Goal: Task Accomplishment & Management: Manage account settings

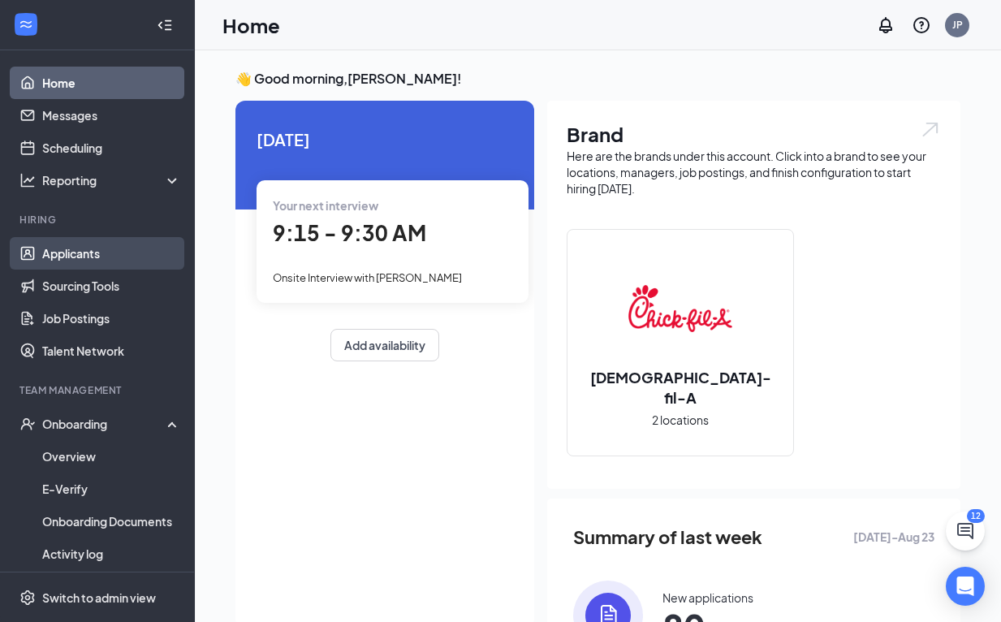
click at [83, 254] on link "Applicants" at bounding box center [111, 253] width 139 height 32
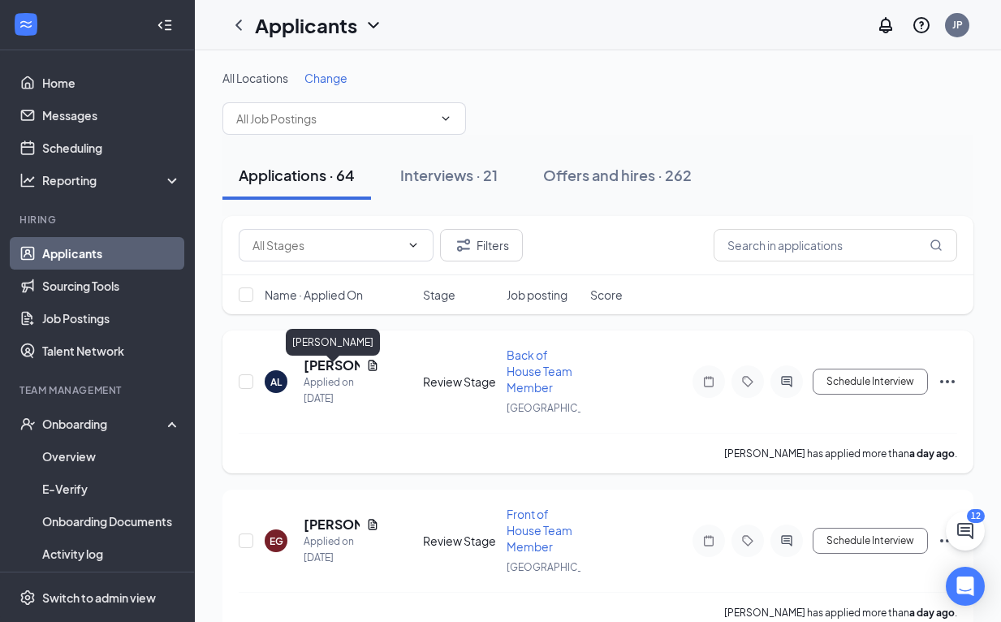
click at [318, 374] on h5 "[PERSON_NAME]" at bounding box center [332, 366] width 56 height 18
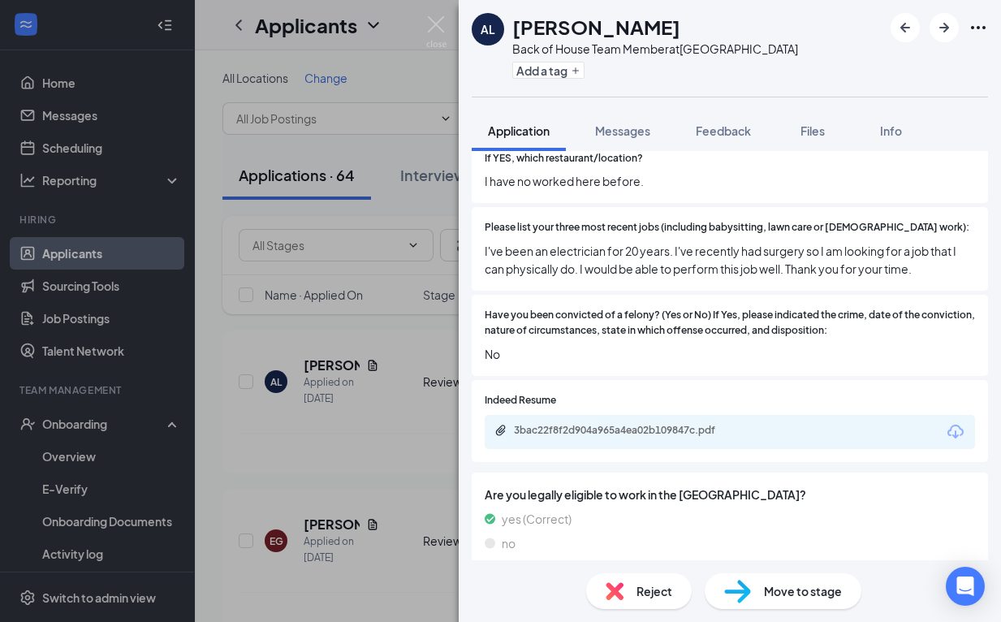
scroll to position [508, 0]
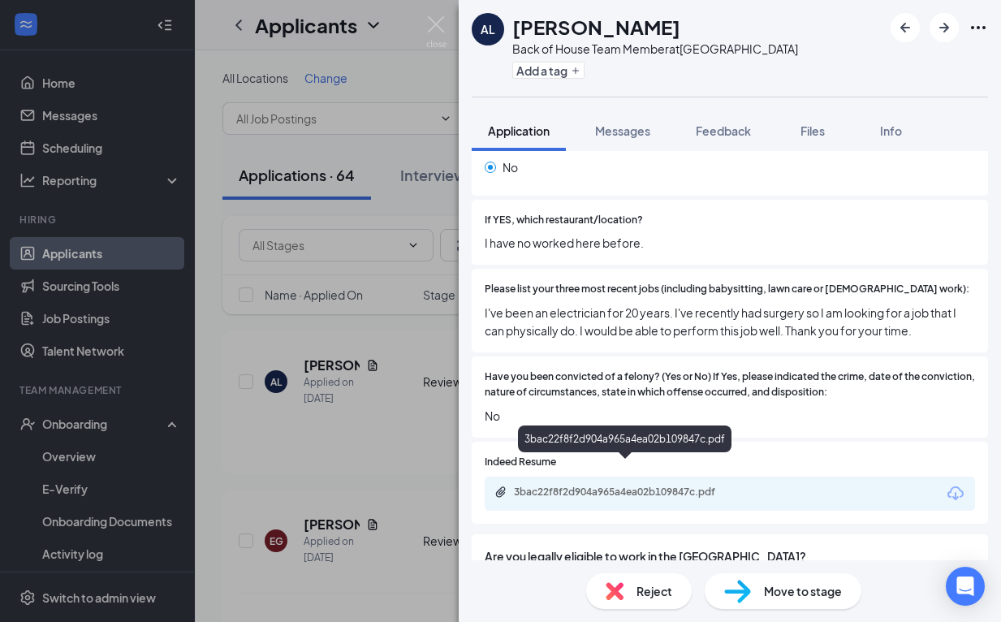
click at [638, 486] on div "3bac22f8f2d904a965a4ea02b109847c.pdf" at bounding box center [627, 492] width 227 height 13
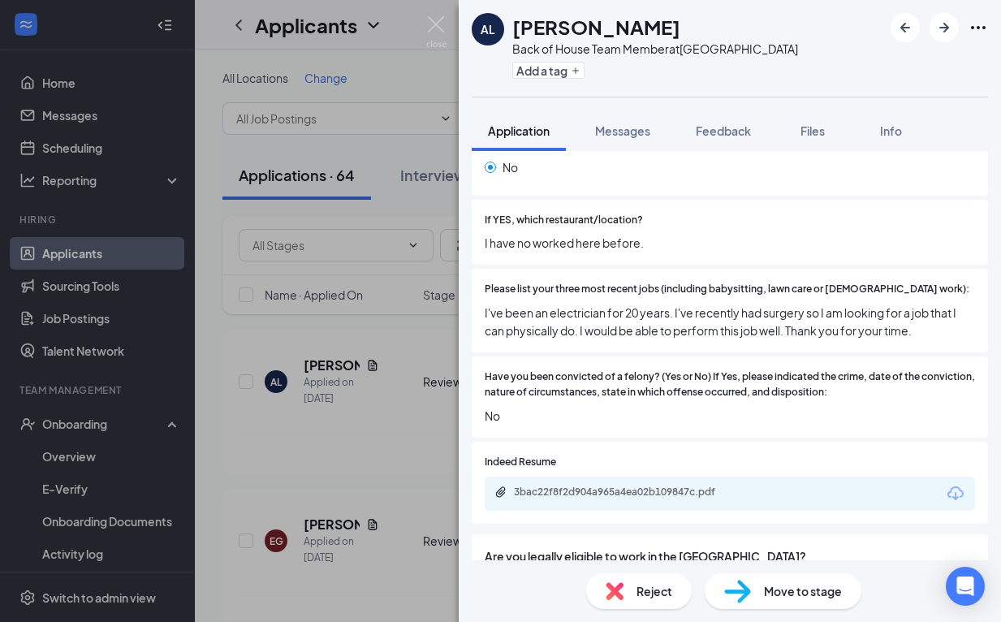
click at [625, 588] on div "Reject" at bounding box center [639, 591] width 106 height 36
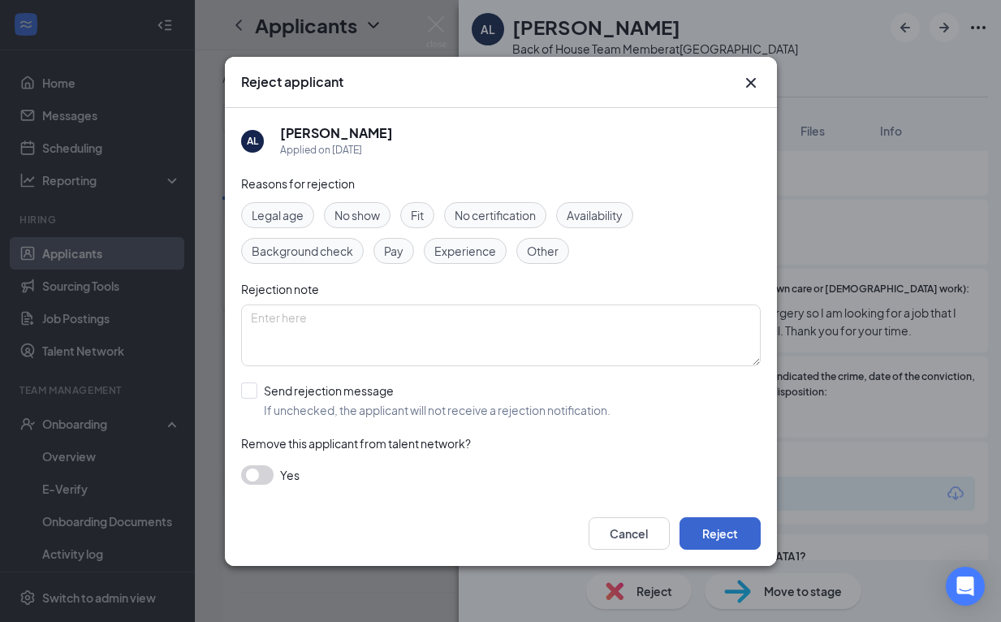
click at [695, 537] on button "Reject" at bounding box center [720, 533] width 81 height 32
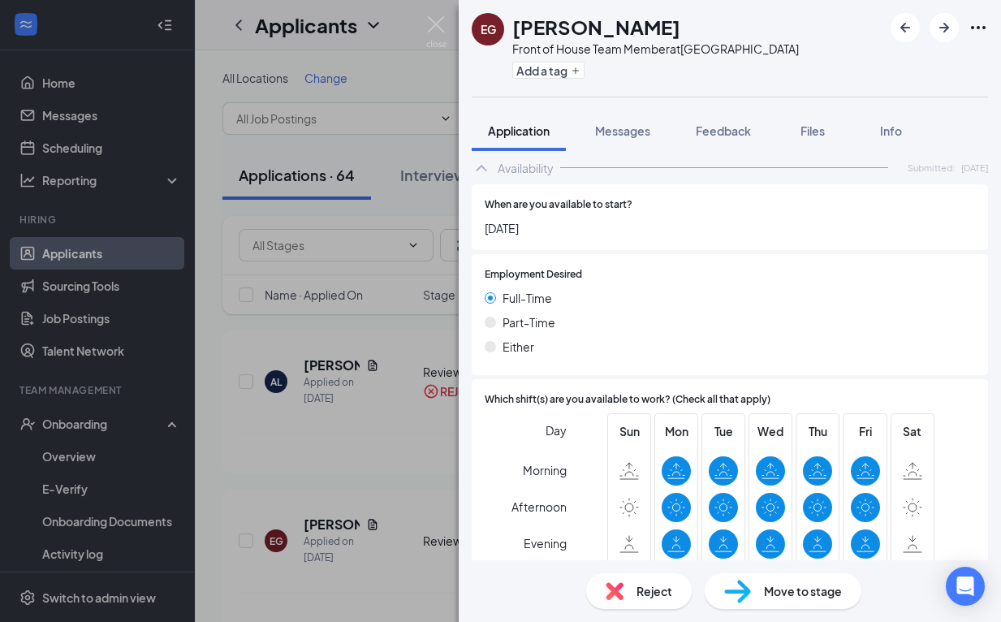
scroll to position [1018, 0]
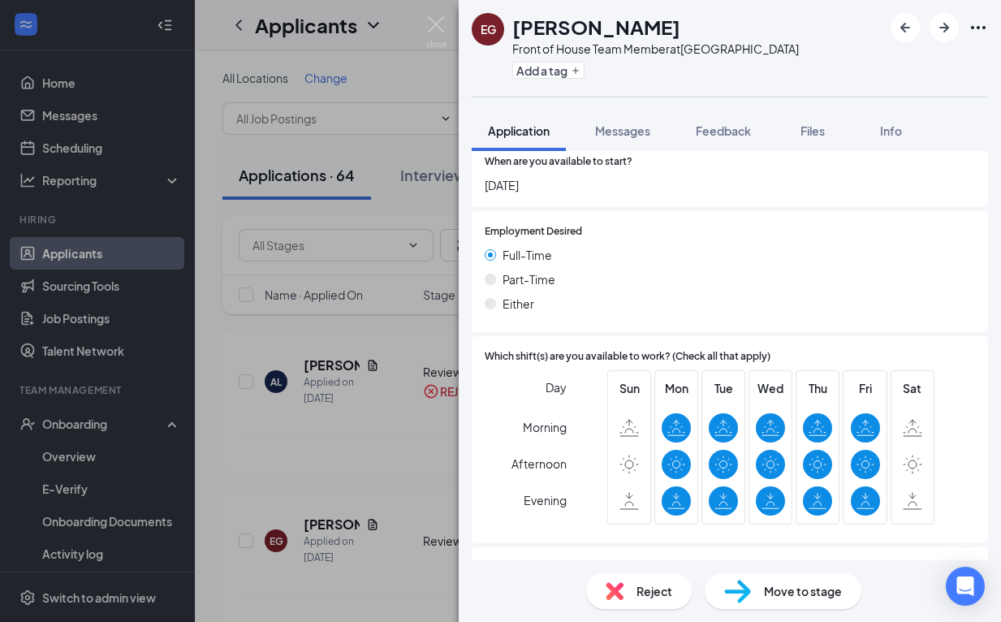
click at [673, 584] on div "Reject" at bounding box center [639, 591] width 106 height 36
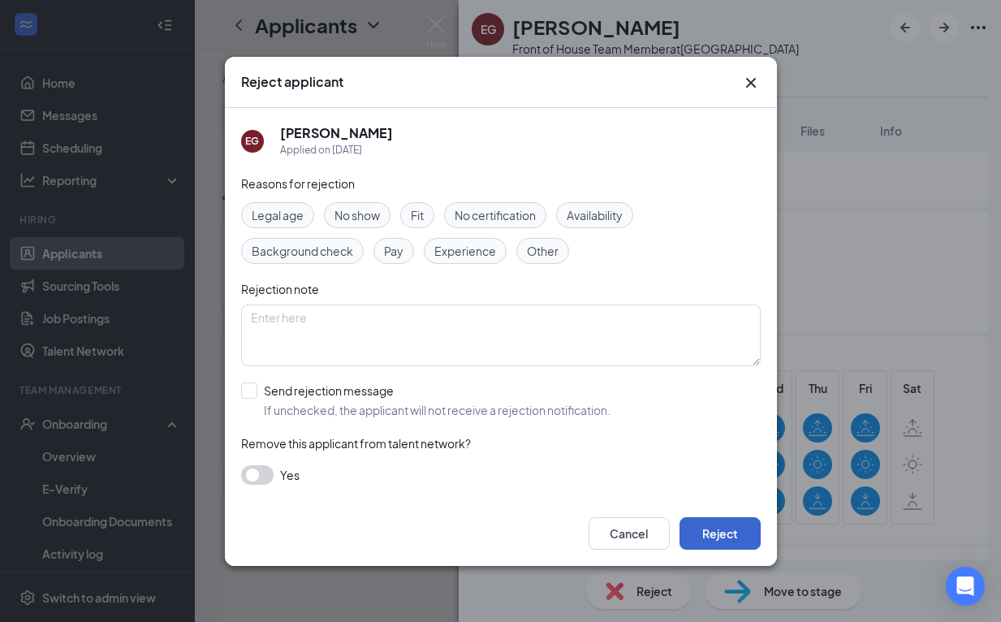
click at [710, 538] on button "Reject" at bounding box center [720, 533] width 81 height 32
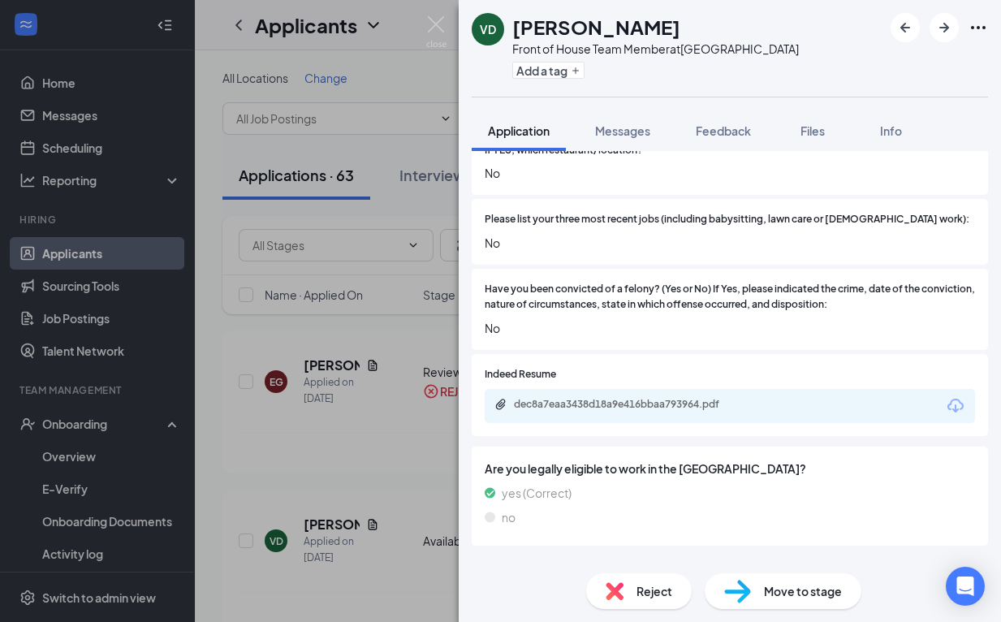
scroll to position [576, 0]
click at [639, 590] on span "Reject" at bounding box center [655, 591] width 36 height 18
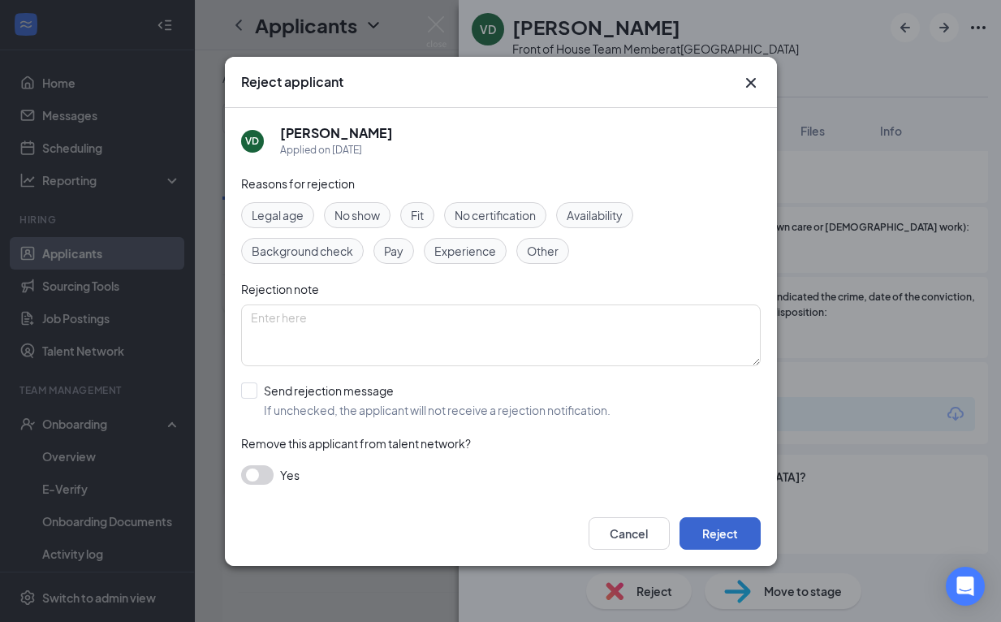
click at [711, 541] on button "Reject" at bounding box center [720, 533] width 81 height 32
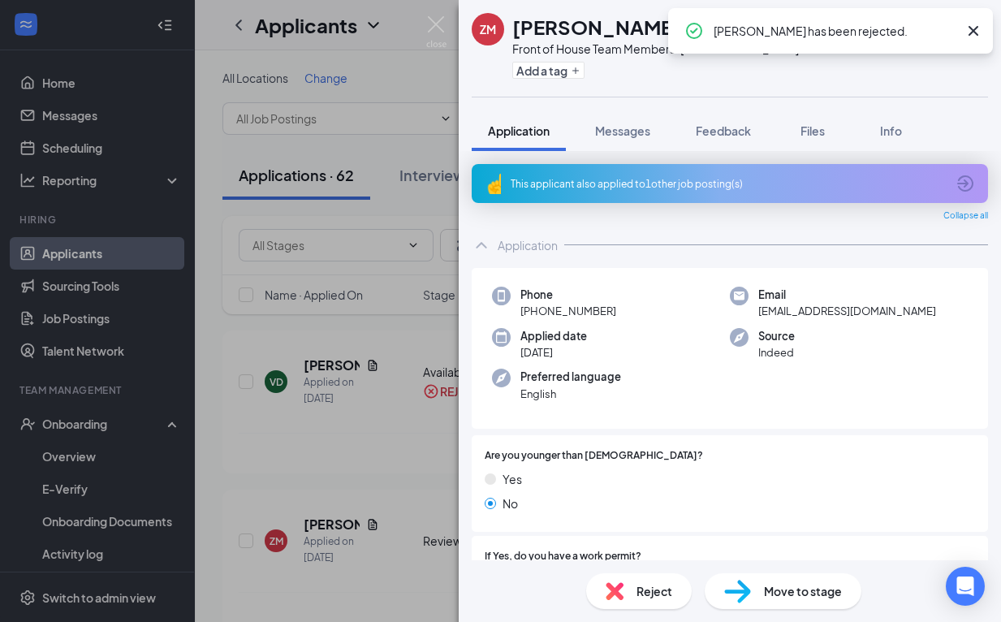
click at [650, 185] on div "This applicant also applied to 1 other job posting(s)" at bounding box center [728, 184] width 435 height 14
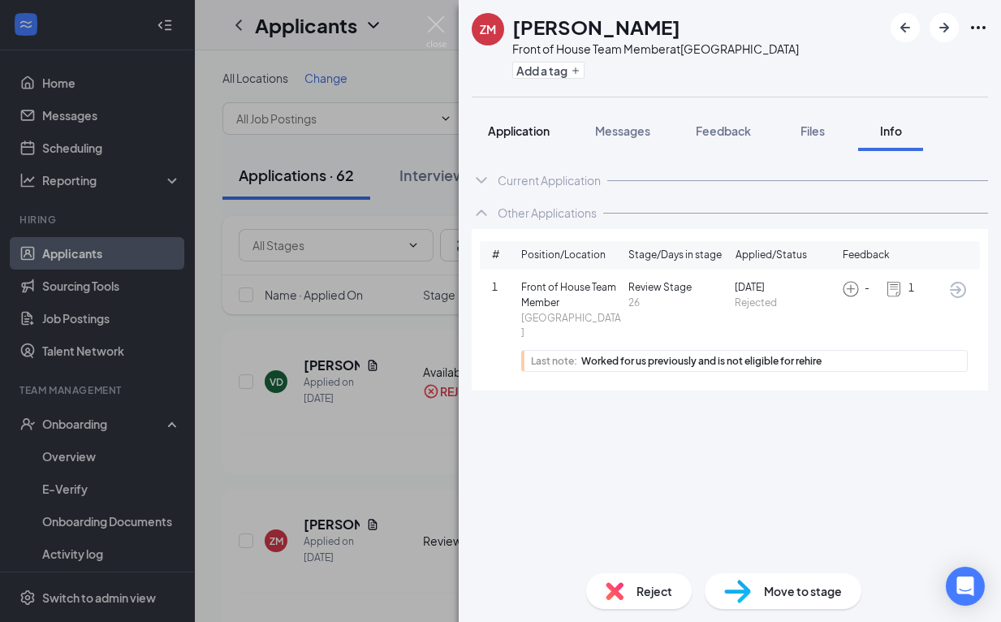
click at [513, 138] on div "Application" at bounding box center [519, 131] width 62 height 16
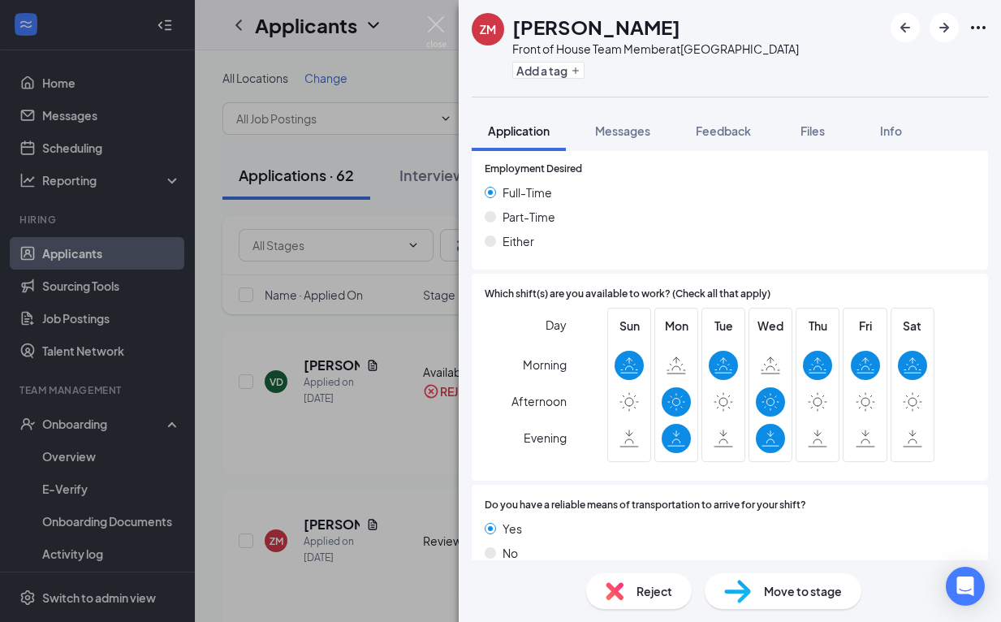
scroll to position [1126, 0]
click at [646, 594] on span "Reject" at bounding box center [655, 591] width 36 height 18
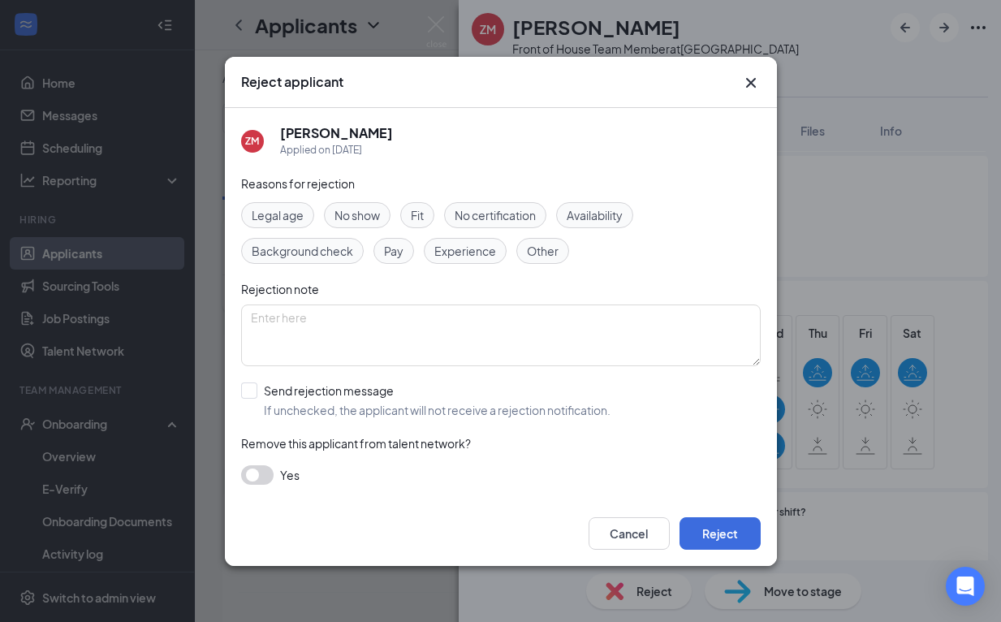
click at [248, 477] on button "button" at bounding box center [257, 474] width 32 height 19
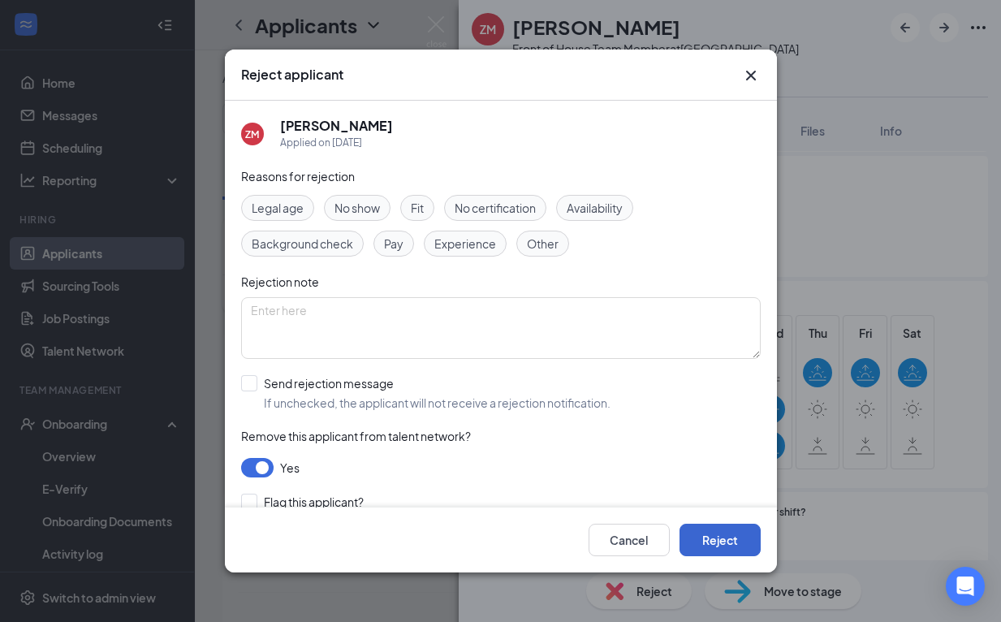
click at [728, 534] on button "Reject" at bounding box center [720, 540] width 81 height 32
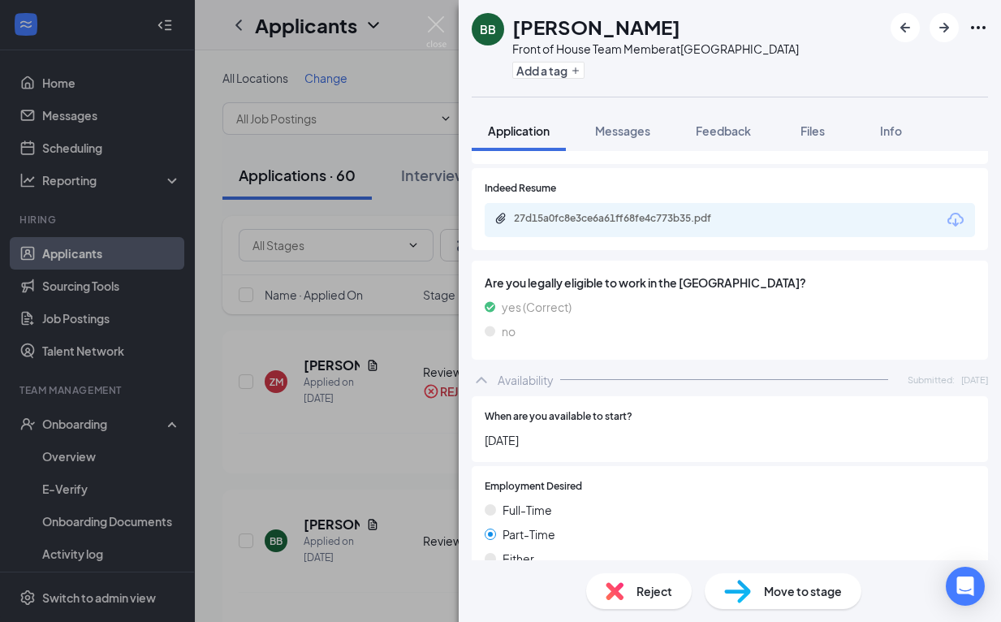
scroll to position [687, 0]
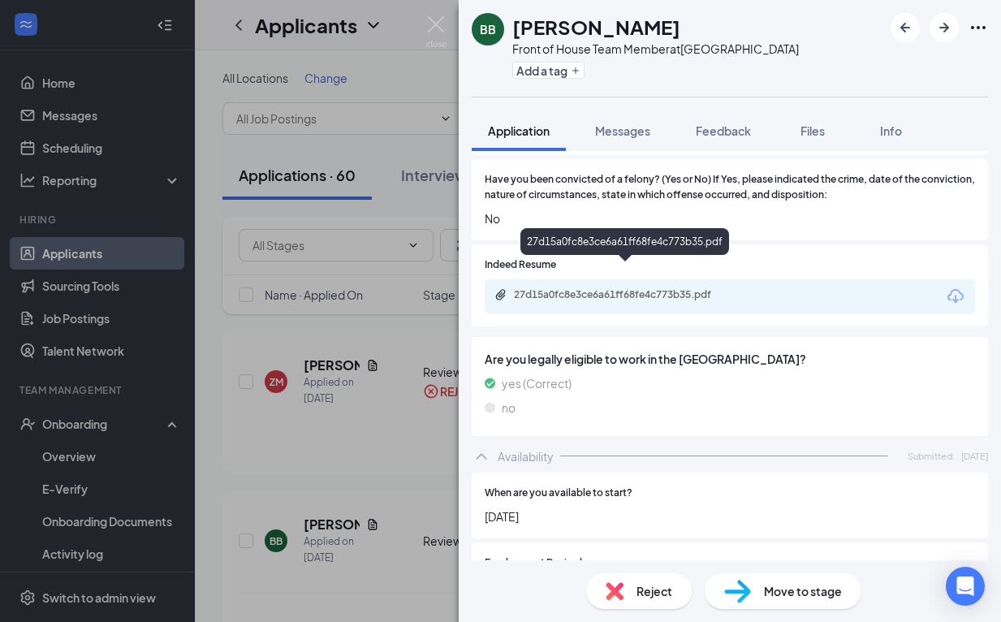
click at [709, 288] on div "27d15a0fc8e3ce6a61ff68fe4c773b35.pdf" at bounding box center [627, 294] width 227 height 13
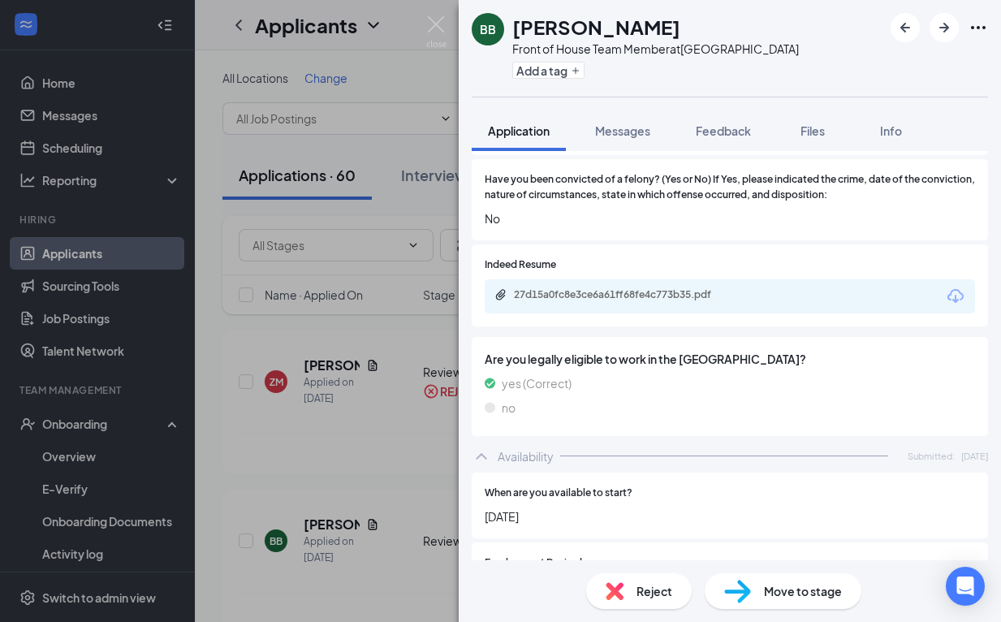
click at [666, 583] on span "Reject" at bounding box center [655, 591] width 36 height 18
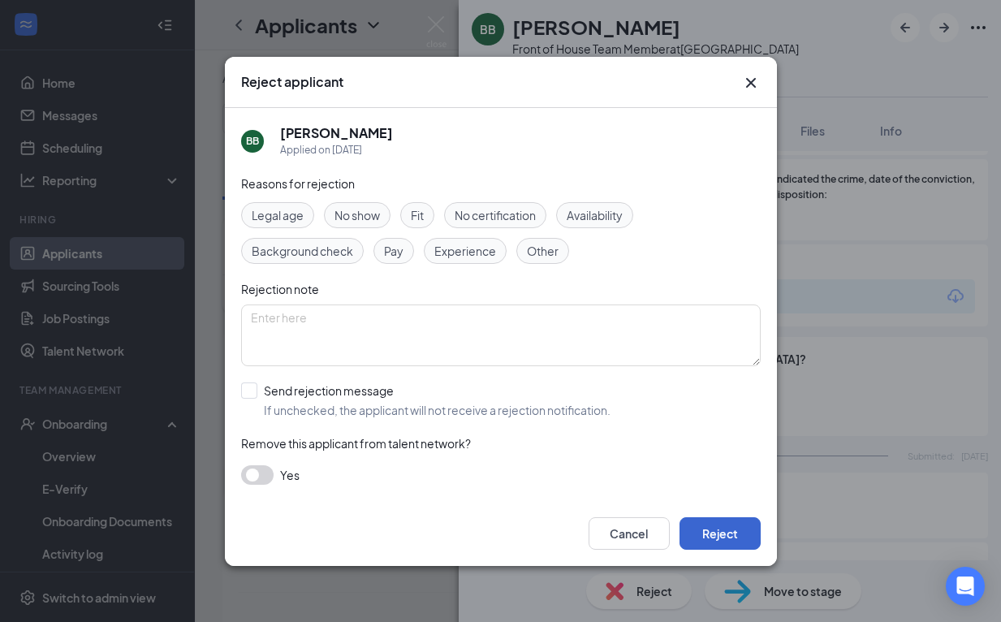
click at [718, 528] on button "Reject" at bounding box center [720, 533] width 81 height 32
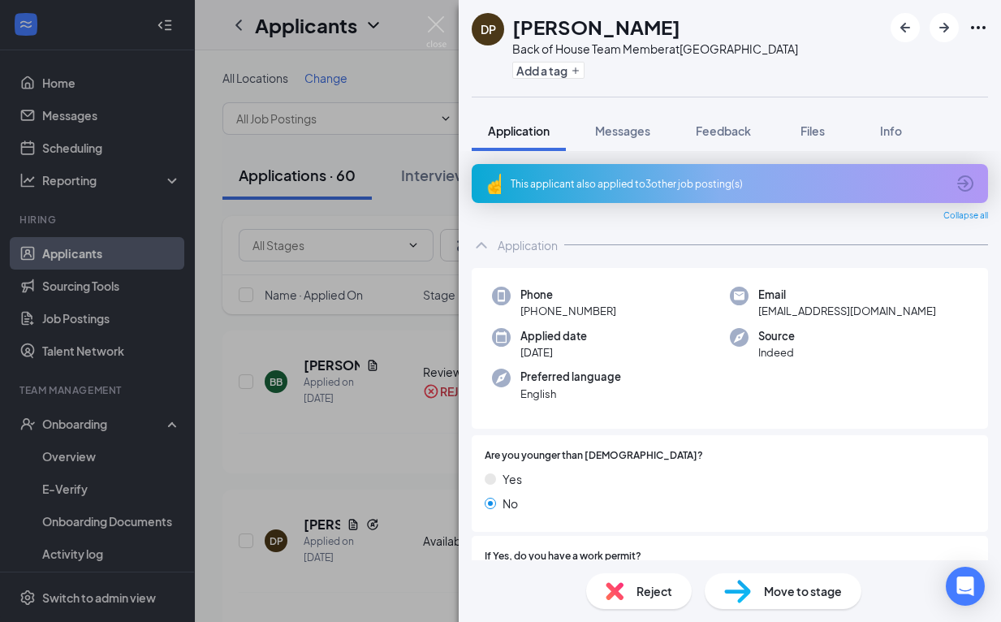
click at [679, 190] on div "This applicant also applied to 3 other job posting(s)" at bounding box center [728, 184] width 435 height 14
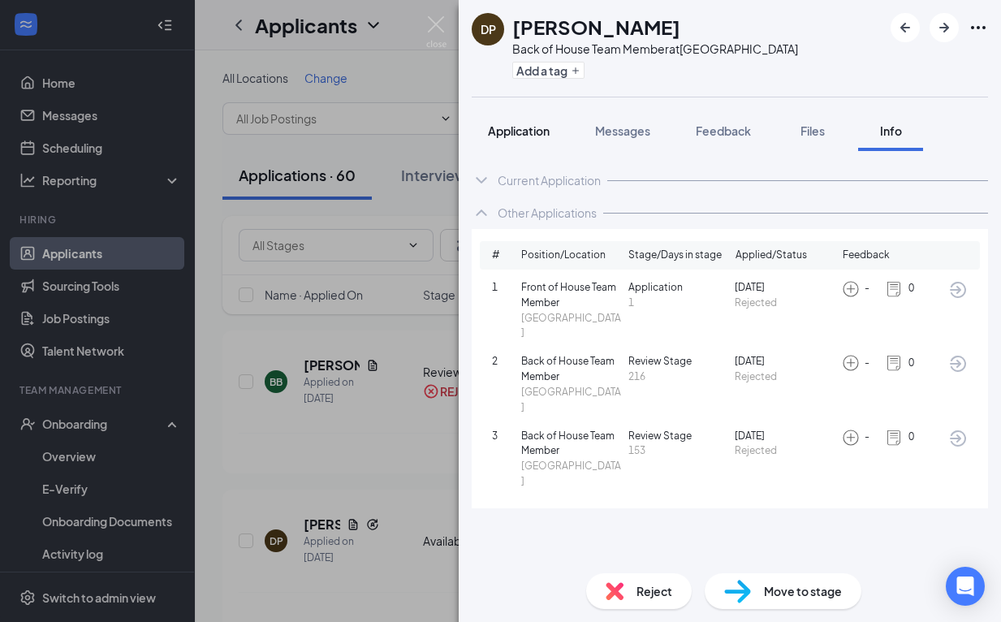
click at [503, 128] on span "Application" at bounding box center [519, 130] width 62 height 15
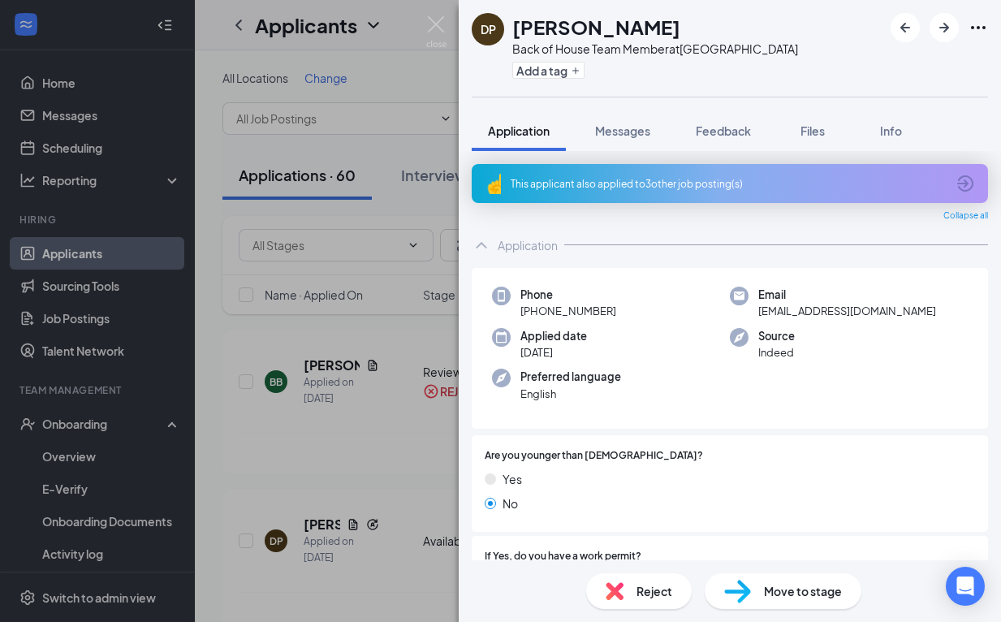
click at [637, 589] on span "Reject" at bounding box center [655, 591] width 36 height 18
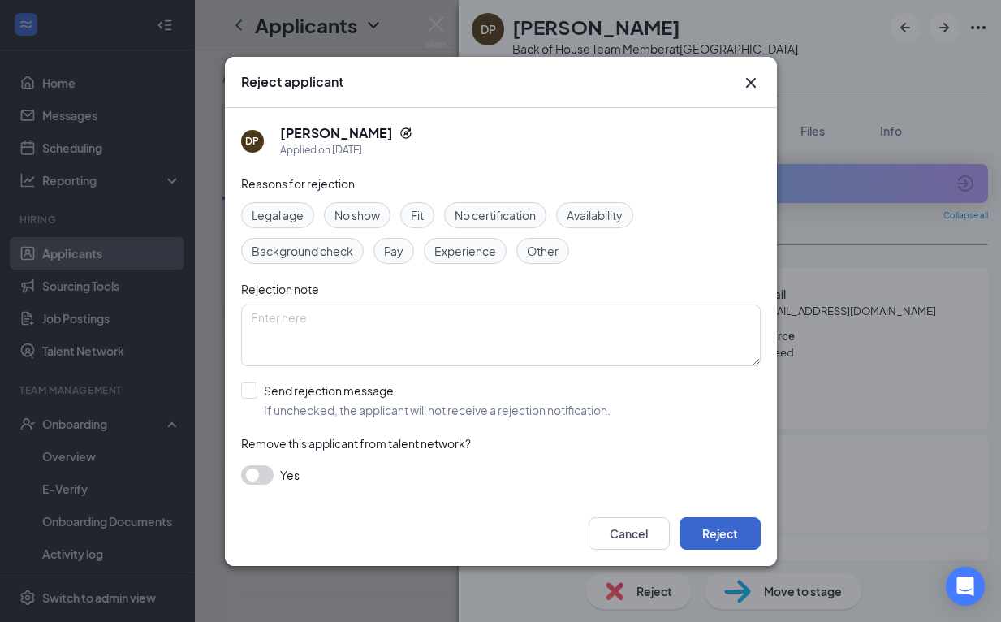
click at [692, 538] on button "Reject" at bounding box center [720, 533] width 81 height 32
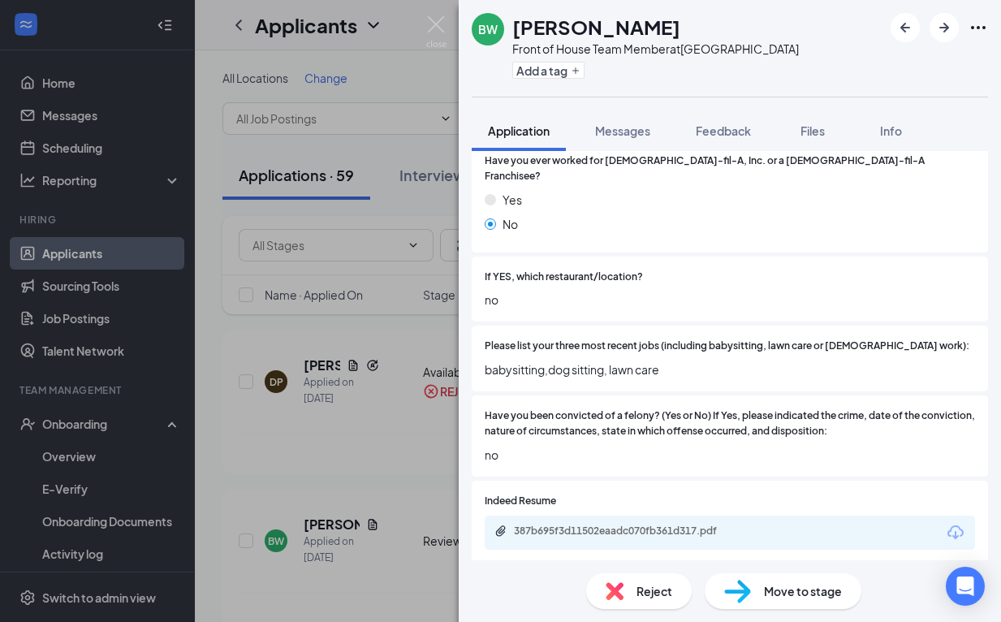
scroll to position [746, 0]
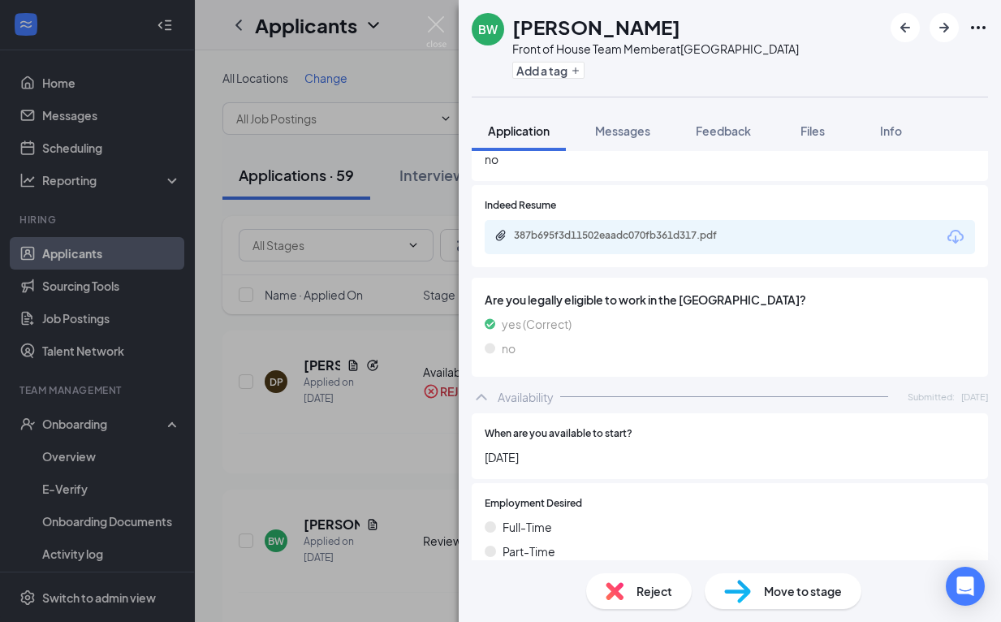
click at [673, 229] on div "387b695f3d11502eaadc070fb361d317.pdf" at bounding box center [627, 235] width 227 height 13
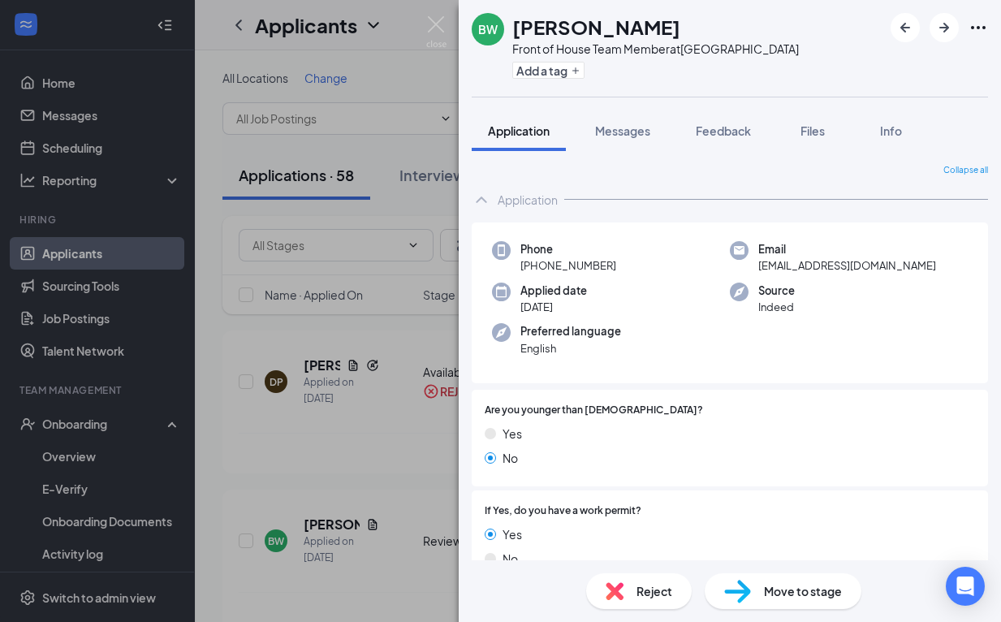
scroll to position [0, 0]
click at [767, 582] on span "Move to stage" at bounding box center [803, 591] width 78 height 18
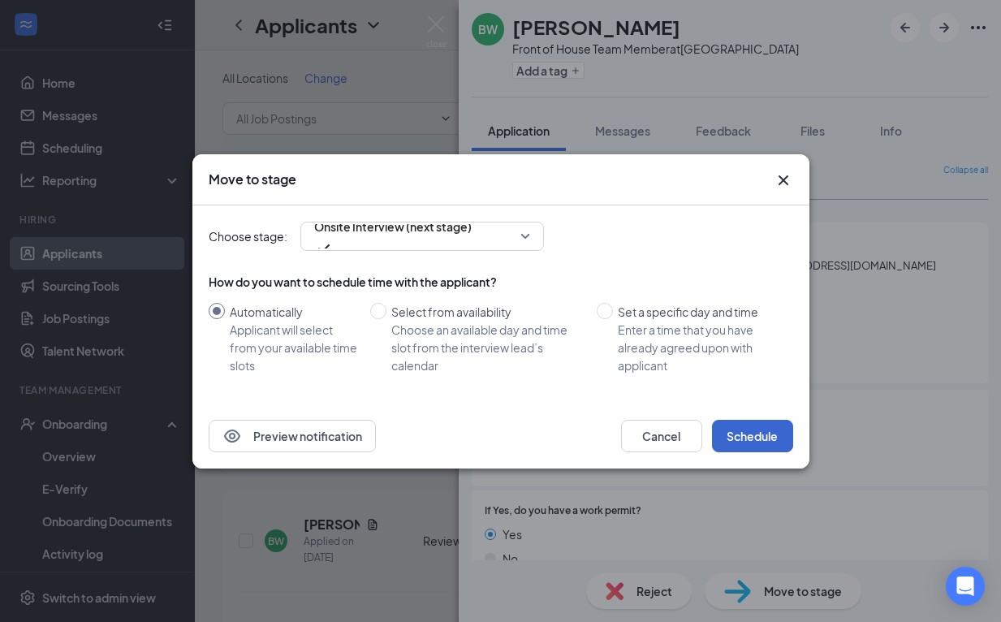
click at [756, 425] on button "Schedule" at bounding box center [752, 436] width 81 height 32
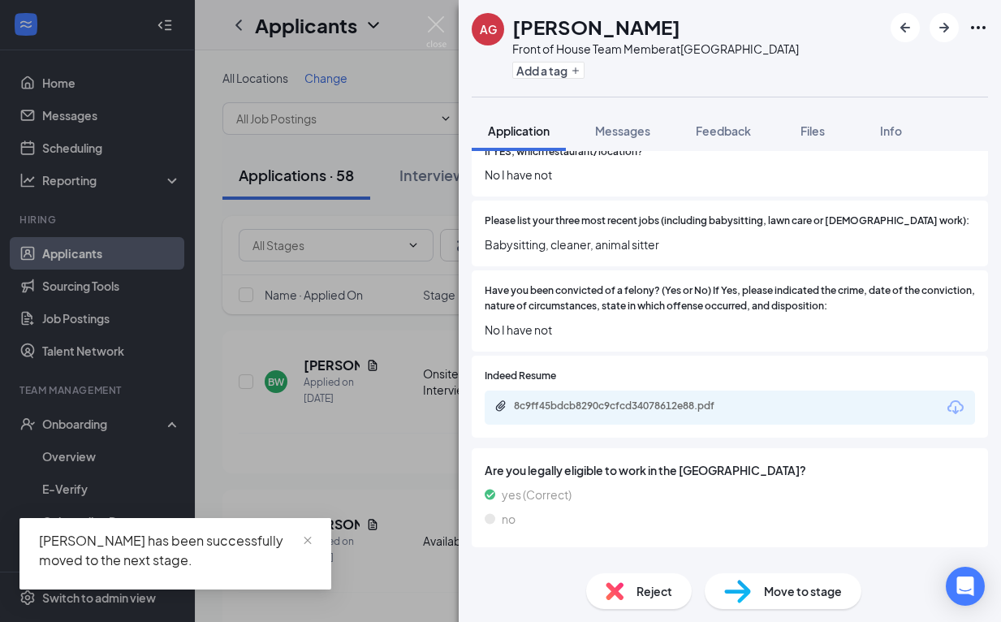
click at [635, 589] on div "Reject" at bounding box center [639, 591] width 106 height 36
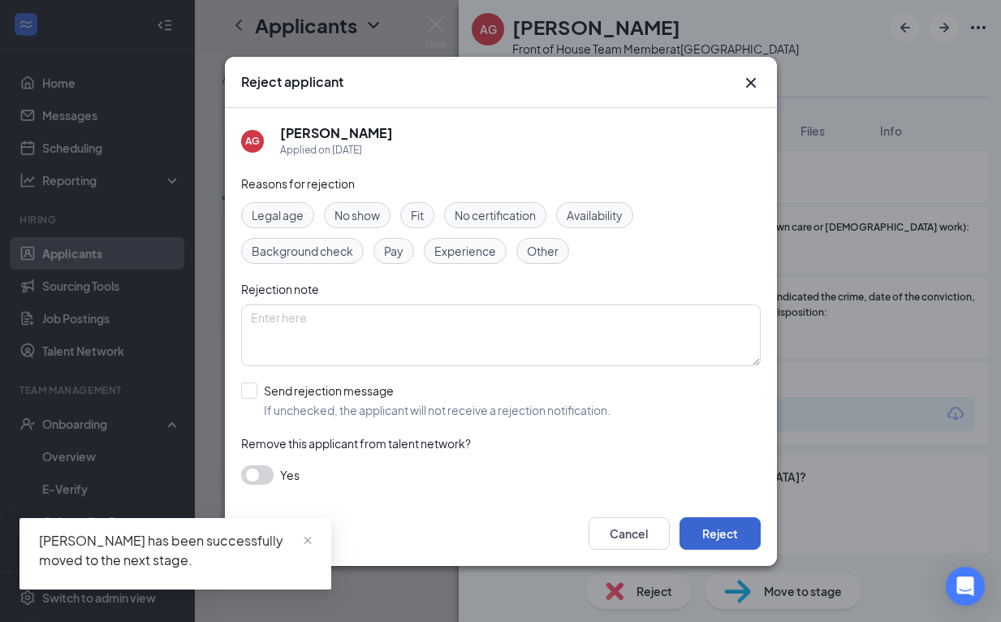
click at [734, 546] on button "Reject" at bounding box center [720, 533] width 81 height 32
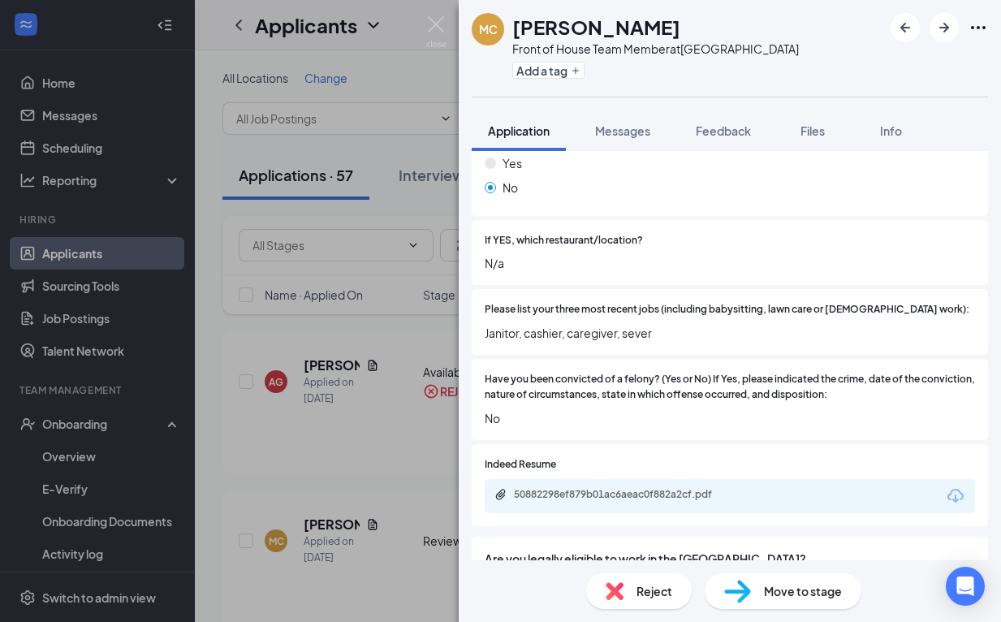
scroll to position [489, 0]
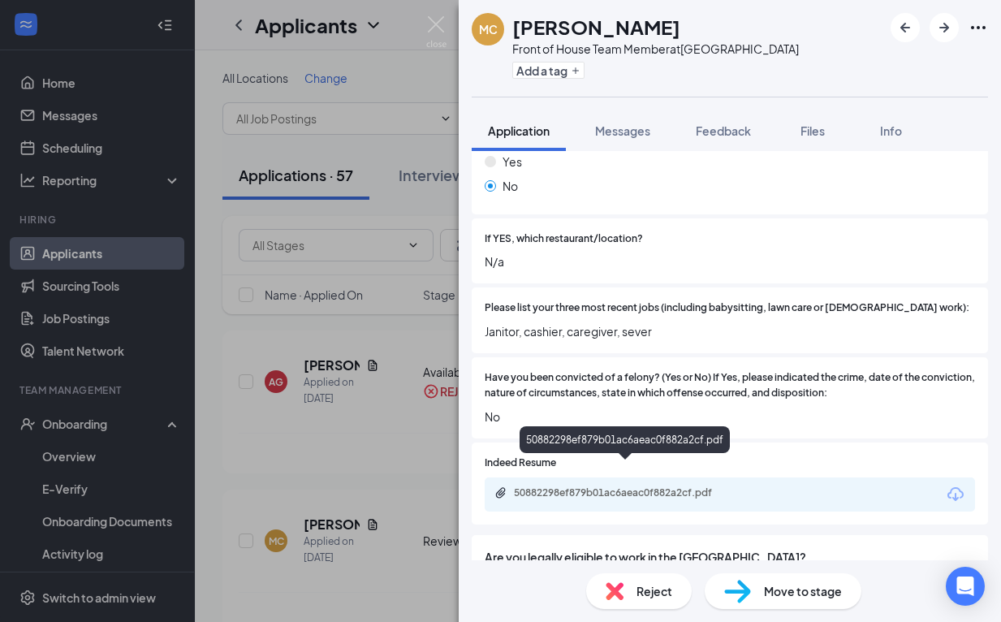
click at [623, 486] on div "50882298ef879b01ac6aeac0f882a2cf.pdf" at bounding box center [627, 492] width 227 height 13
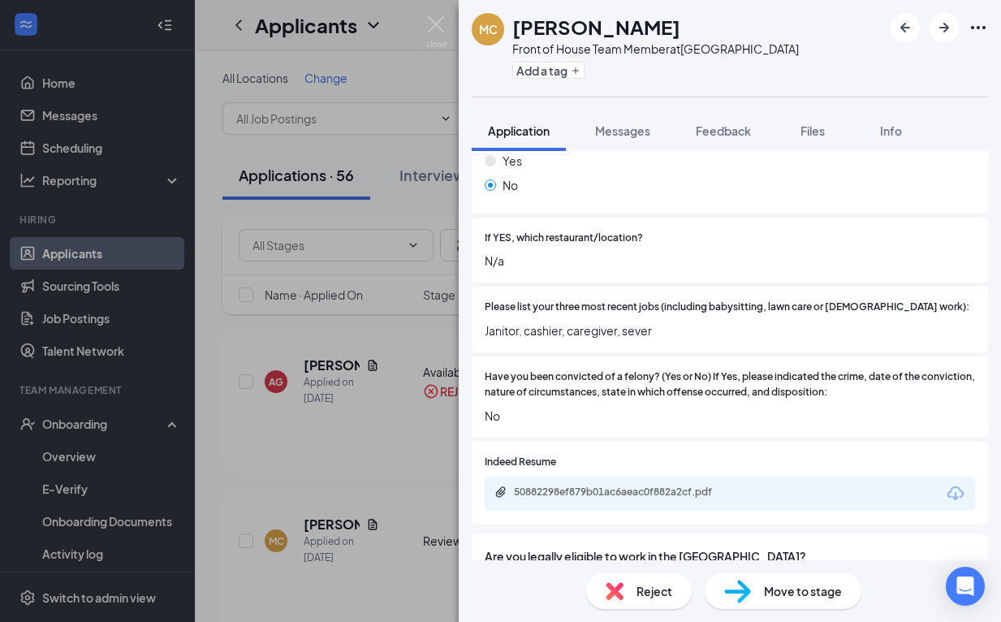
scroll to position [671, 0]
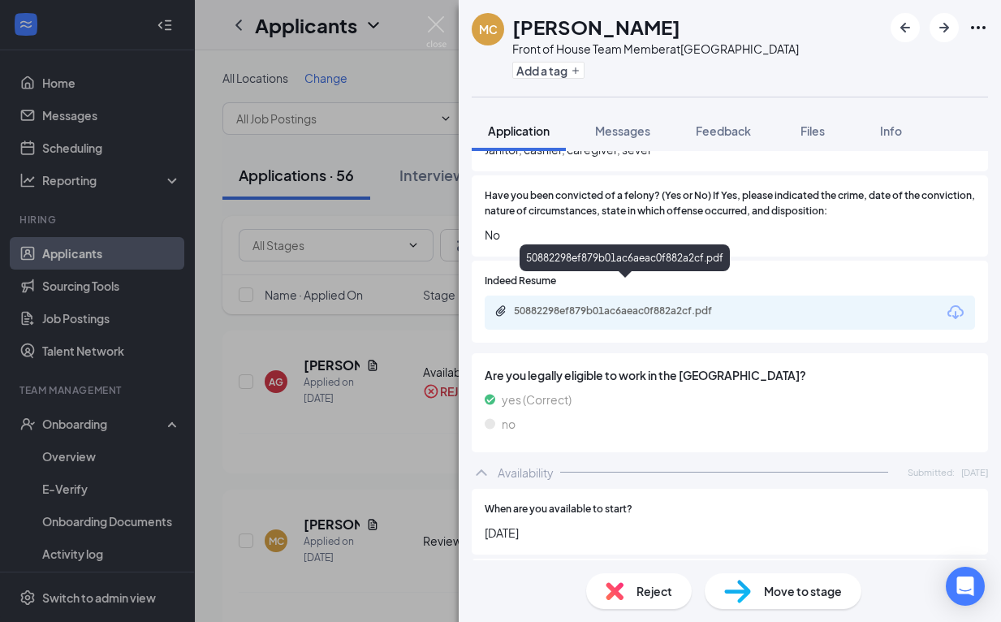
click at [617, 305] on div "50882298ef879b01ac6aeac0f882a2cf.pdf" at bounding box center [627, 311] width 227 height 13
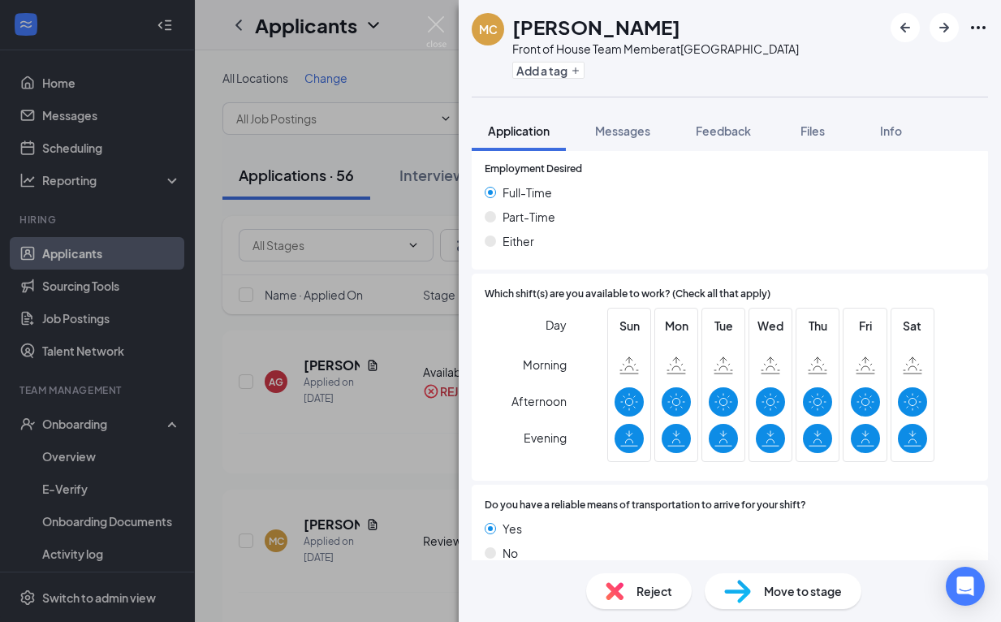
scroll to position [1080, 0]
click at [625, 591] on div "Reject" at bounding box center [639, 591] width 106 height 36
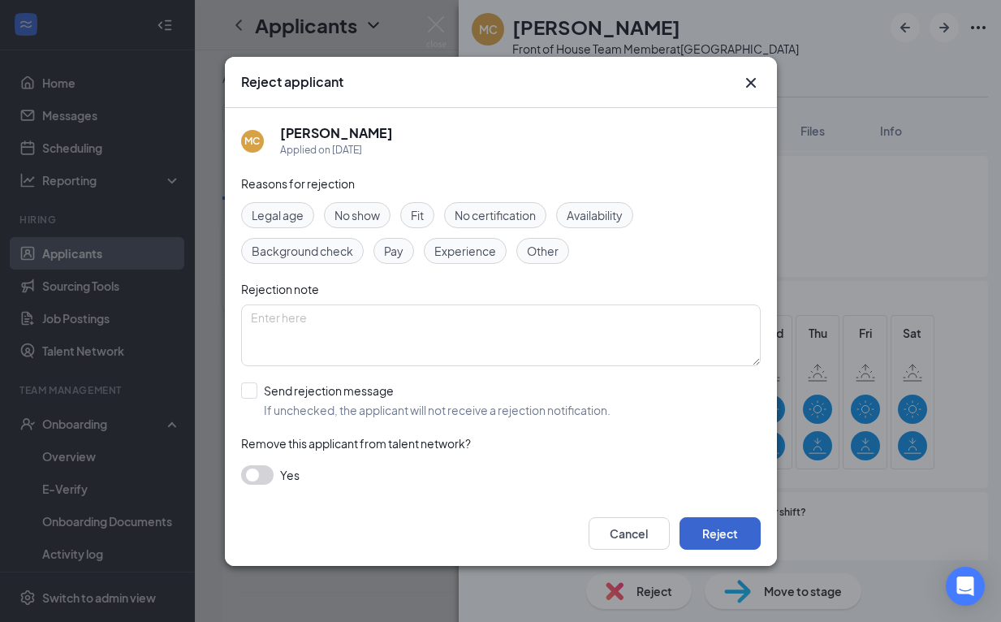
click at [719, 531] on button "Reject" at bounding box center [720, 533] width 81 height 32
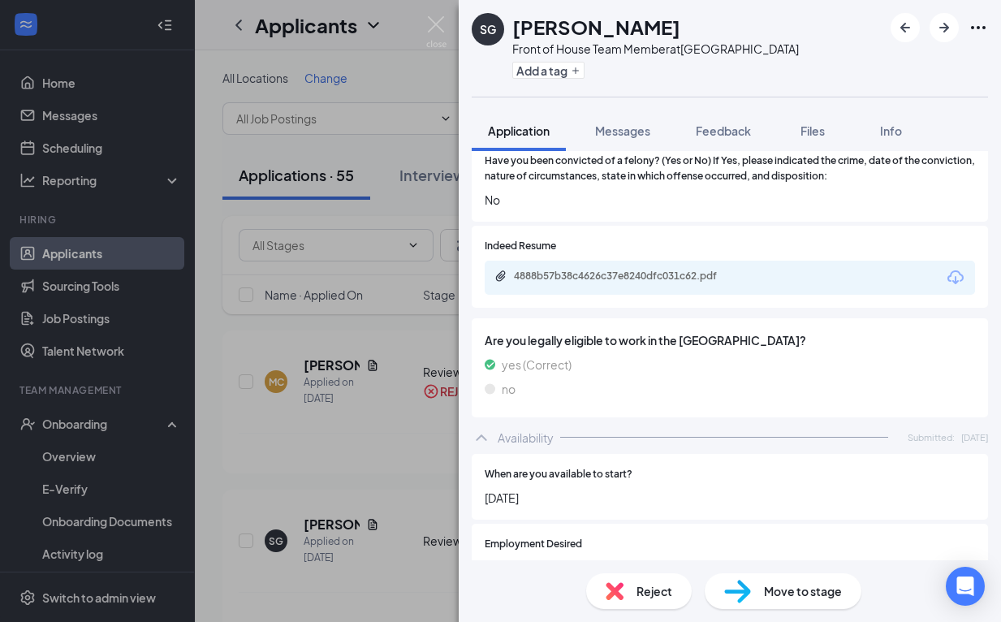
scroll to position [738, 0]
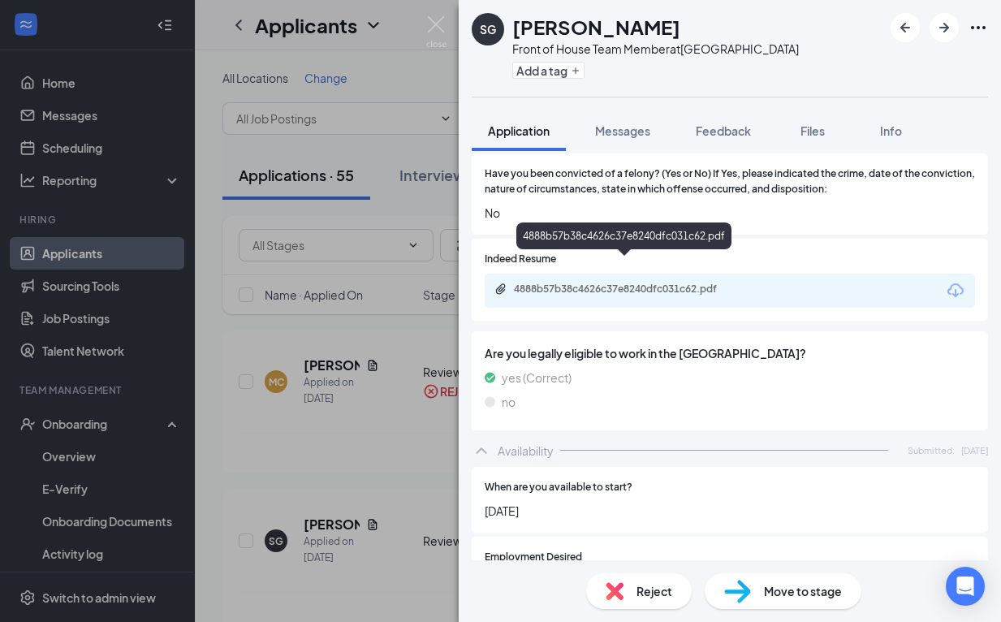
click at [630, 283] on div "4888b57b38c4626c37e8240dfc031c62.pdf" at bounding box center [627, 289] width 227 height 13
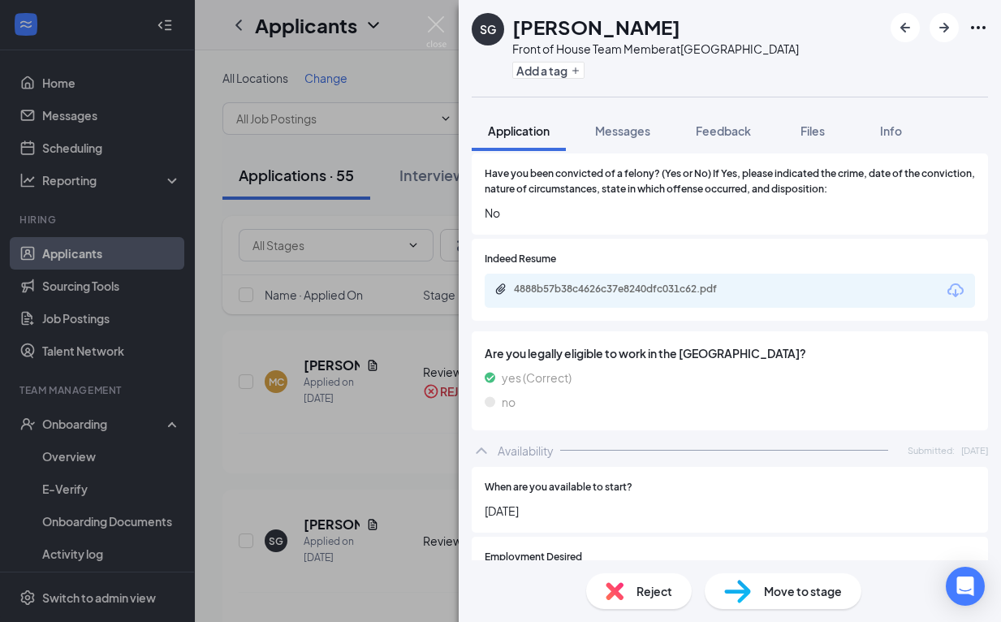
click at [654, 608] on div "Reject" at bounding box center [639, 591] width 106 height 36
click at [654, 598] on div "Reject applicant SG [PERSON_NAME] Applied on [DATE] Reasons for rejection Legal…" at bounding box center [500, 311] width 1001 height 622
click at [654, 596] on span "Reject" at bounding box center [655, 591] width 36 height 18
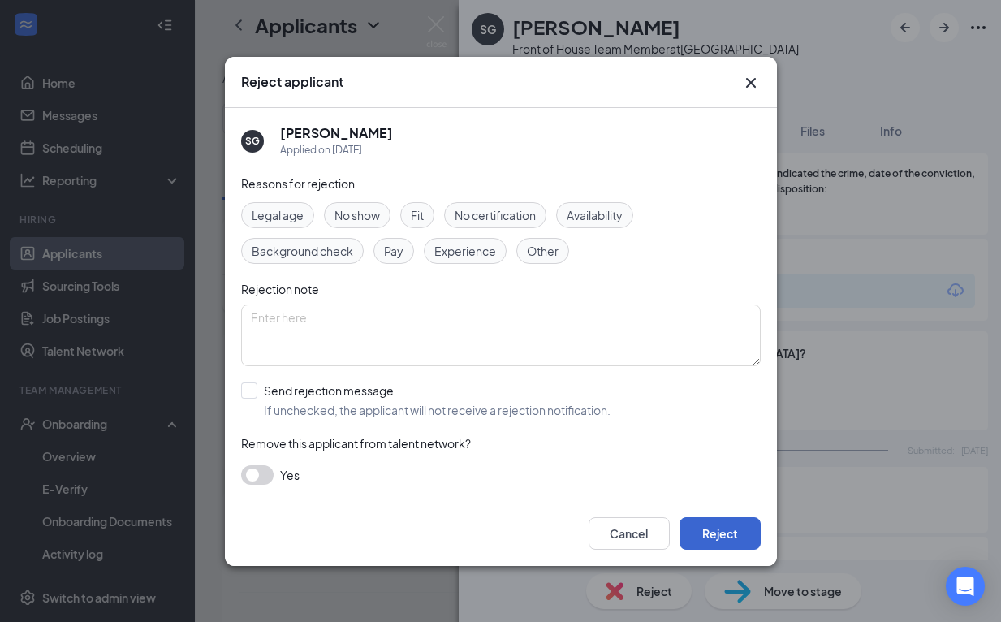
click at [724, 533] on button "Reject" at bounding box center [720, 533] width 81 height 32
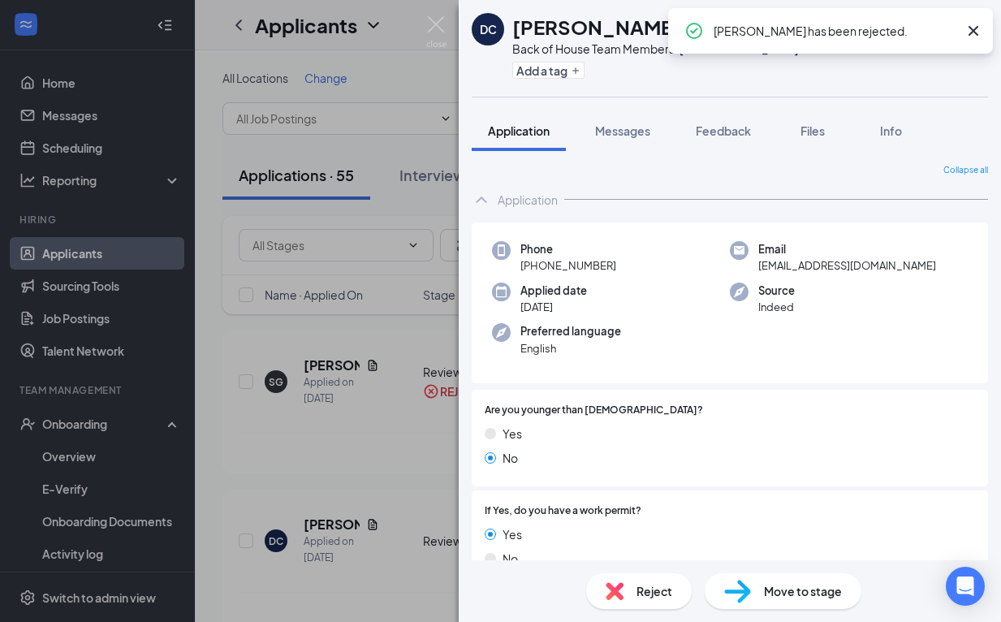
click at [972, 33] on icon "Cross" at bounding box center [974, 31] width 10 height 10
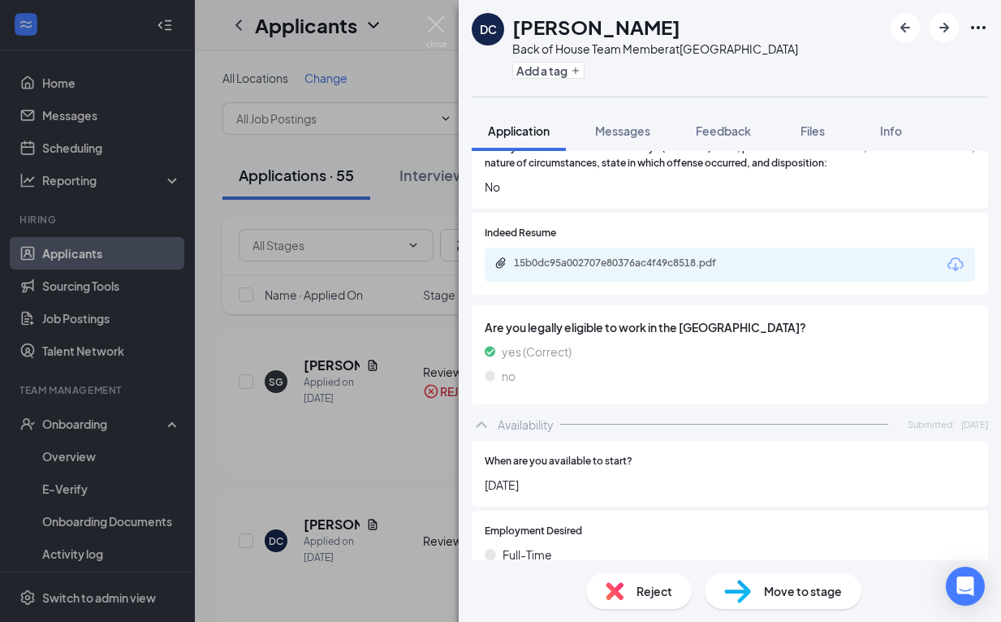
scroll to position [699, 0]
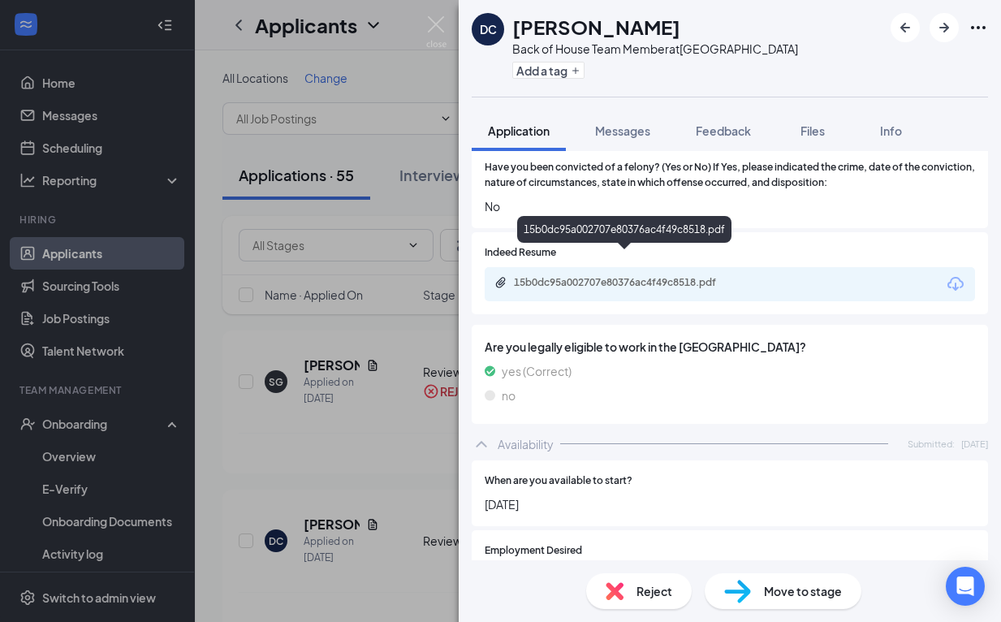
click at [702, 276] on div "15b0dc95a002707e80376ac4f49c8518.pdf" at bounding box center [627, 282] width 227 height 13
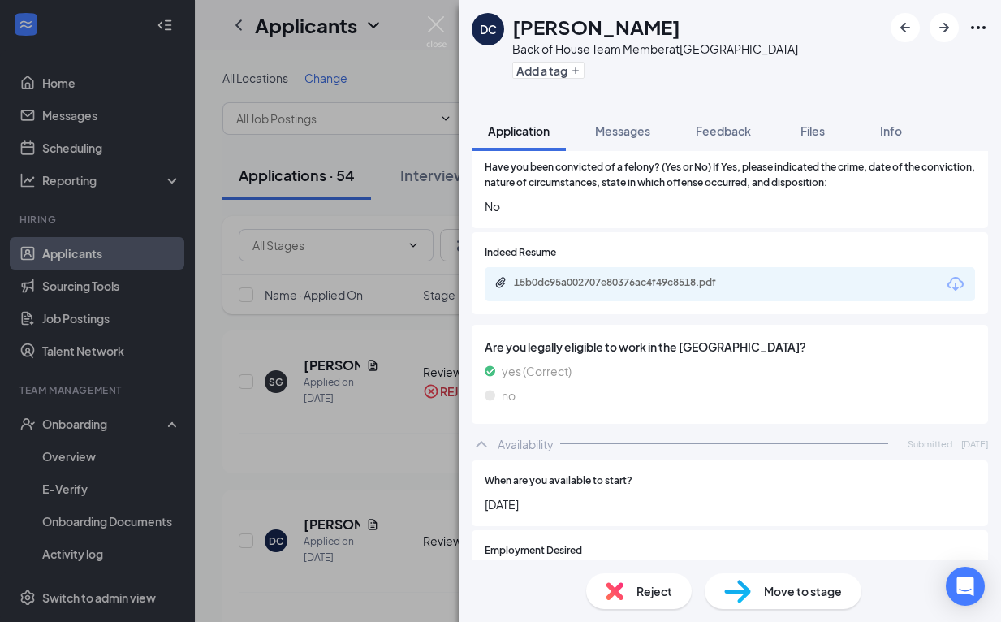
click at [768, 593] on span "Move to stage" at bounding box center [803, 591] width 78 height 18
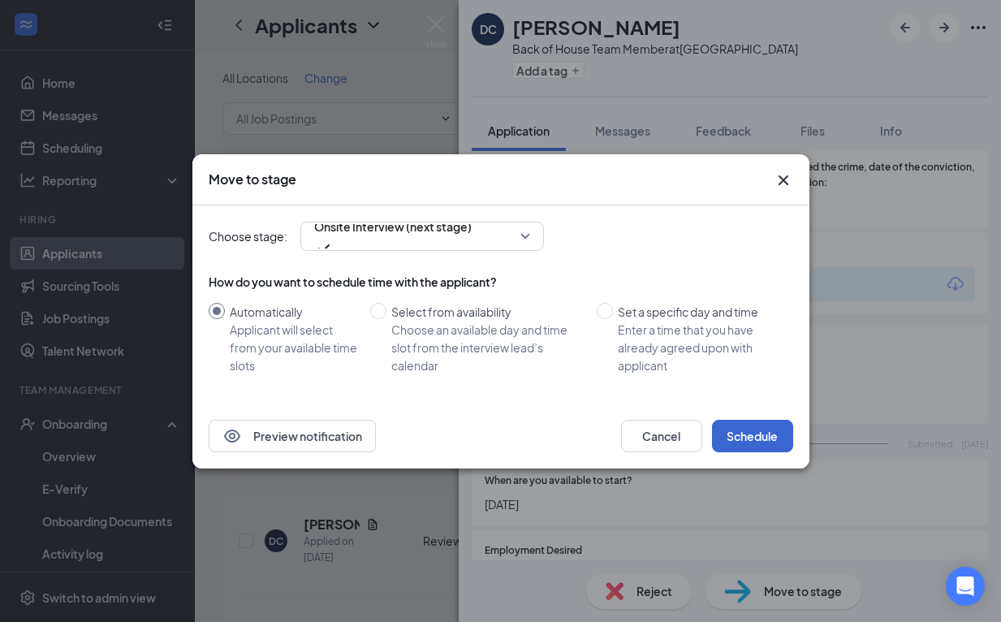
click at [769, 421] on button "Schedule" at bounding box center [752, 436] width 81 height 32
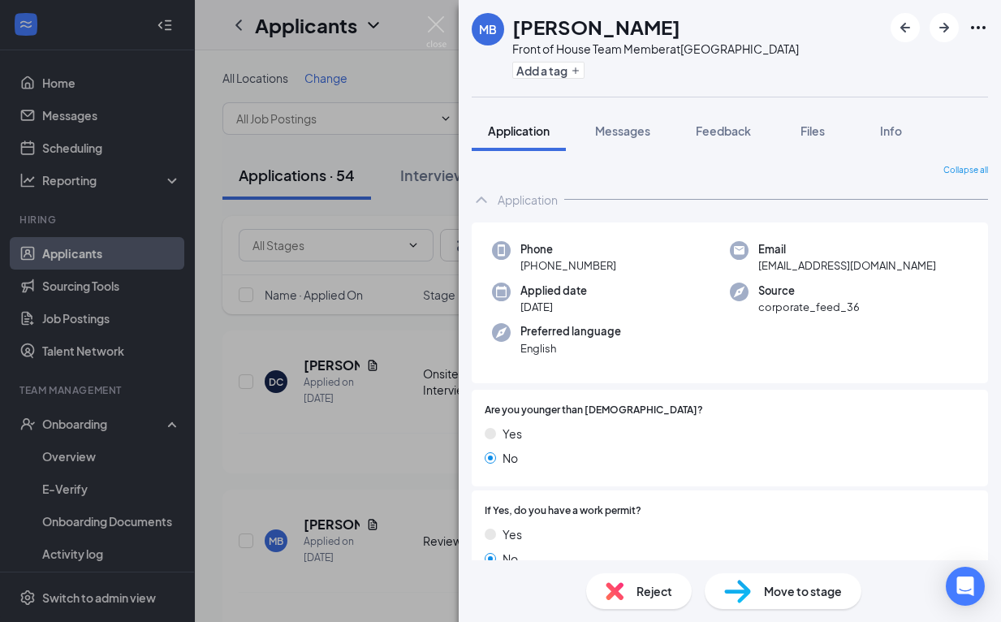
click at [642, 600] on div "Reject" at bounding box center [639, 591] width 106 height 36
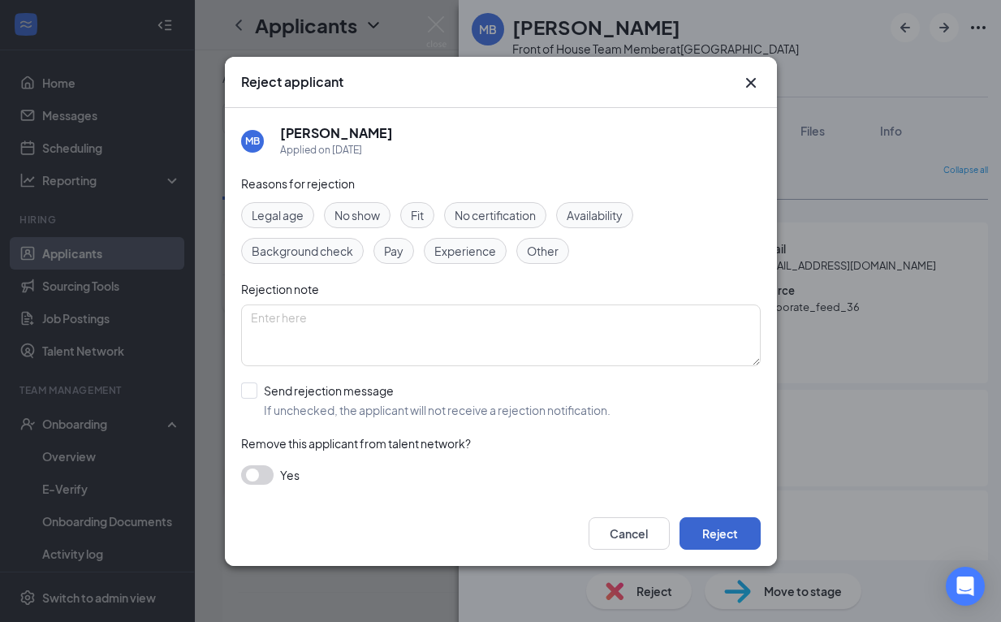
click at [724, 547] on button "Reject" at bounding box center [720, 533] width 81 height 32
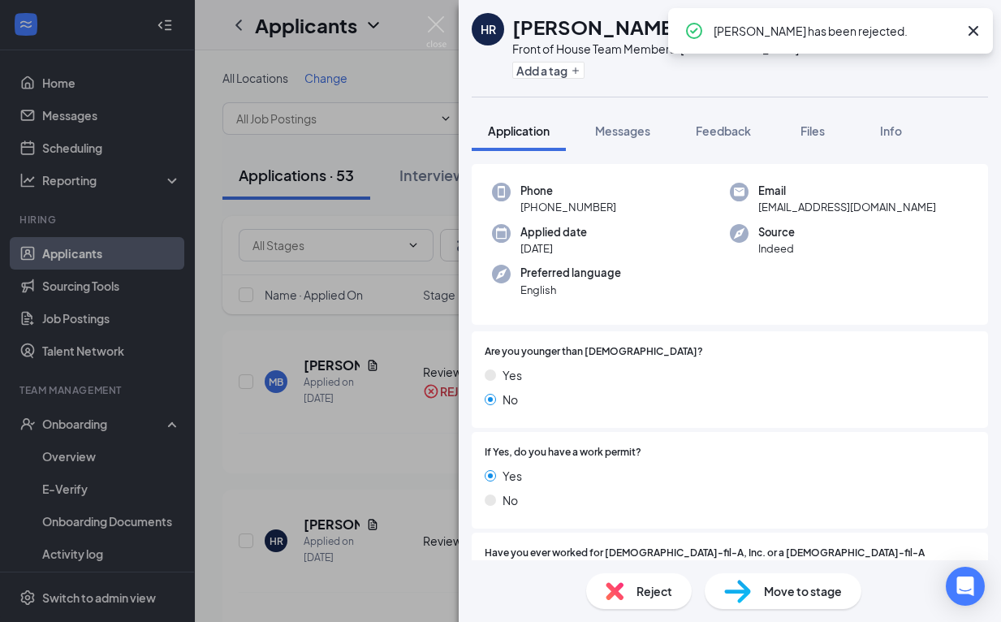
scroll to position [62, 0]
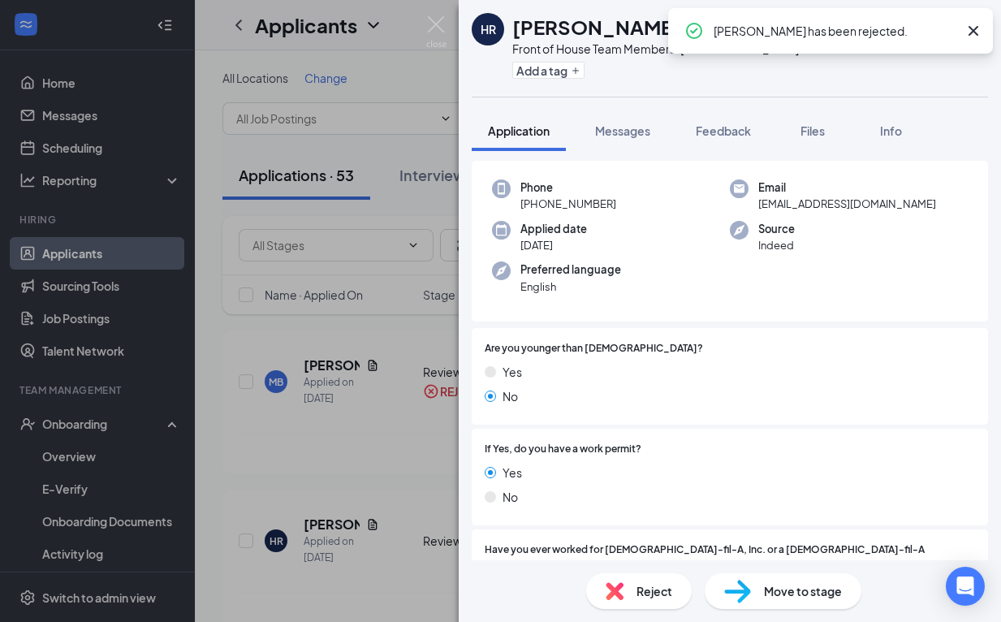
click at [976, 33] on icon "Cross" at bounding box center [974, 31] width 10 height 10
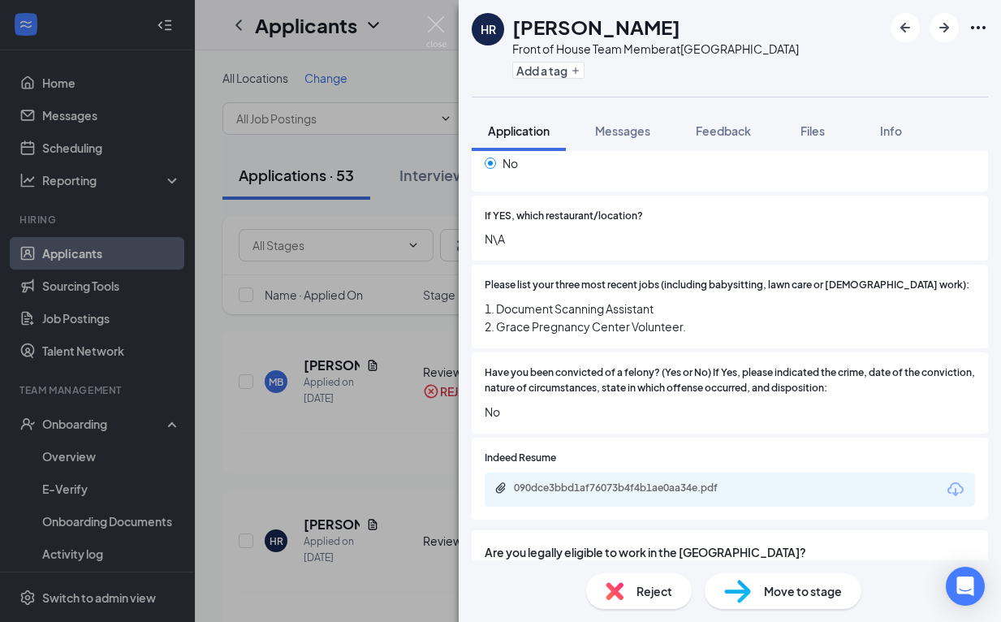
scroll to position [528, 0]
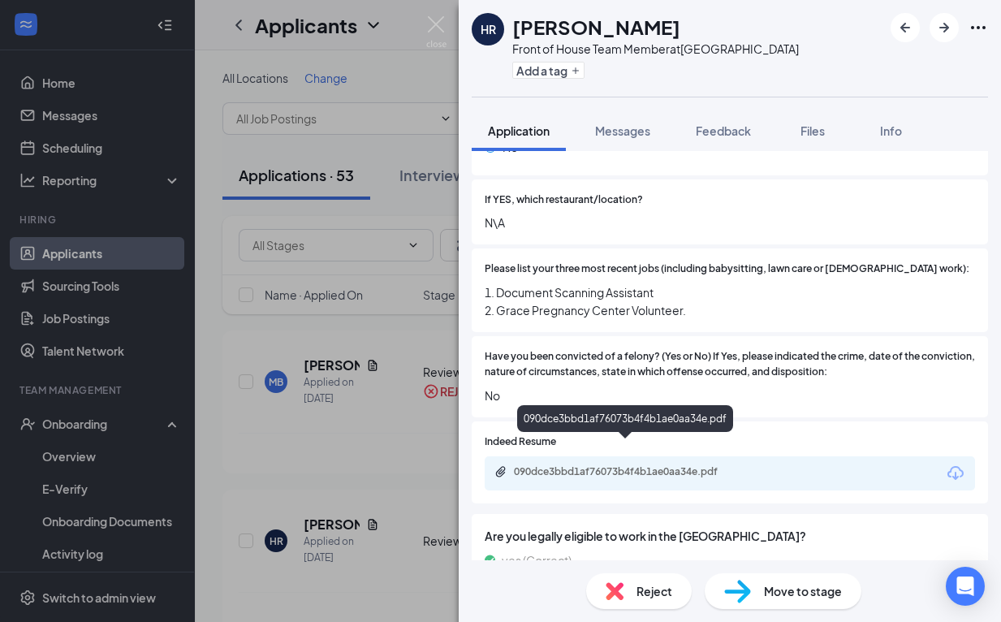
click at [621, 465] on div "090dce3bbd1af76073b4f4b1ae0aa34e.pdf" at bounding box center [627, 471] width 227 height 13
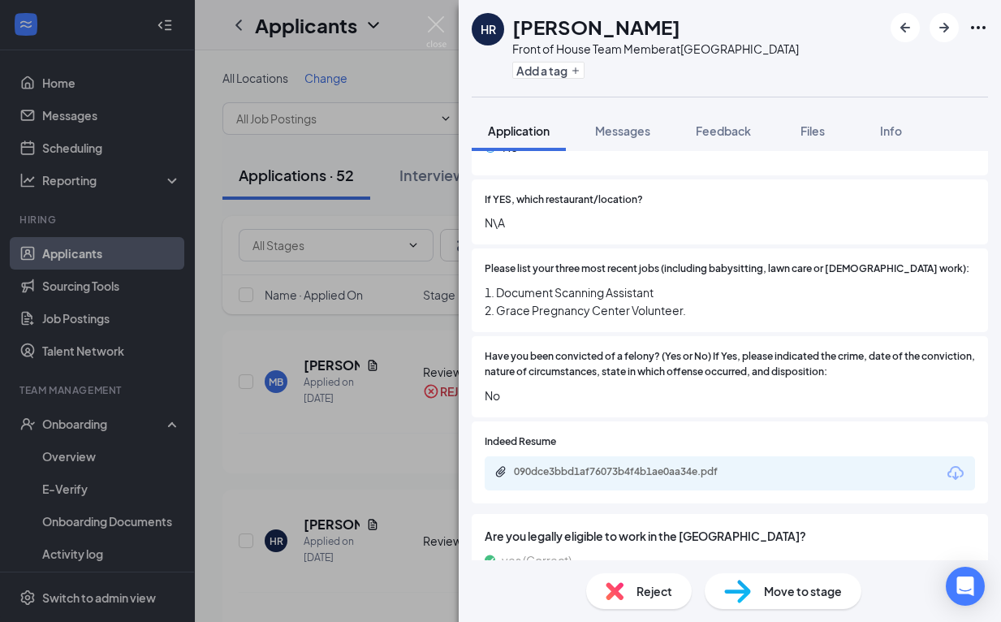
click at [791, 604] on div "Move to stage" at bounding box center [783, 591] width 157 height 36
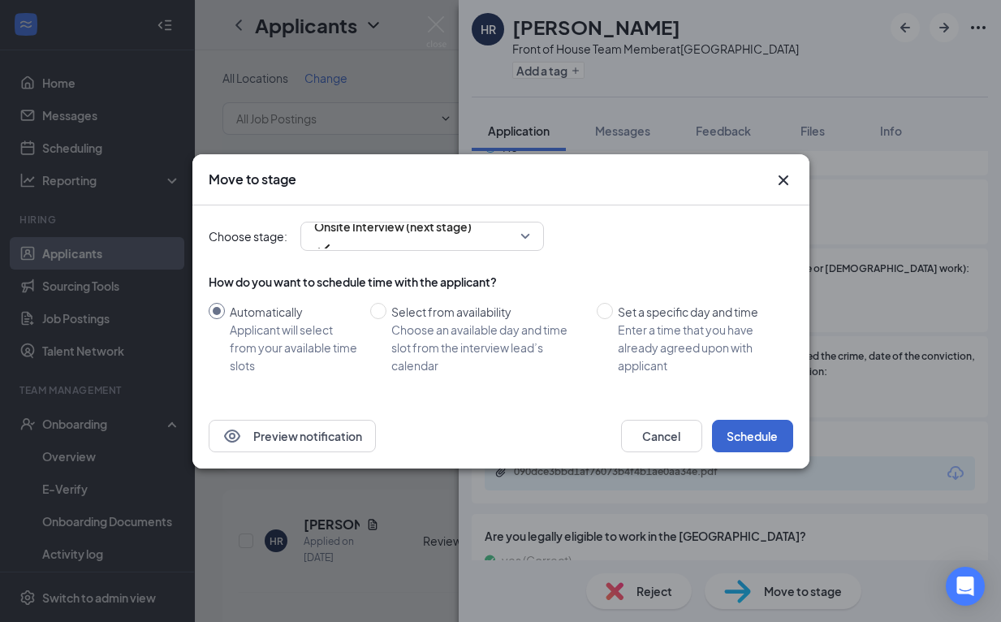
click at [745, 446] on button "Schedule" at bounding box center [752, 436] width 81 height 32
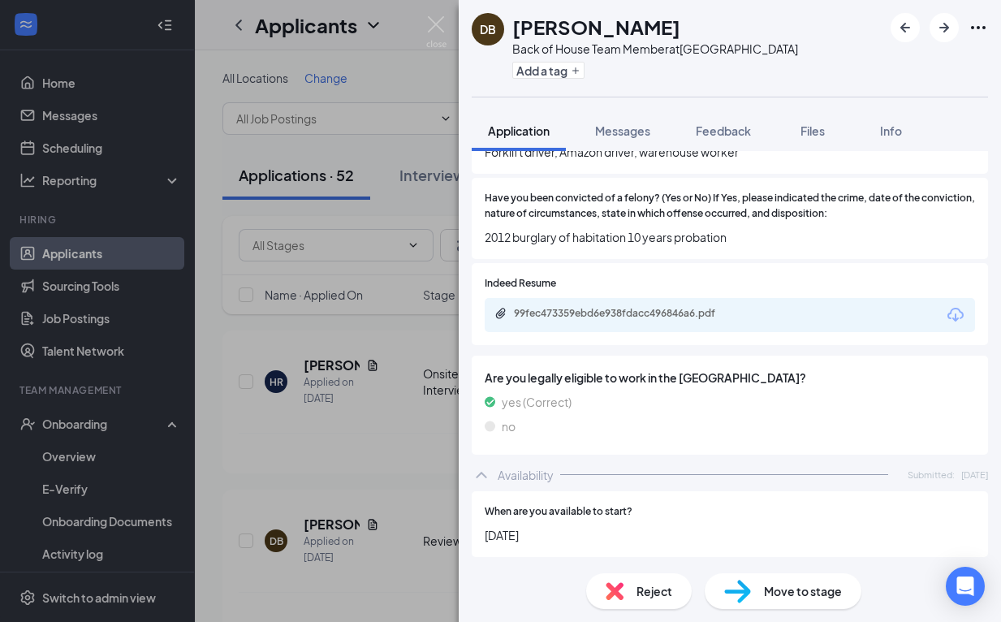
scroll to position [711, 0]
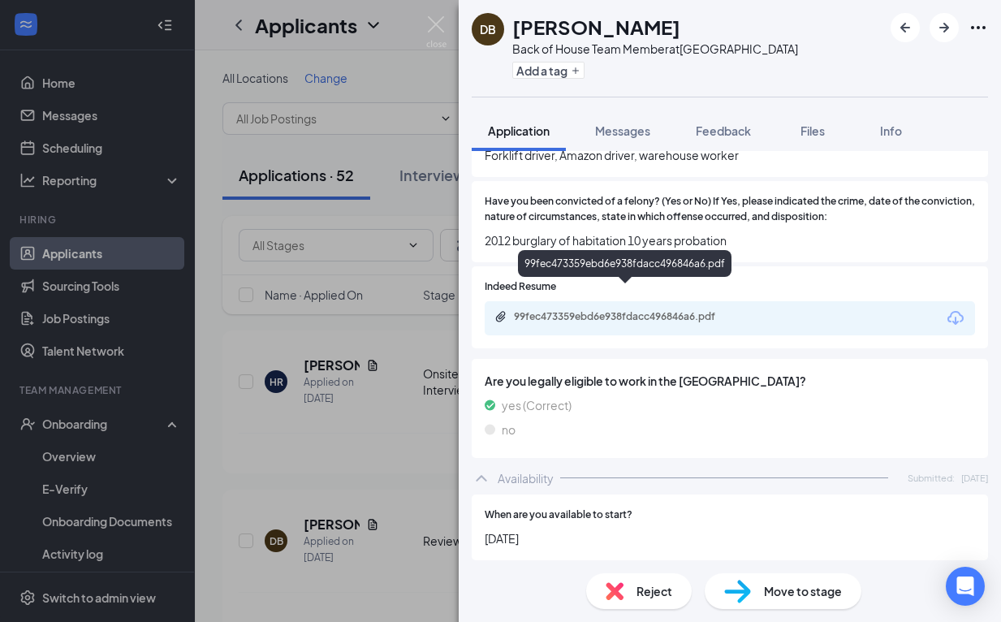
click at [653, 310] on div "99fec473359ebd6e938fdacc496846a6.pdf" at bounding box center [627, 316] width 227 height 13
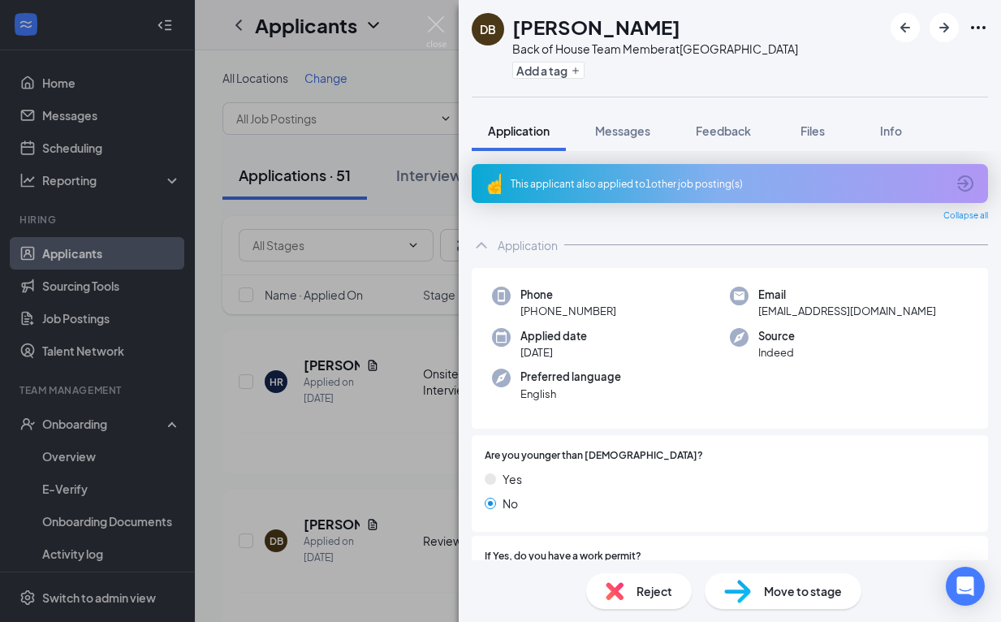
scroll to position [0, 0]
click at [646, 590] on span "Reject" at bounding box center [655, 591] width 36 height 18
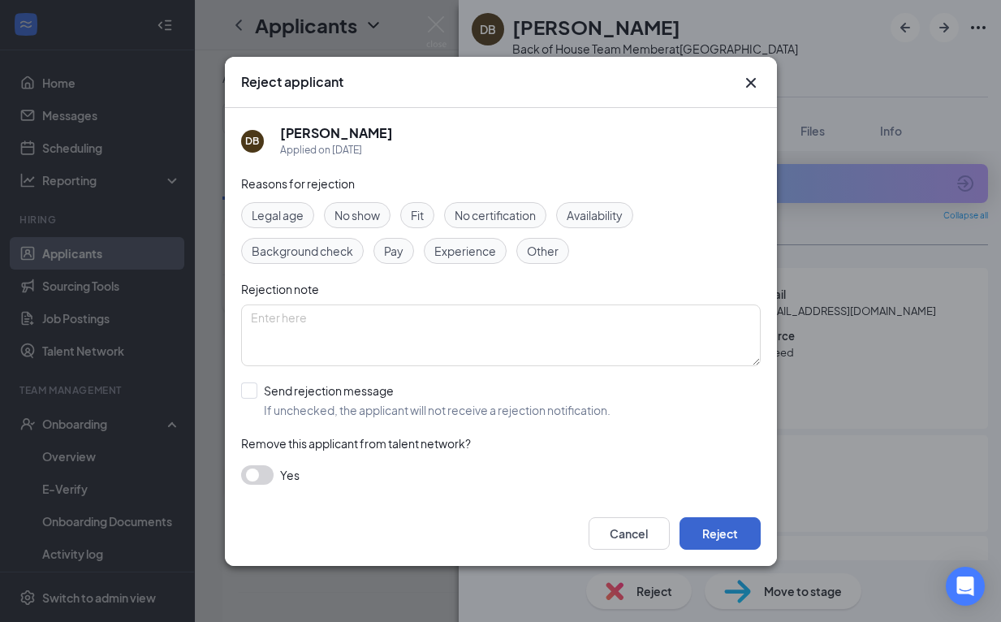
click at [737, 534] on button "Reject" at bounding box center [720, 533] width 81 height 32
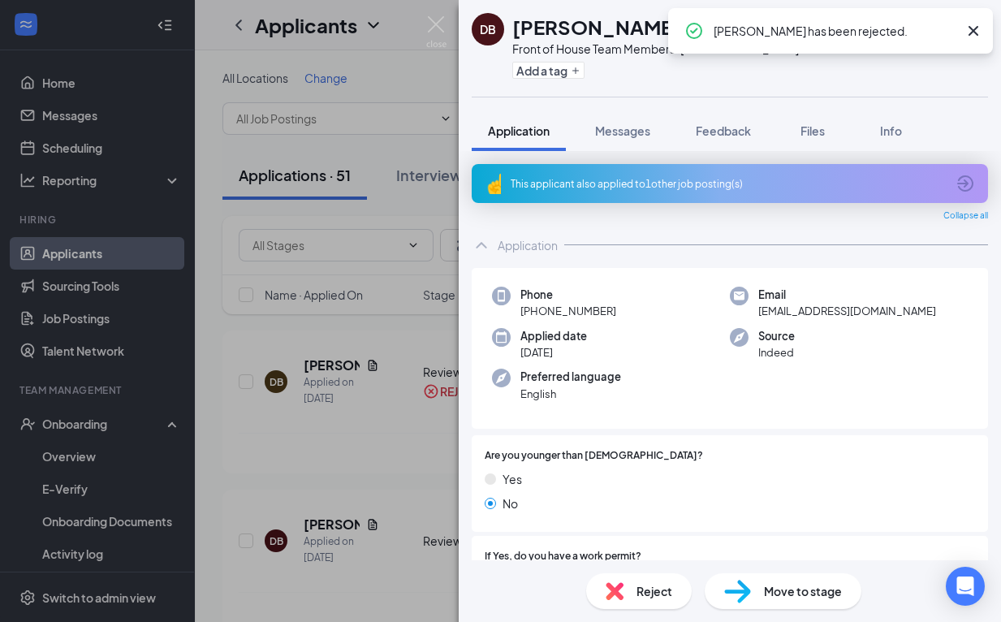
click at [977, 28] on icon "Cross" at bounding box center [974, 31] width 10 height 10
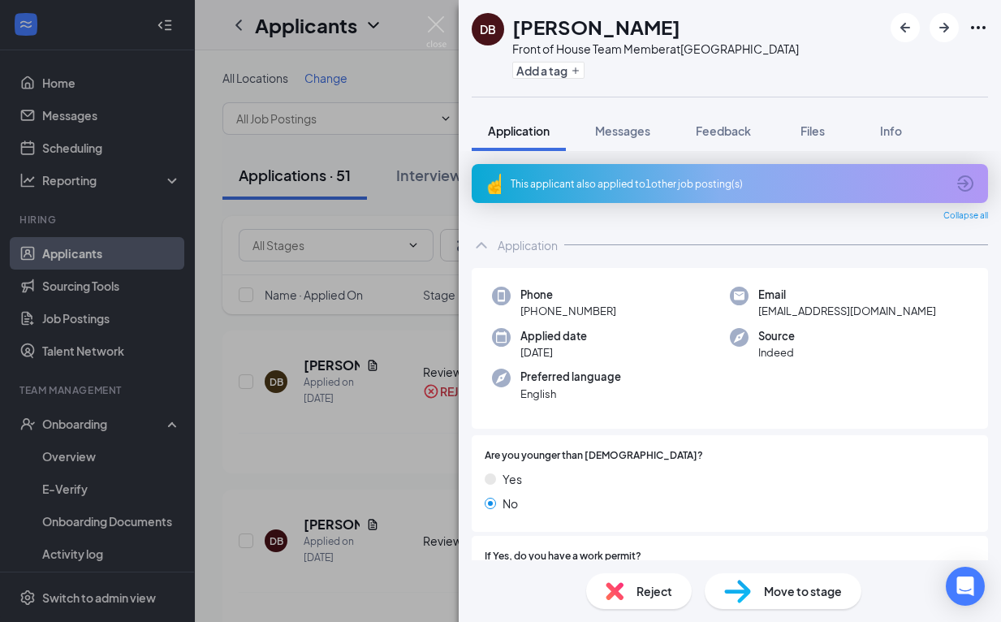
click at [638, 586] on span "Reject" at bounding box center [655, 591] width 36 height 18
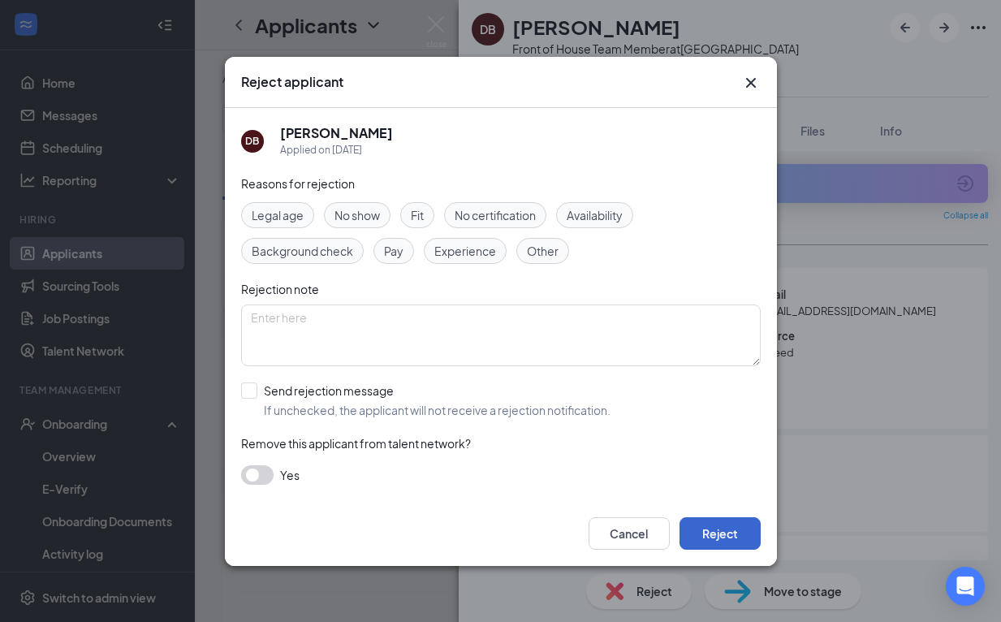
click at [733, 539] on button "Reject" at bounding box center [720, 533] width 81 height 32
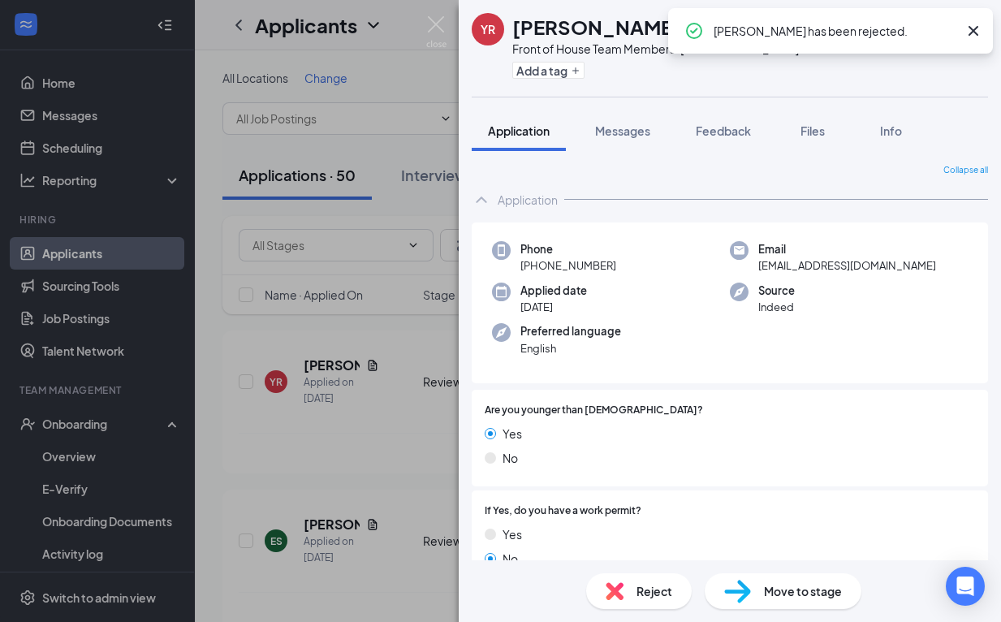
click at [979, 32] on icon "Cross" at bounding box center [973, 30] width 19 height 19
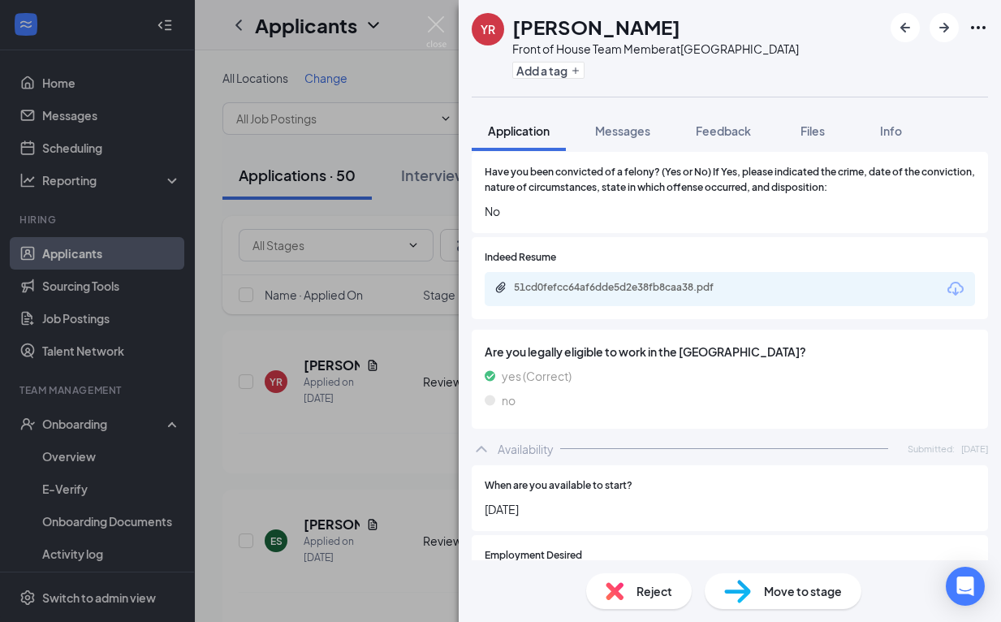
scroll to position [688, 0]
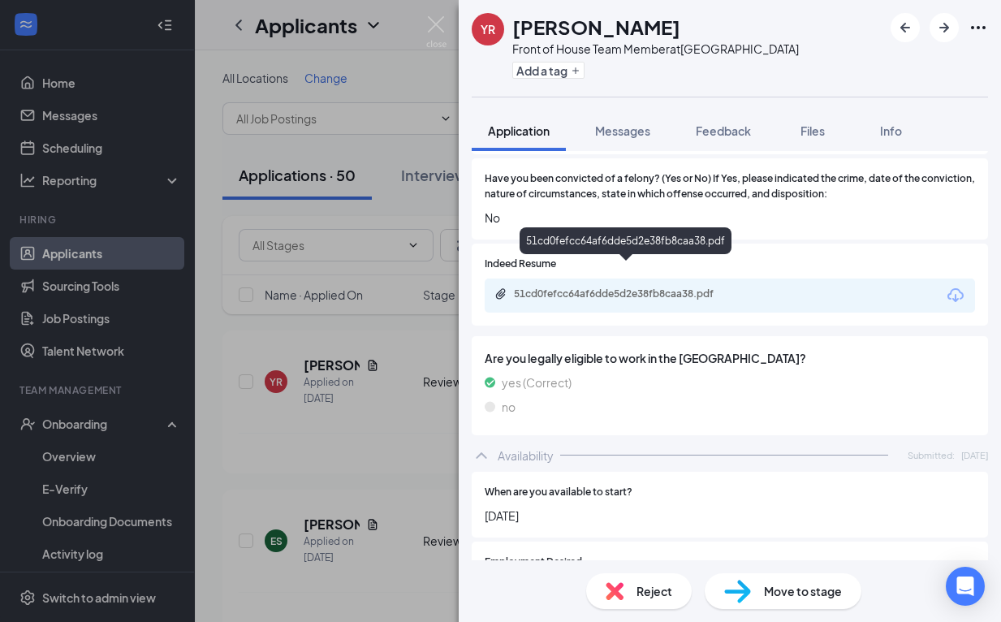
click at [689, 287] on div "51cd0fefcc64af6dde5d2e38fb8caa38.pdf" at bounding box center [627, 293] width 227 height 13
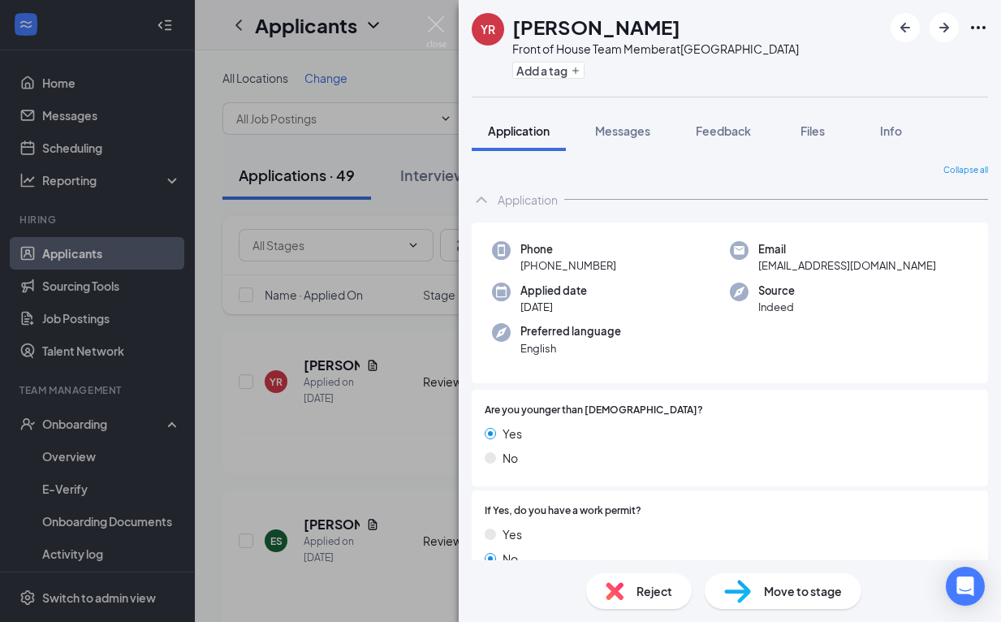
scroll to position [0, 0]
click at [758, 594] on div "Move to stage" at bounding box center [783, 591] width 157 height 36
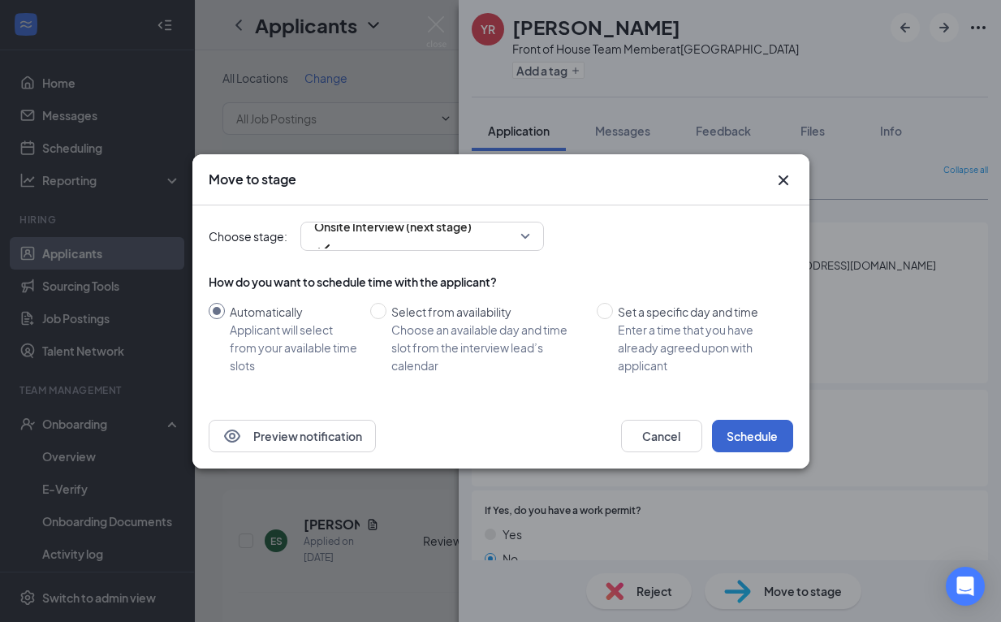
click at [767, 443] on button "Schedule" at bounding box center [752, 436] width 81 height 32
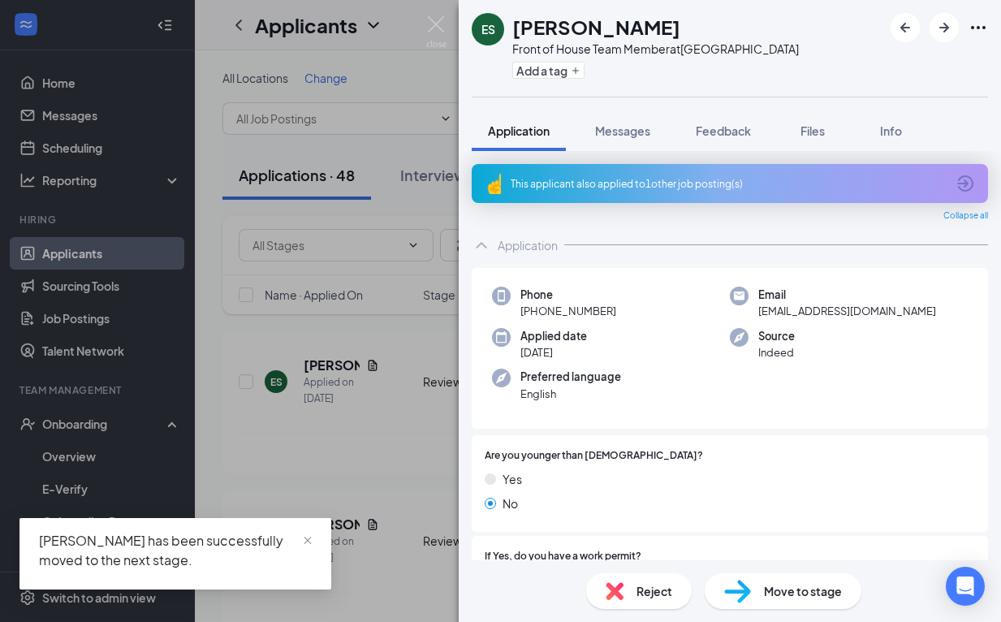
click at [671, 181] on div "This applicant also applied to 1 other job posting(s)" at bounding box center [728, 184] width 435 height 14
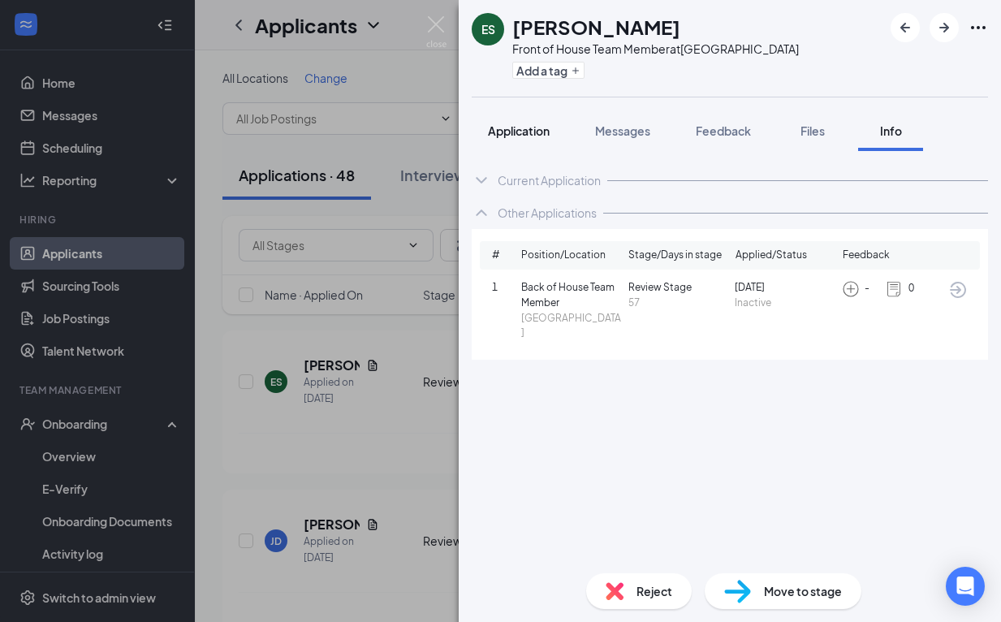
click at [512, 138] on div "Application" at bounding box center [519, 131] width 62 height 16
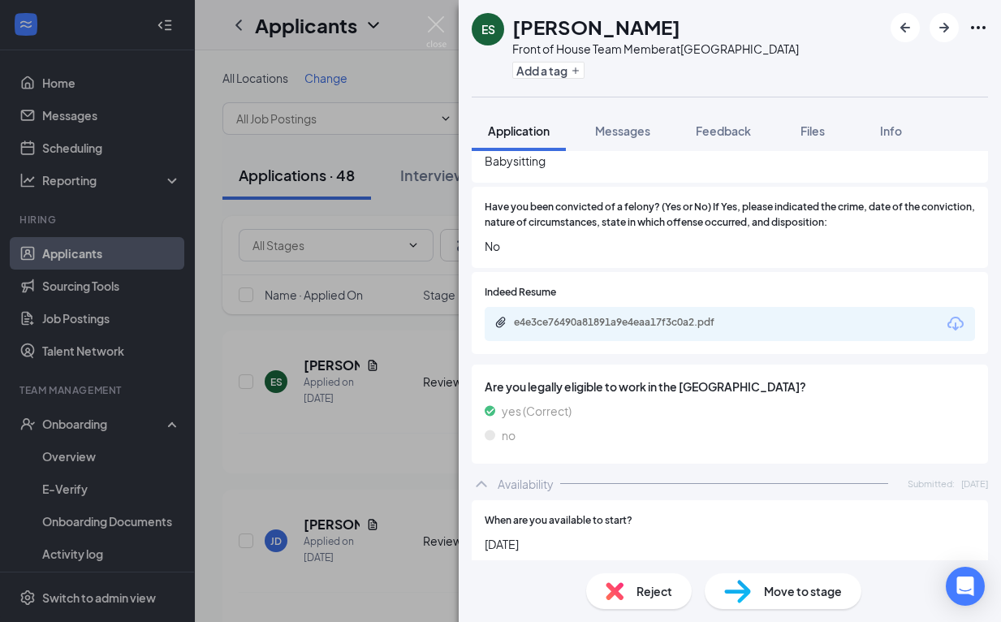
scroll to position [714, 0]
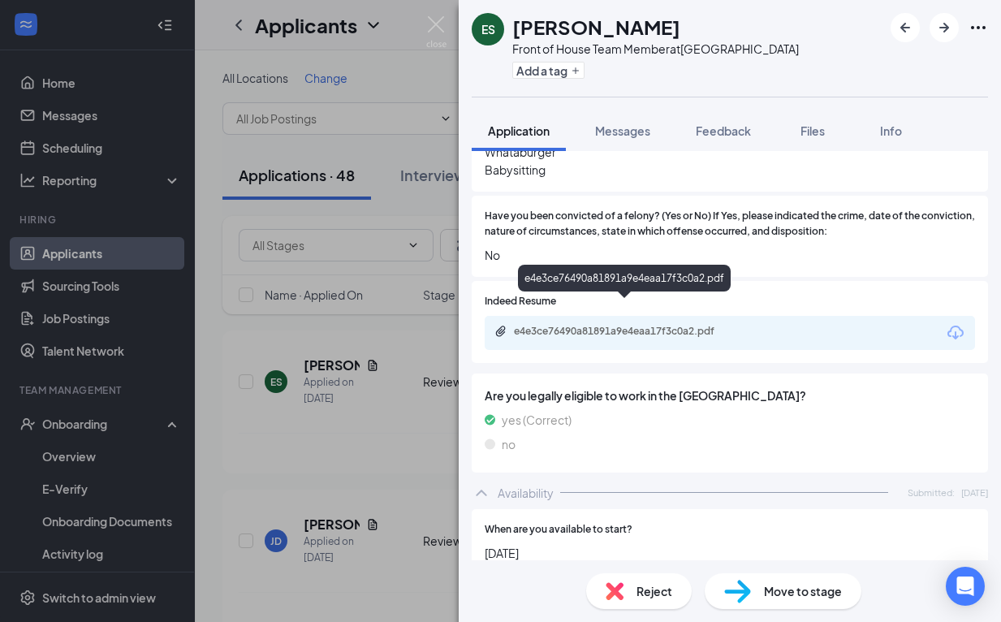
click at [656, 325] on div "e4e3ce76490a81891a9e4eaa17f3c0a2.pdf" at bounding box center [627, 331] width 227 height 13
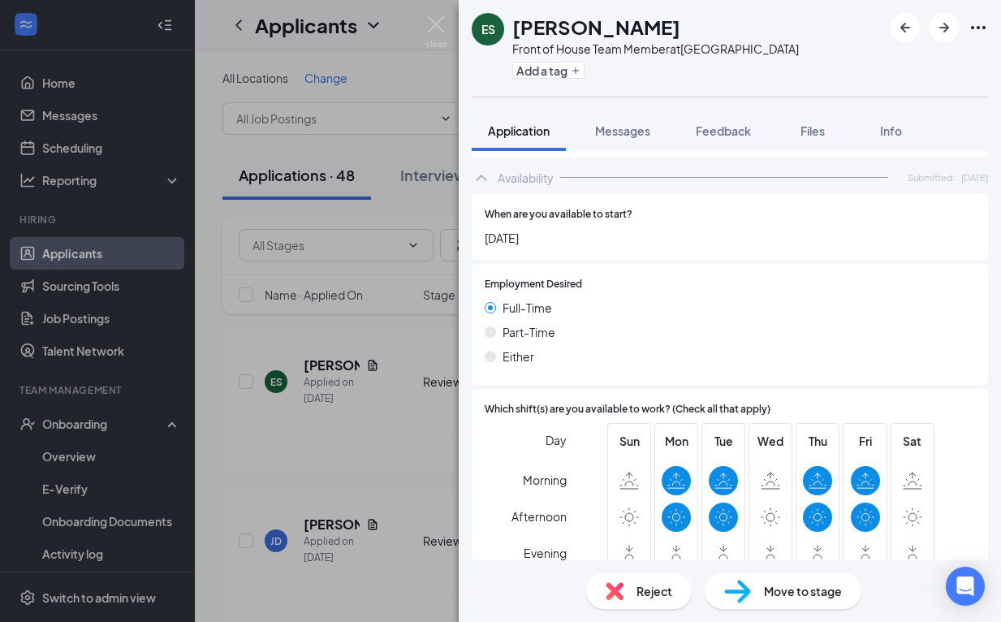
scroll to position [1055, 0]
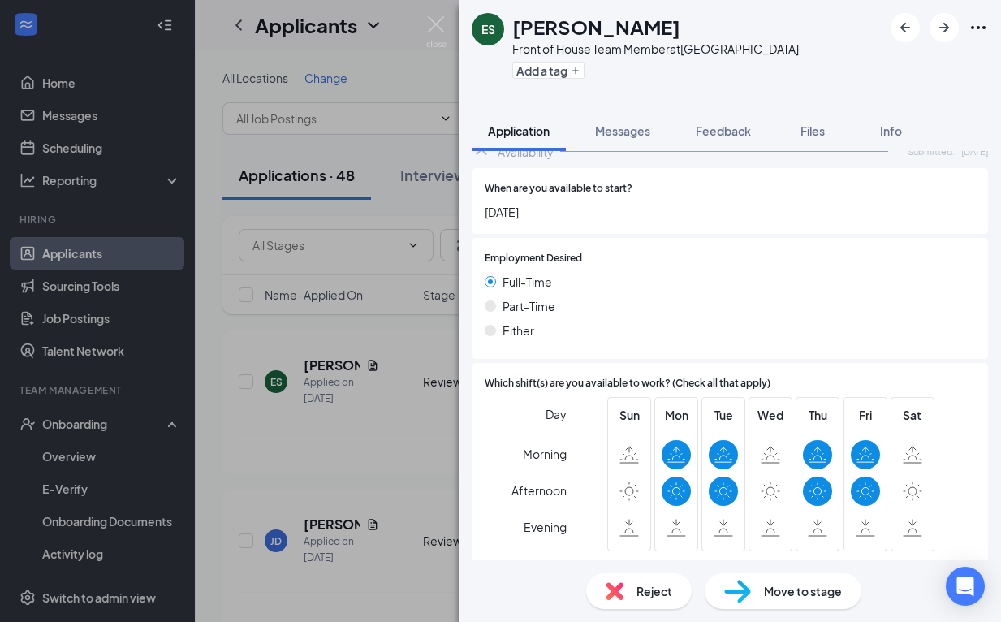
click at [764, 584] on span "Move to stage" at bounding box center [803, 591] width 78 height 18
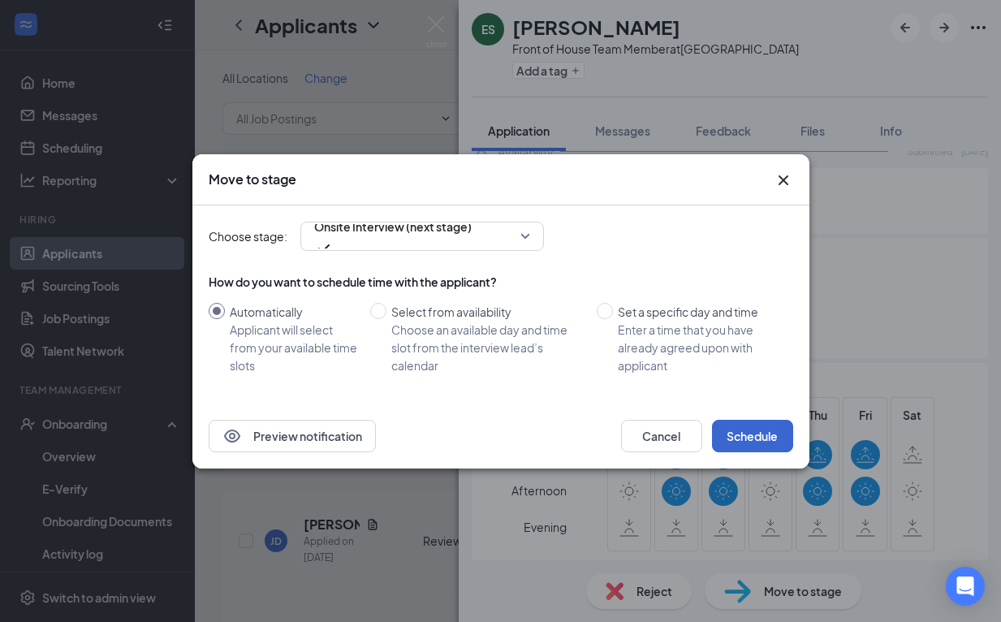
click at [774, 432] on button "Schedule" at bounding box center [752, 436] width 81 height 32
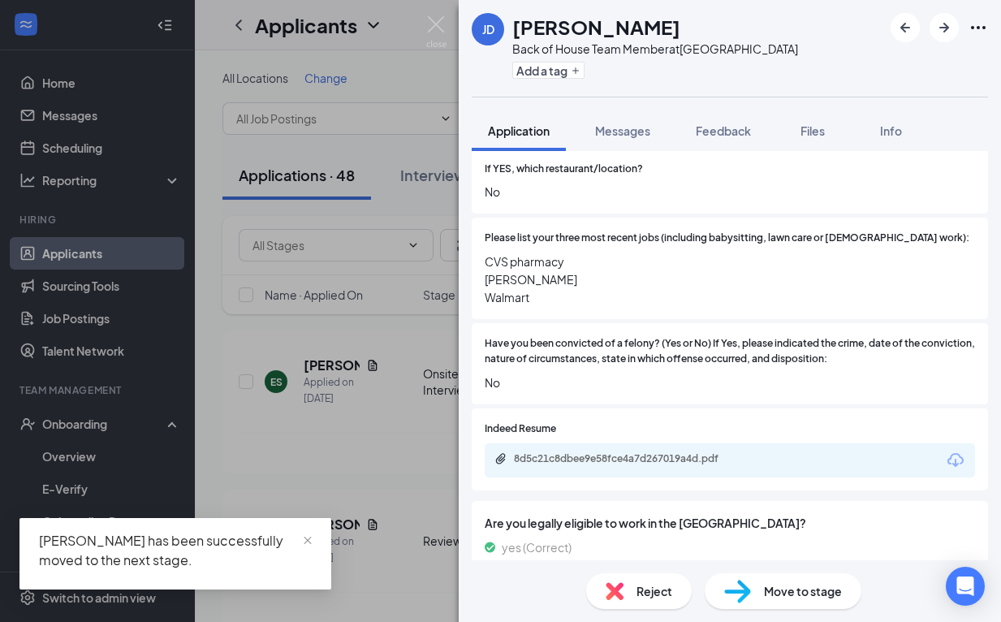
scroll to position [579, 0]
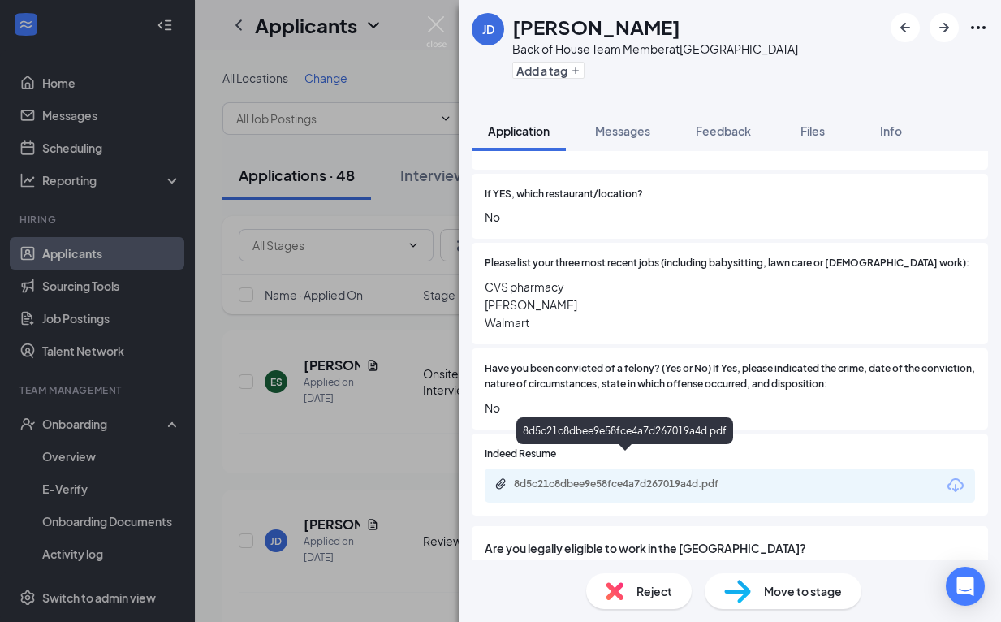
click at [723, 478] on div "8d5c21c8dbee9e58fce4a7d267019a4d.pdf" at bounding box center [627, 484] width 227 height 13
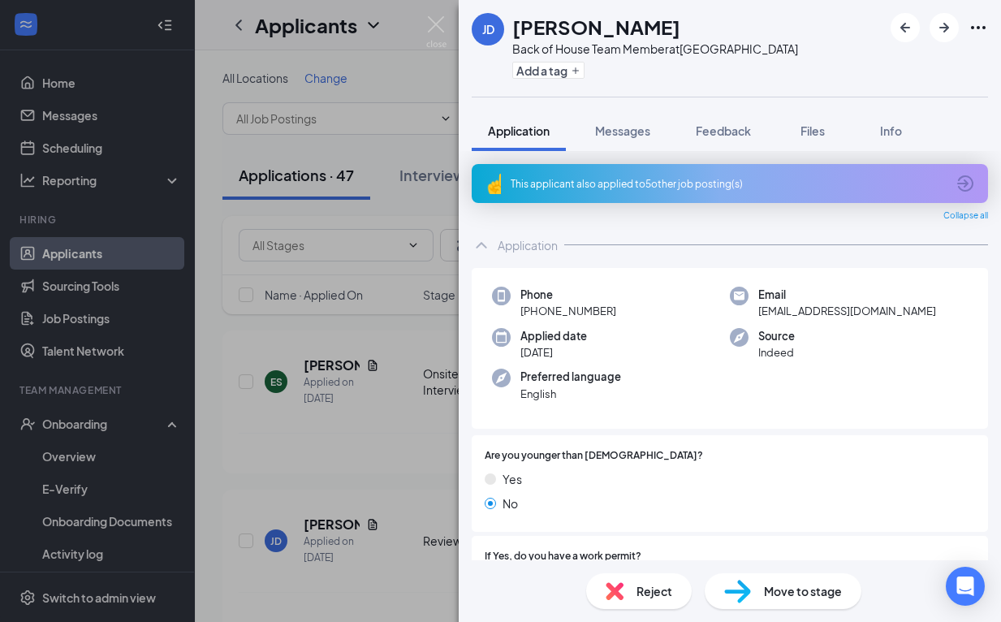
scroll to position [0, 0]
click at [668, 181] on div "This applicant also applied to 5 other job posting(s)" at bounding box center [728, 184] width 435 height 14
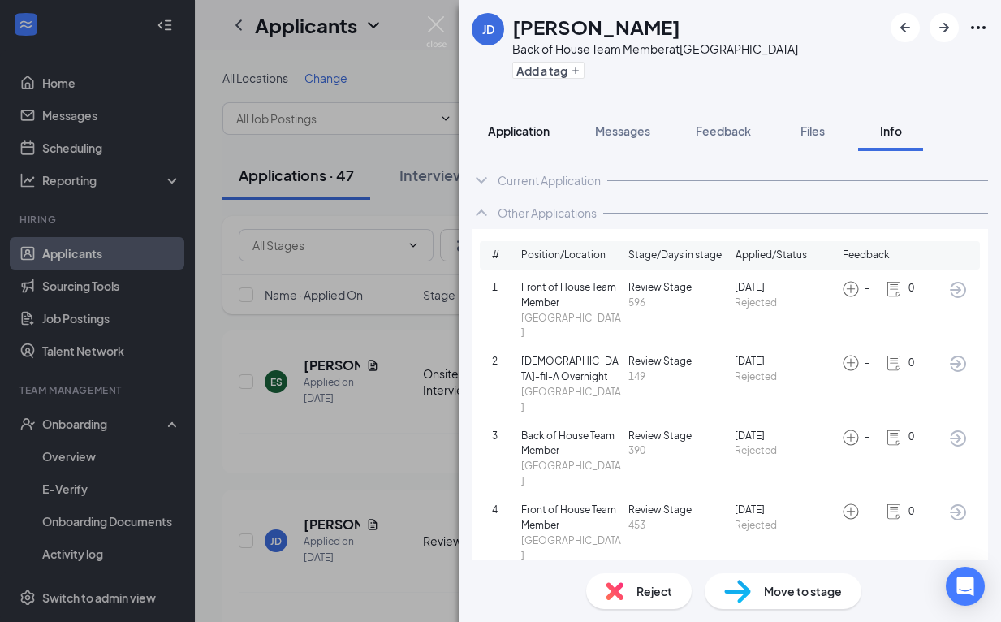
click at [534, 125] on span "Application" at bounding box center [519, 130] width 62 height 15
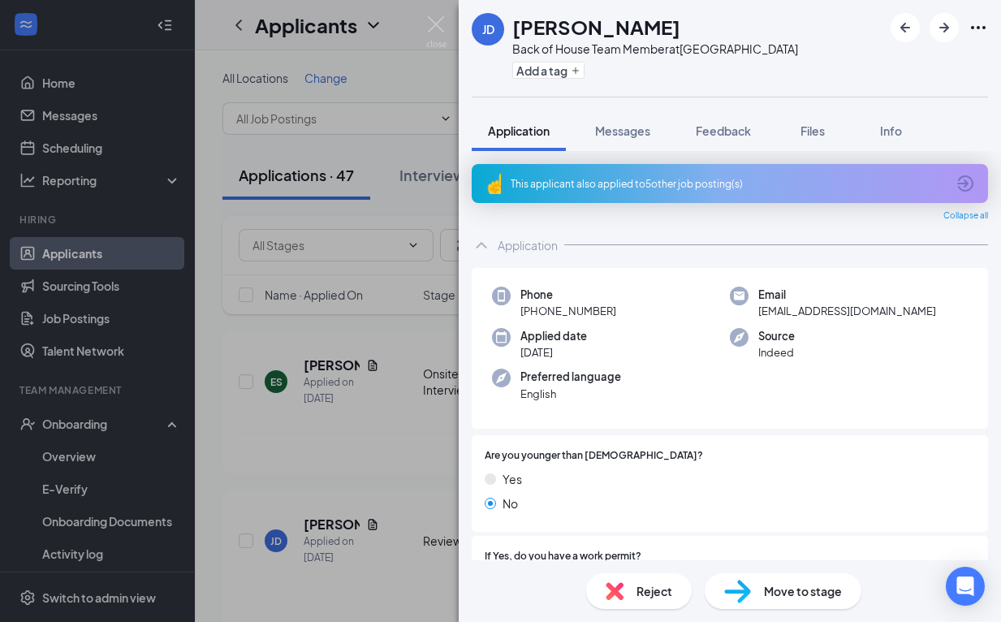
click at [639, 594] on span "Reject" at bounding box center [655, 591] width 36 height 18
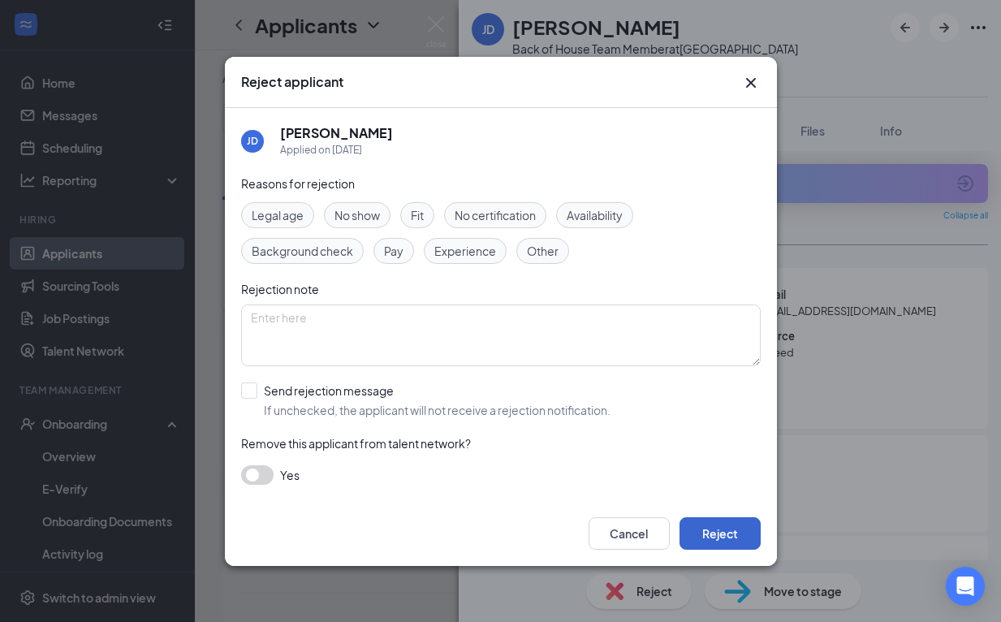
click at [725, 529] on button "Reject" at bounding box center [720, 533] width 81 height 32
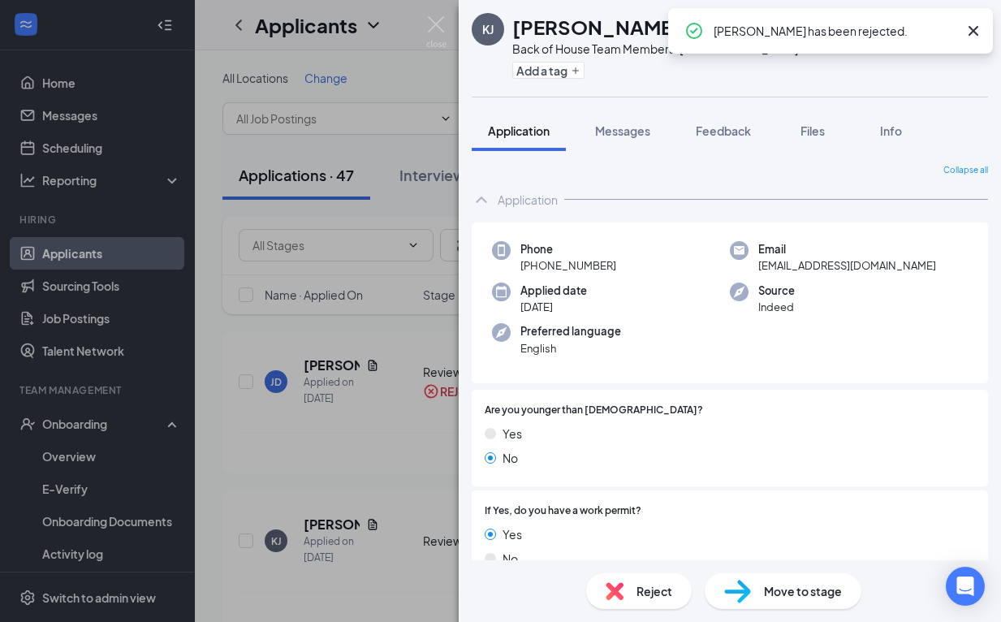
click at [973, 33] on icon "Cross" at bounding box center [973, 30] width 19 height 19
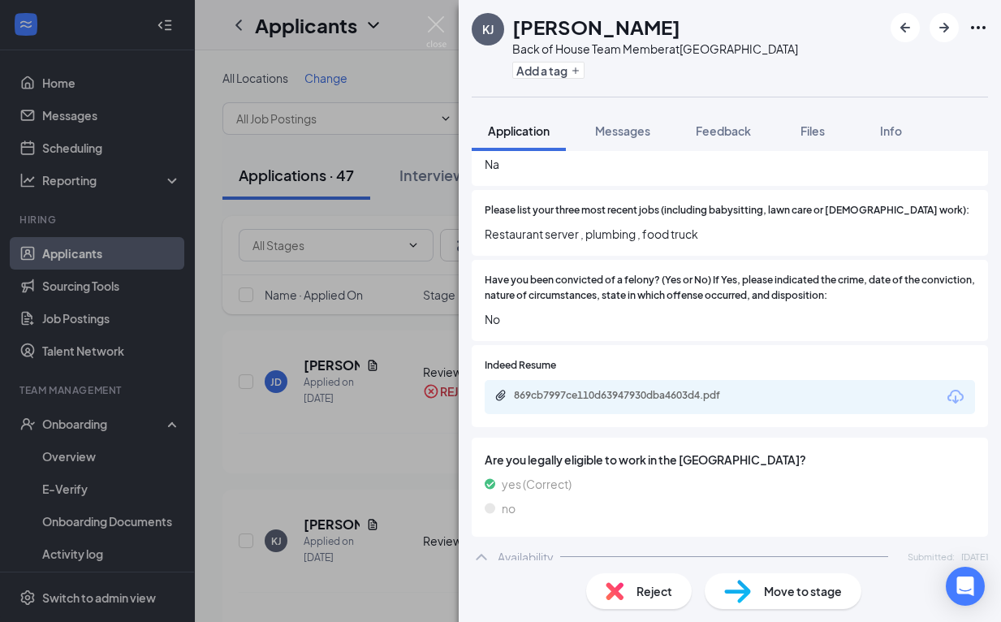
scroll to position [592, 0]
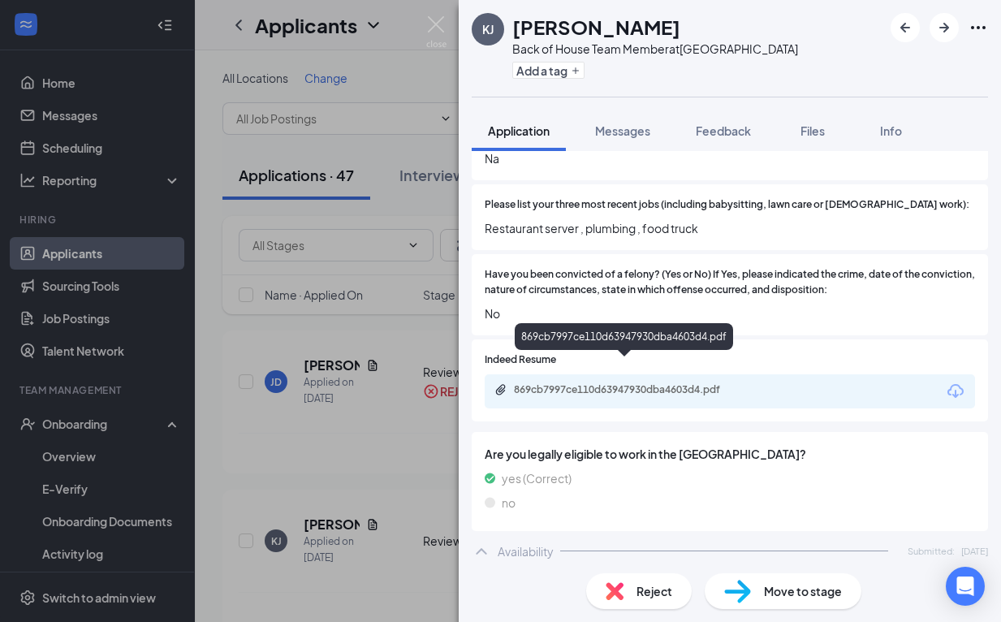
click at [603, 383] on div "869cb7997ce110d63947930dba4603d4.pdf" at bounding box center [627, 389] width 227 height 13
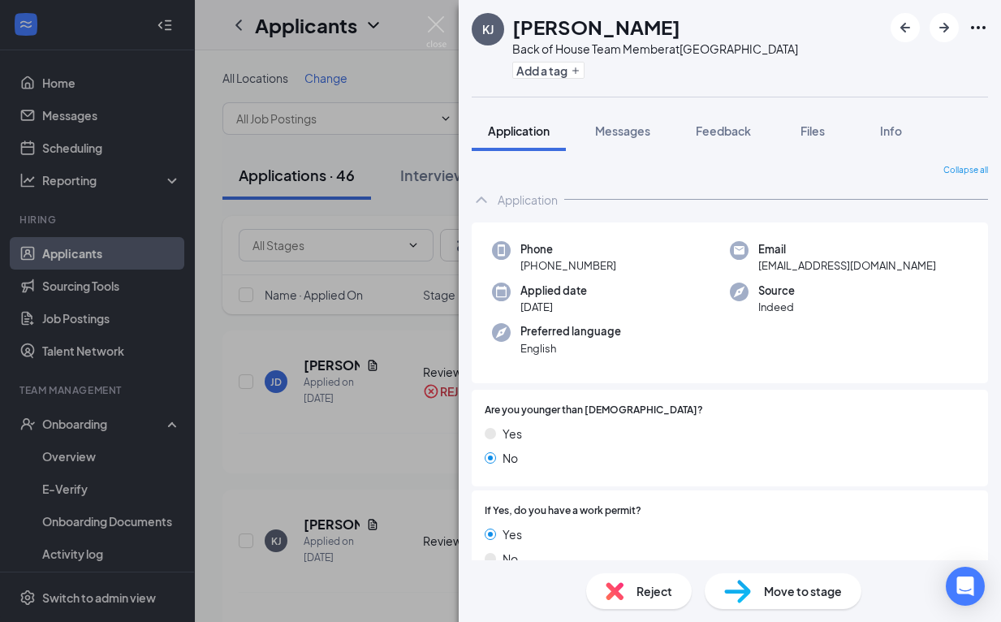
scroll to position [0, 0]
click at [639, 581] on div "Reject" at bounding box center [639, 591] width 106 height 36
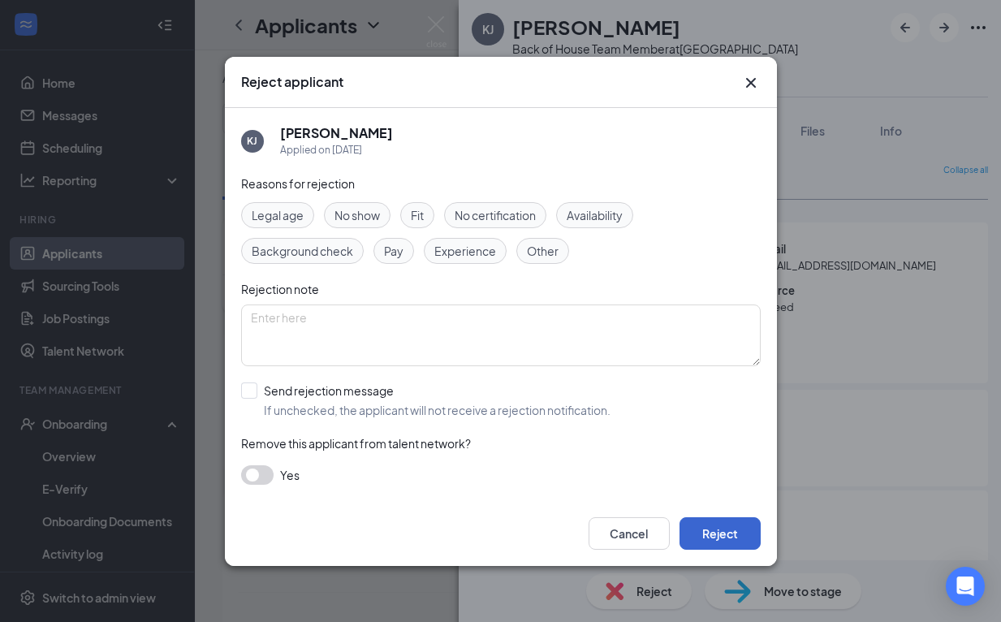
click at [705, 532] on button "Reject" at bounding box center [720, 533] width 81 height 32
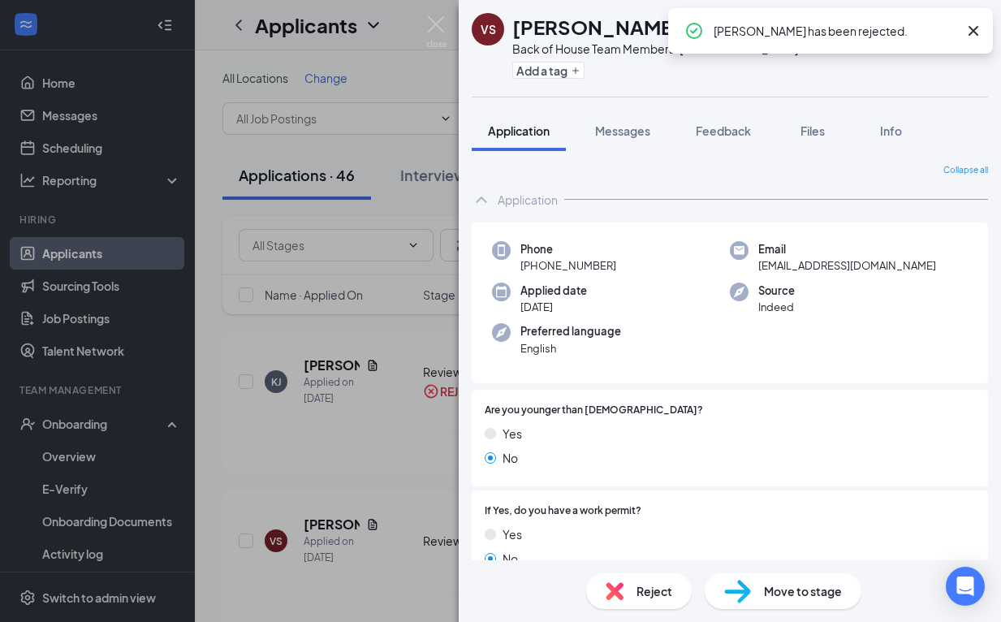
click at [978, 25] on icon "Cross" at bounding box center [973, 30] width 19 height 19
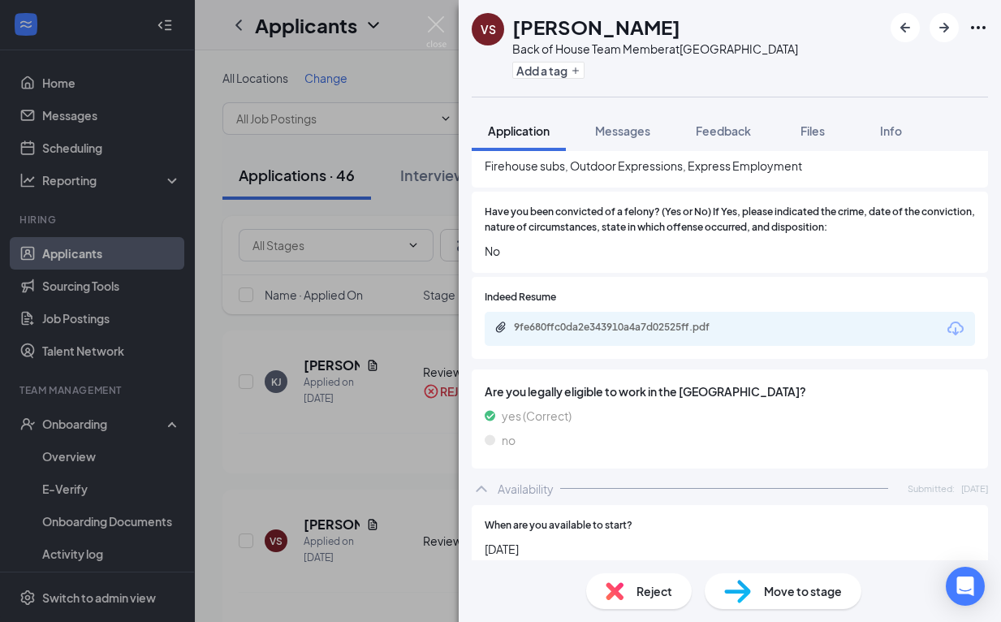
scroll to position [655, 0]
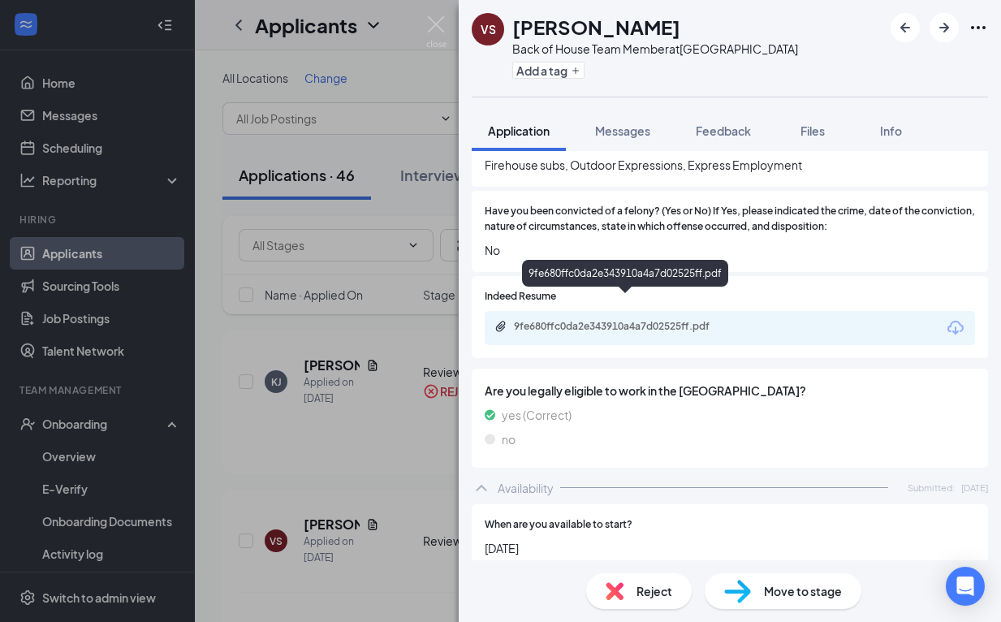
click at [690, 320] on div "9fe680ffc0da2e343910a4a7d02525ff.pdf" at bounding box center [627, 326] width 227 height 13
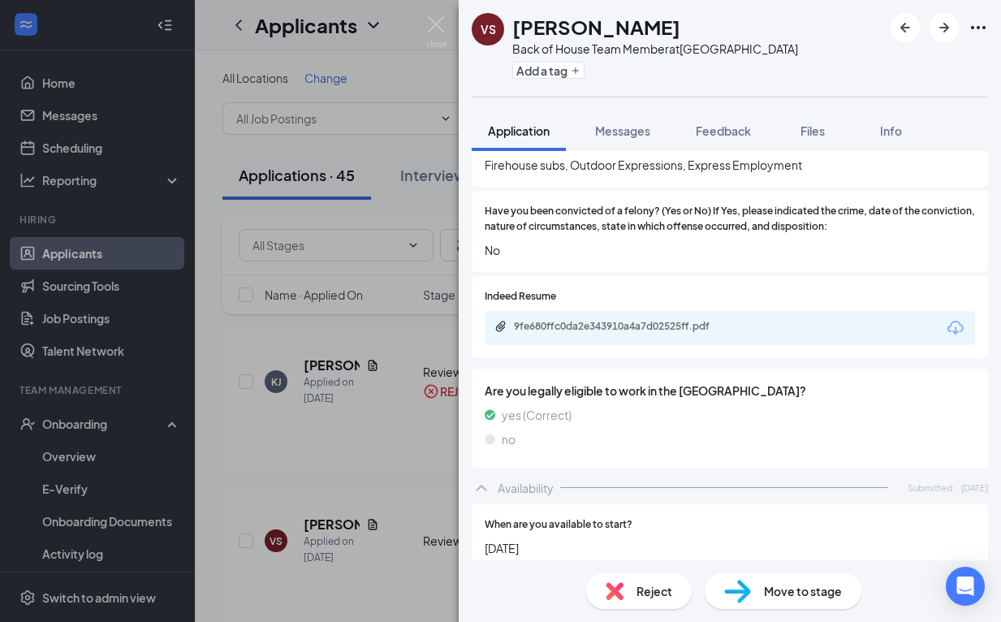
click at [637, 594] on span "Reject" at bounding box center [655, 591] width 36 height 18
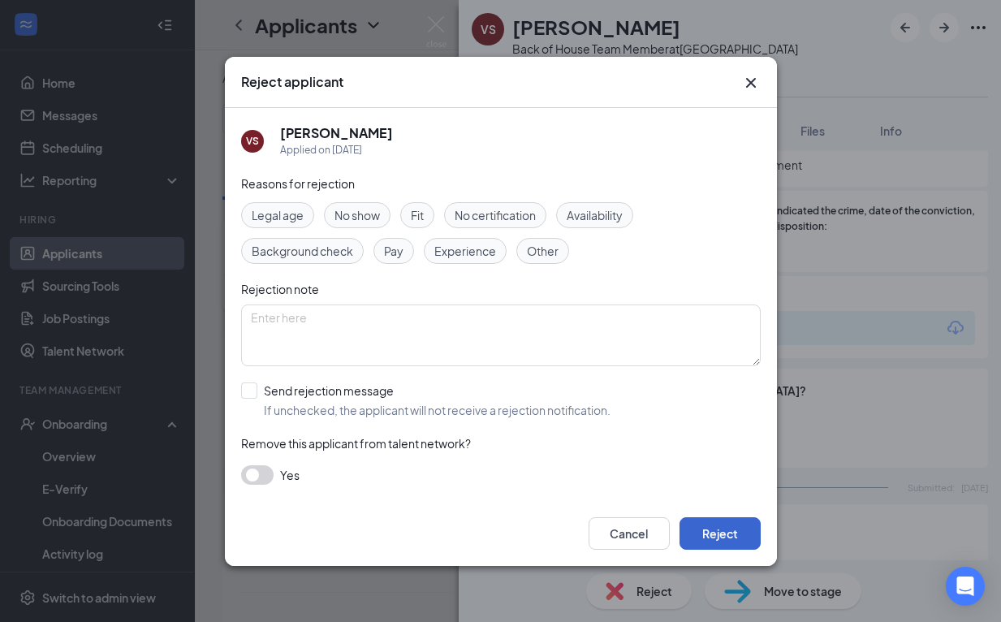
click at [737, 535] on button "Reject" at bounding box center [720, 533] width 81 height 32
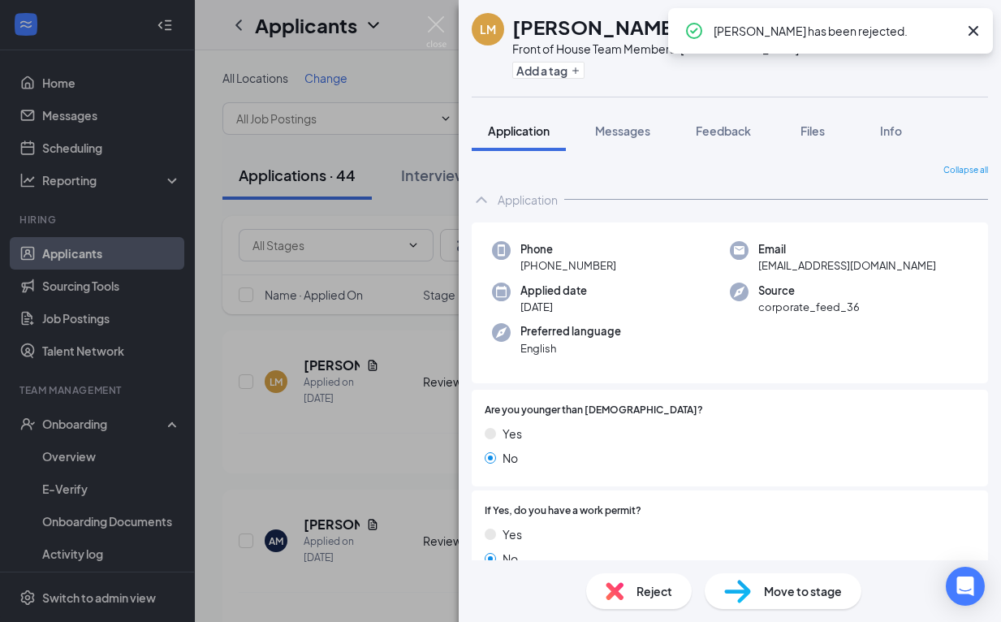
click at [973, 28] on icon "Cross" at bounding box center [973, 30] width 19 height 19
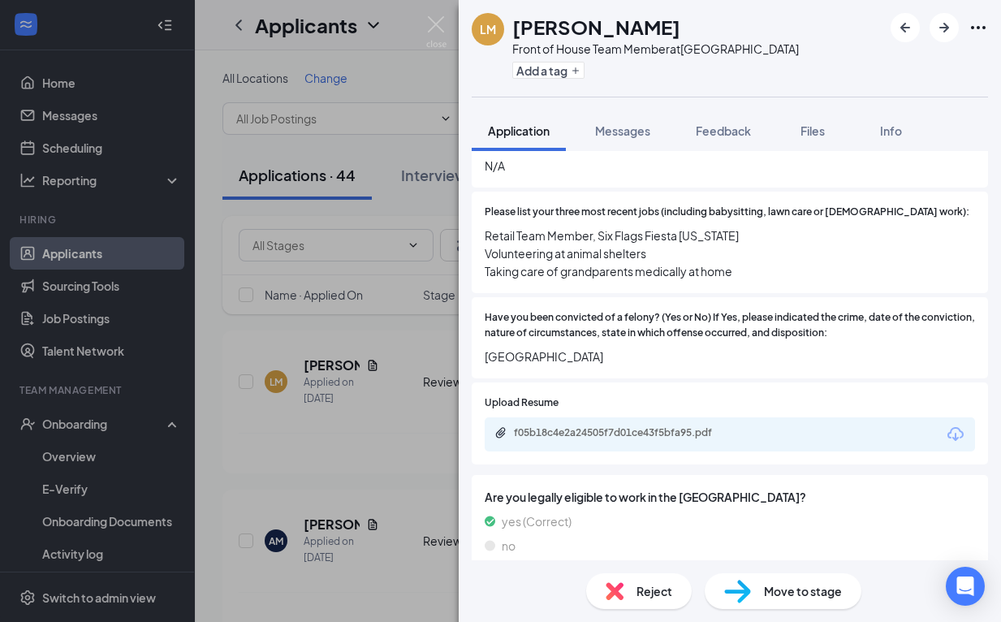
scroll to position [584, 0]
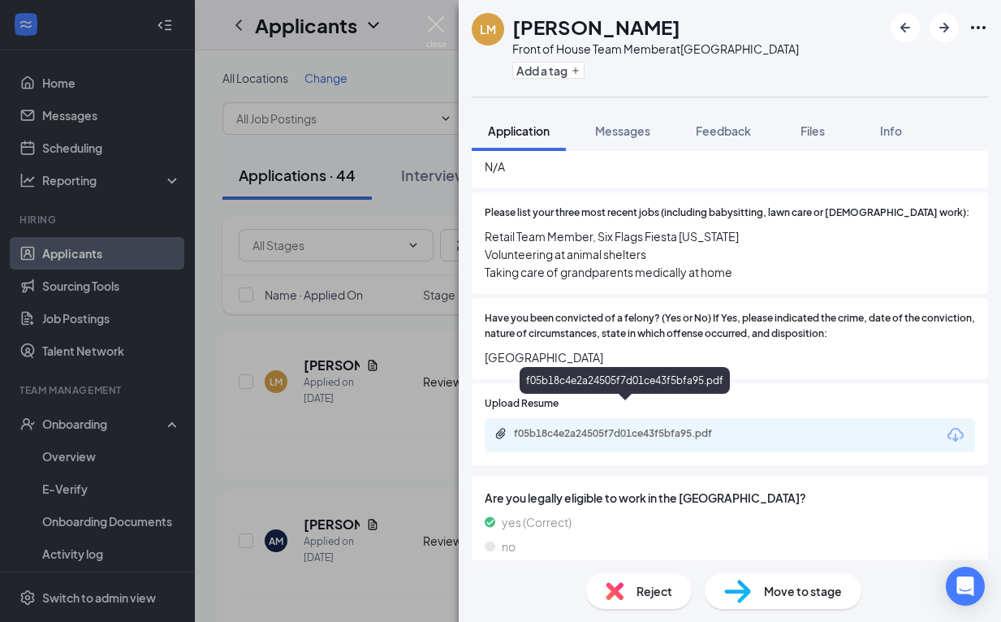
click at [650, 400] on div "f05b18c4e2a24505f7d01ce43f5bfa95.pdf" at bounding box center [625, 383] width 210 height 33
click at [649, 427] on div "f05b18c4e2a24505f7d01ce43f5bfa95.pdf" at bounding box center [627, 433] width 227 height 13
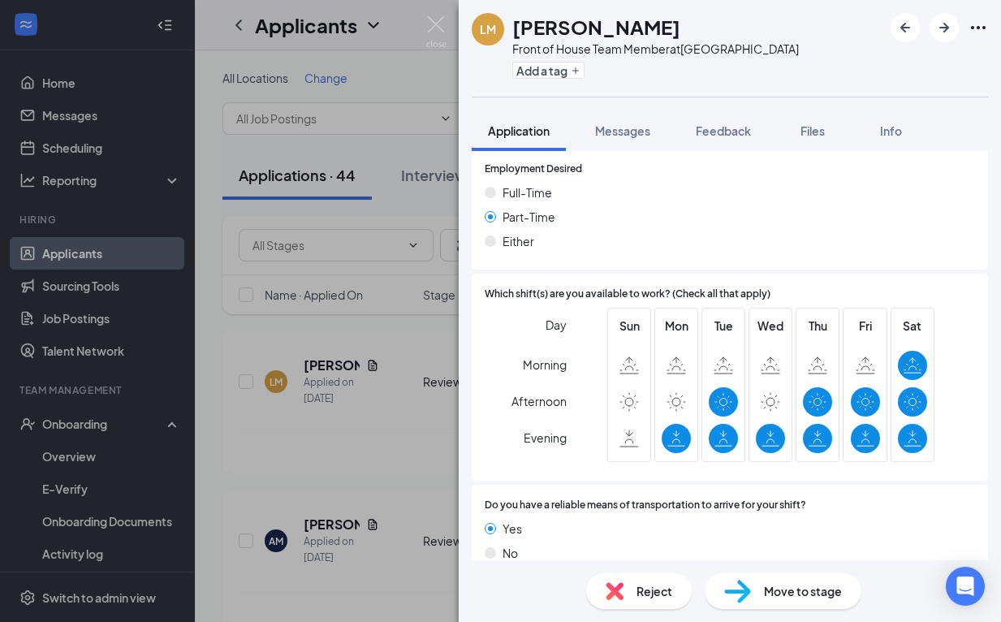
scroll to position [1116, 0]
click at [758, 599] on div "Move to stage" at bounding box center [783, 591] width 157 height 36
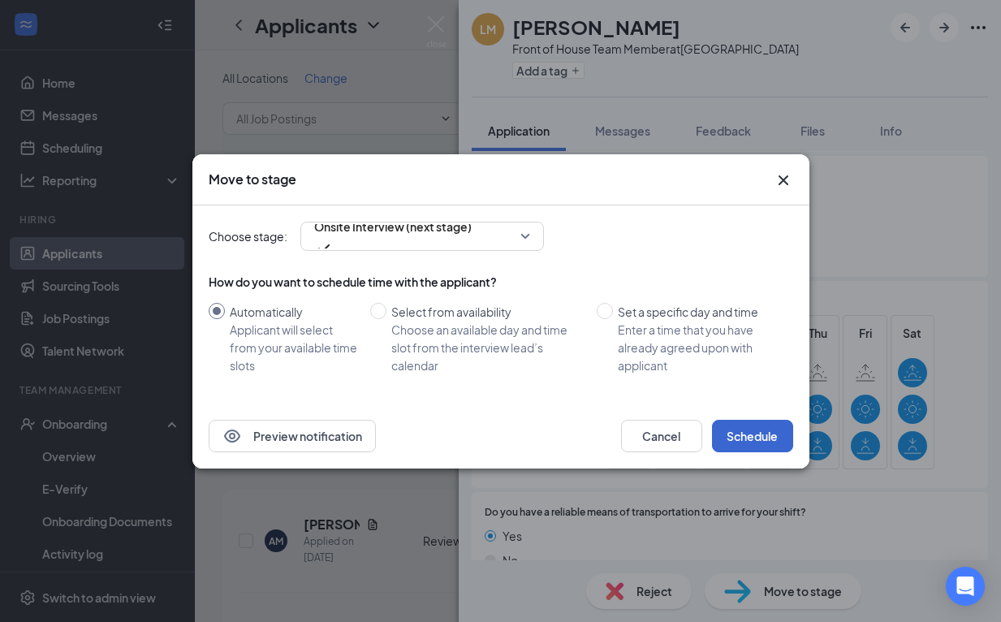
click at [774, 439] on button "Schedule" at bounding box center [752, 436] width 81 height 32
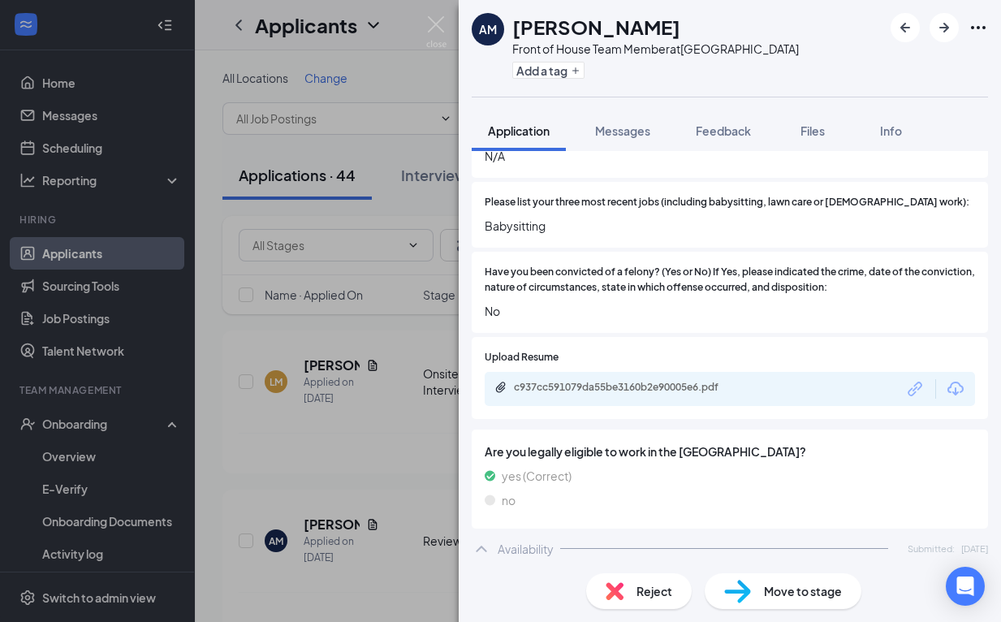
scroll to position [592, 0]
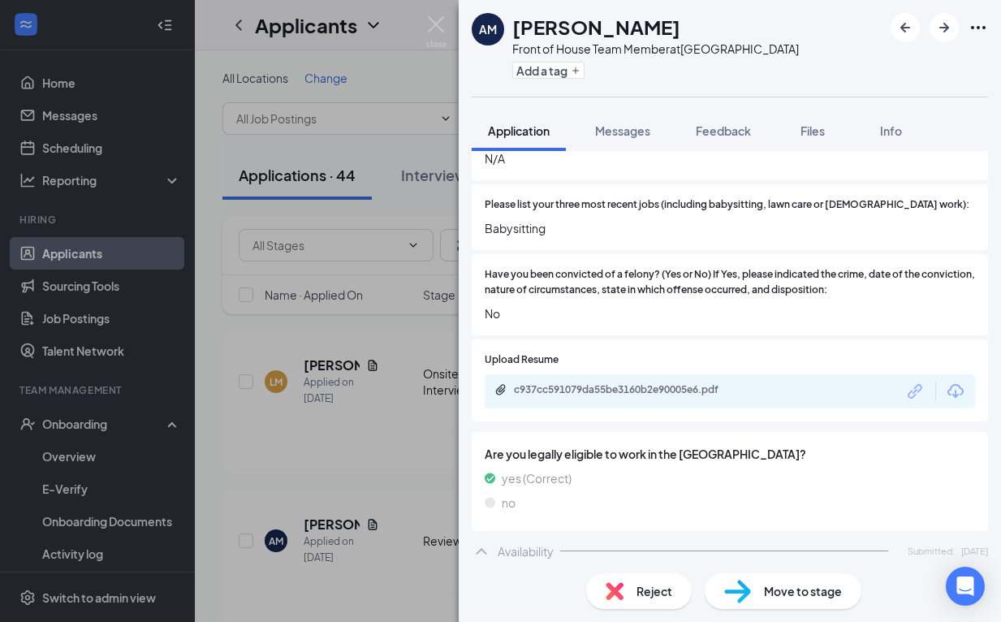
click at [724, 383] on div "c937cc591079da55be3160b2e90005e6.pdf" at bounding box center [627, 389] width 227 height 13
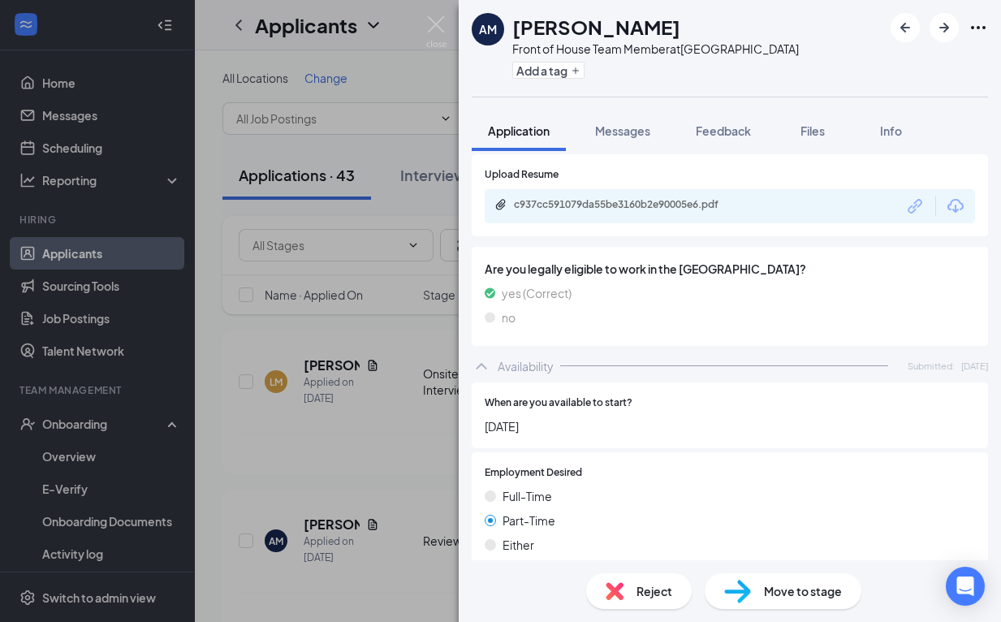
scroll to position [793, 0]
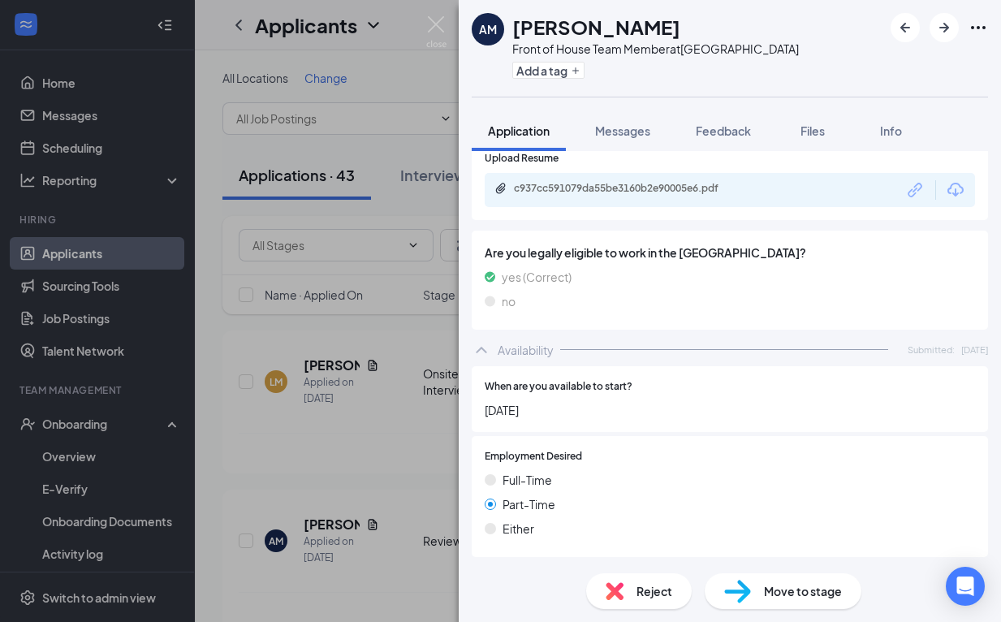
click at [659, 587] on span "Reject" at bounding box center [655, 591] width 36 height 18
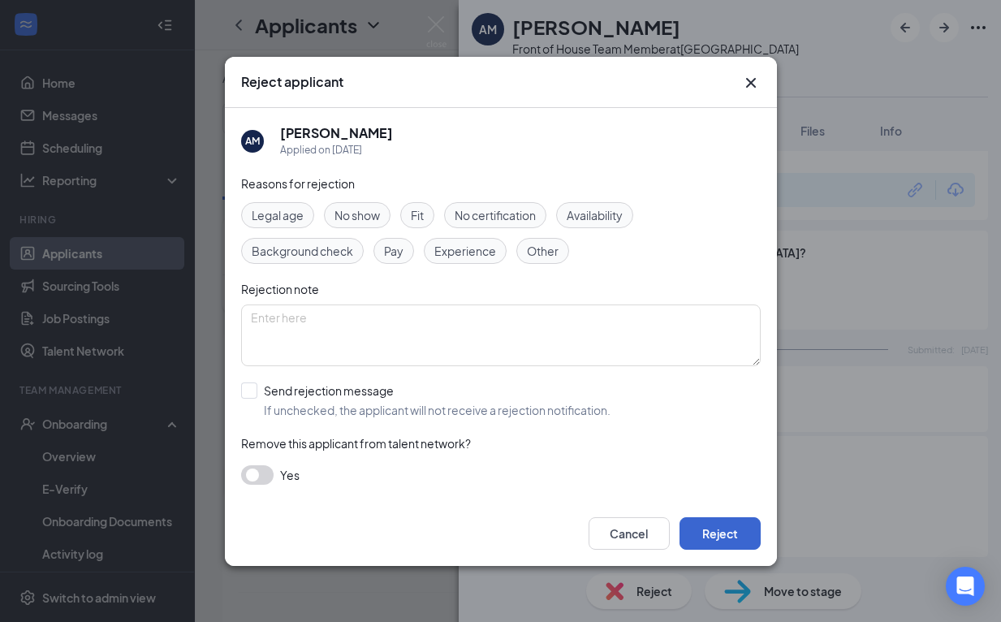
click at [722, 528] on button "Reject" at bounding box center [720, 533] width 81 height 32
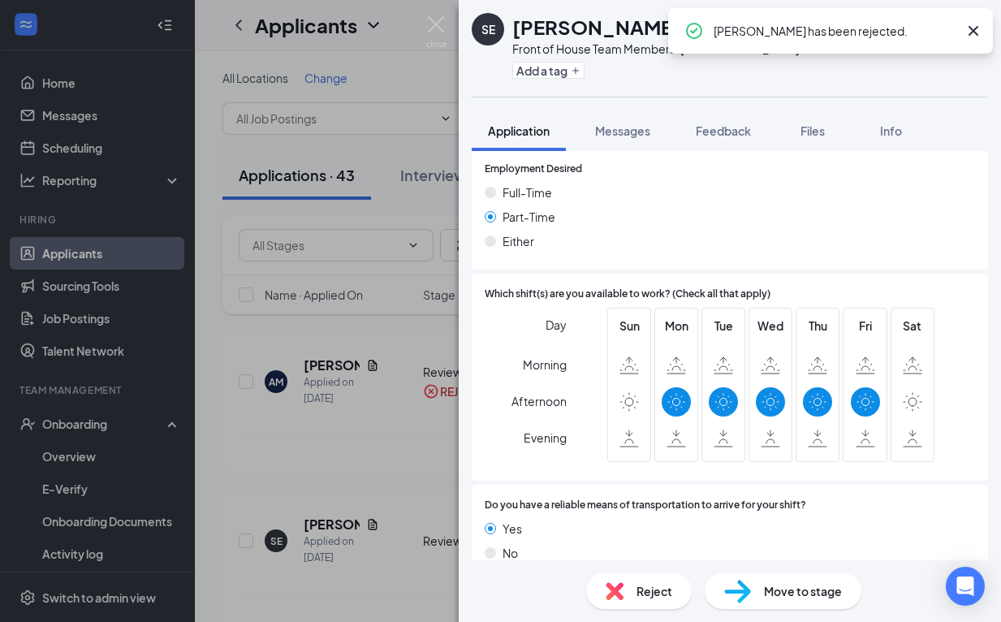
scroll to position [1116, 0]
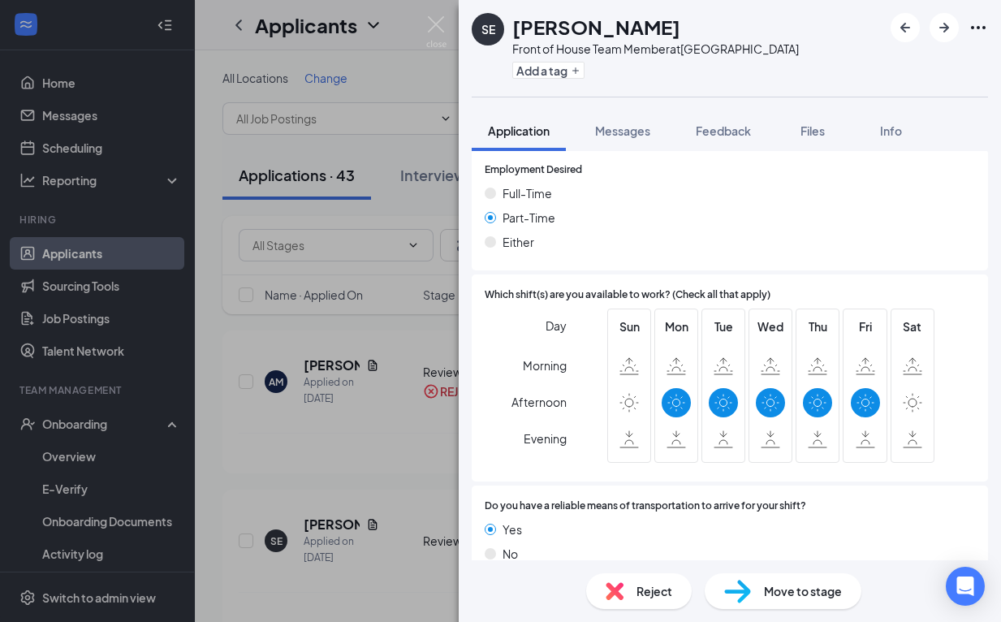
click at [646, 586] on span "Reject" at bounding box center [655, 591] width 36 height 18
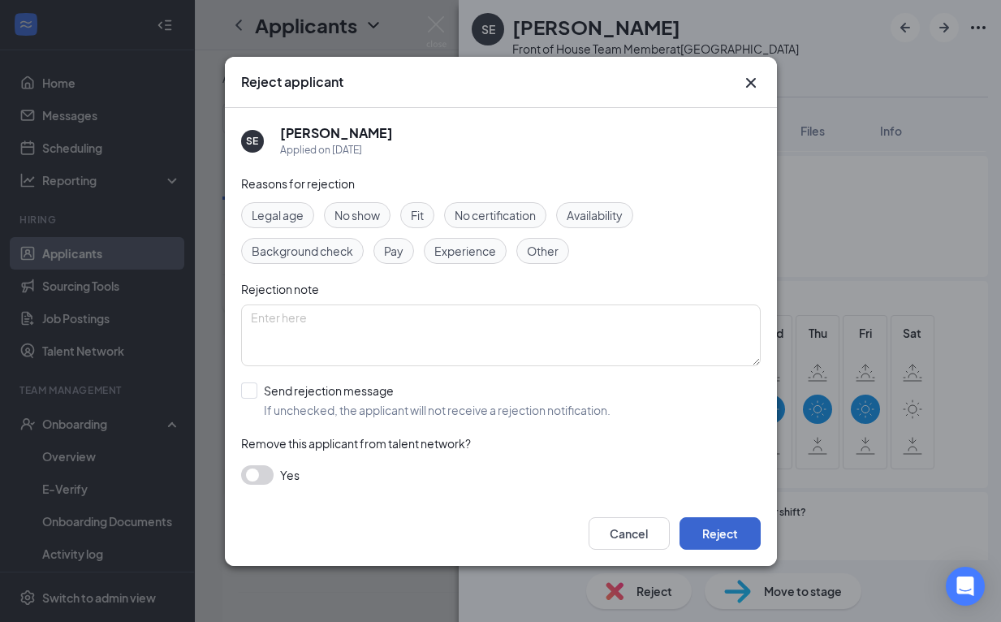
click at [717, 538] on button "Reject" at bounding box center [720, 533] width 81 height 32
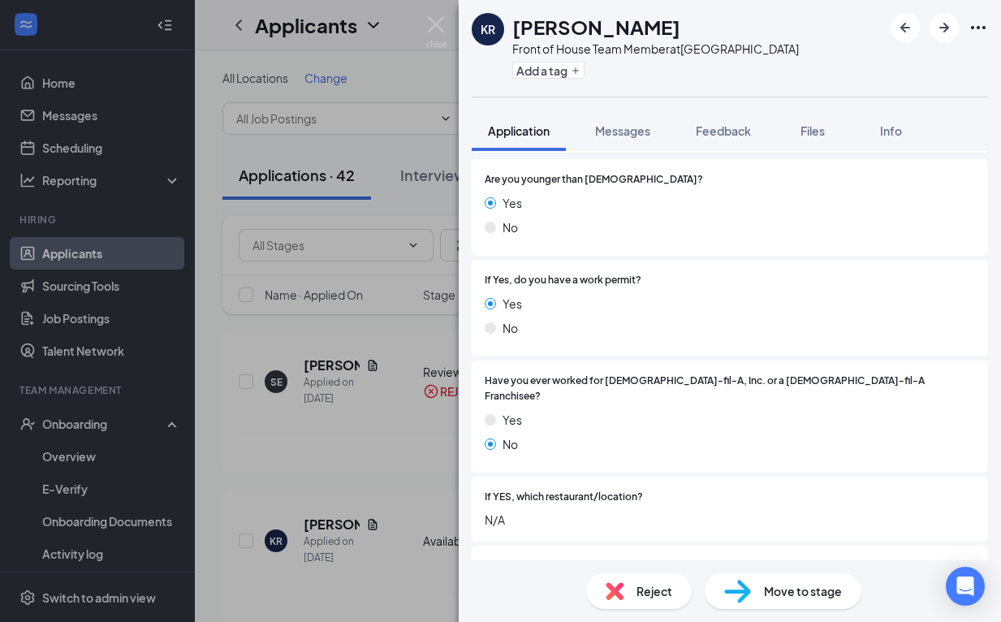
scroll to position [173, 0]
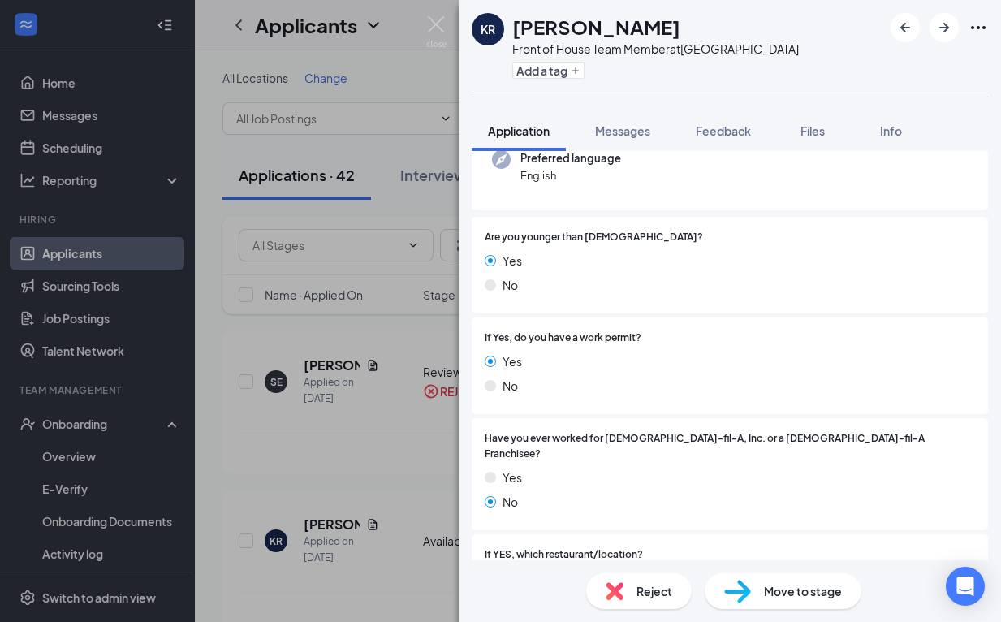
click at [650, 589] on span "Reject" at bounding box center [655, 591] width 36 height 18
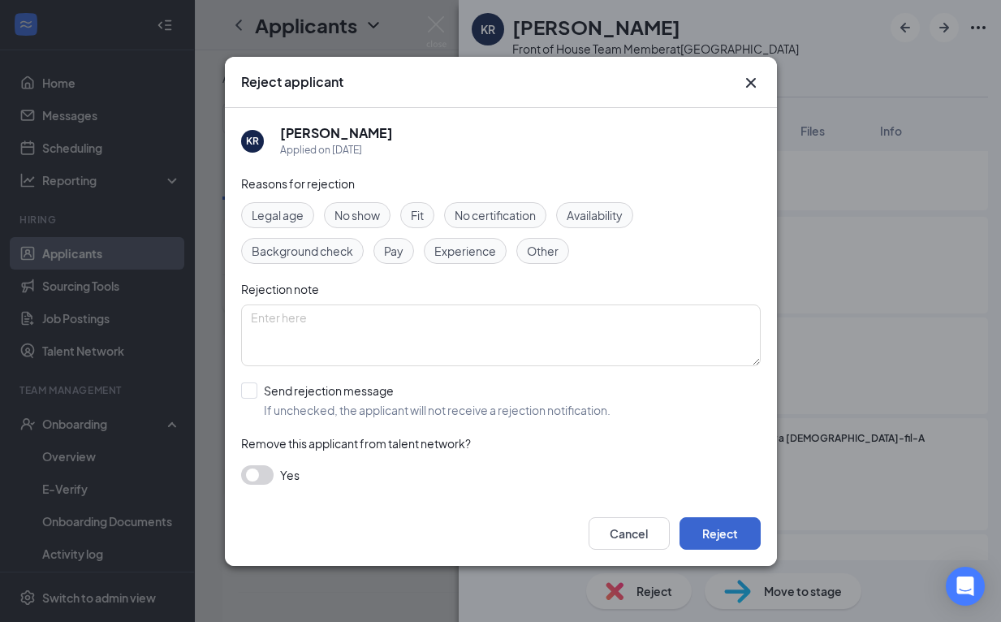
click at [753, 529] on button "Reject" at bounding box center [720, 533] width 81 height 32
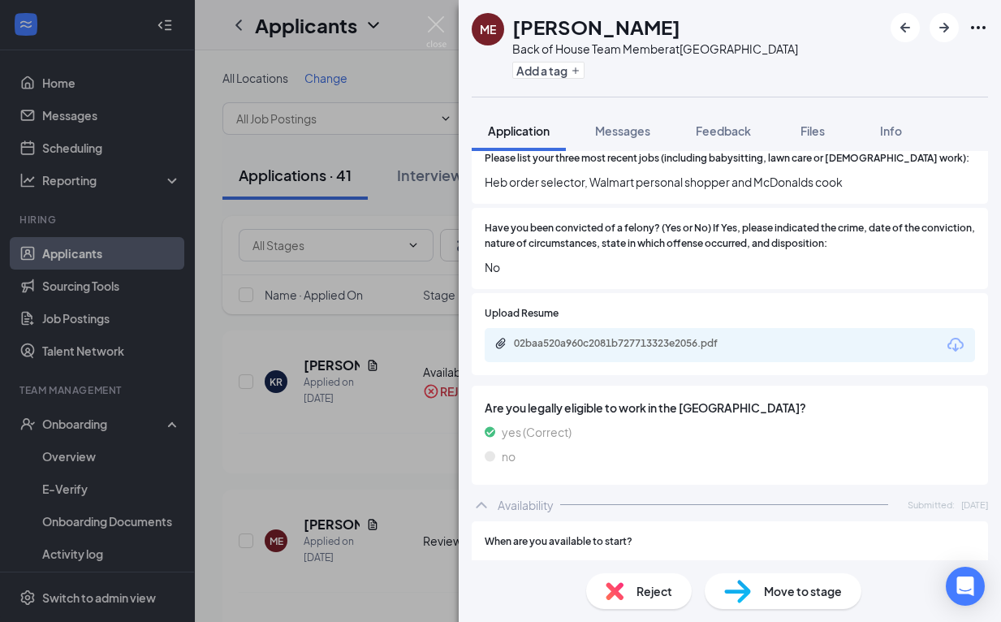
scroll to position [635, 0]
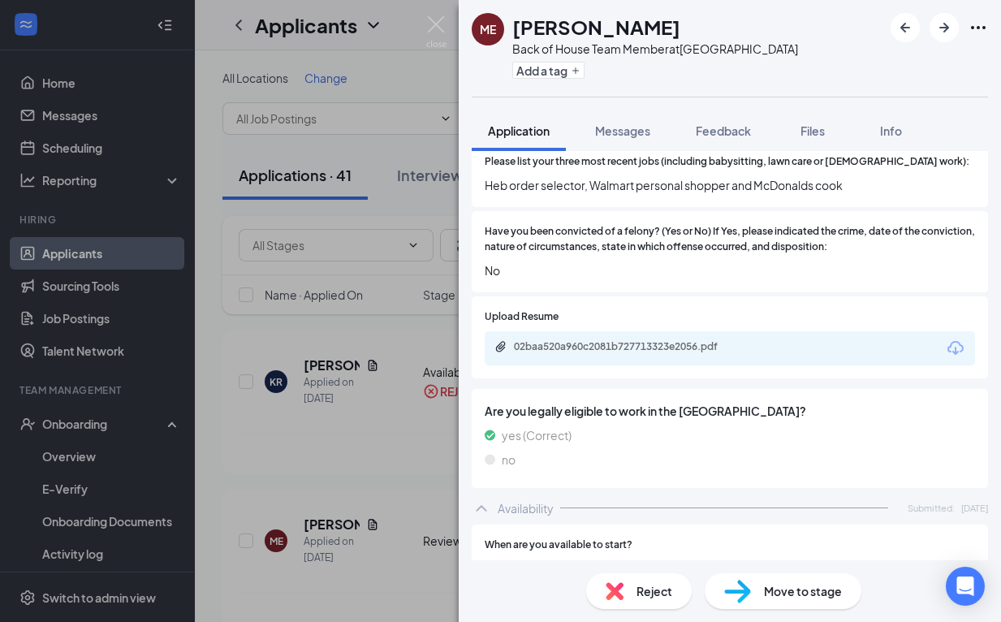
click at [646, 340] on div "02baa520a960c2081b727713323e2056.pdf" at bounding box center [627, 346] width 227 height 13
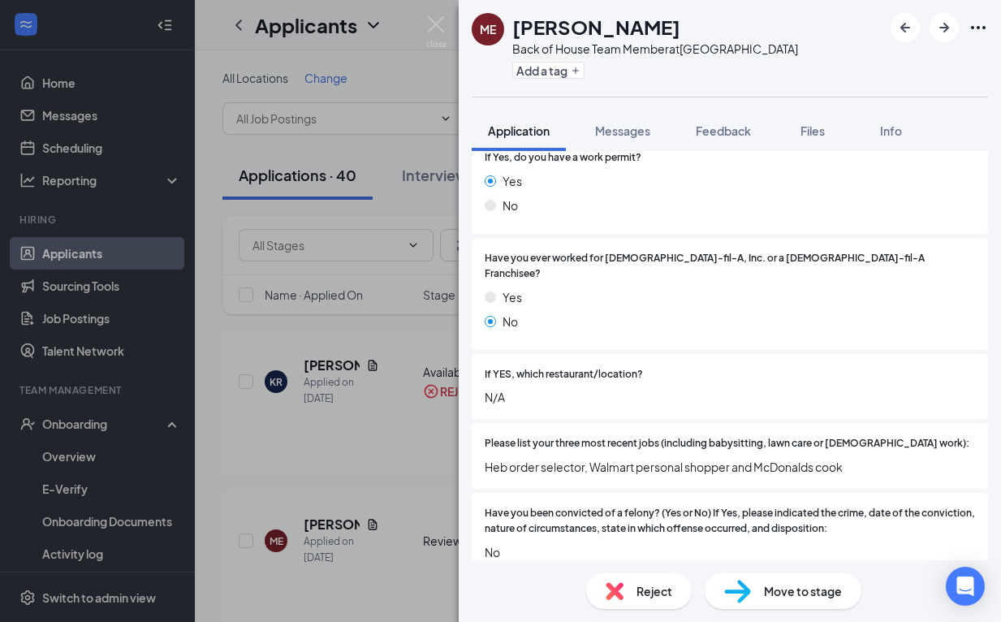
scroll to position [354, 0]
click at [625, 583] on div "Reject" at bounding box center [639, 591] width 106 height 36
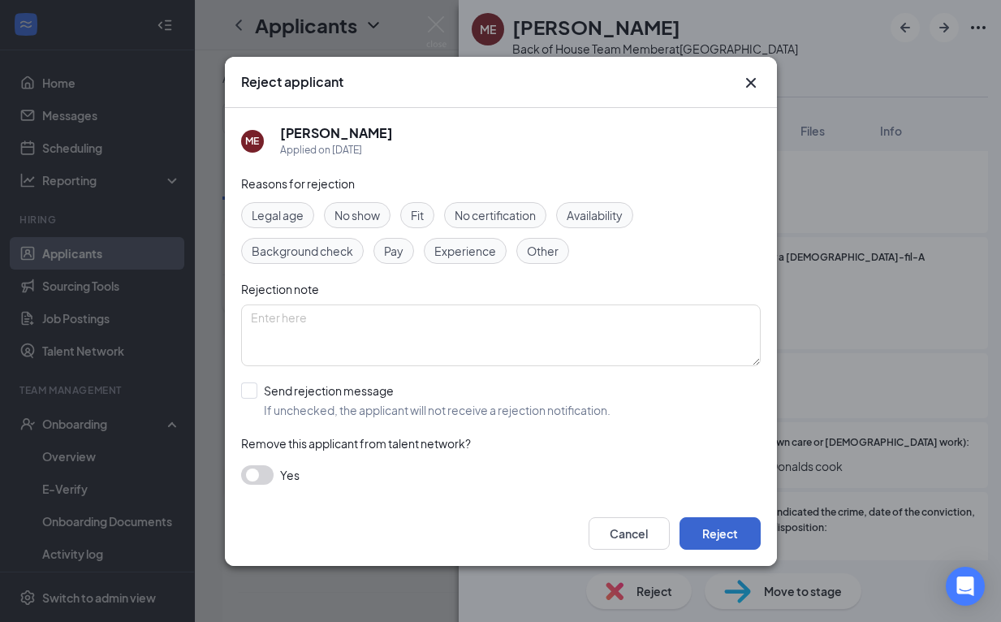
click at [714, 534] on button "Reject" at bounding box center [720, 533] width 81 height 32
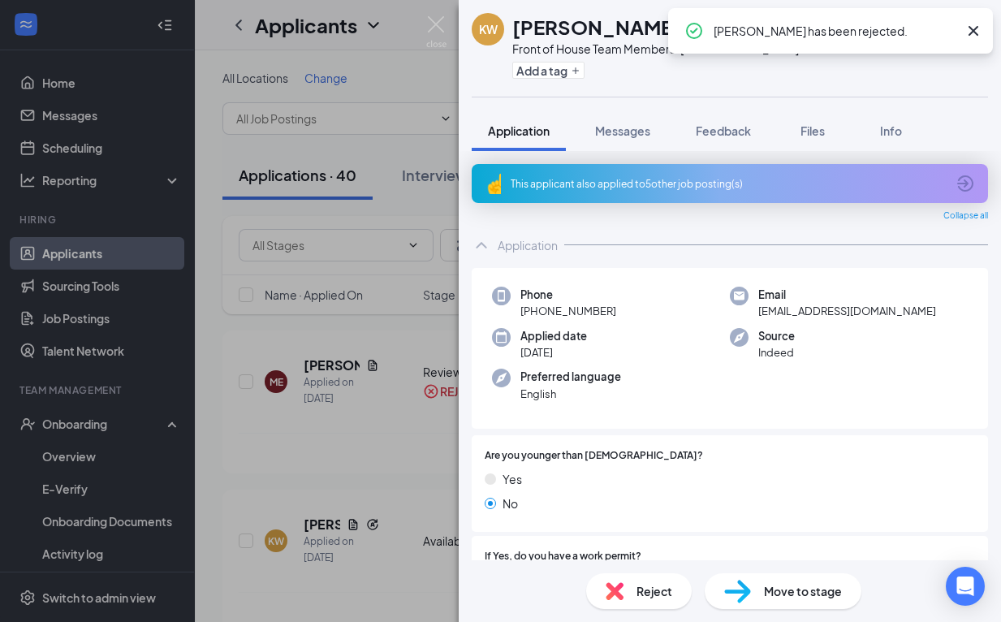
click at [972, 26] on icon "Cross" at bounding box center [973, 30] width 19 height 19
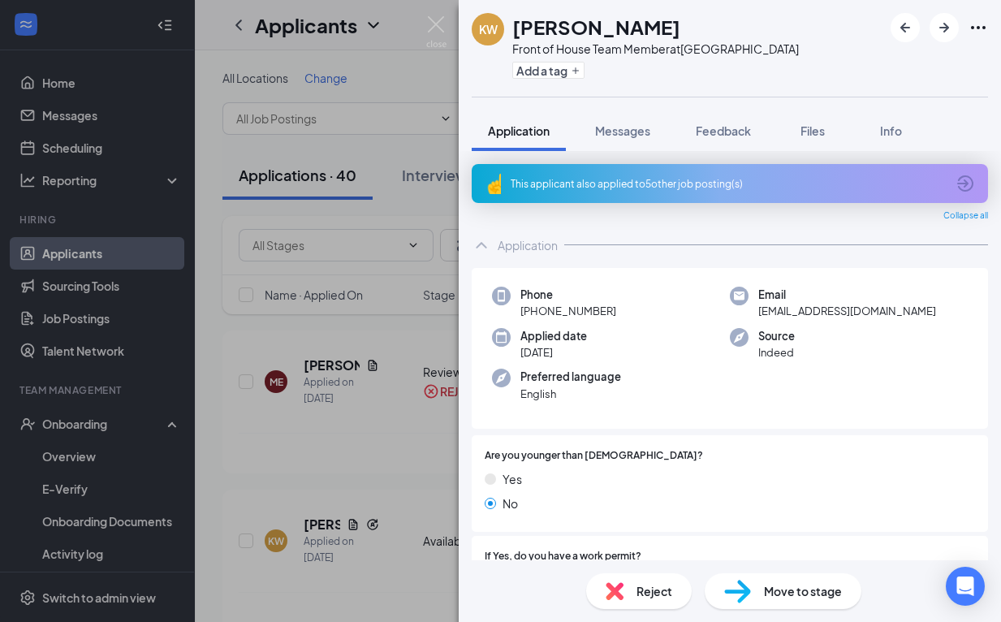
click at [608, 189] on div "This applicant also applied to 5 other job posting(s)" at bounding box center [728, 184] width 435 height 14
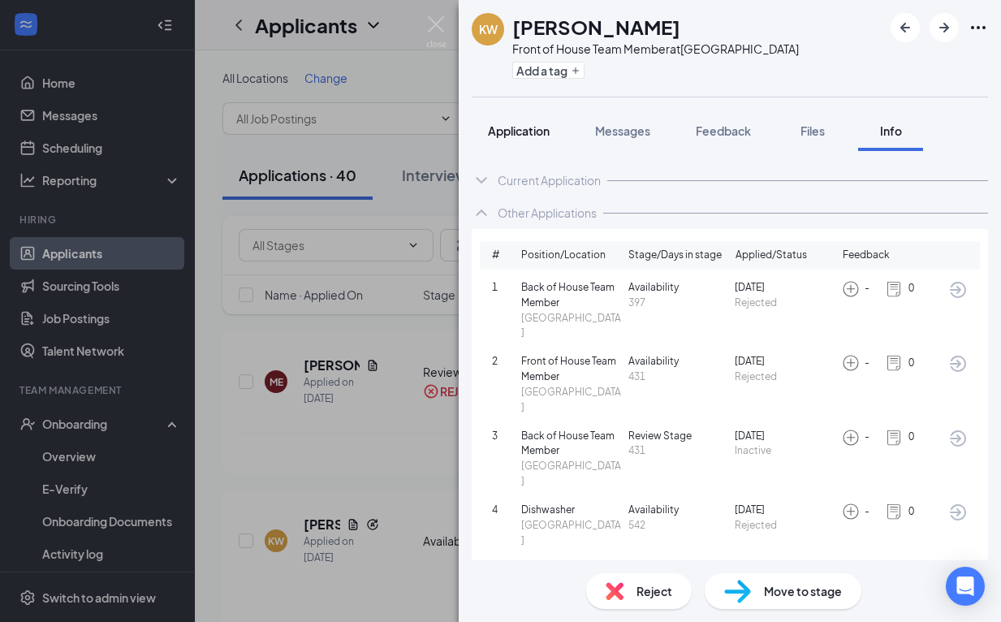
click at [508, 125] on span "Application" at bounding box center [519, 130] width 62 height 15
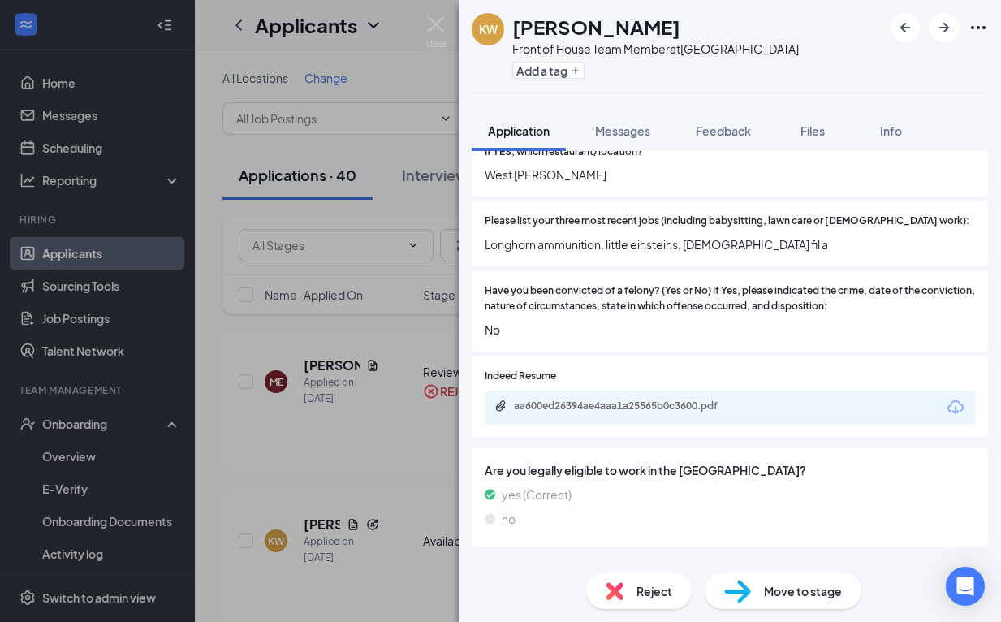
click at [611, 608] on div "Reject" at bounding box center [639, 591] width 106 height 36
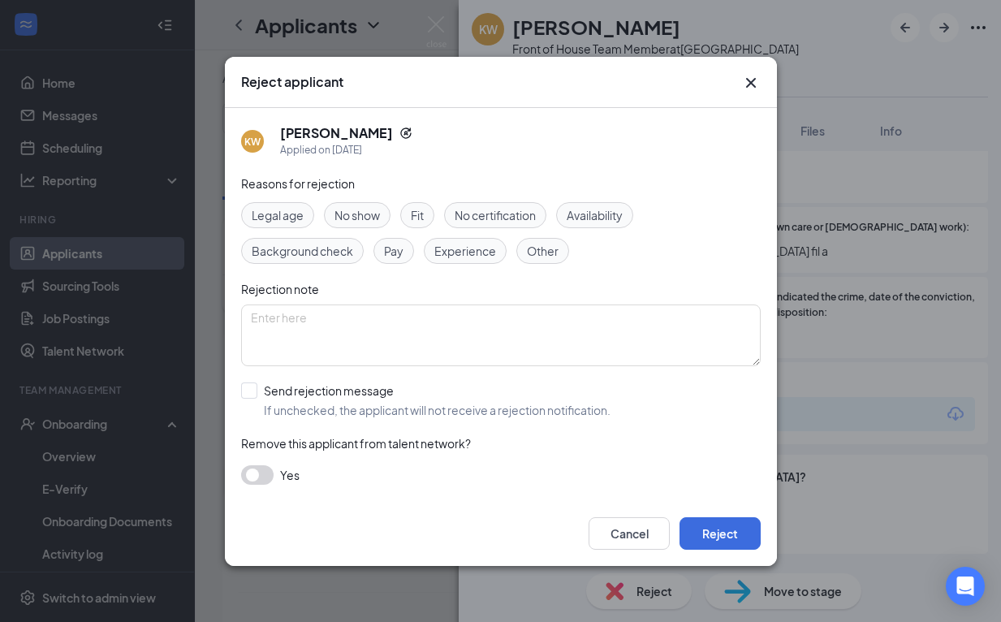
click at [620, 598] on div "Reject applicant KW [PERSON_NAME] Applied on [DATE] Reasons for rejection Legal…" at bounding box center [500, 311] width 1001 height 622
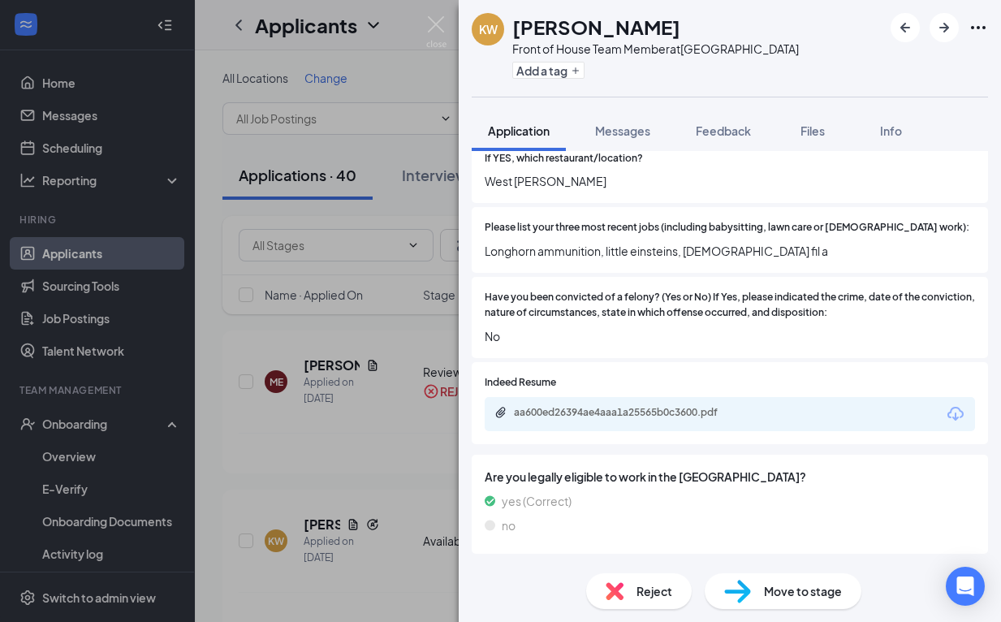
click at [608, 584] on img at bounding box center [615, 591] width 18 height 18
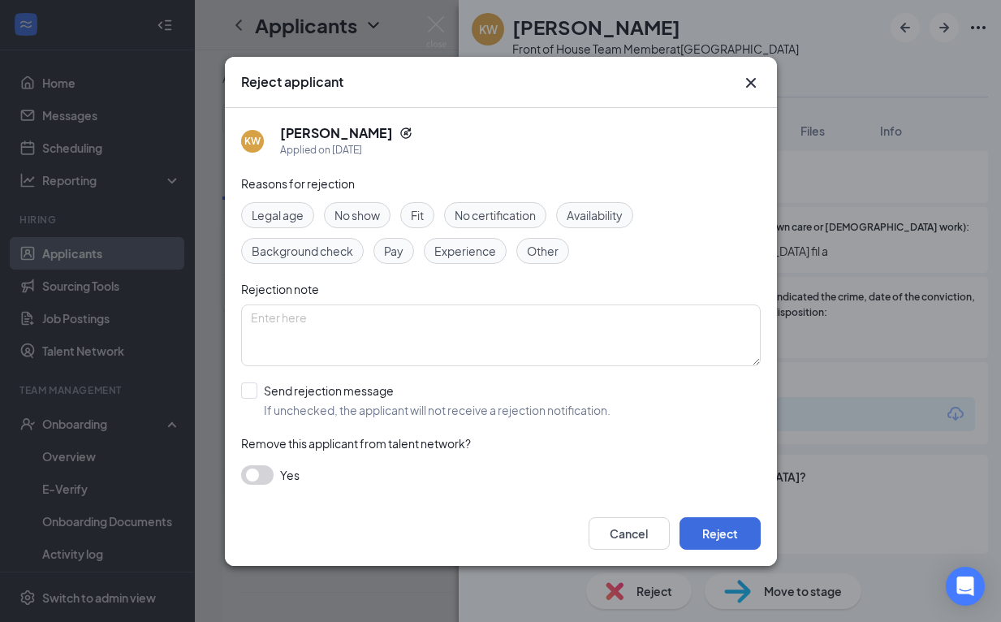
click at [246, 470] on button "button" at bounding box center [257, 474] width 32 height 19
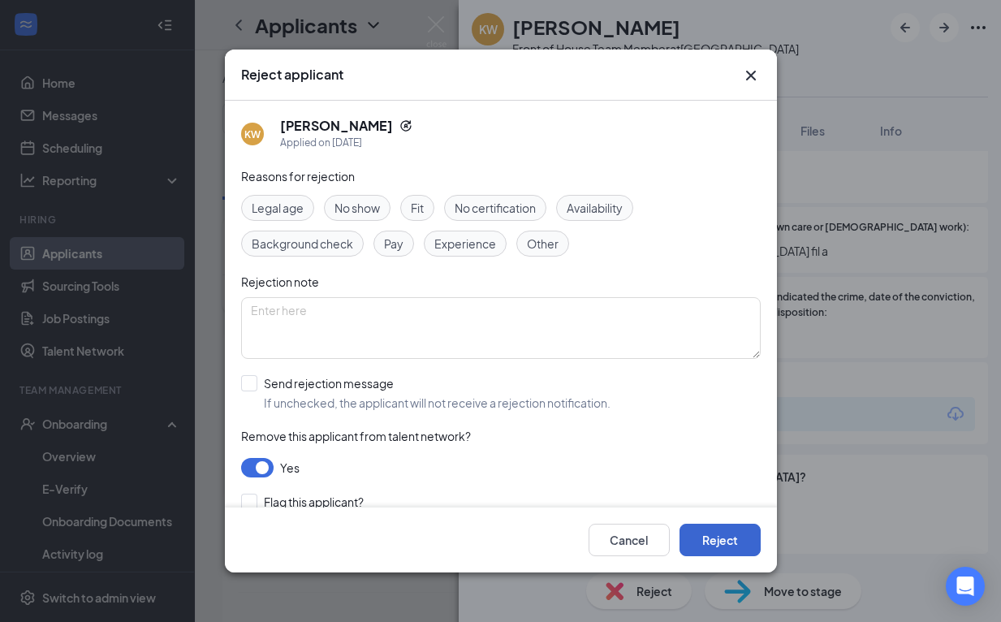
click at [746, 538] on button "Reject" at bounding box center [720, 540] width 81 height 32
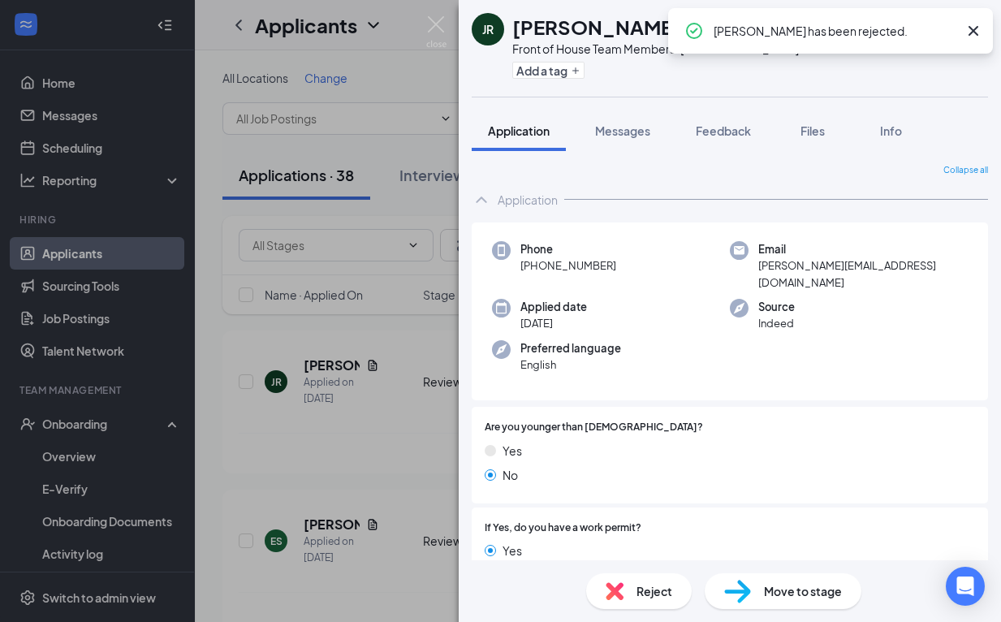
click at [974, 29] on icon "Cross" at bounding box center [974, 31] width 10 height 10
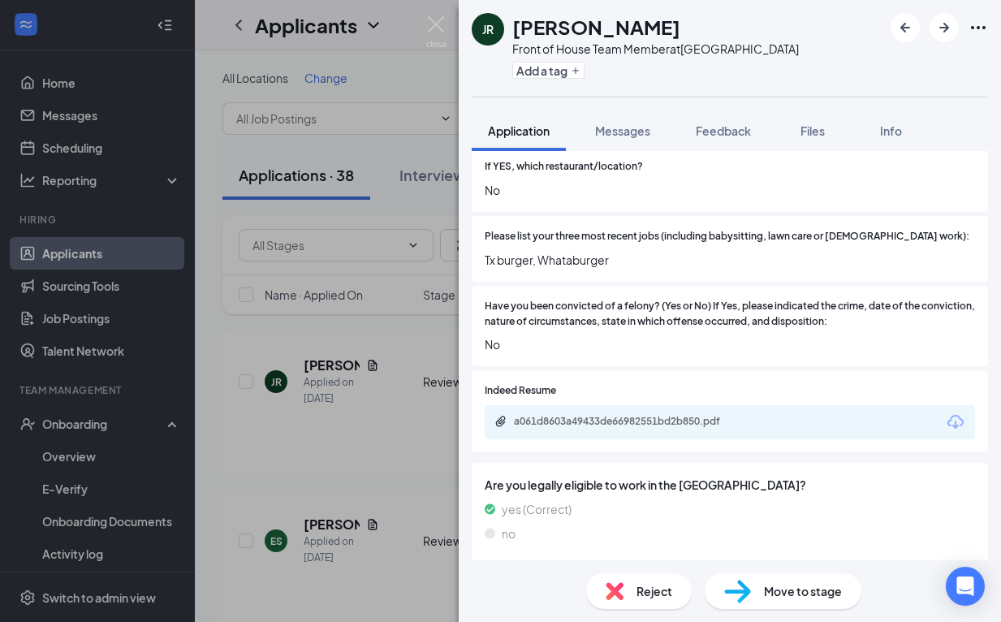
scroll to position [569, 0]
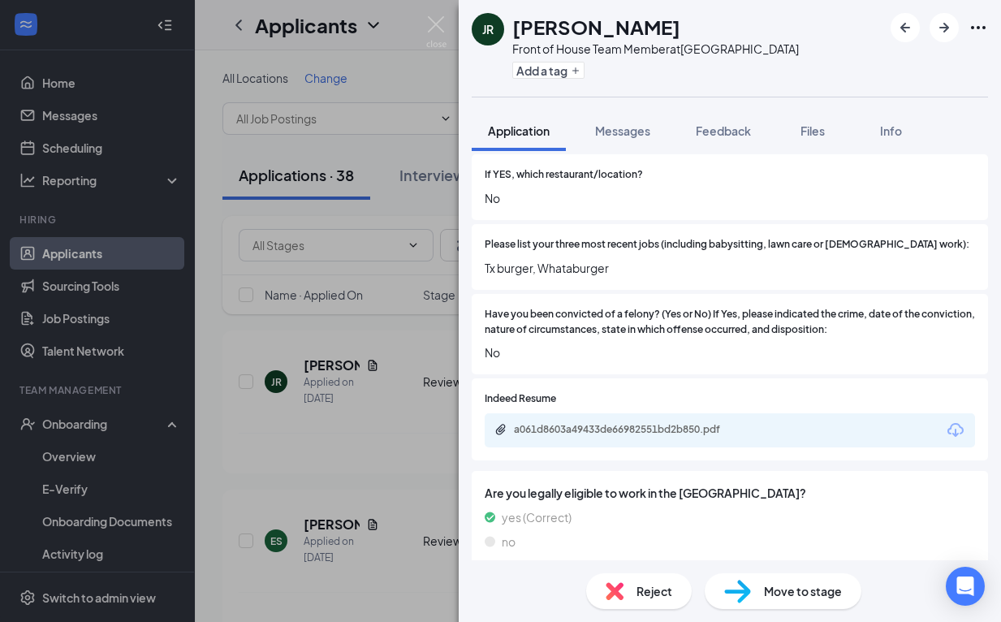
click at [672, 413] on div "a061d8603a49433de66982551bd2b850.pdf" at bounding box center [730, 430] width 490 height 34
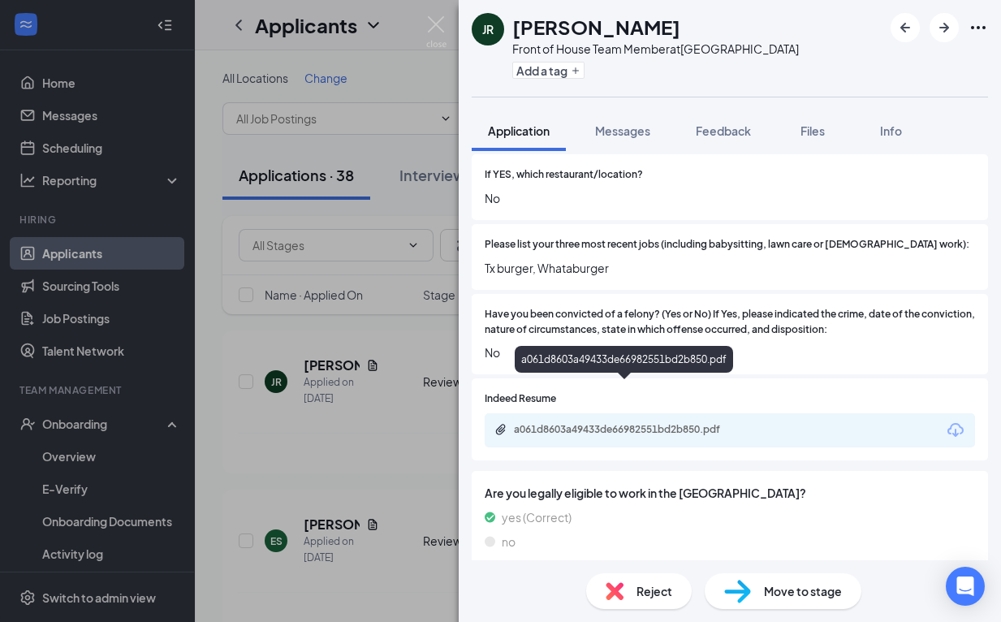
click at [672, 423] on div "a061d8603a49433de66982551bd2b850.pdf" at bounding box center [626, 430] width 263 height 15
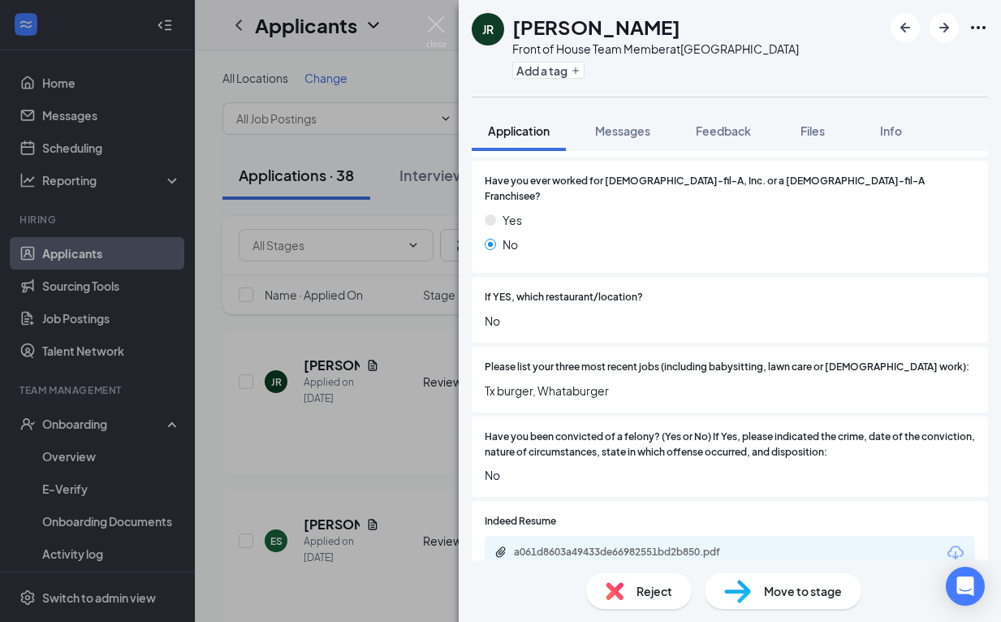
scroll to position [486, 0]
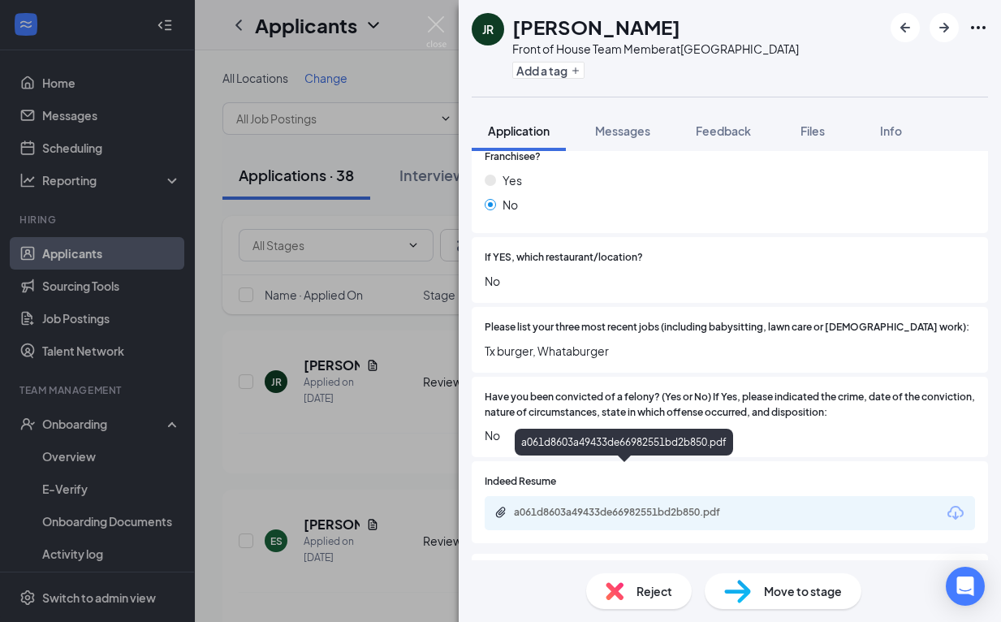
click at [584, 506] on div "a061d8603a49433de66982551bd2b850.pdf" at bounding box center [627, 512] width 227 height 13
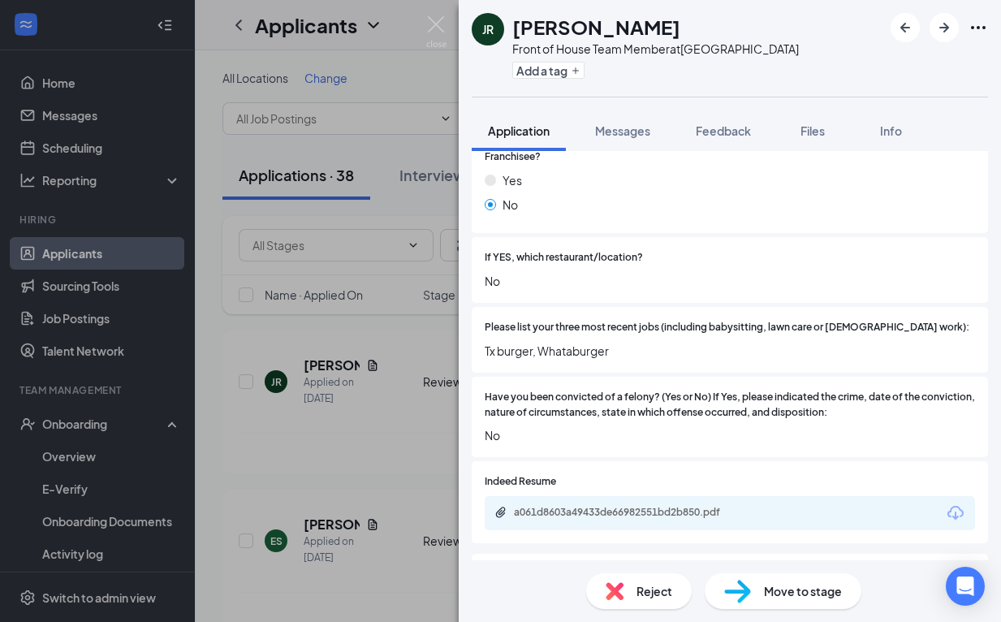
click at [629, 584] on div "Reject" at bounding box center [639, 591] width 106 height 36
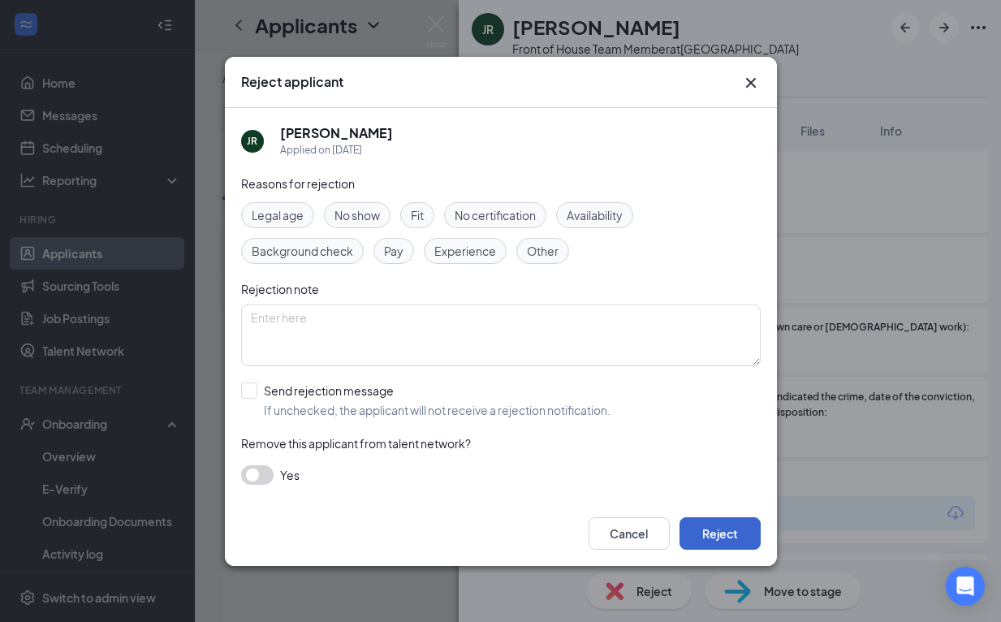
click at [703, 525] on button "Reject" at bounding box center [720, 533] width 81 height 32
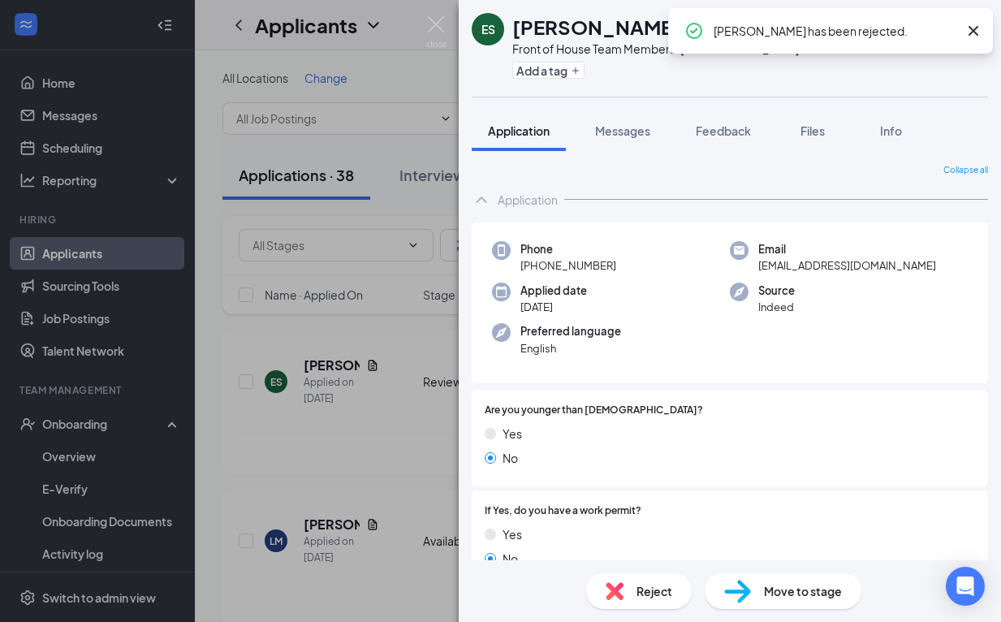
click at [974, 32] on icon "Cross" at bounding box center [973, 30] width 19 height 19
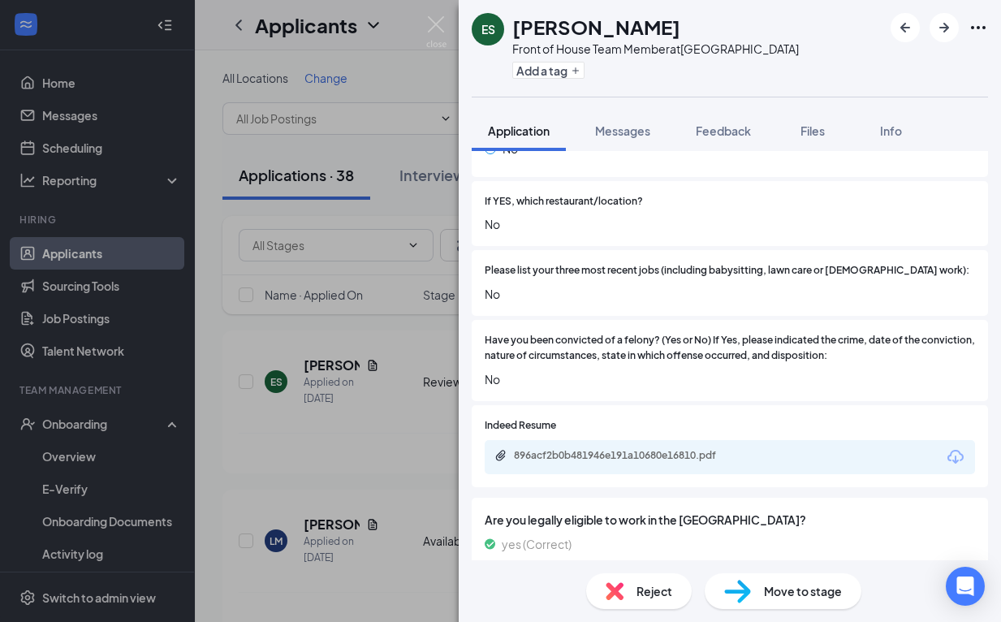
scroll to position [563, 0]
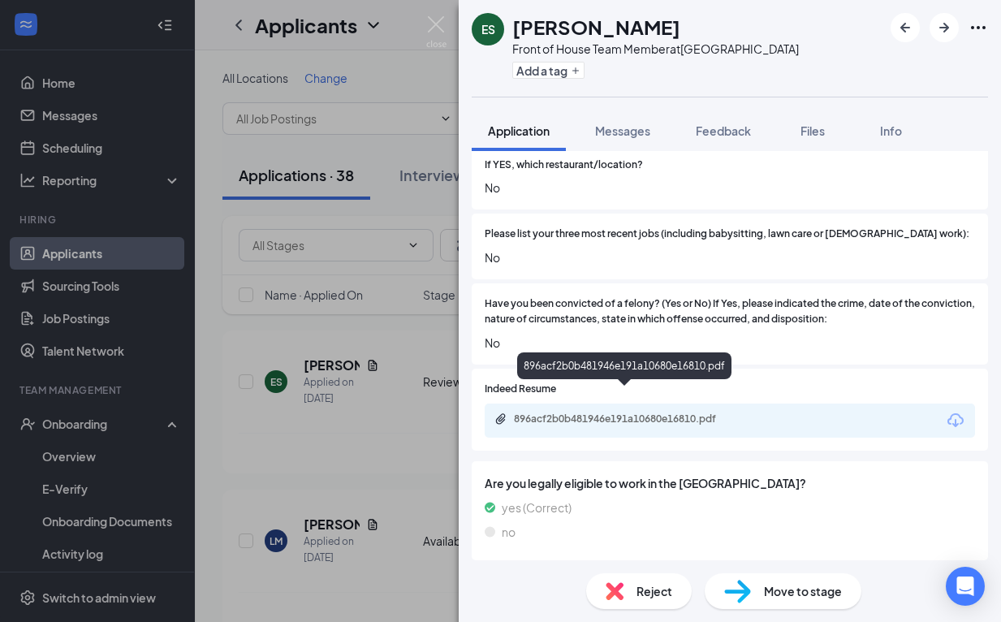
click at [703, 413] on div "896acf2b0b481946e191a10680e16810.pdf" at bounding box center [627, 419] width 227 height 13
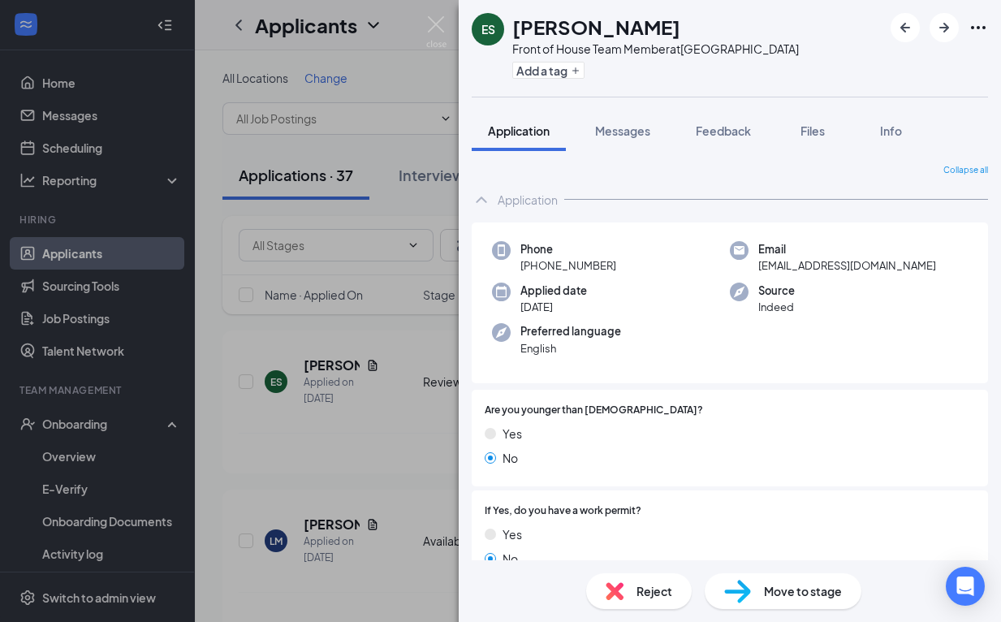
scroll to position [0, 0]
click at [814, 594] on span "Move to stage" at bounding box center [803, 591] width 78 height 18
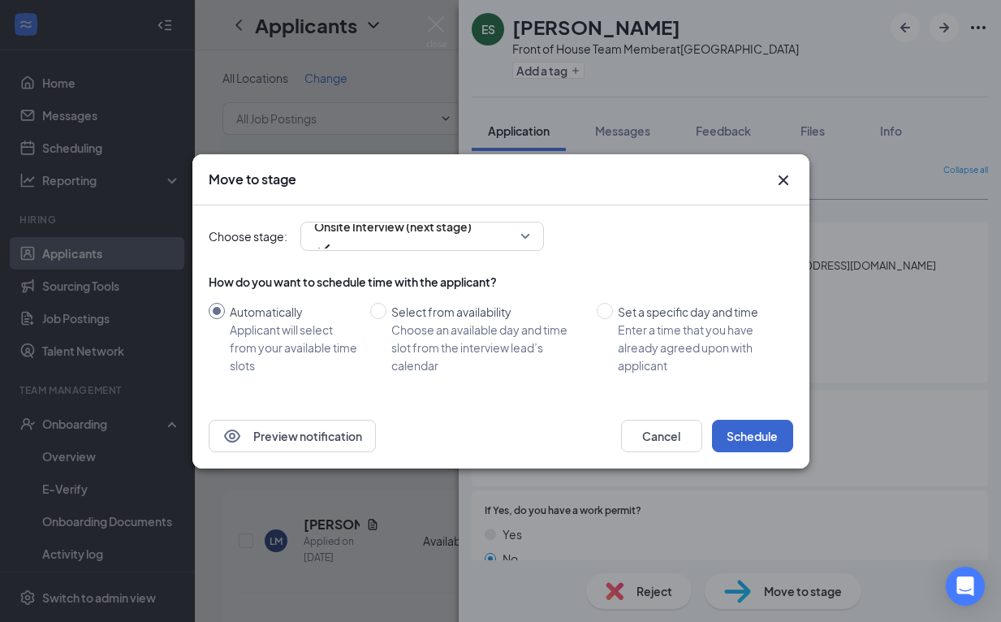
click at [760, 447] on button "Schedule" at bounding box center [752, 436] width 81 height 32
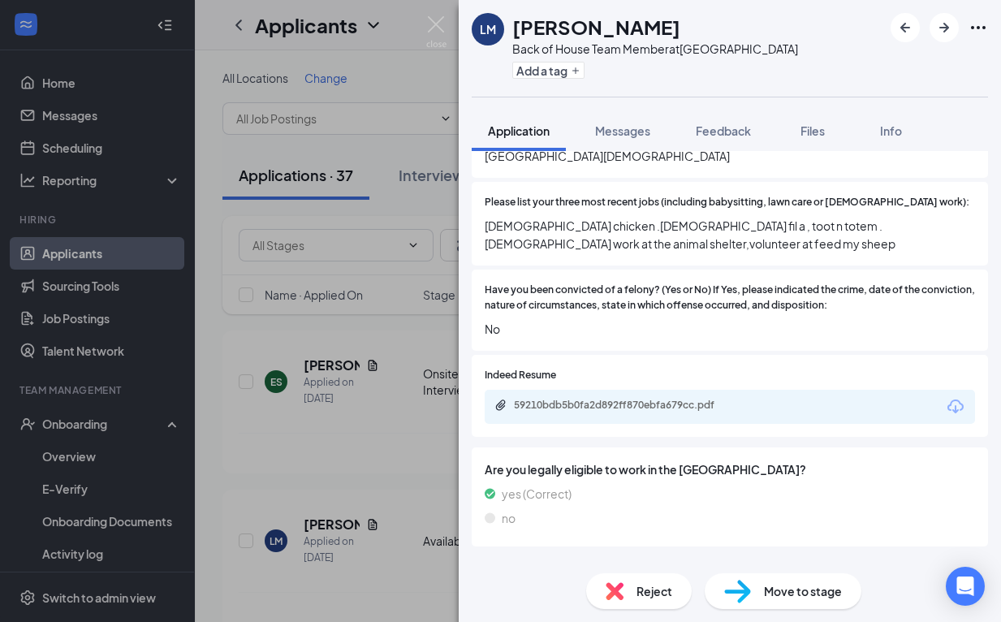
scroll to position [594, 0]
click at [631, 586] on div "Reject" at bounding box center [639, 591] width 106 height 36
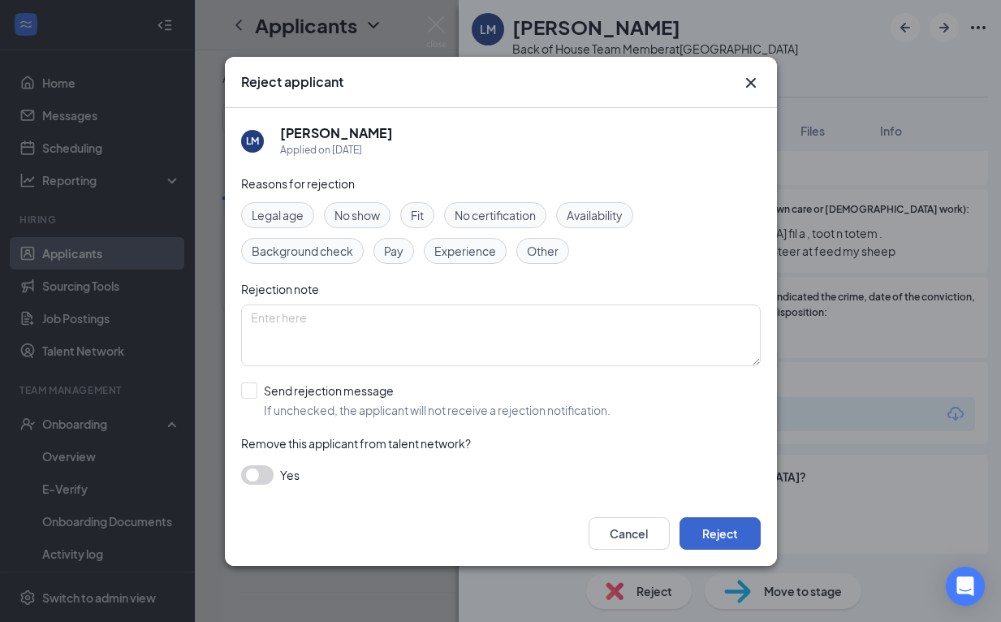
click at [712, 535] on button "Reject" at bounding box center [720, 533] width 81 height 32
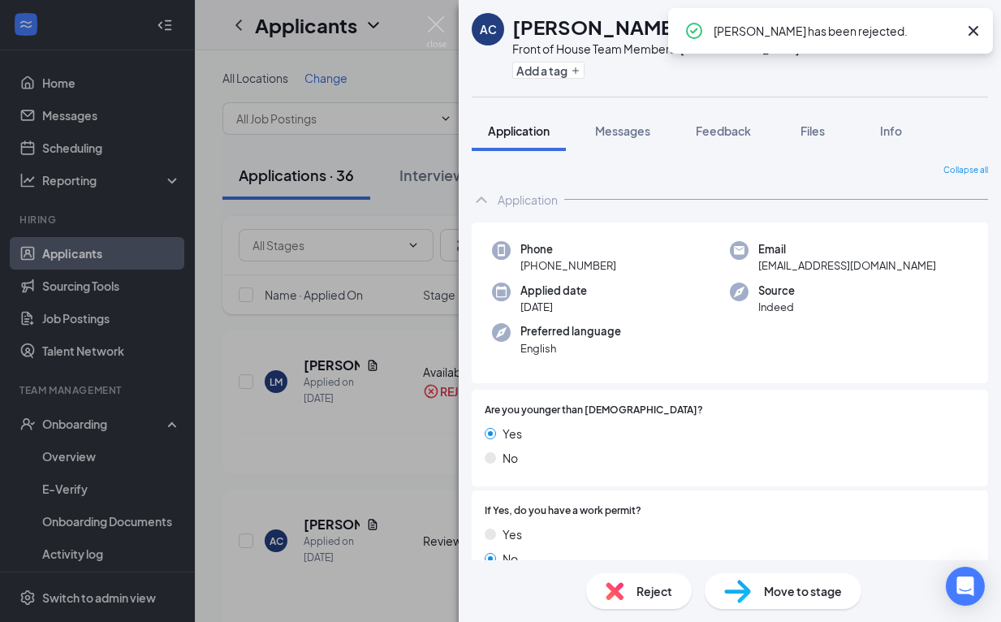
click at [975, 30] on icon "Cross" at bounding box center [974, 31] width 10 height 10
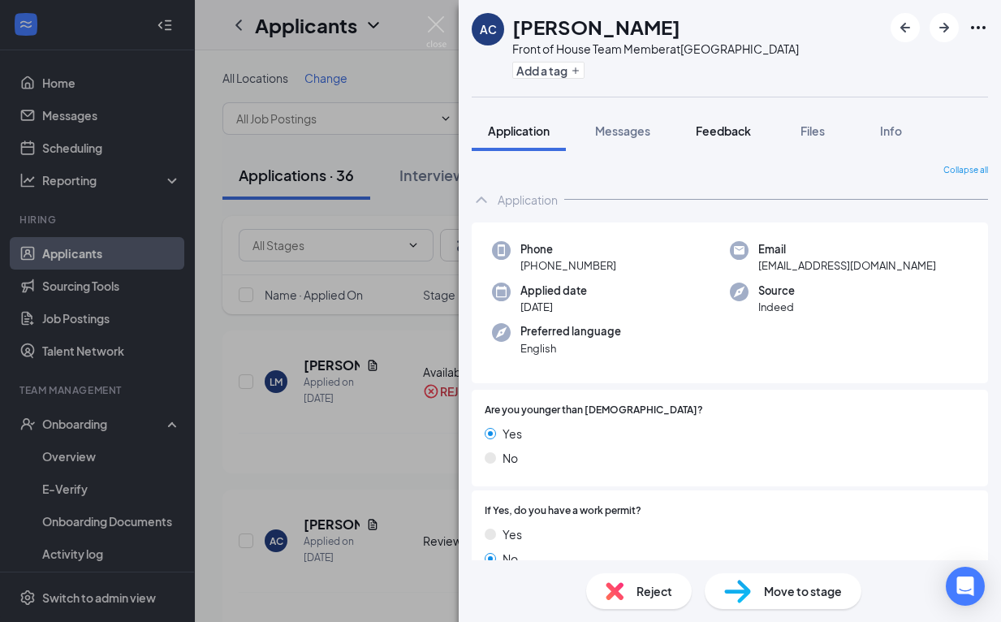
click at [725, 121] on button "Feedback" at bounding box center [724, 130] width 88 height 41
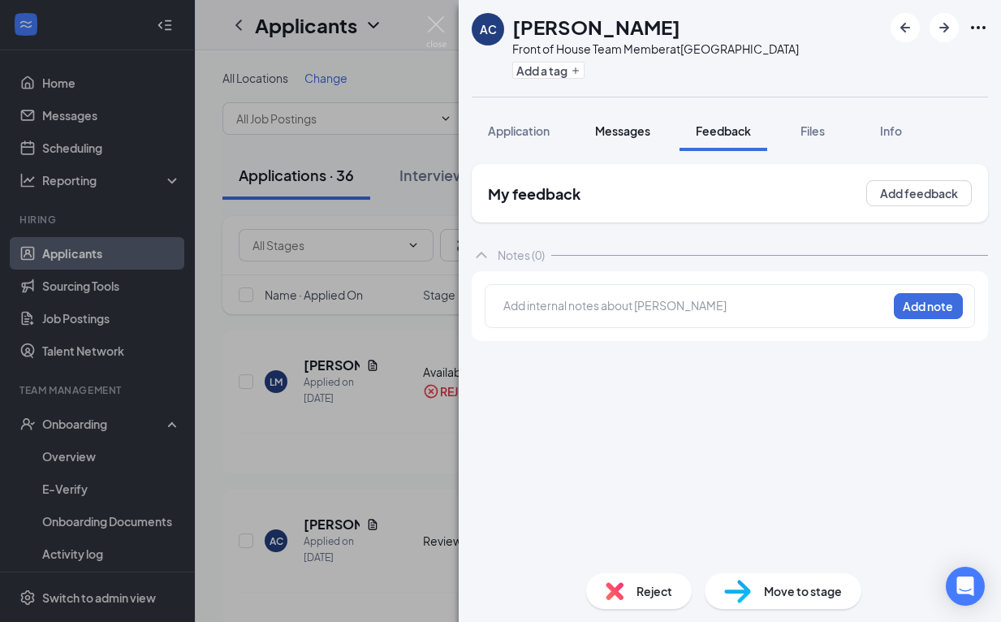
click at [612, 129] on span "Messages" at bounding box center [622, 130] width 55 height 15
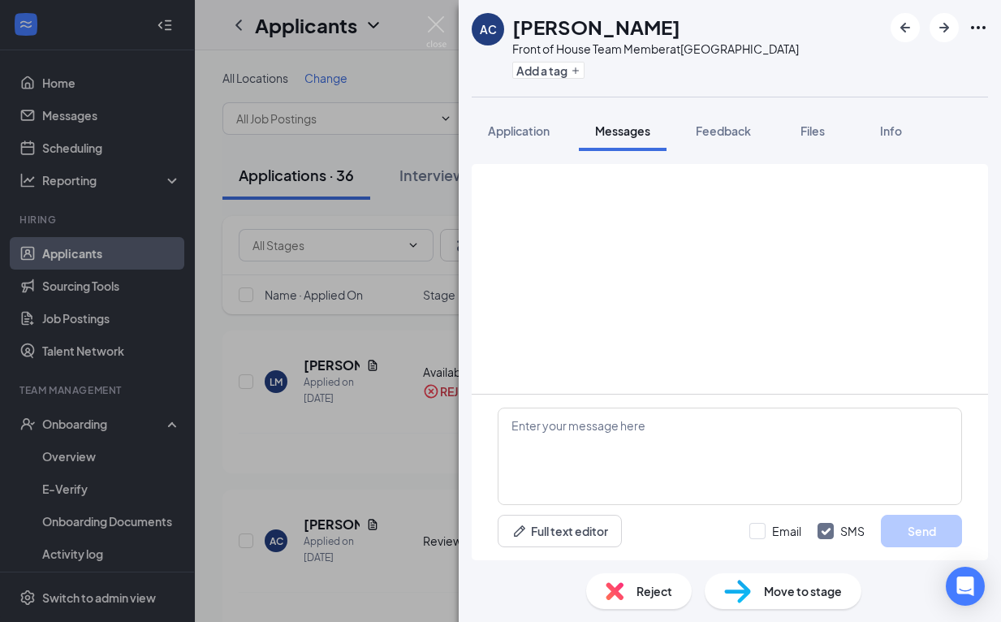
scroll to position [93, 0]
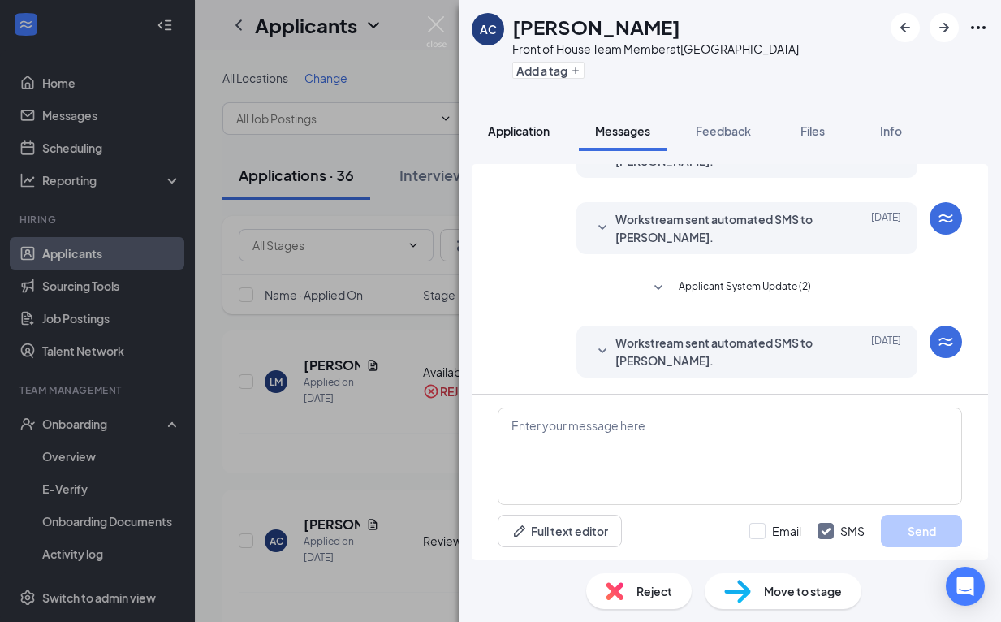
click at [508, 125] on span "Application" at bounding box center [519, 130] width 62 height 15
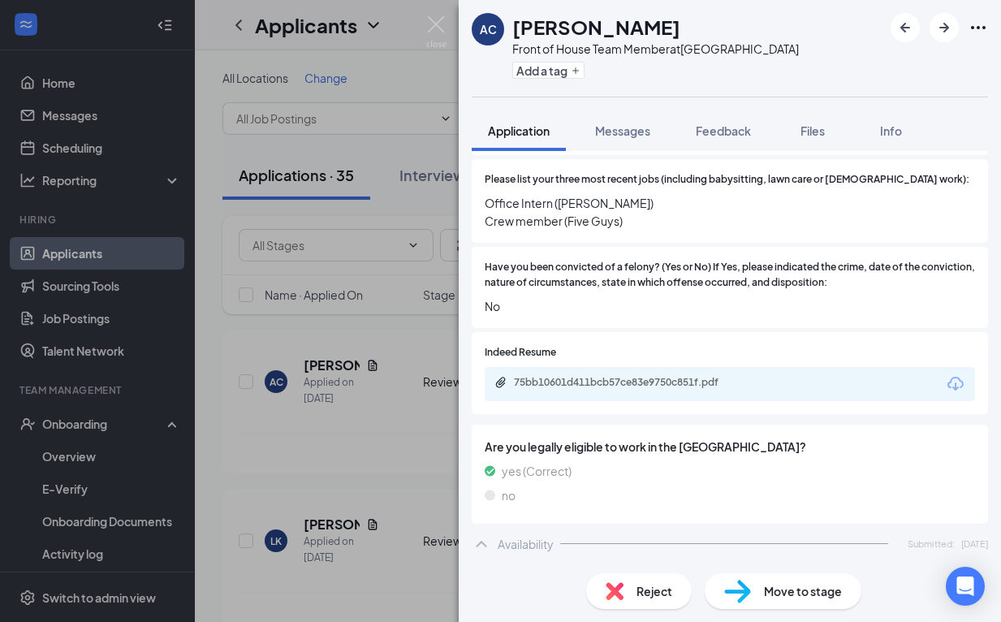
scroll to position [642, 0]
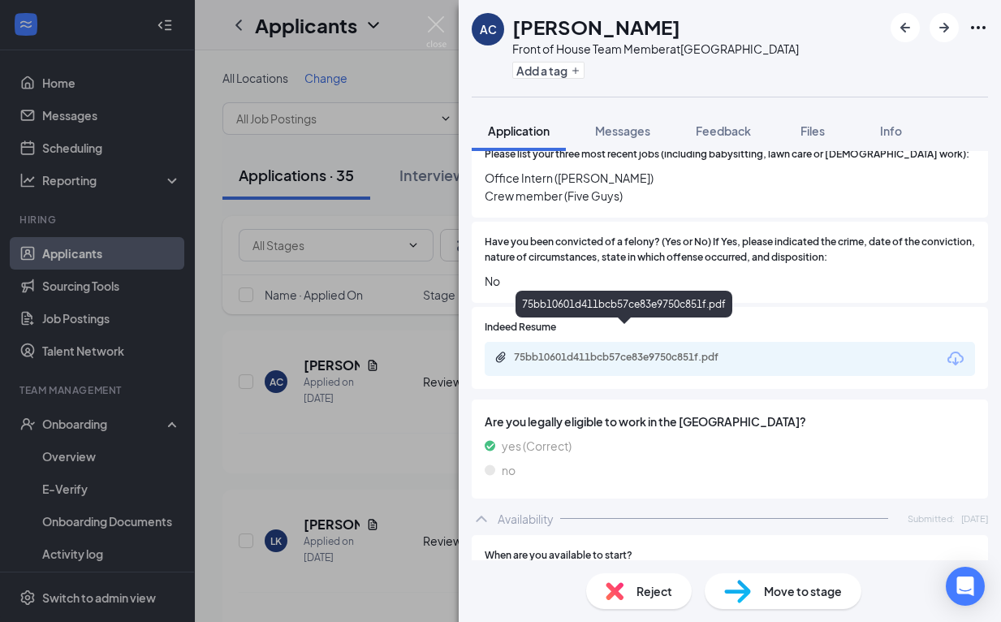
click at [629, 342] on div "75bb10601d411bcb57ce83e9750c851f.pdf" at bounding box center [730, 359] width 490 height 34
click at [629, 351] on div "75bb10601d411bcb57ce83e9750c851f.pdf" at bounding box center [627, 357] width 227 height 13
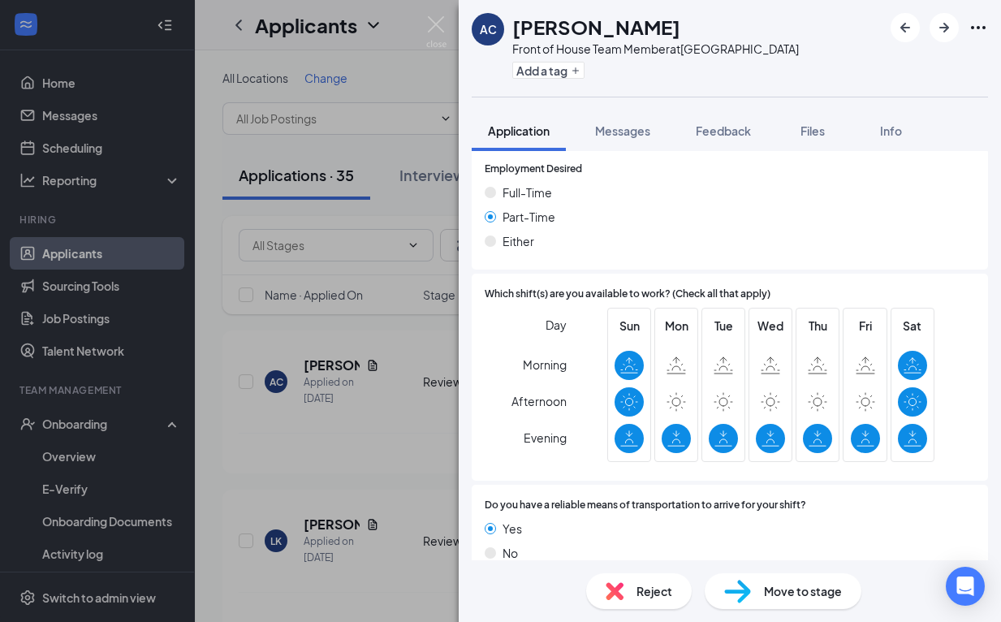
scroll to position [1098, 0]
click at [814, 590] on span "Move to stage" at bounding box center [803, 591] width 78 height 18
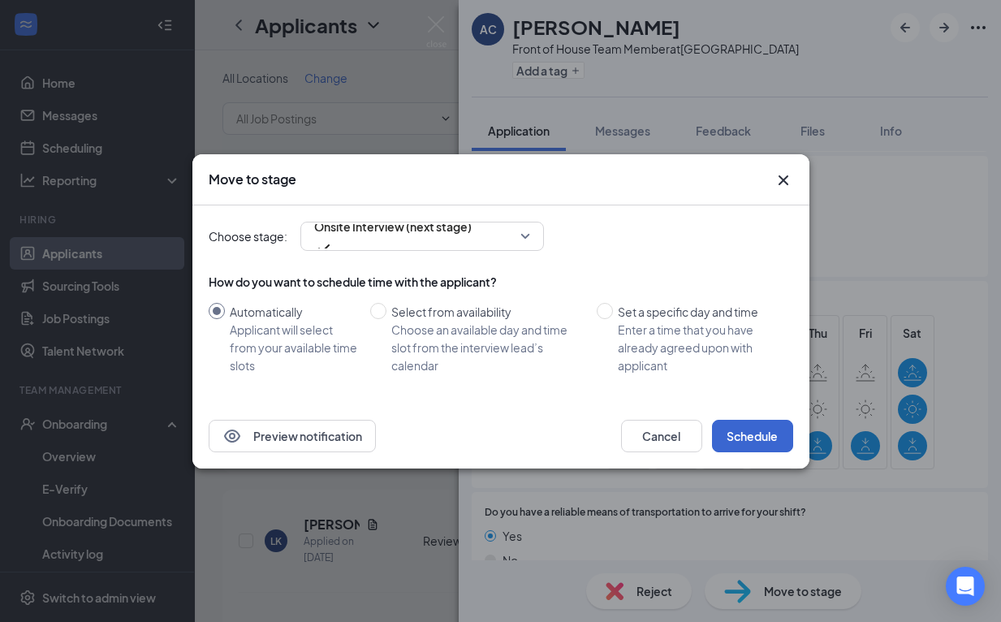
click at [758, 435] on button "Schedule" at bounding box center [752, 436] width 81 height 32
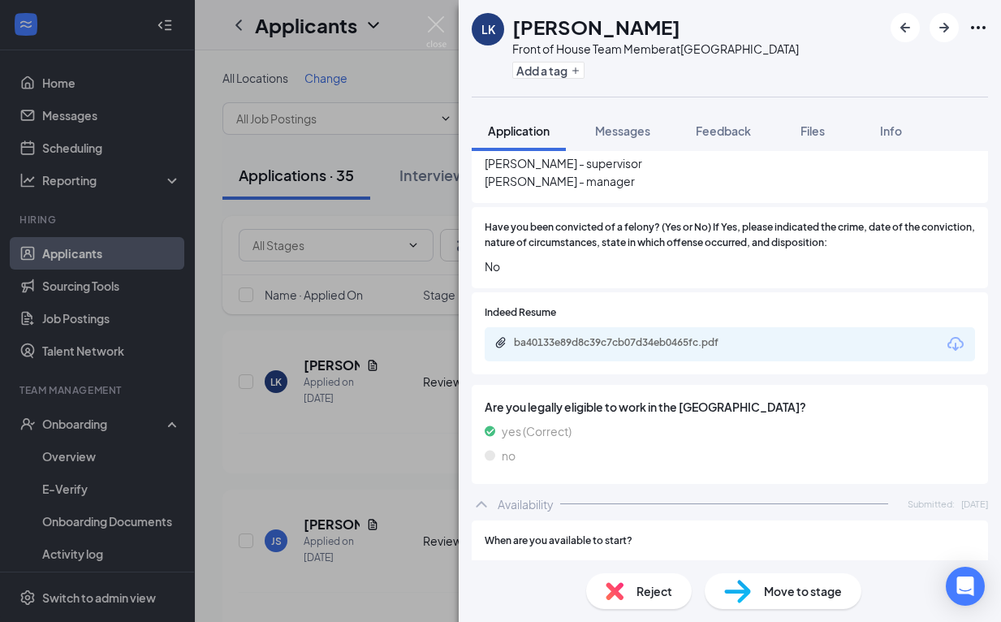
scroll to position [646, 0]
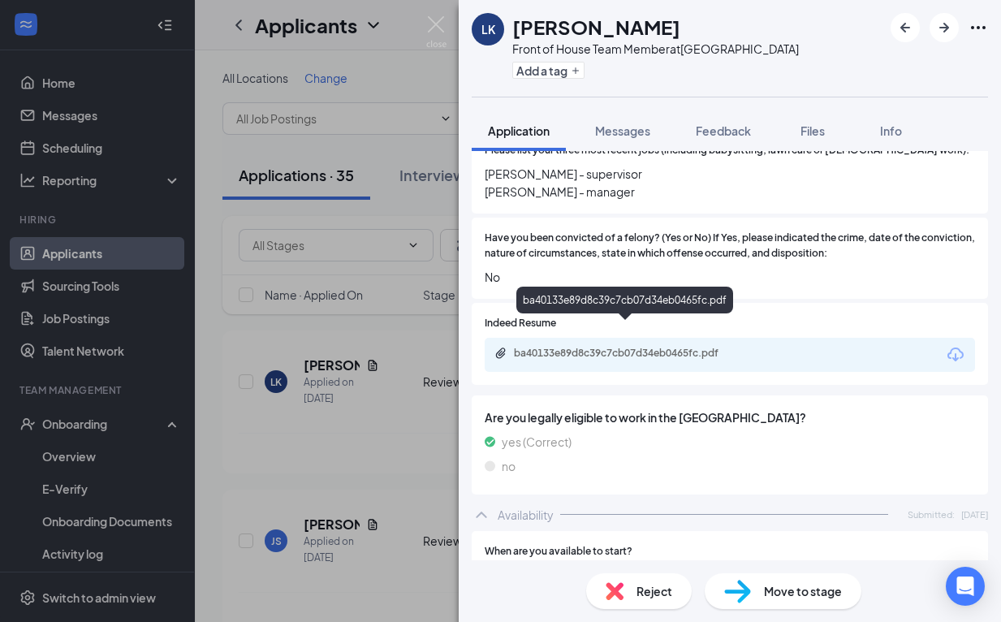
click at [649, 347] on div "ba40133e89d8c39c7cb07d34eb0465fc.pdf" at bounding box center [626, 354] width 263 height 15
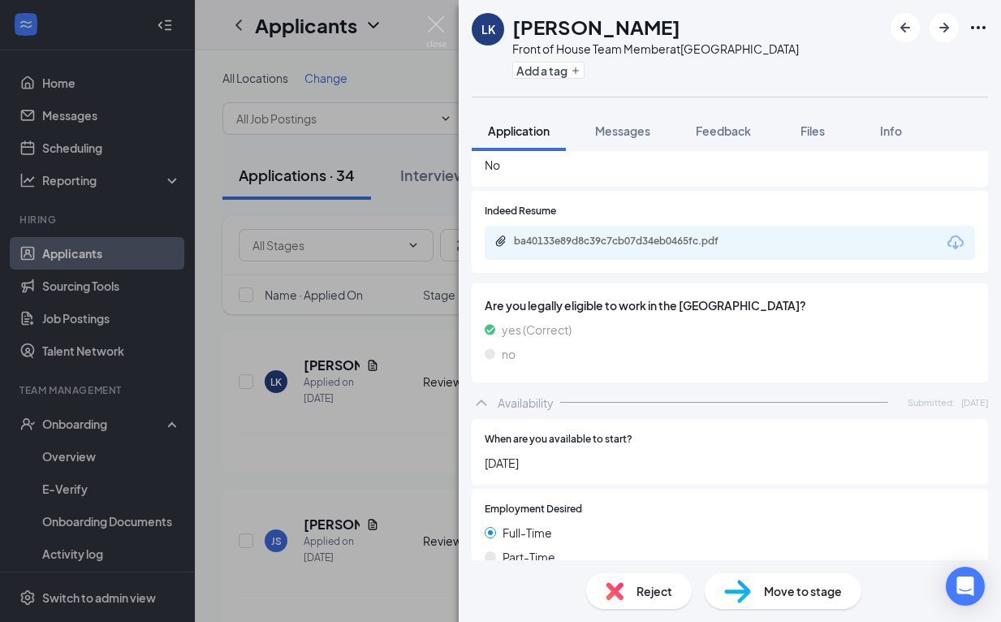
scroll to position [755, 0]
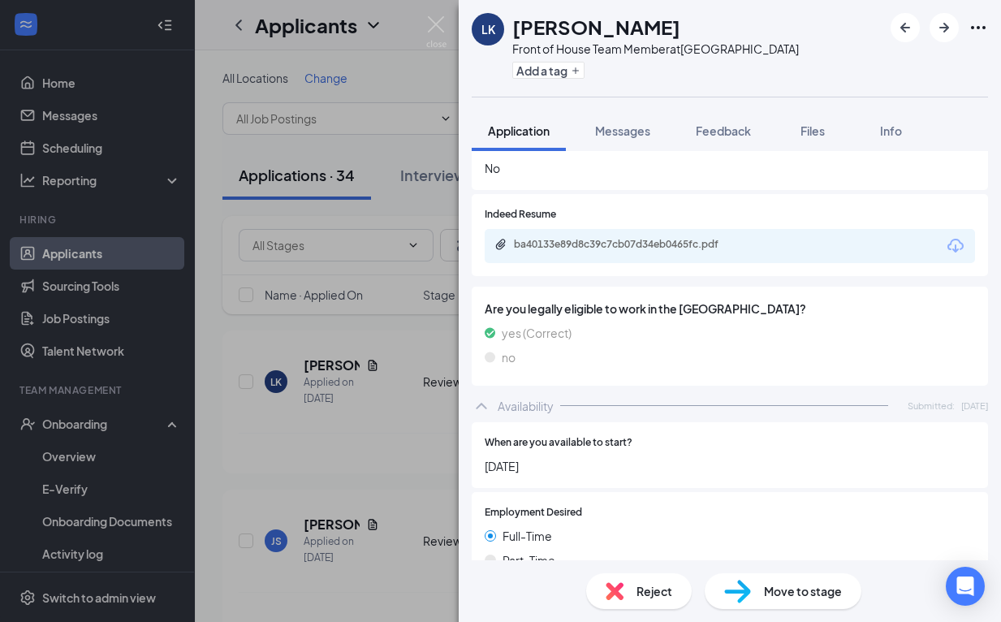
click at [736, 592] on img at bounding box center [737, 592] width 27 height 24
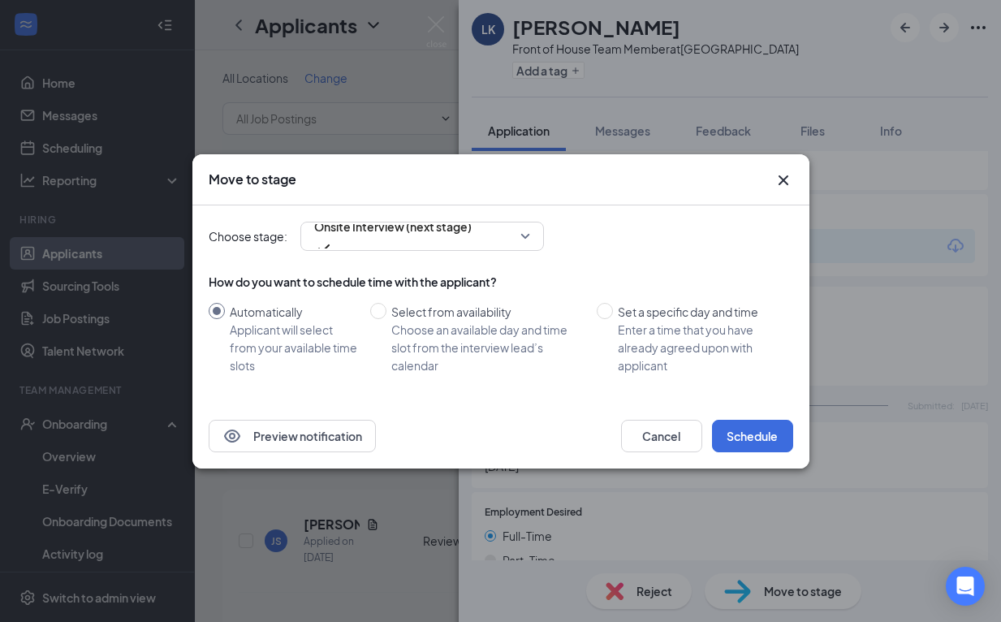
click at [796, 179] on div "Move to stage" at bounding box center [500, 179] width 617 height 51
click at [782, 179] on icon "Cross" at bounding box center [783, 180] width 10 height 10
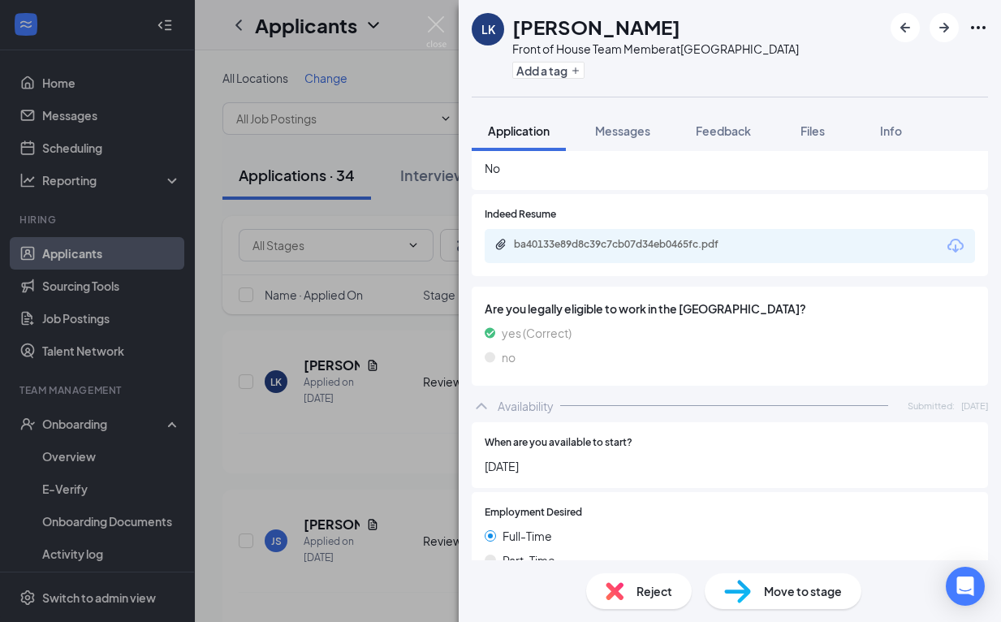
click at [670, 592] on span "Reject" at bounding box center [655, 591] width 36 height 18
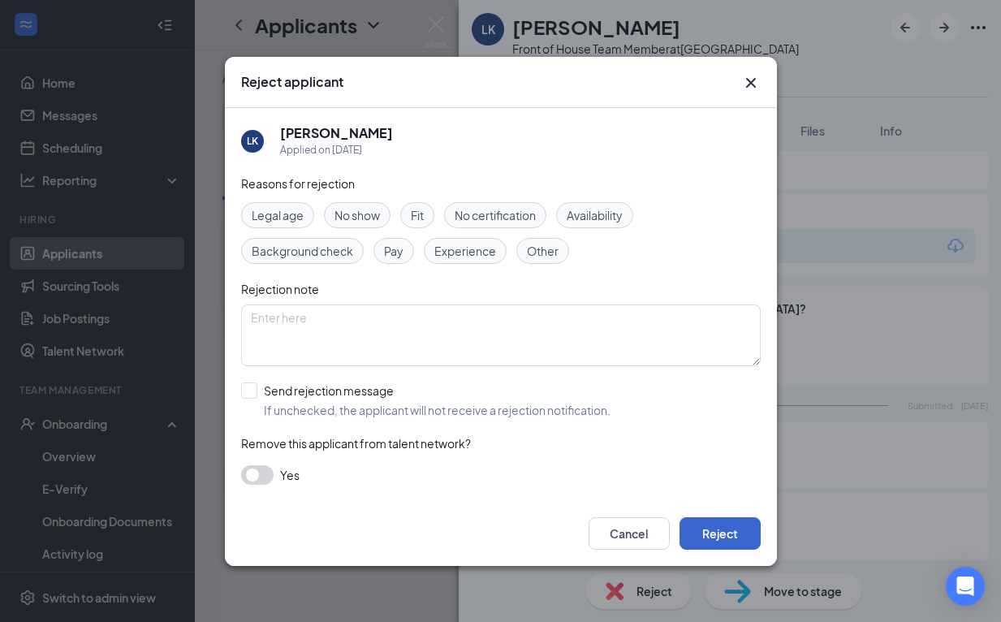
click at [712, 536] on button "Reject" at bounding box center [720, 533] width 81 height 32
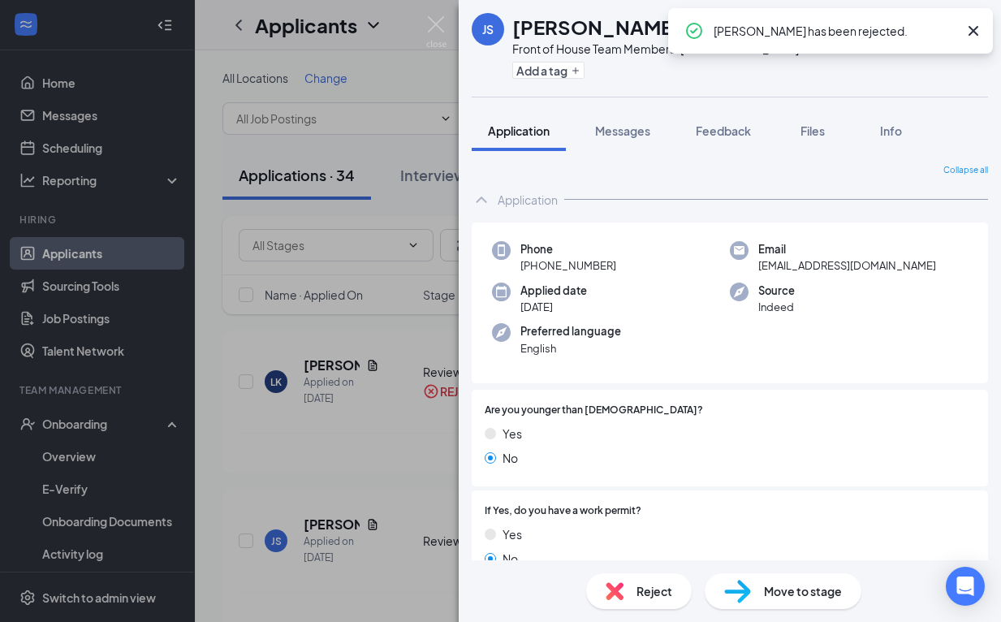
click at [979, 32] on icon "Cross" at bounding box center [973, 30] width 19 height 19
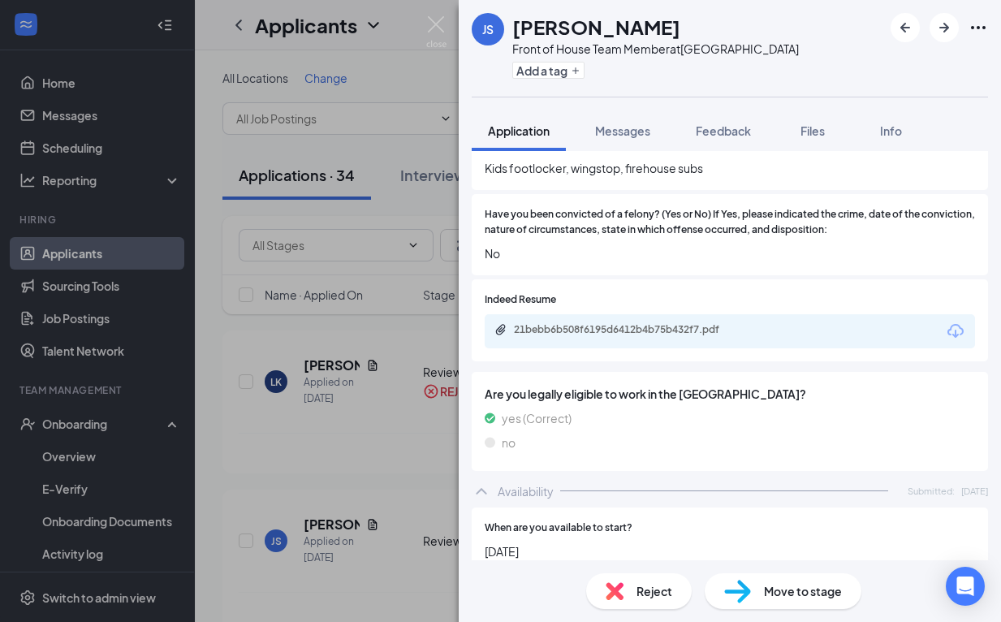
scroll to position [431, 0]
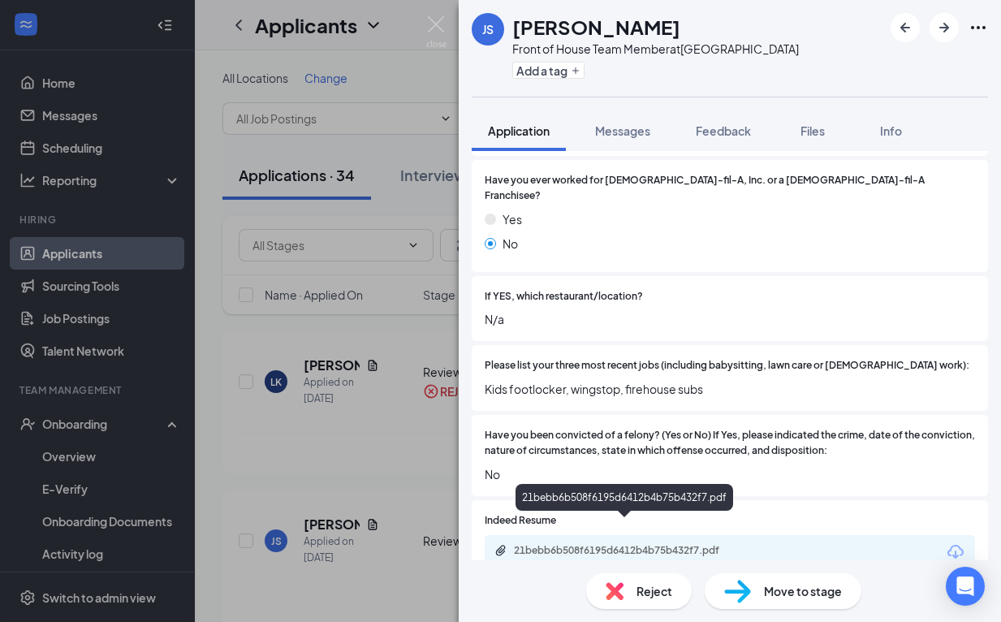
click at [619, 544] on div "21bebb6b508f6195d6412b4b75b432f7.pdf" at bounding box center [627, 550] width 227 height 13
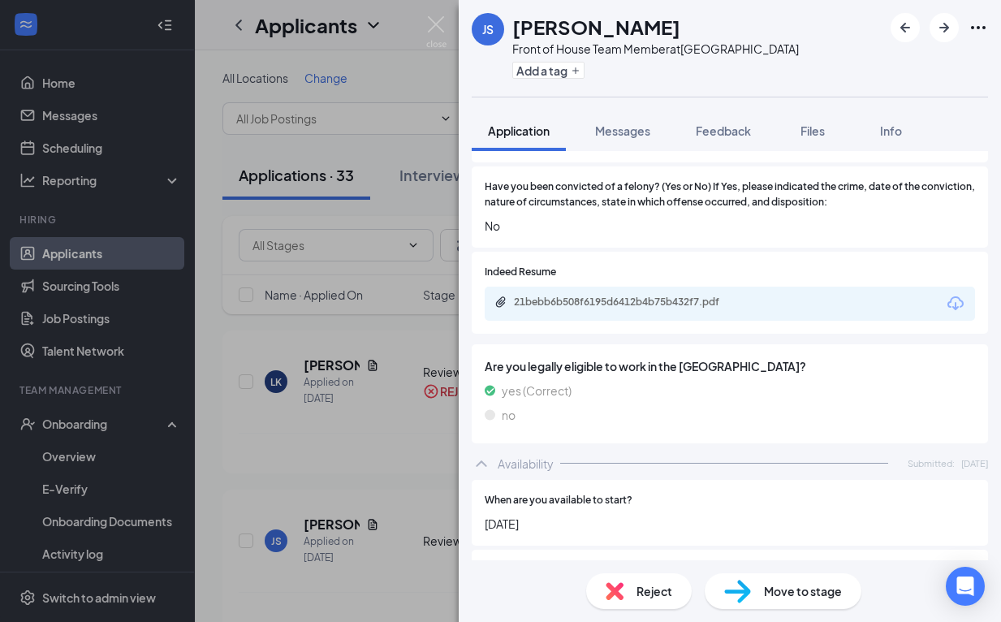
scroll to position [698, 0]
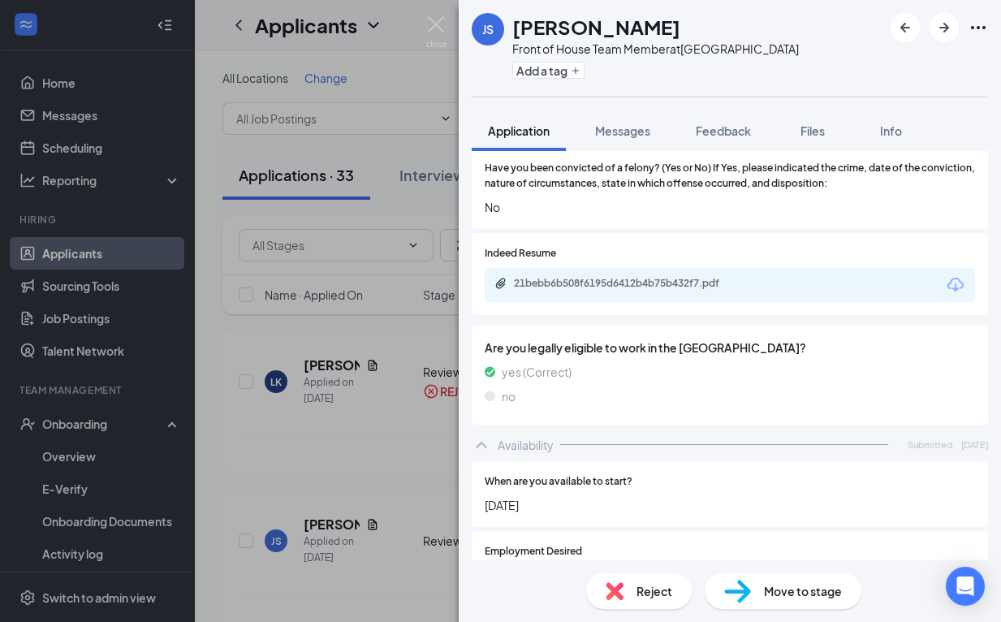
click at [743, 584] on img at bounding box center [737, 592] width 27 height 24
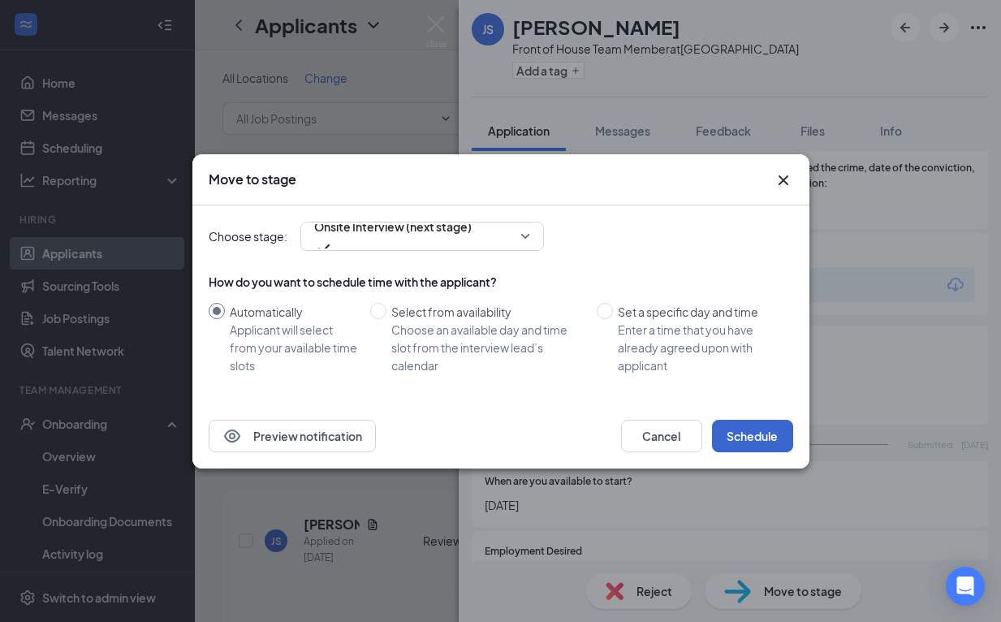
click at [753, 445] on button "Schedule" at bounding box center [752, 436] width 81 height 32
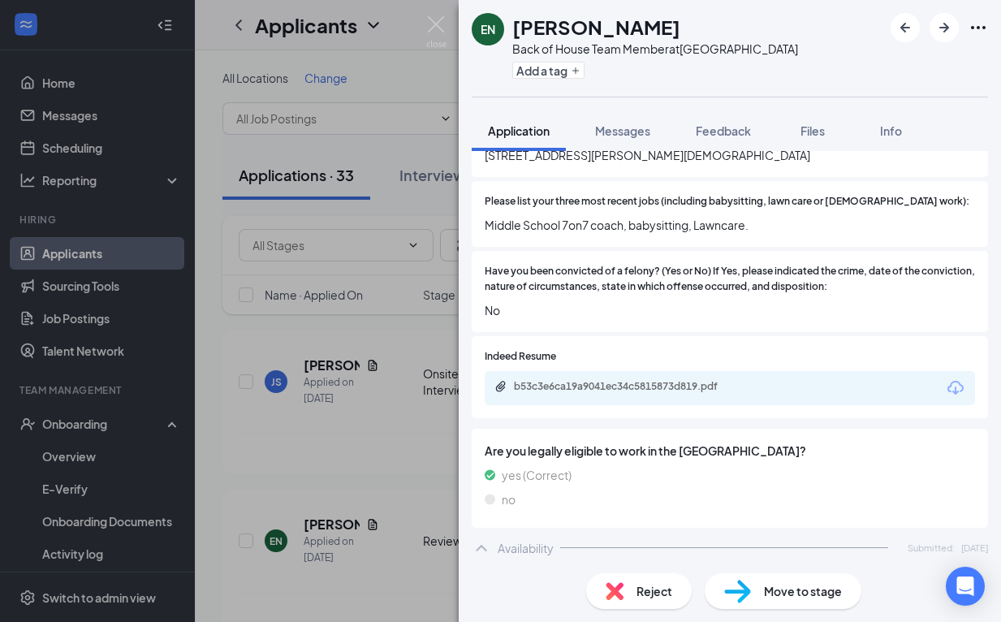
scroll to position [547, 0]
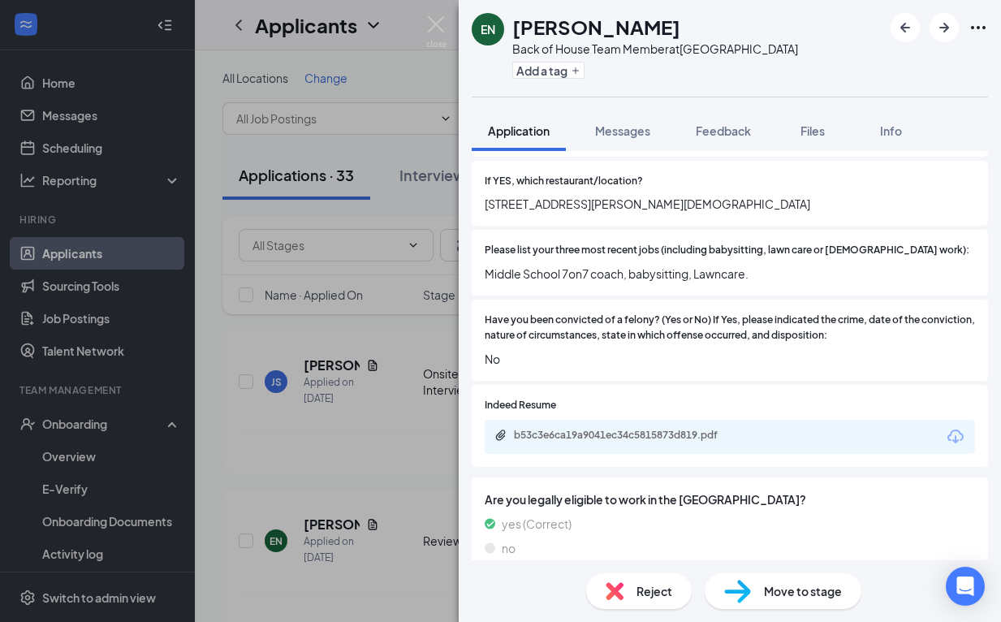
click at [667, 429] on div "b53c3e6ca19a9041ec34c5815873d819.pdf" at bounding box center [627, 435] width 227 height 13
click at [646, 595] on span "Reject" at bounding box center [655, 591] width 36 height 18
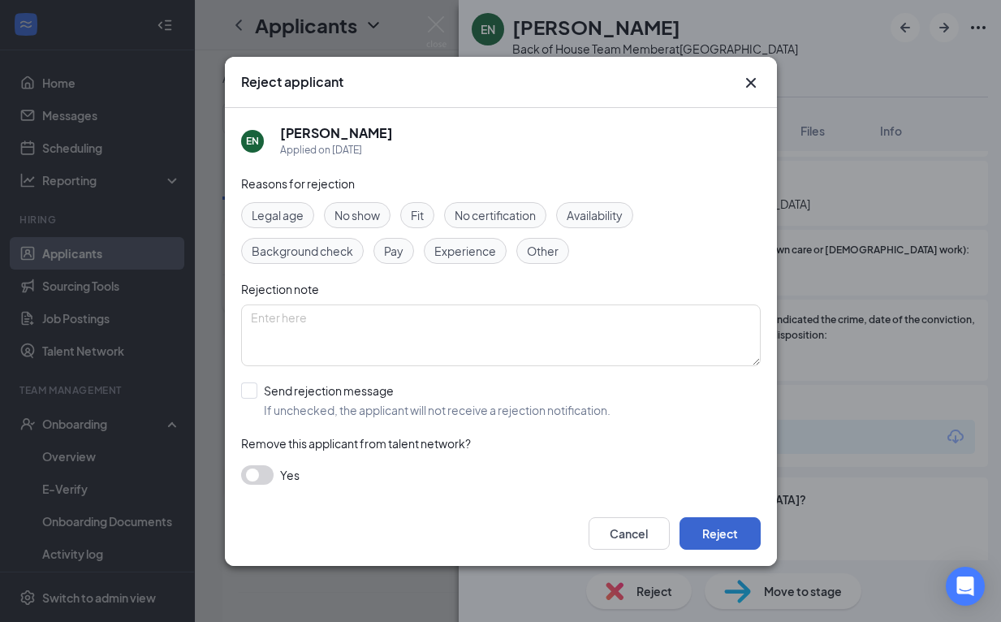
click at [728, 534] on button "Reject" at bounding box center [720, 533] width 81 height 32
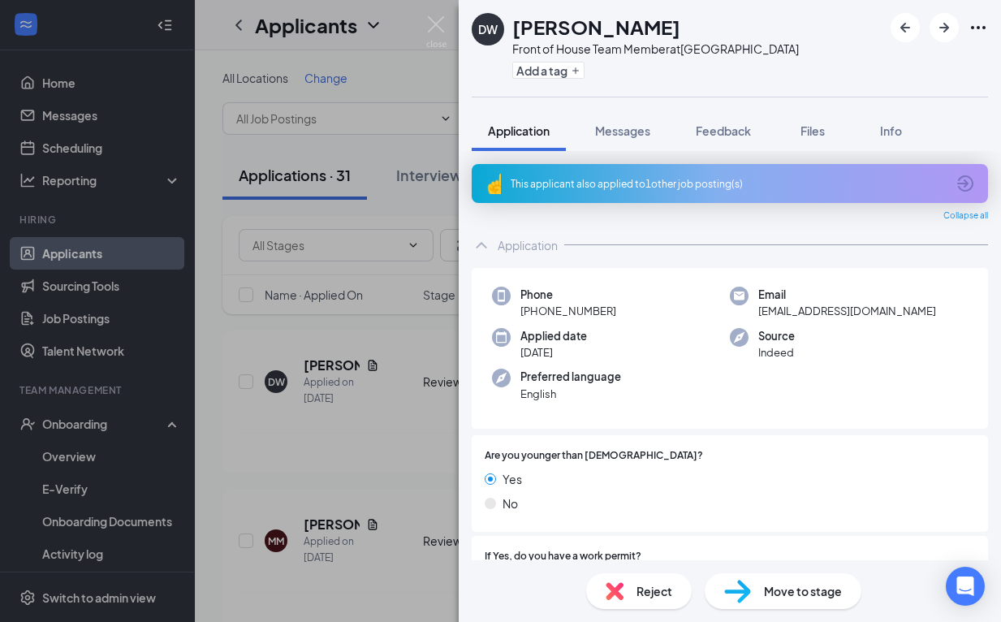
click at [689, 188] on div "This applicant also applied to 1 other job posting(s)" at bounding box center [728, 184] width 435 height 14
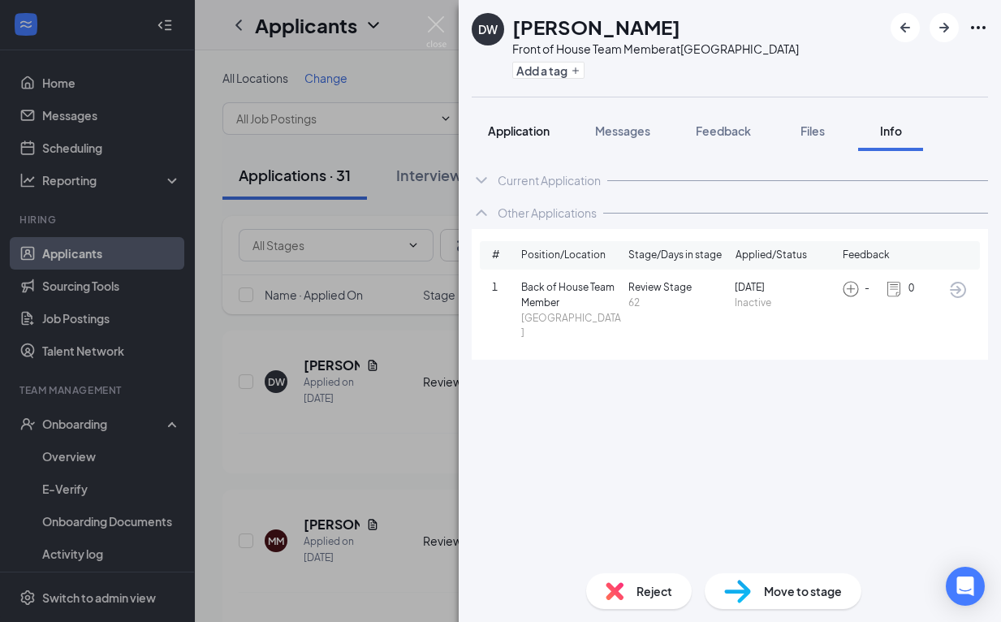
click at [501, 133] on span "Application" at bounding box center [519, 130] width 62 height 15
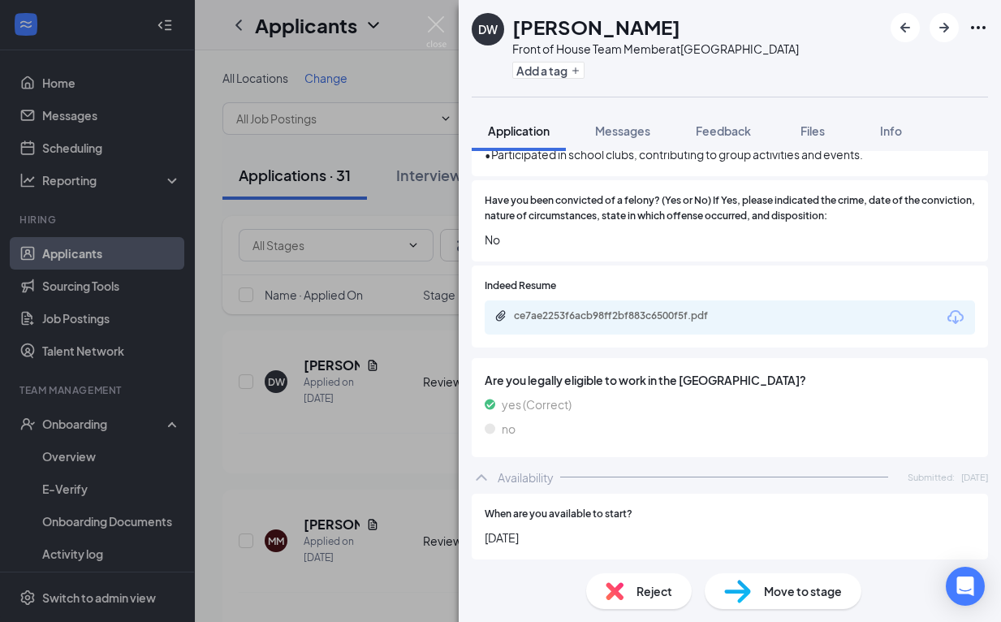
scroll to position [817, 0]
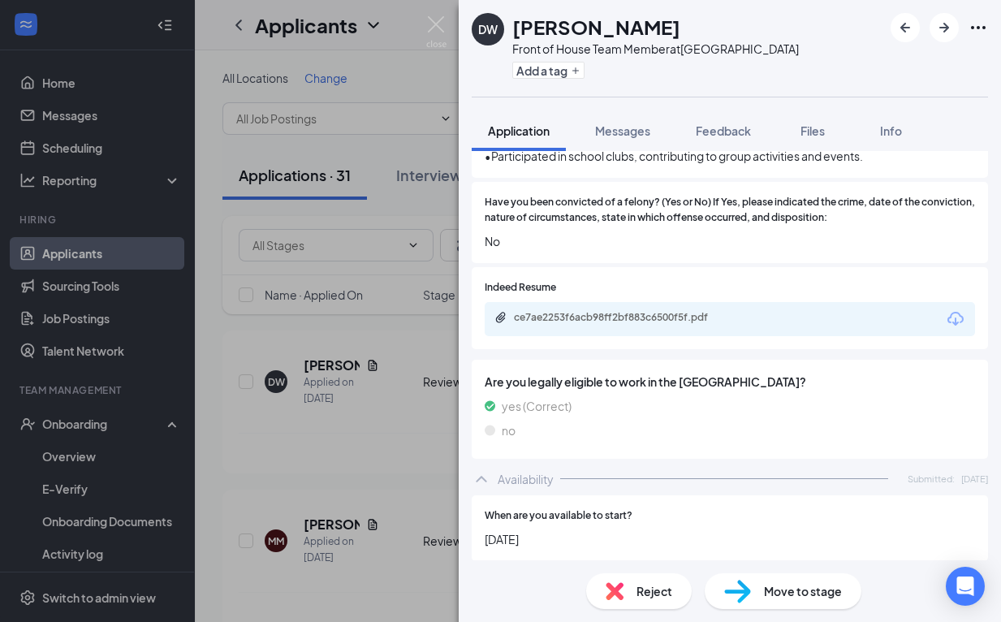
click at [637, 311] on div "ce7ae2253f6acb98ff2bf883c6500f5f.pdf" at bounding box center [627, 317] width 227 height 13
click at [727, 587] on img at bounding box center [737, 592] width 27 height 24
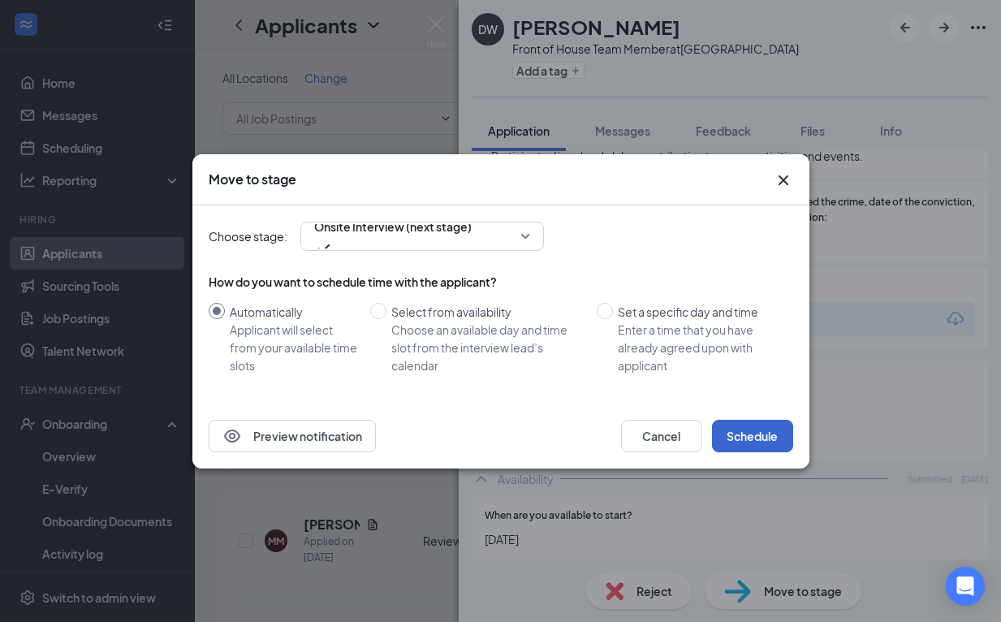
click at [753, 439] on button "Schedule" at bounding box center [752, 436] width 81 height 32
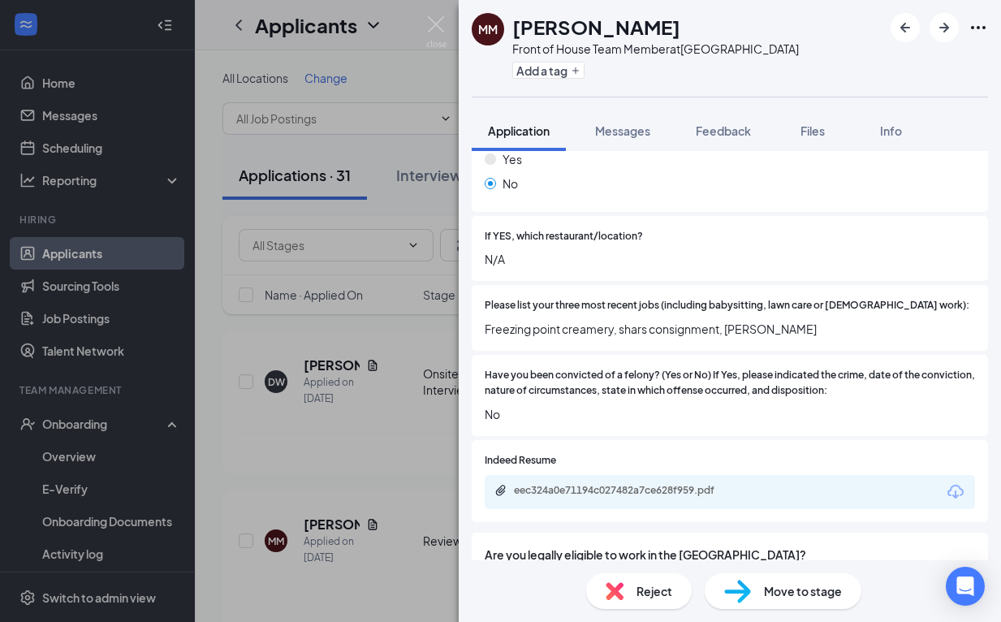
scroll to position [495, 0]
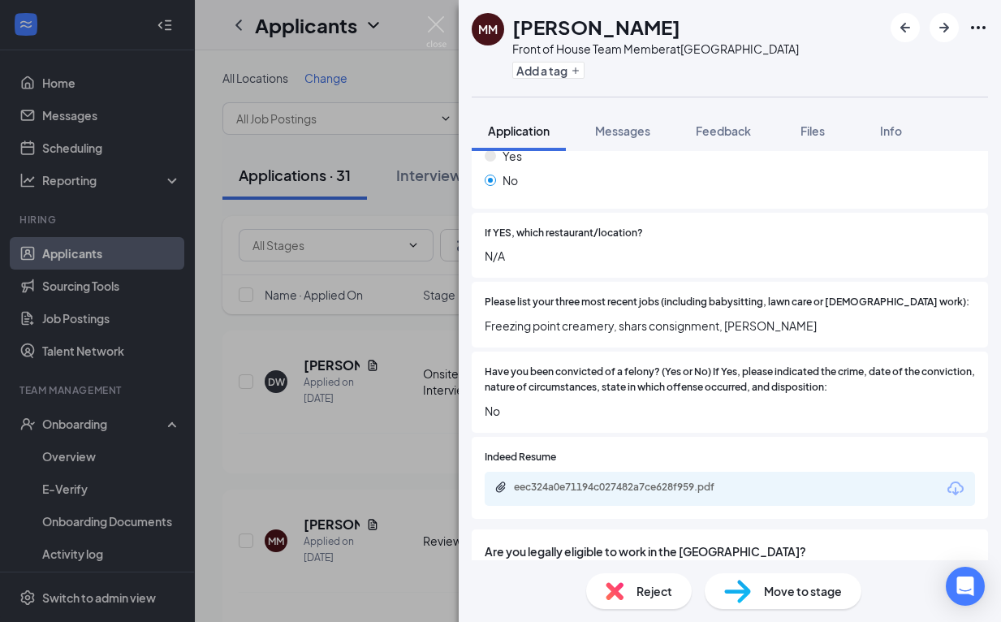
click at [613, 475] on div "eec324a0e71194c027482a7ce628f959.pdf" at bounding box center [730, 489] width 490 height 34
click at [619, 481] on div "eec324a0e71194c027482a7ce628f959.pdf" at bounding box center [627, 487] width 227 height 13
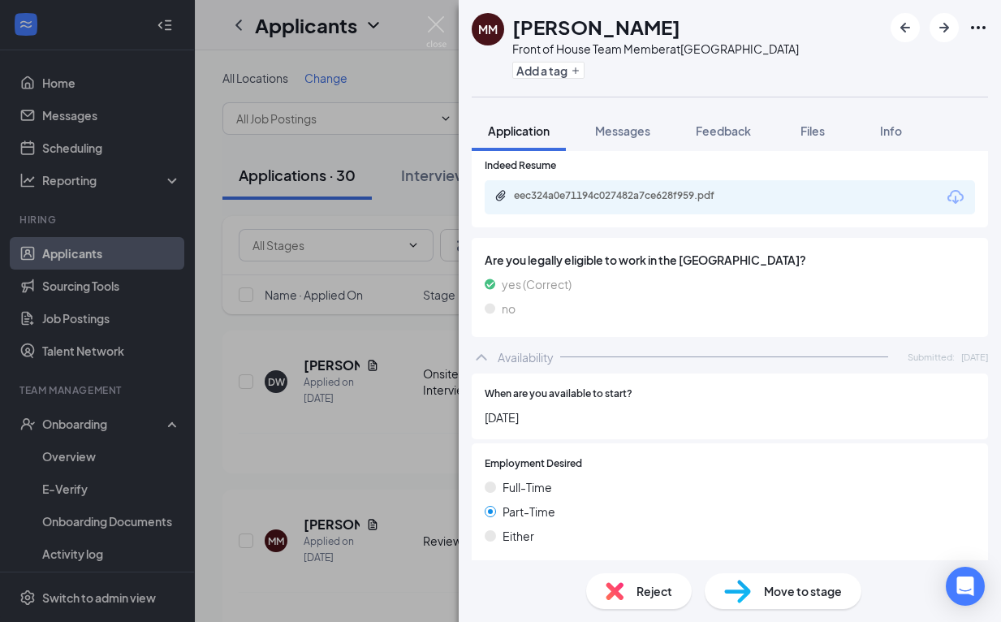
scroll to position [794, 0]
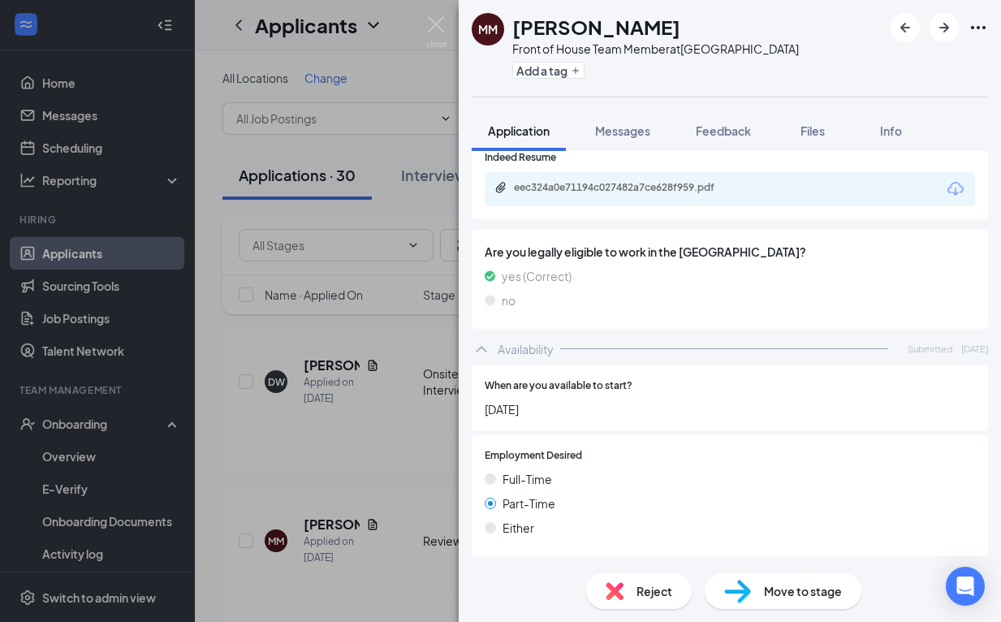
click at [750, 594] on img at bounding box center [737, 592] width 27 height 24
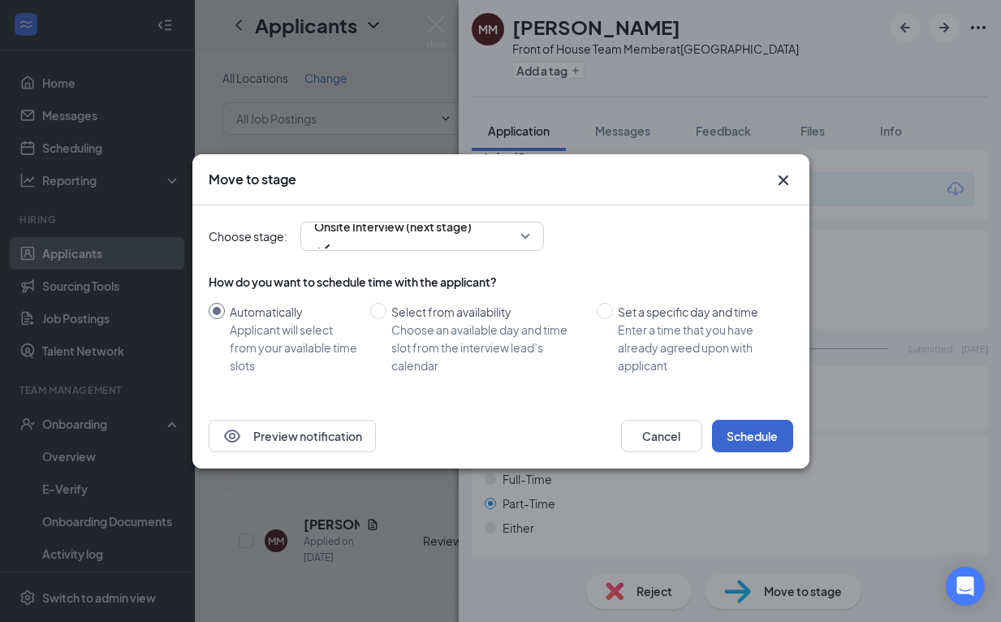
click at [771, 434] on button "Schedule" at bounding box center [752, 436] width 81 height 32
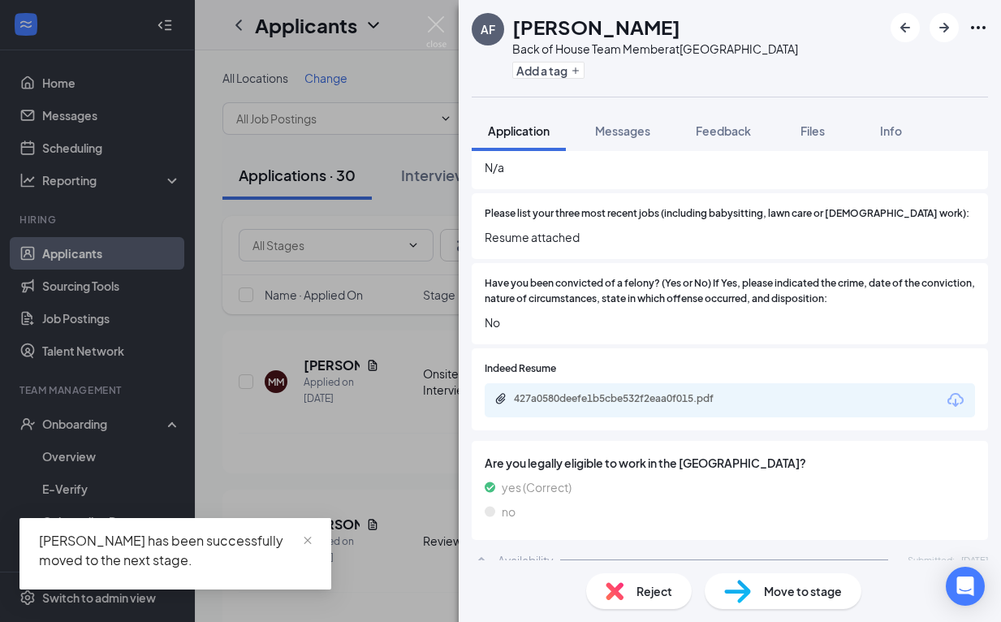
scroll to position [542, 0]
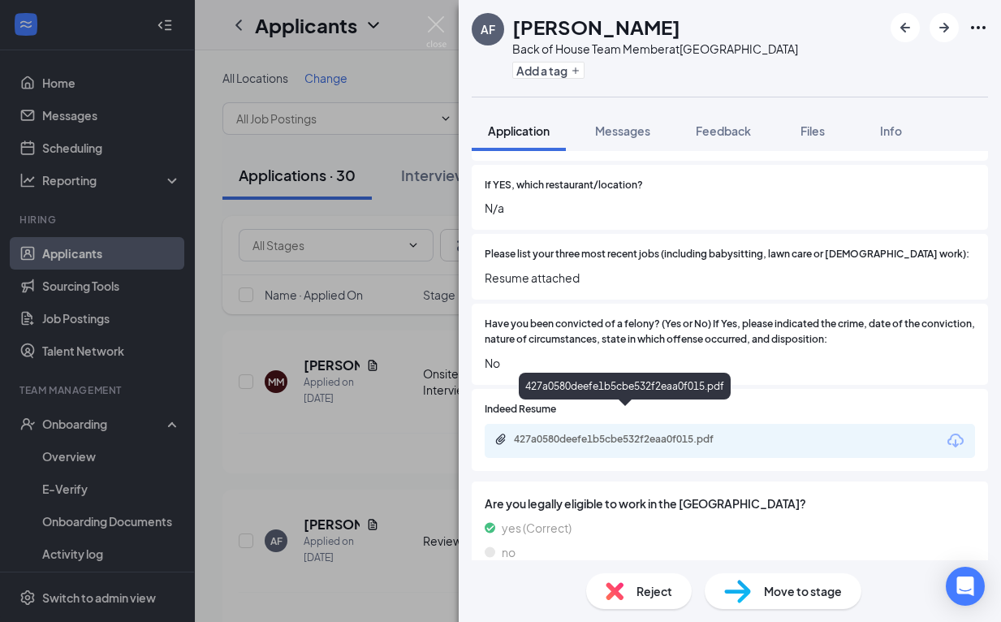
click at [689, 433] on div "427a0580deefe1b5cbe532f2eaa0f015.pdf" at bounding box center [627, 439] width 227 height 13
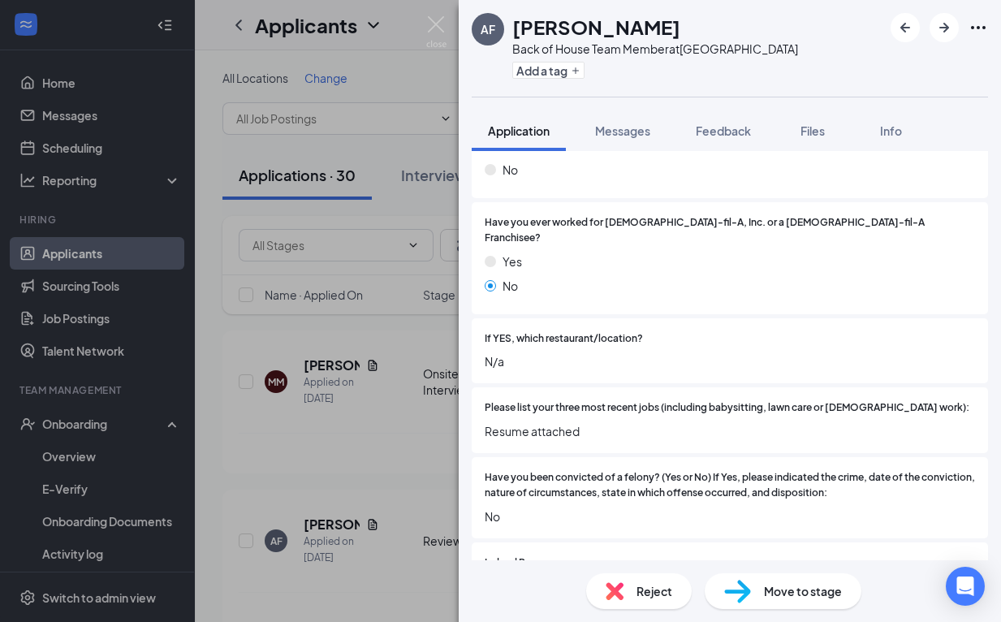
scroll to position [424, 0]
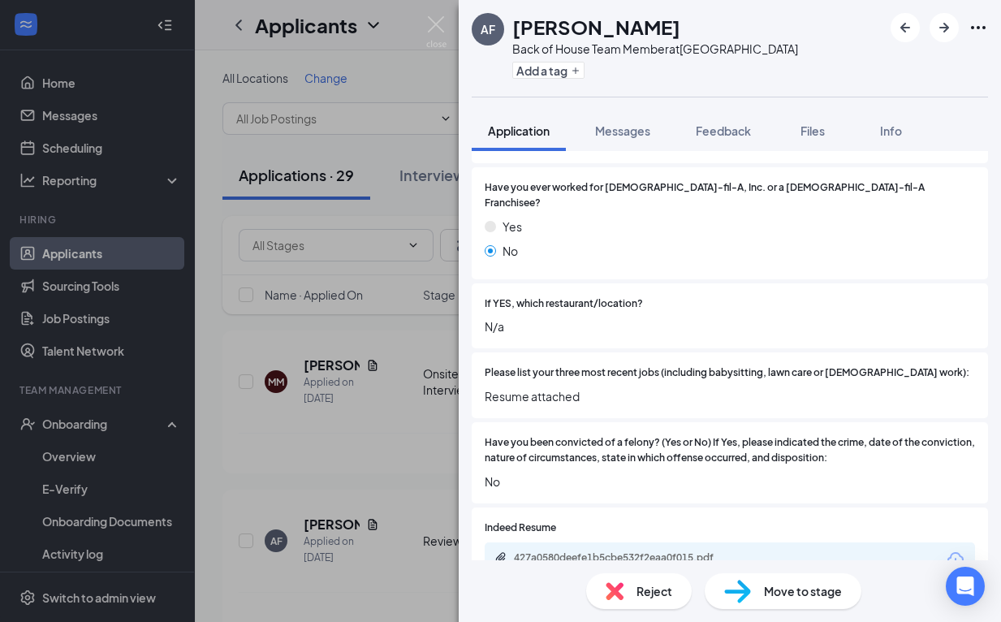
click at [752, 589] on div "Move to stage" at bounding box center [783, 591] width 157 height 36
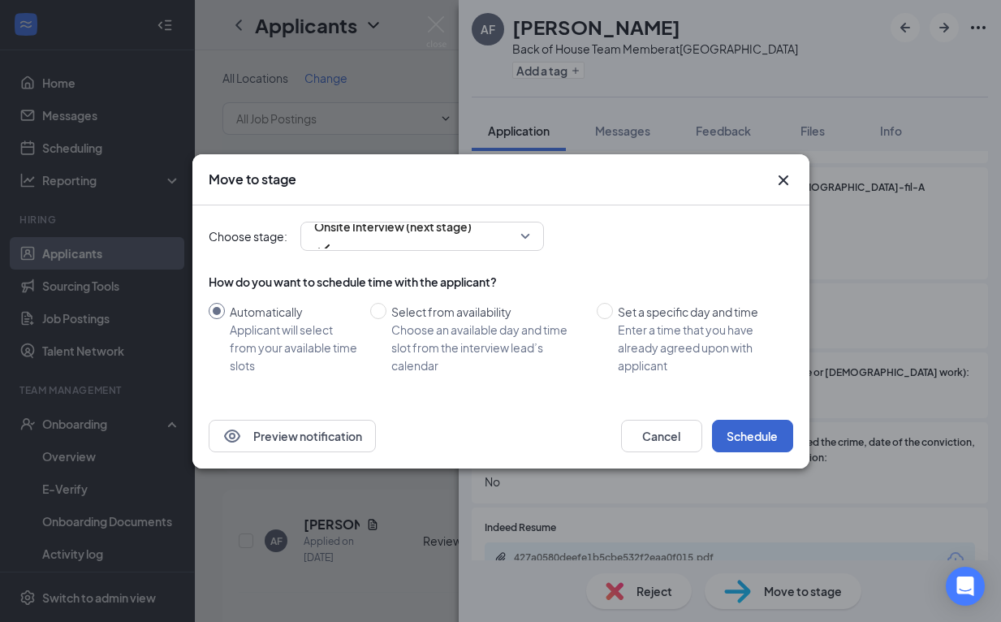
click at [752, 440] on button "Schedule" at bounding box center [752, 436] width 81 height 32
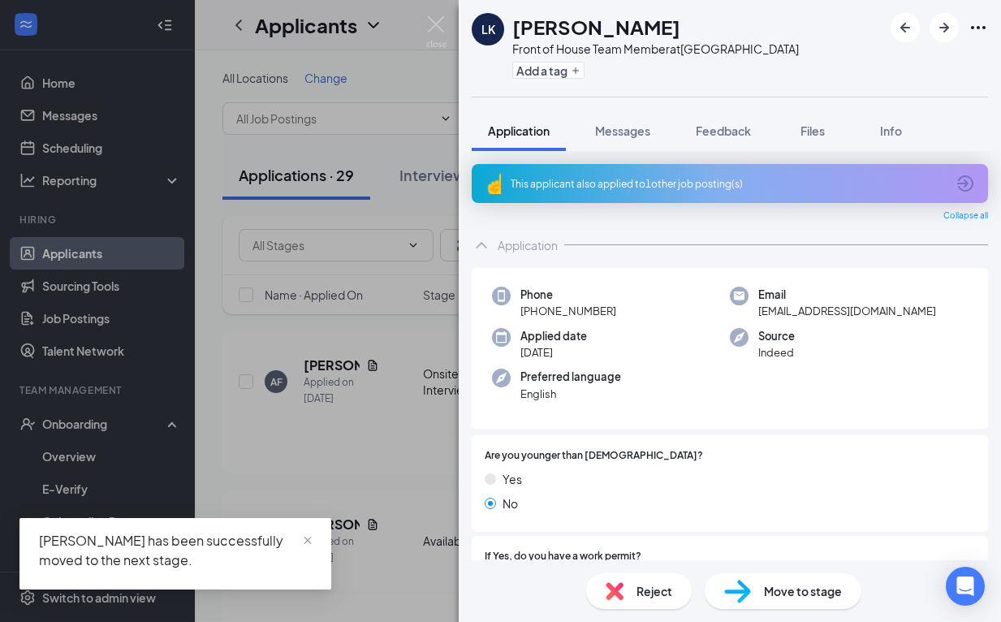
click at [700, 177] on div "This applicant also applied to 1 other job posting(s)" at bounding box center [728, 184] width 435 height 14
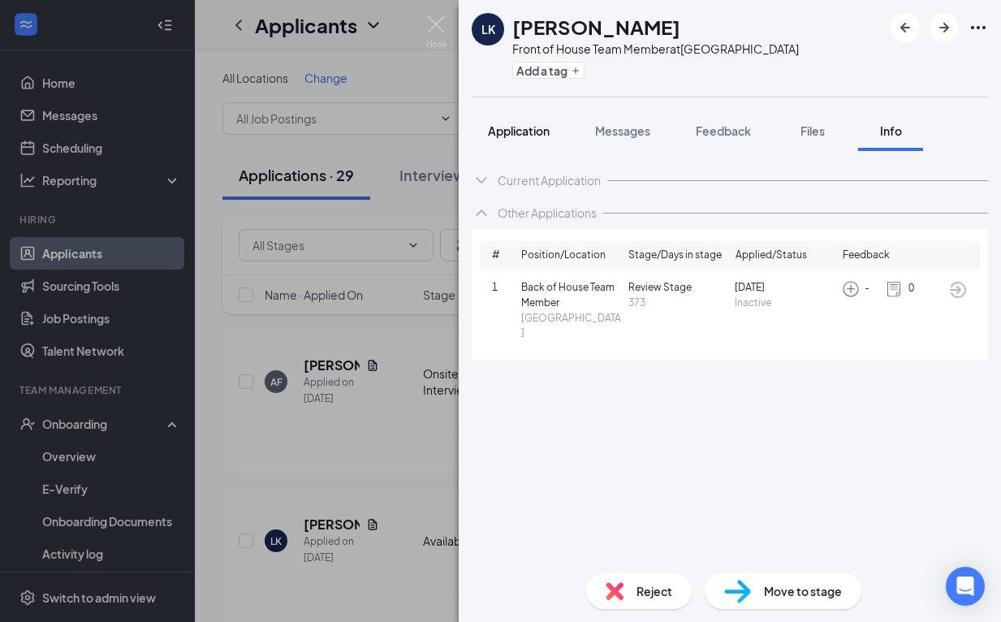
click at [495, 129] on span "Application" at bounding box center [519, 130] width 62 height 15
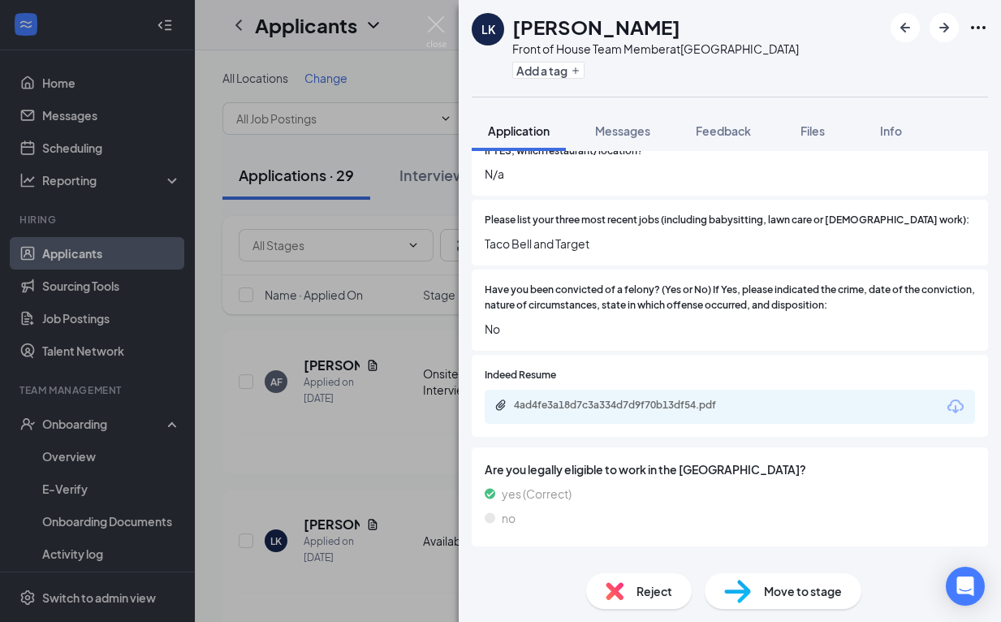
scroll to position [621, 0]
click at [622, 607] on div "Reject" at bounding box center [639, 591] width 106 height 36
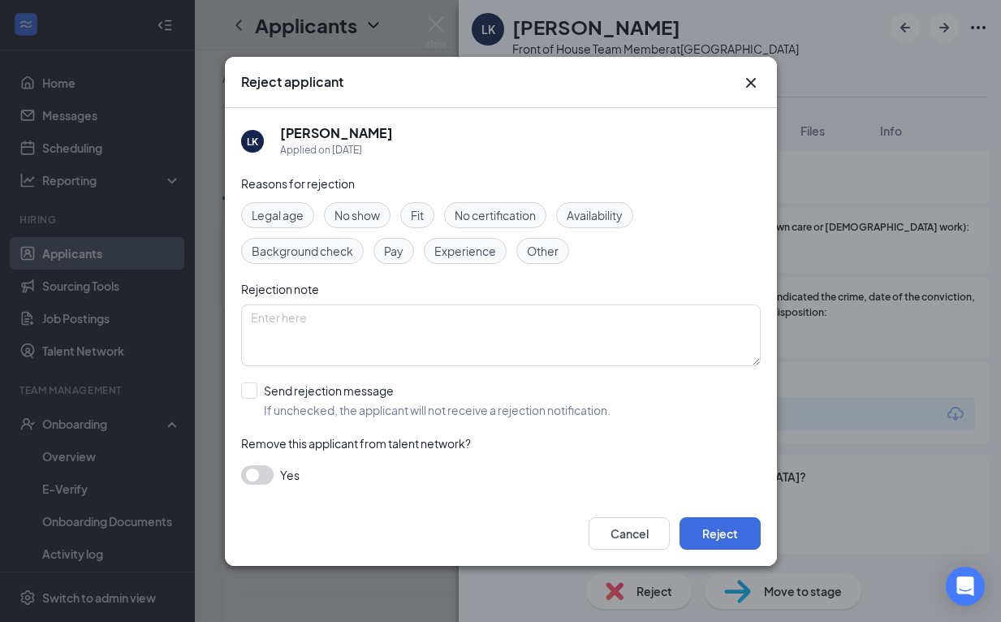
click at [630, 593] on div "Reject applicant LK [PERSON_NAME] Applied on [DATE] Reasons for rejection Legal…" at bounding box center [500, 311] width 1001 height 622
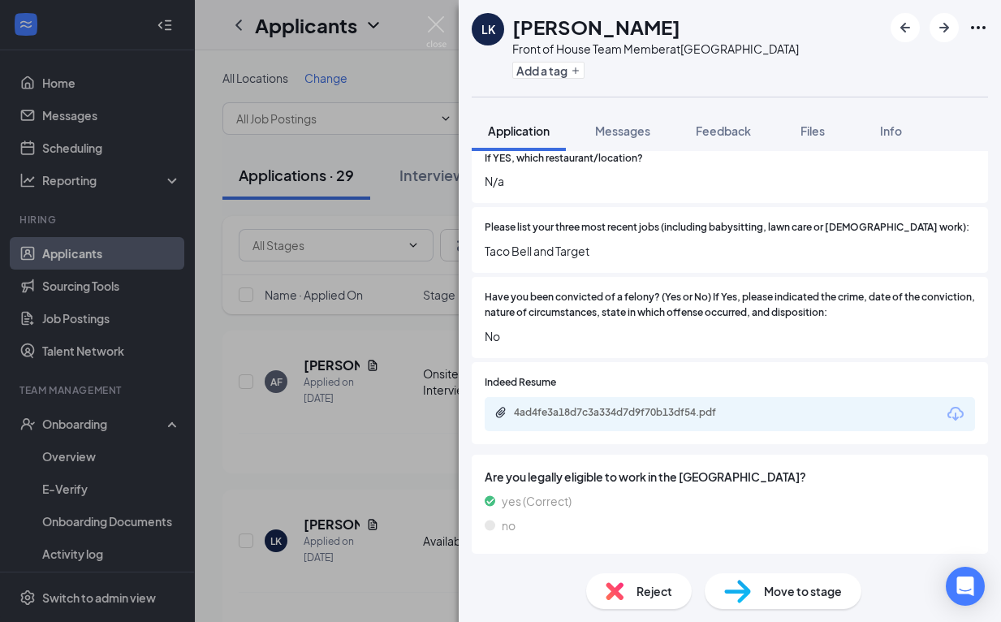
click at [630, 593] on div "Reject" at bounding box center [639, 591] width 106 height 36
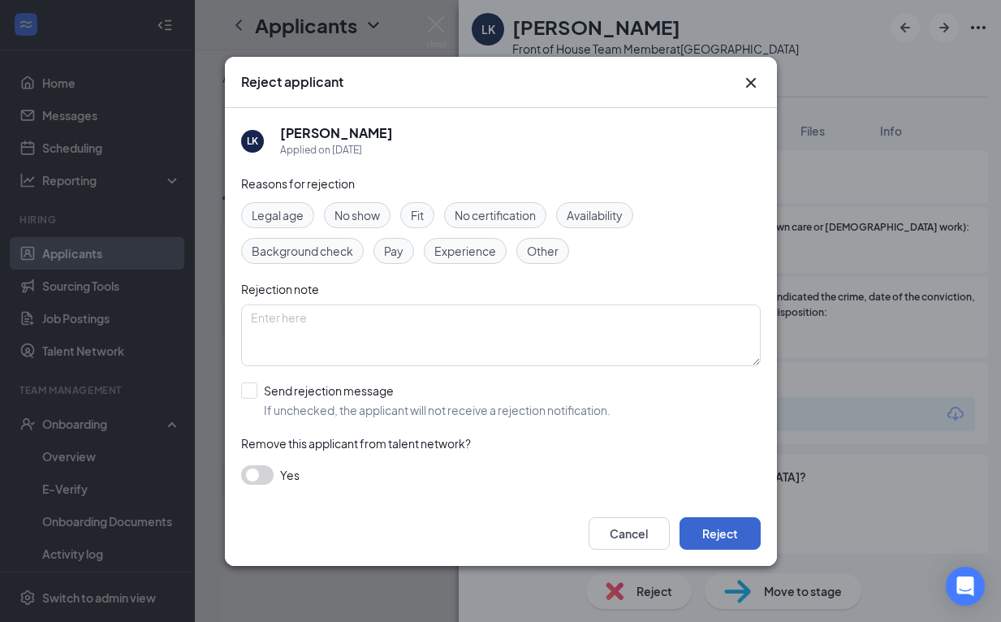
click at [720, 531] on button "Reject" at bounding box center [720, 533] width 81 height 32
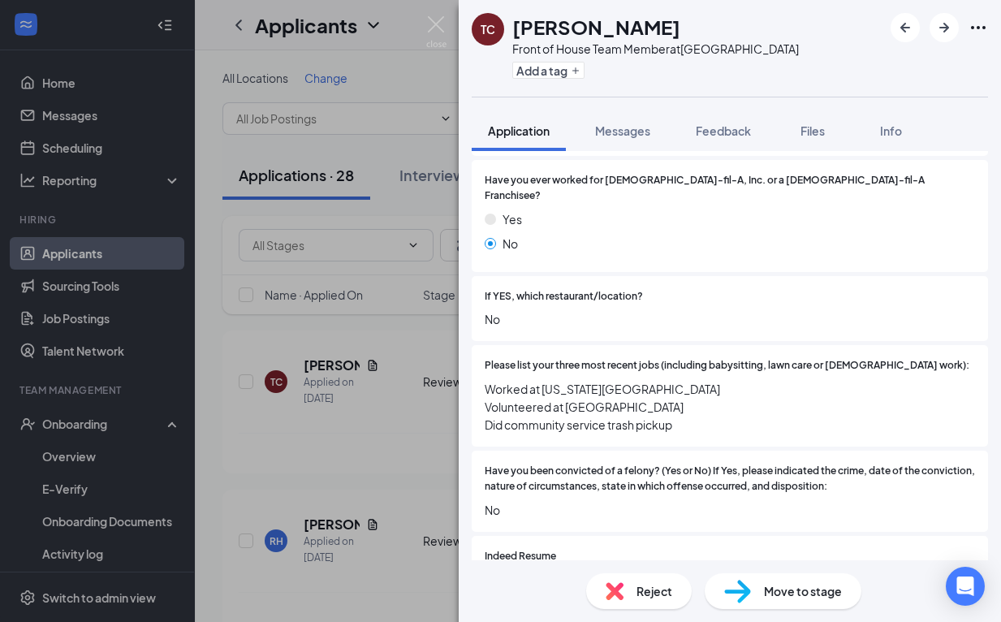
scroll to position [479, 0]
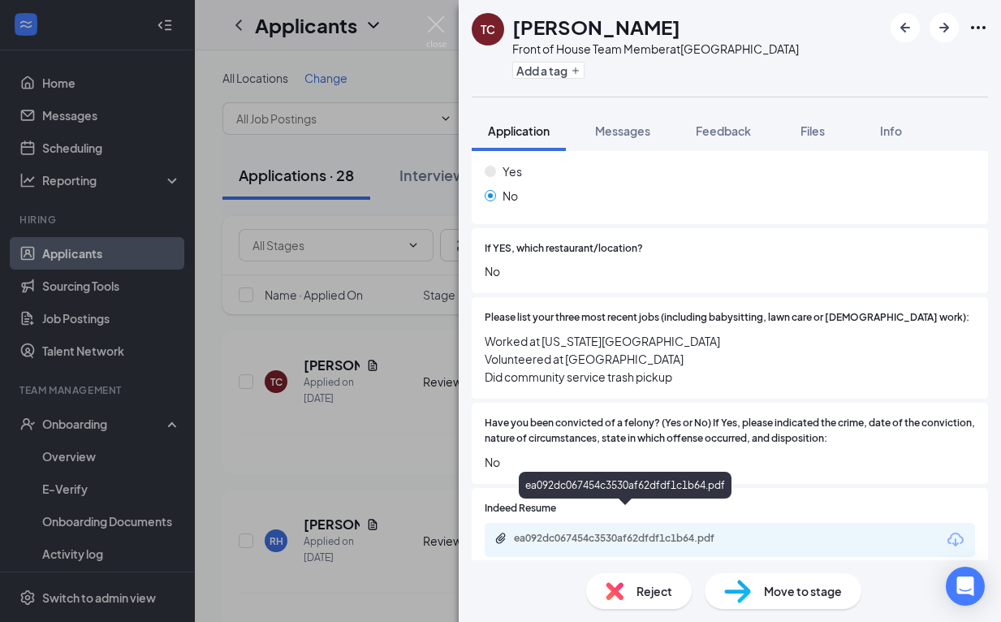
click at [693, 532] on div "ea092dc067454c3530af62dfdf1c1b64.pdf" at bounding box center [627, 538] width 227 height 13
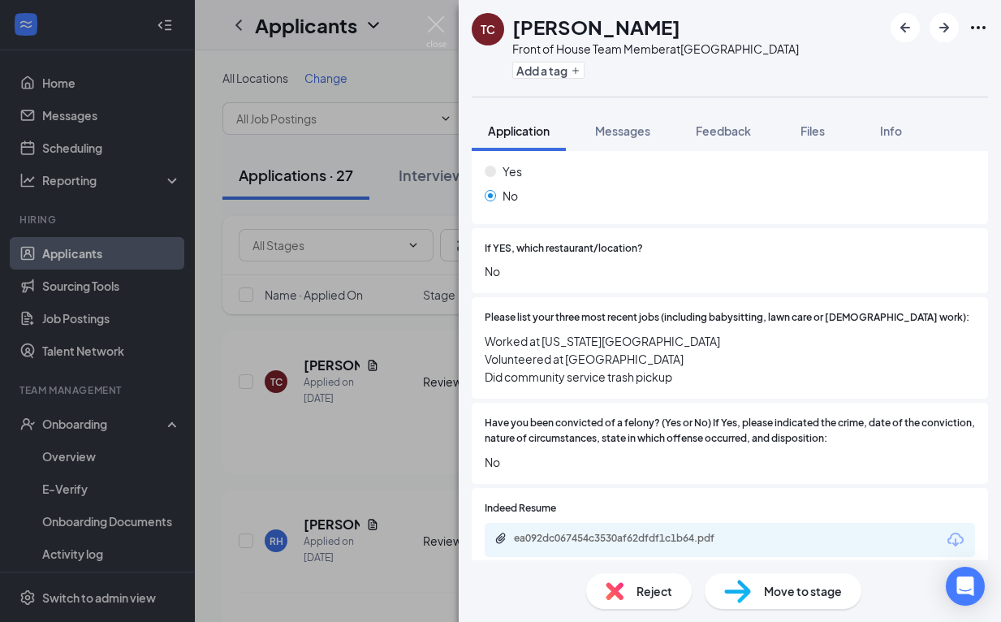
click at [771, 603] on div "Move to stage" at bounding box center [783, 591] width 157 height 36
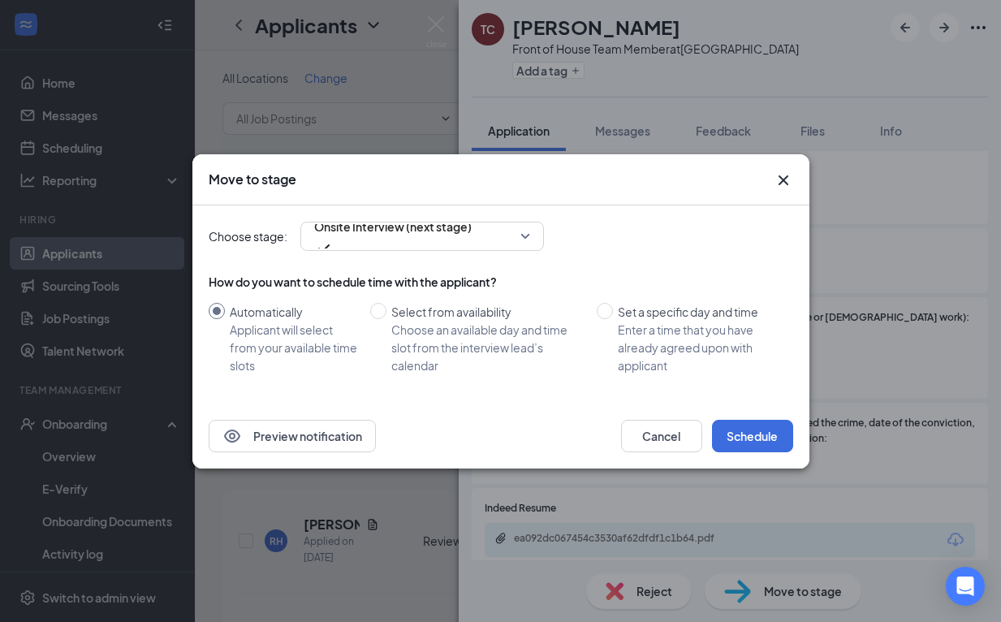
click at [786, 177] on icon "Cross" at bounding box center [783, 180] width 10 height 10
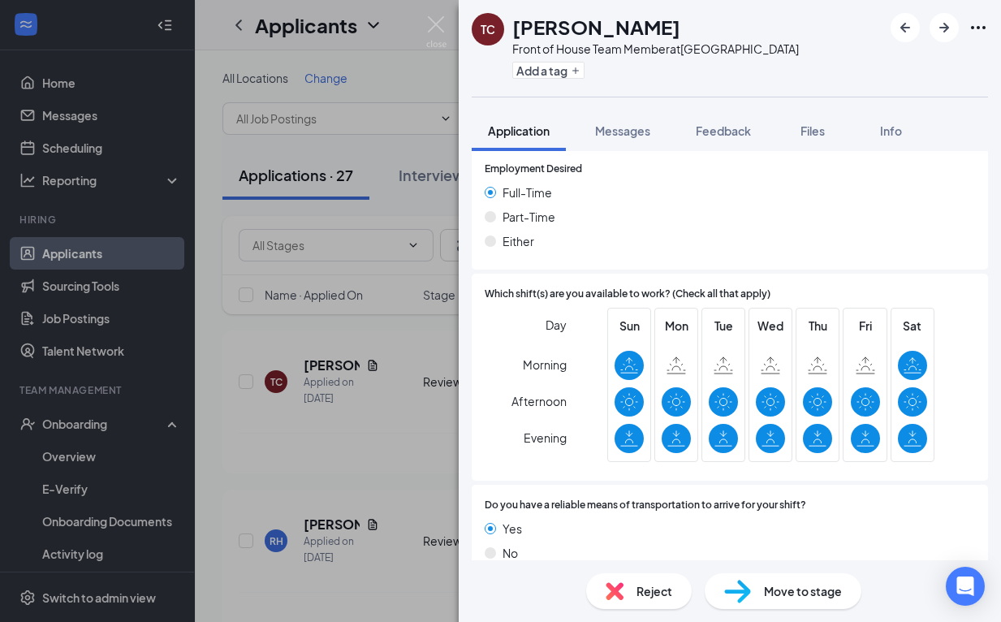
scroll to position [1116, 0]
click at [799, 601] on div "Move to stage" at bounding box center [783, 591] width 157 height 36
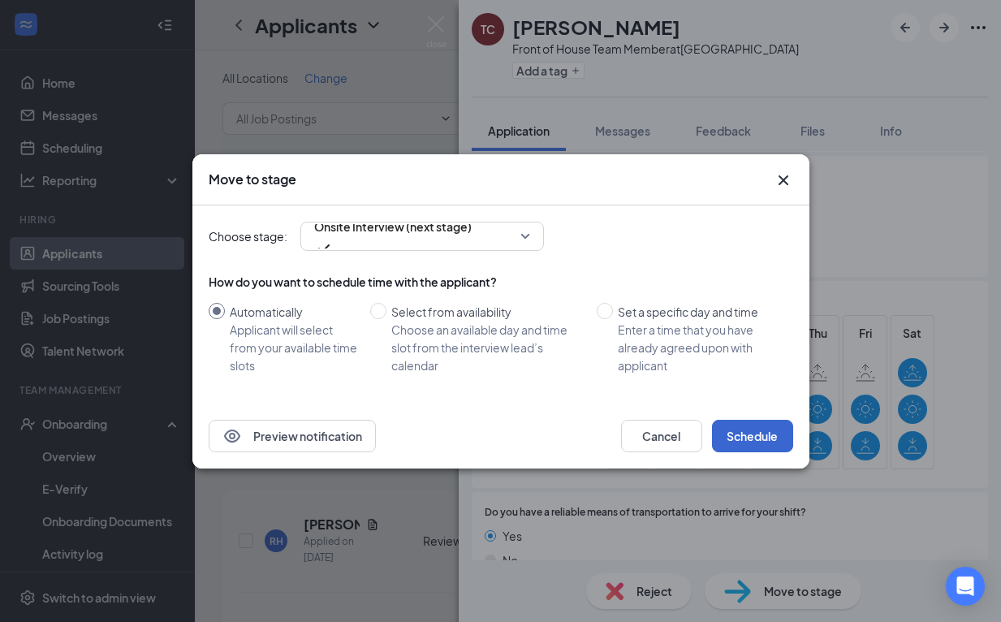
click at [757, 443] on button "Schedule" at bounding box center [752, 436] width 81 height 32
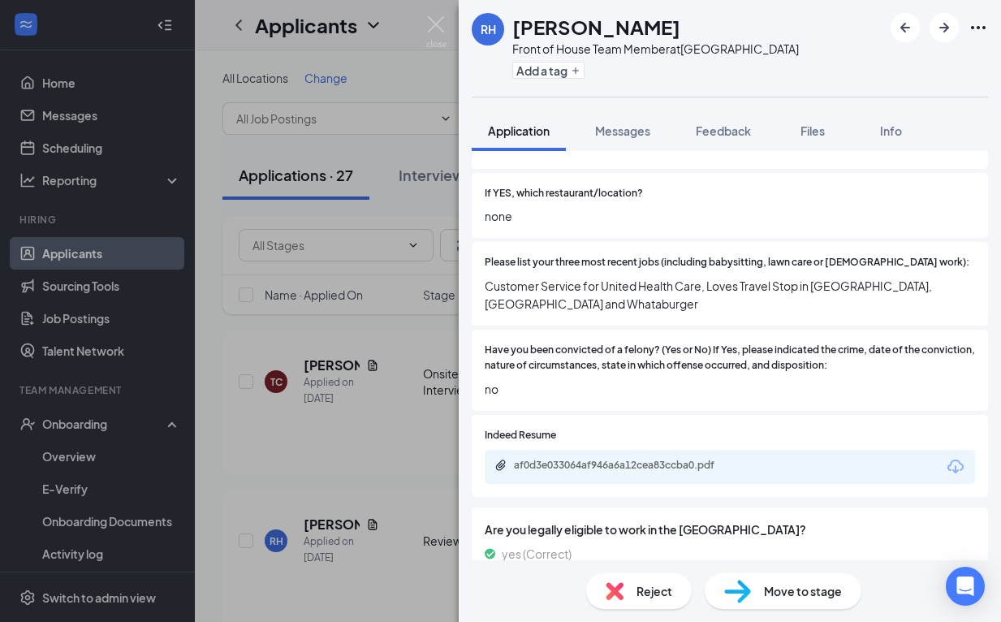
scroll to position [531, 0]
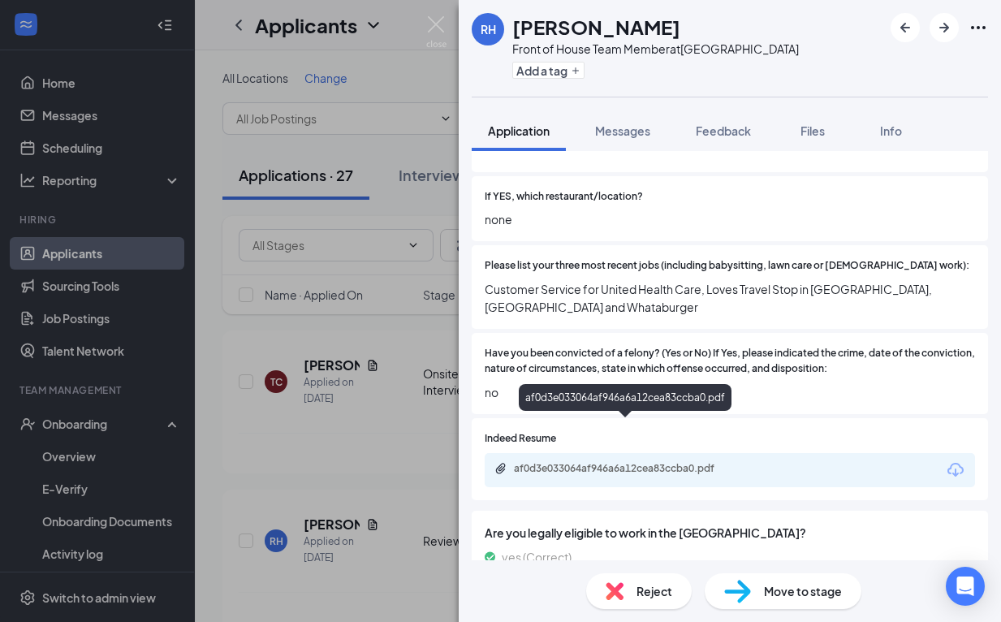
click at [676, 462] on div "af0d3e033064af946a6a12cea83ccba0.pdf" at bounding box center [627, 468] width 227 height 13
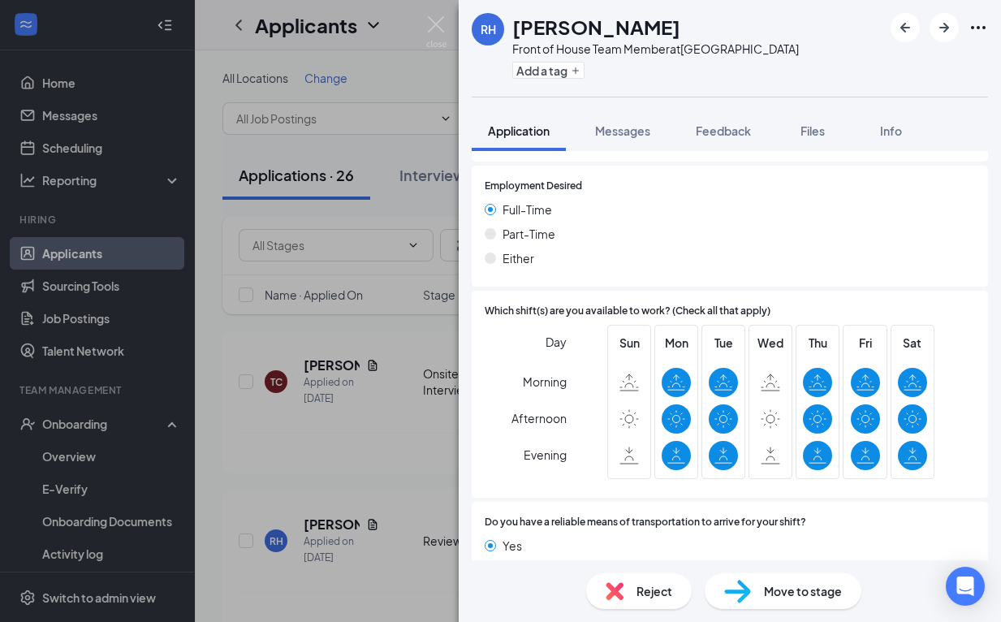
scroll to position [1080, 0]
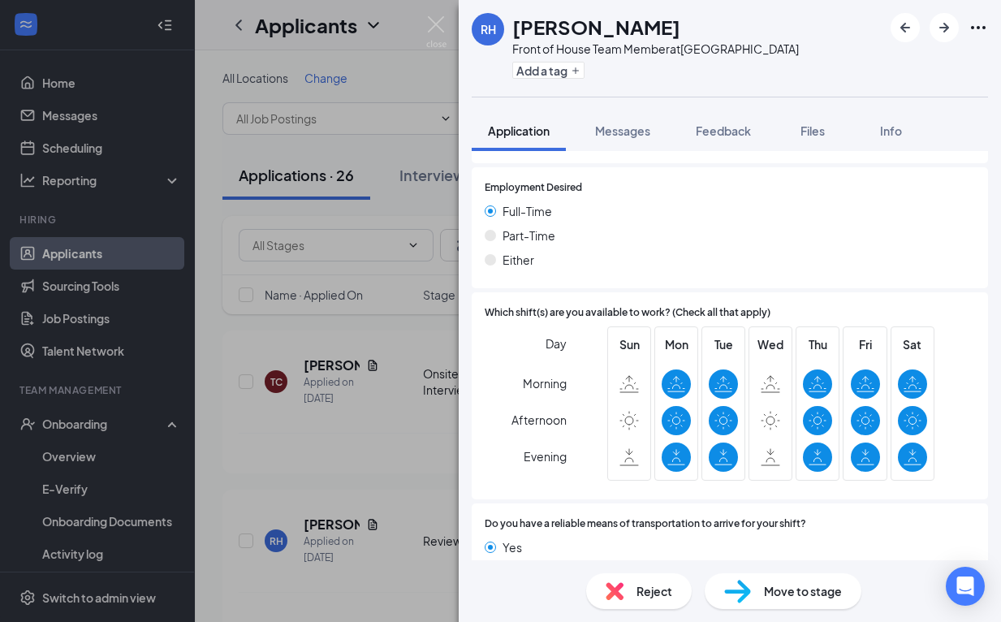
click at [651, 598] on span "Reject" at bounding box center [655, 591] width 36 height 18
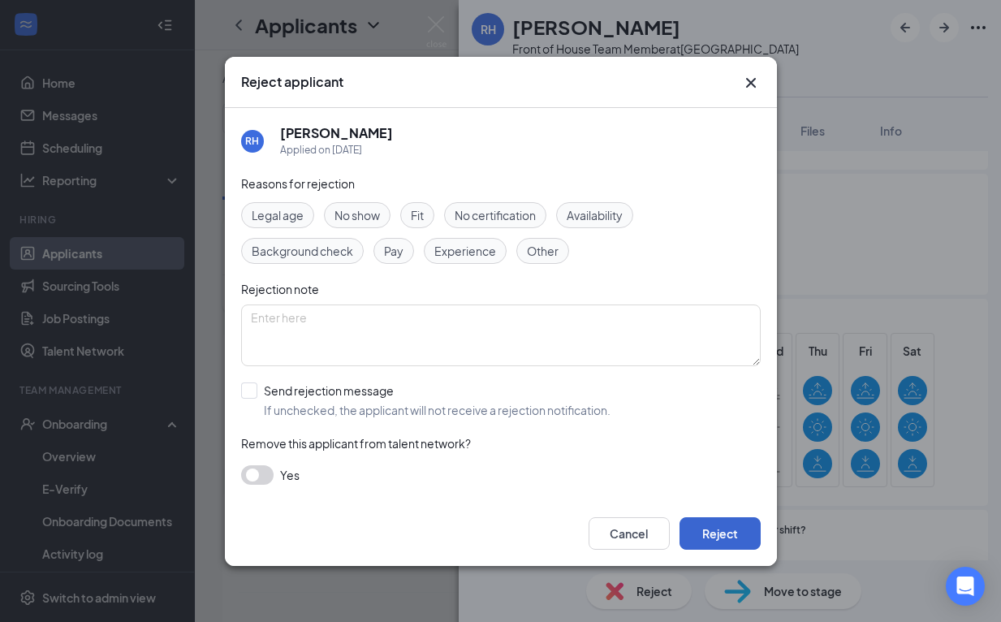
click at [709, 530] on button "Reject" at bounding box center [720, 533] width 81 height 32
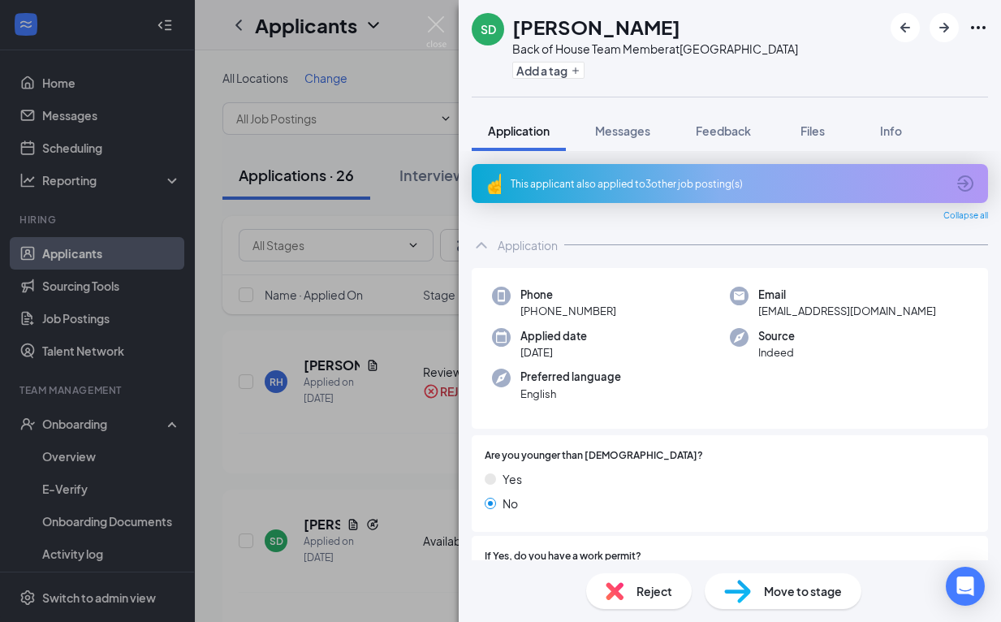
click at [667, 177] on div "This applicant also applied to 3 other job posting(s)" at bounding box center [728, 184] width 435 height 14
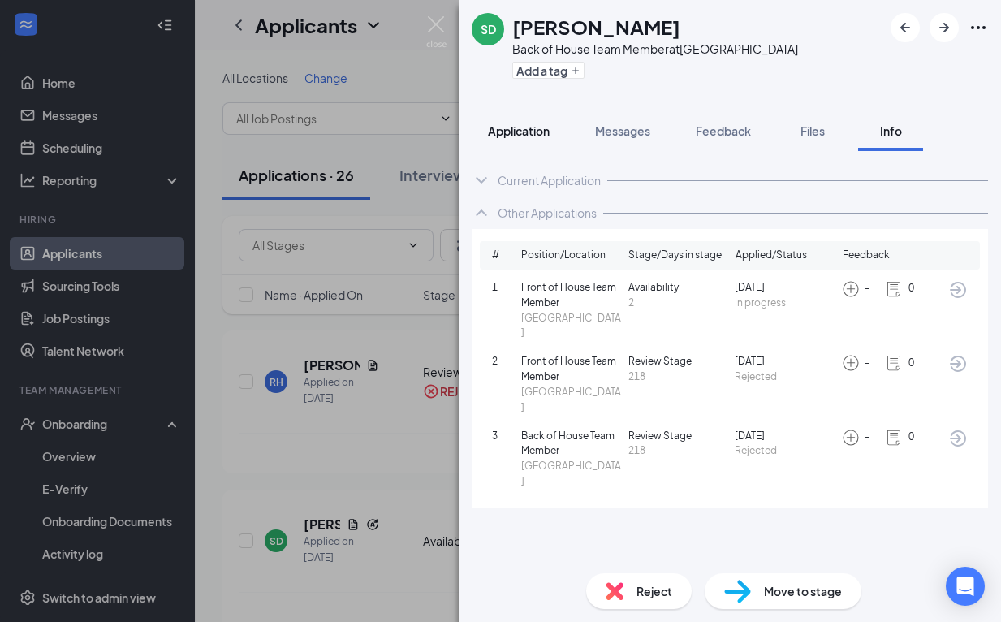
click at [512, 134] on span "Application" at bounding box center [519, 130] width 62 height 15
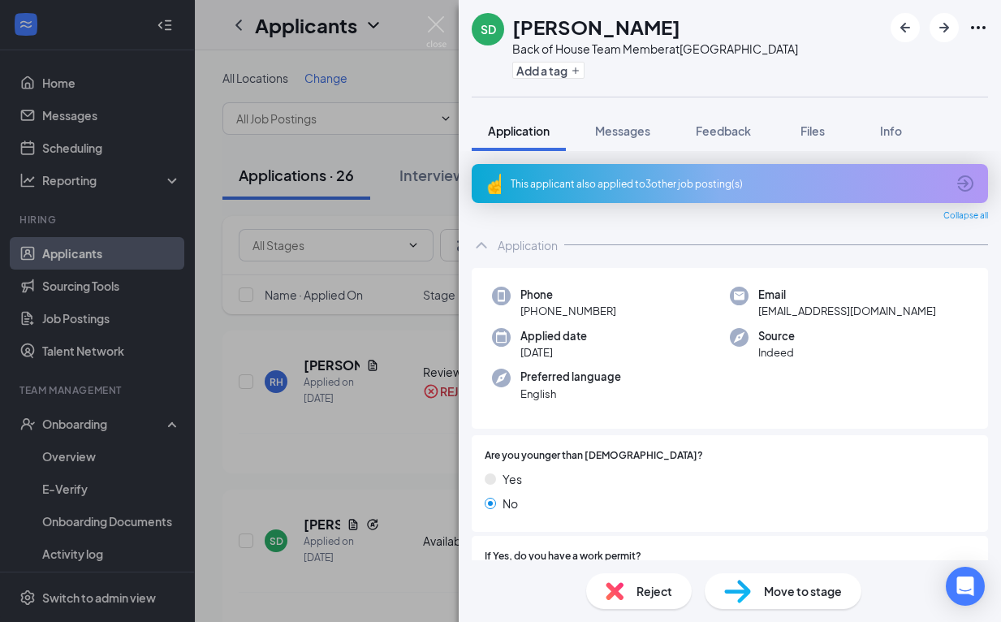
click at [668, 592] on span "Reject" at bounding box center [655, 591] width 36 height 18
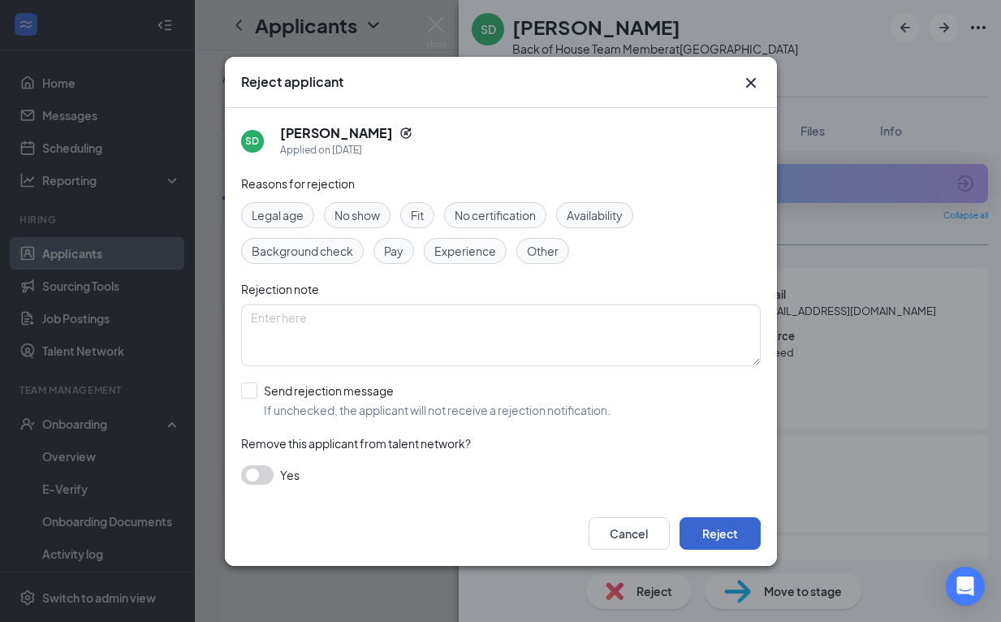
click at [728, 528] on button "Reject" at bounding box center [720, 533] width 81 height 32
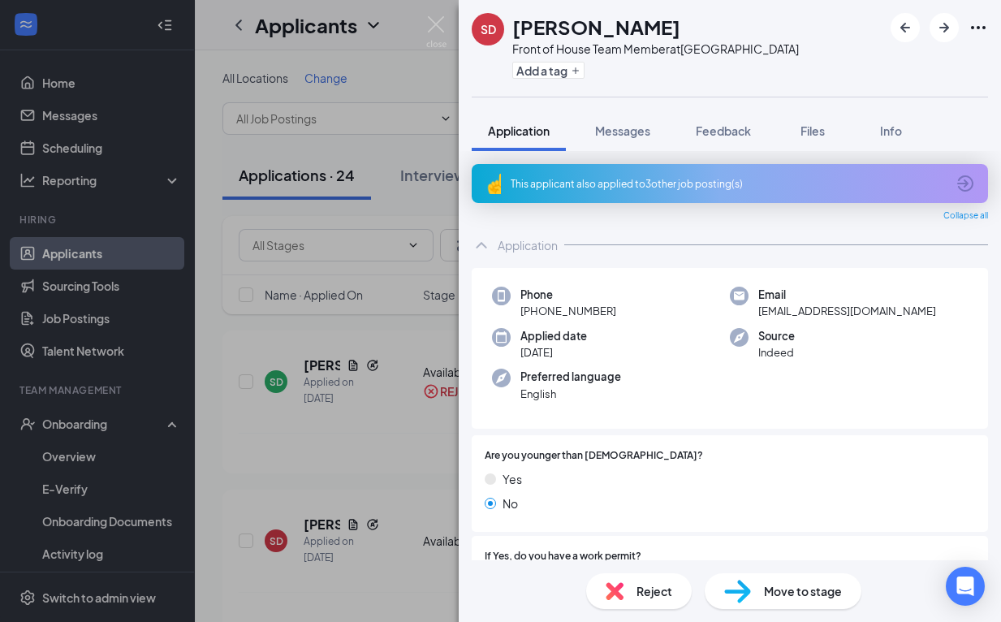
click at [649, 599] on span "Reject" at bounding box center [655, 591] width 36 height 18
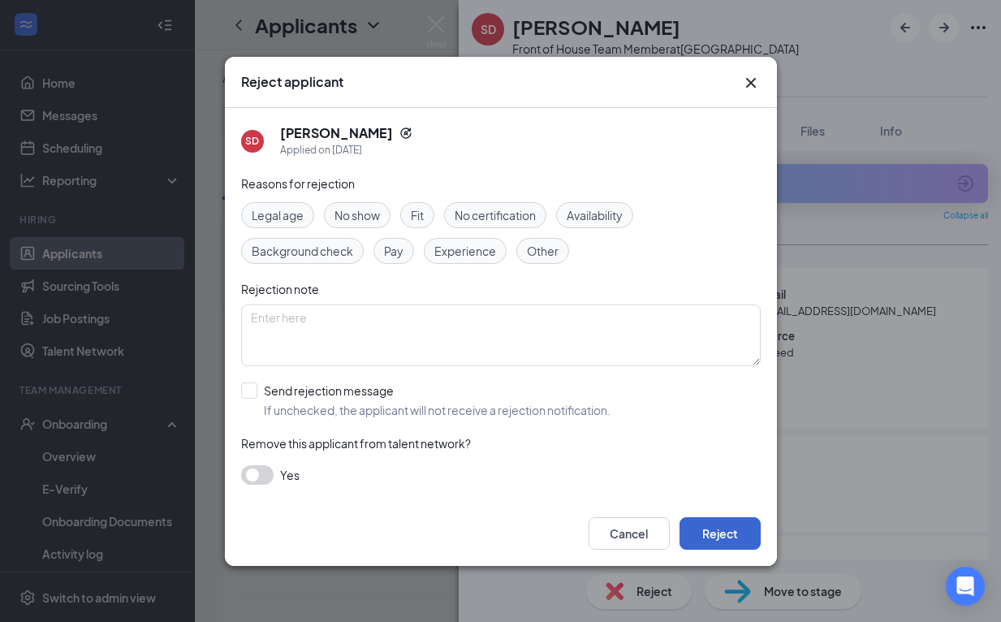
click at [714, 518] on button "Reject" at bounding box center [720, 533] width 81 height 32
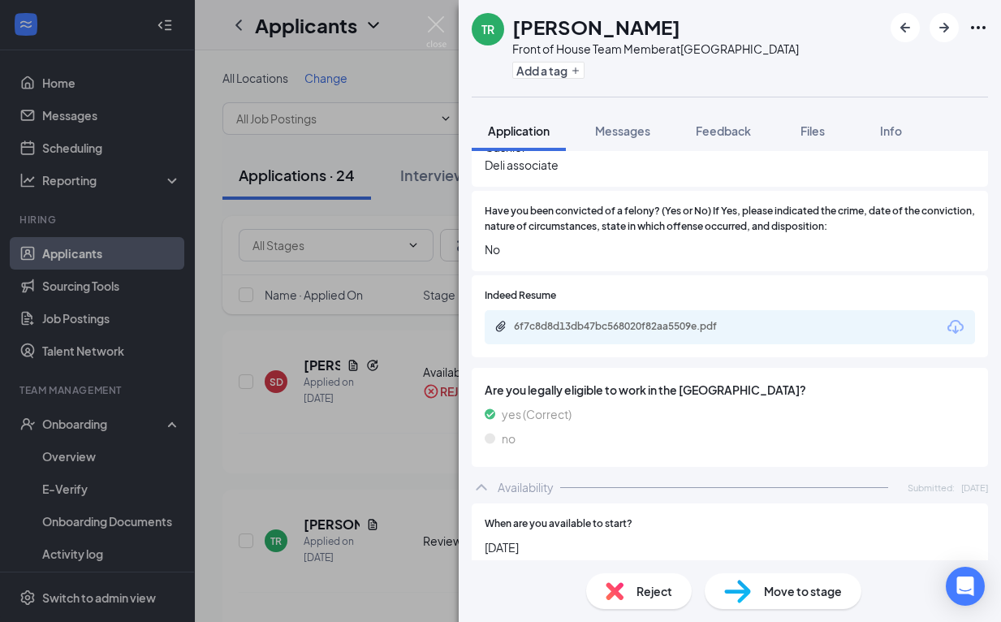
scroll to position [672, 0]
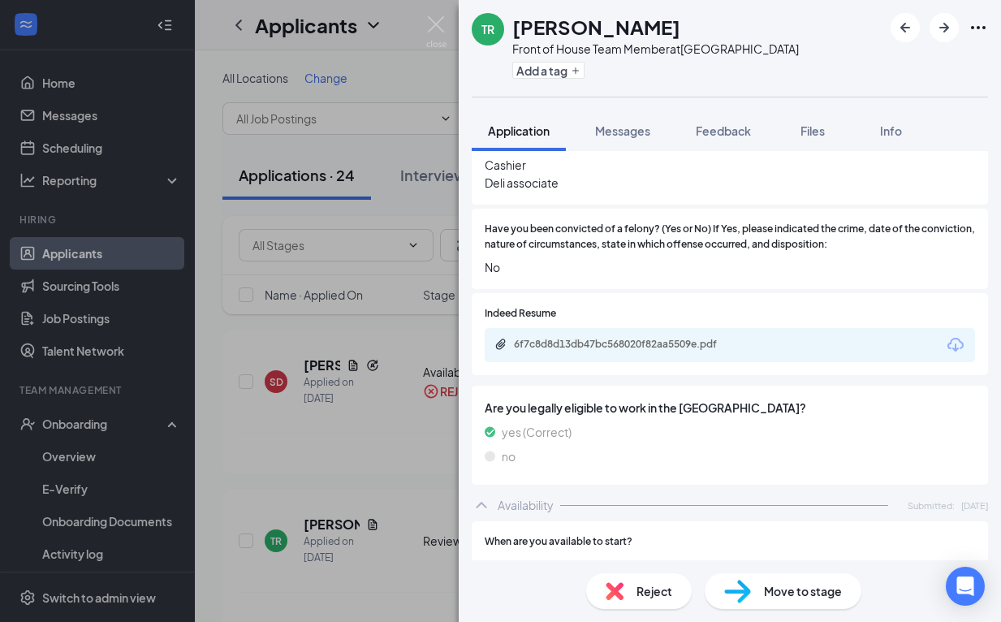
click at [694, 338] on div "6f7c8d8d13db47bc568020f82aa5509e.pdf" at bounding box center [627, 344] width 227 height 13
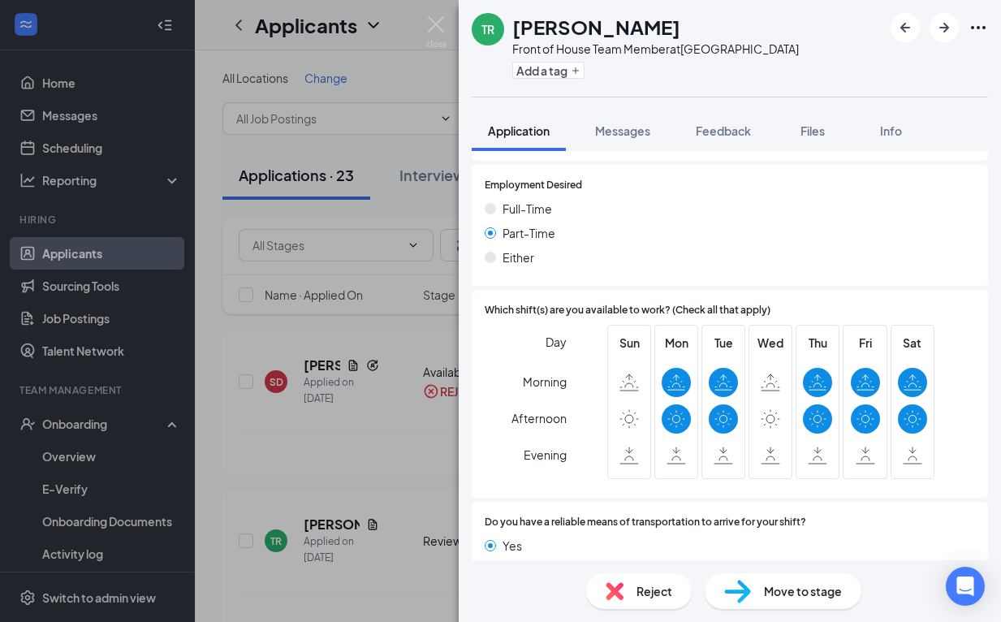
scroll to position [1098, 0]
click at [774, 594] on span "Move to stage" at bounding box center [803, 591] width 78 height 18
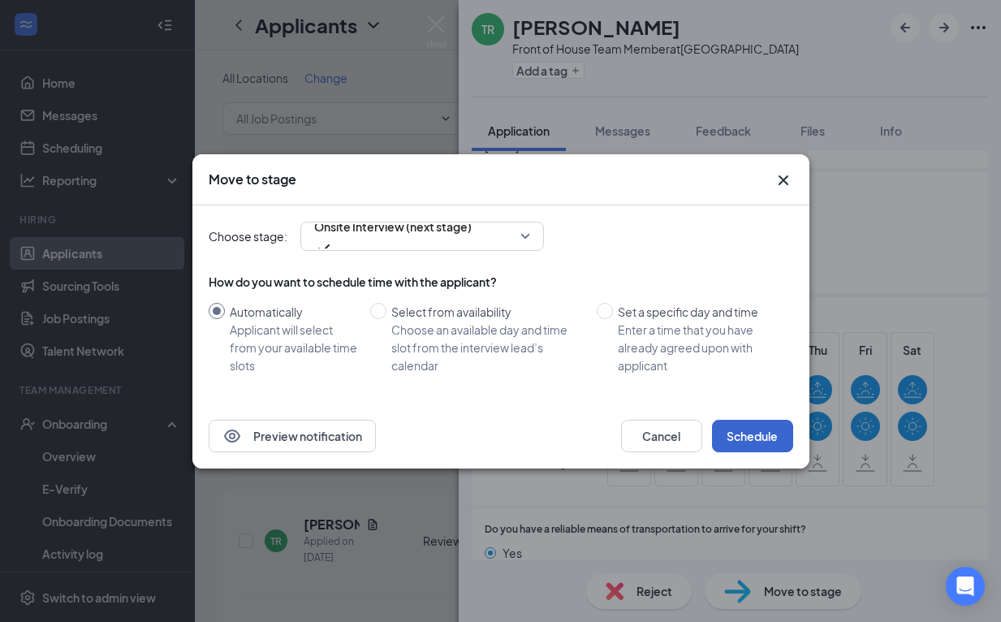
click at [744, 433] on button "Schedule" at bounding box center [752, 436] width 81 height 32
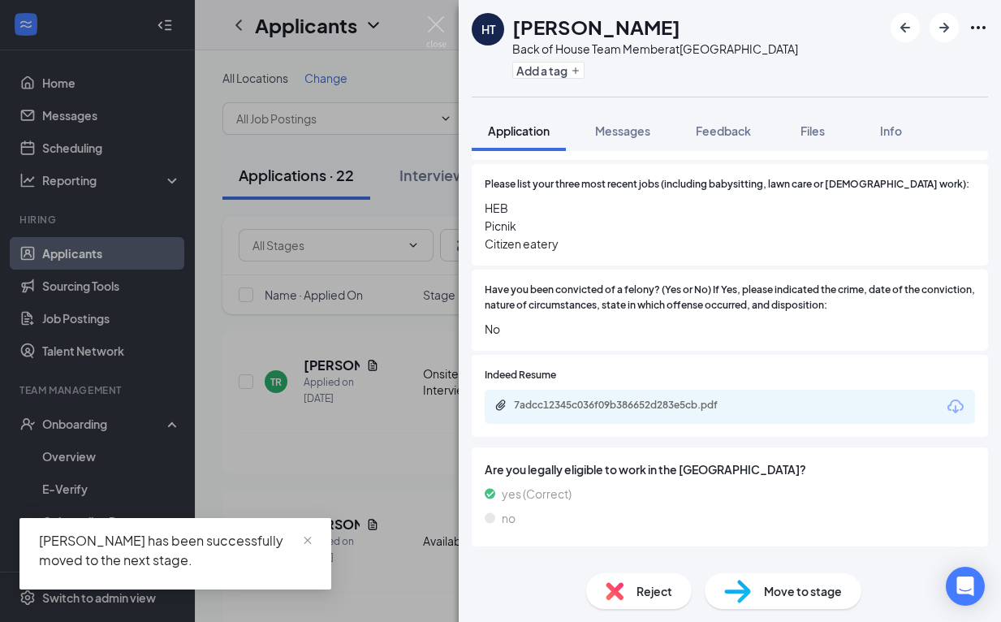
scroll to position [611, 0]
click at [622, 583] on img at bounding box center [615, 591] width 18 height 18
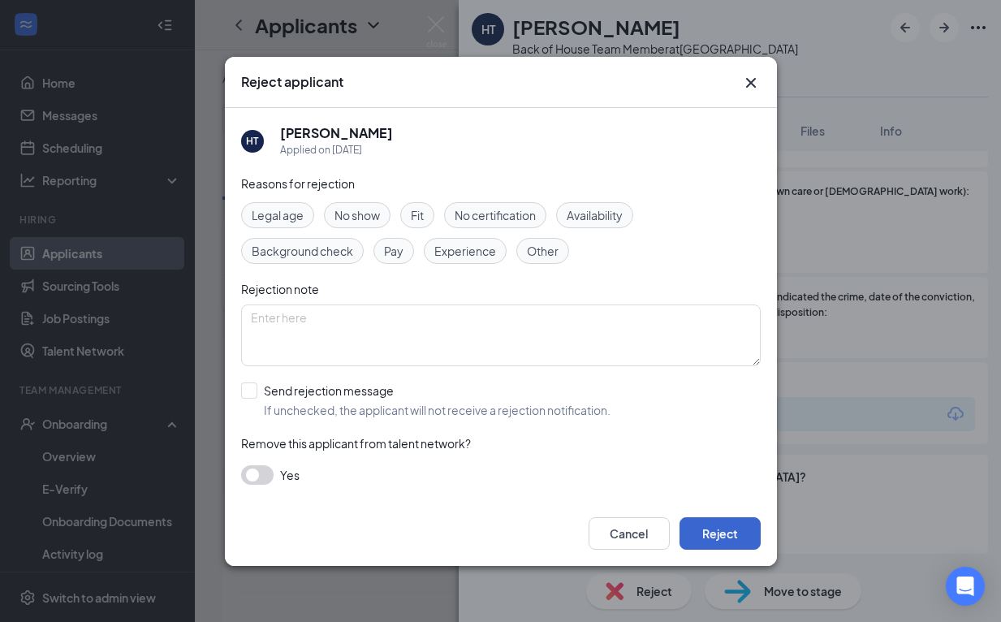
click at [718, 539] on button "Reject" at bounding box center [720, 533] width 81 height 32
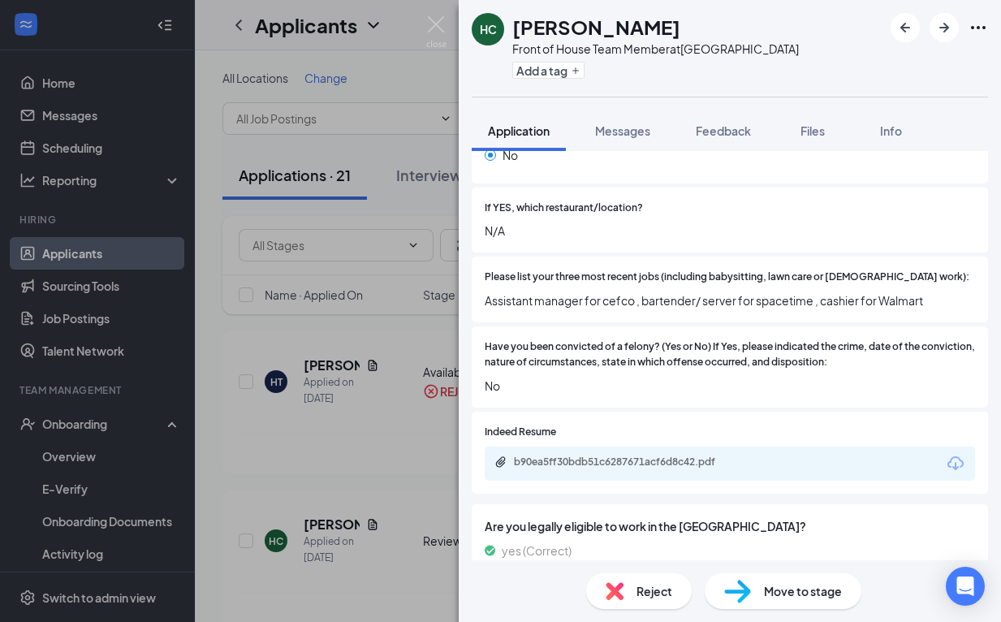
scroll to position [525, 0]
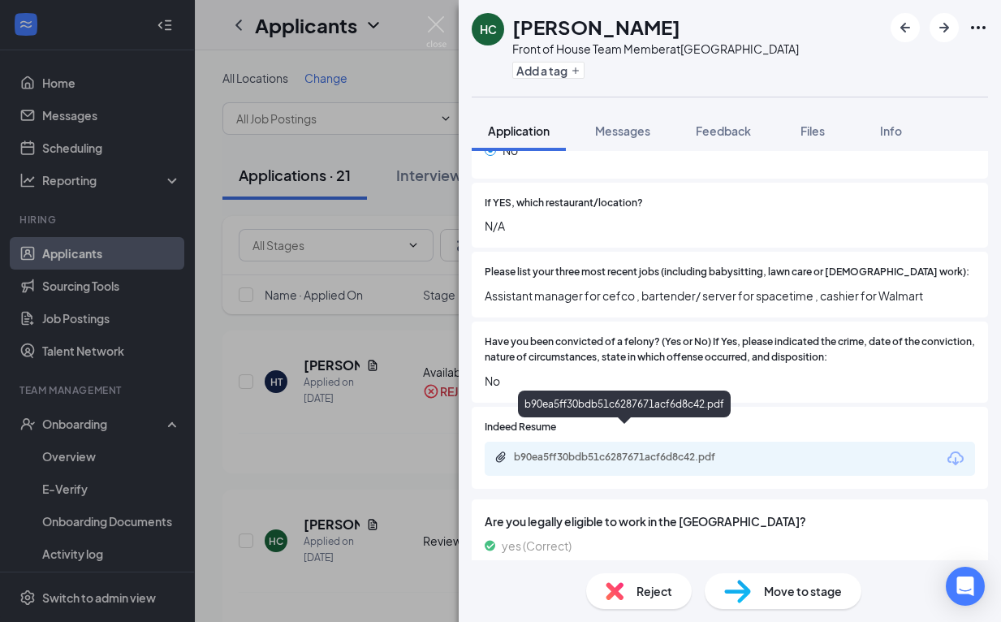
click at [646, 451] on div "b90ea5ff30bdb51c6287671acf6d8c42.pdf" at bounding box center [627, 457] width 227 height 13
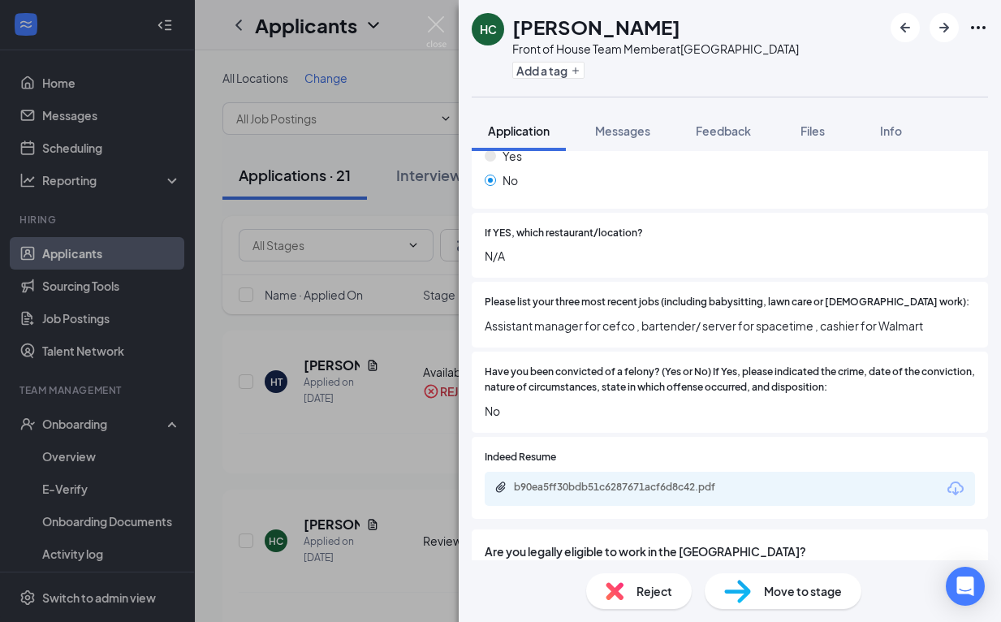
scroll to position [430, 0]
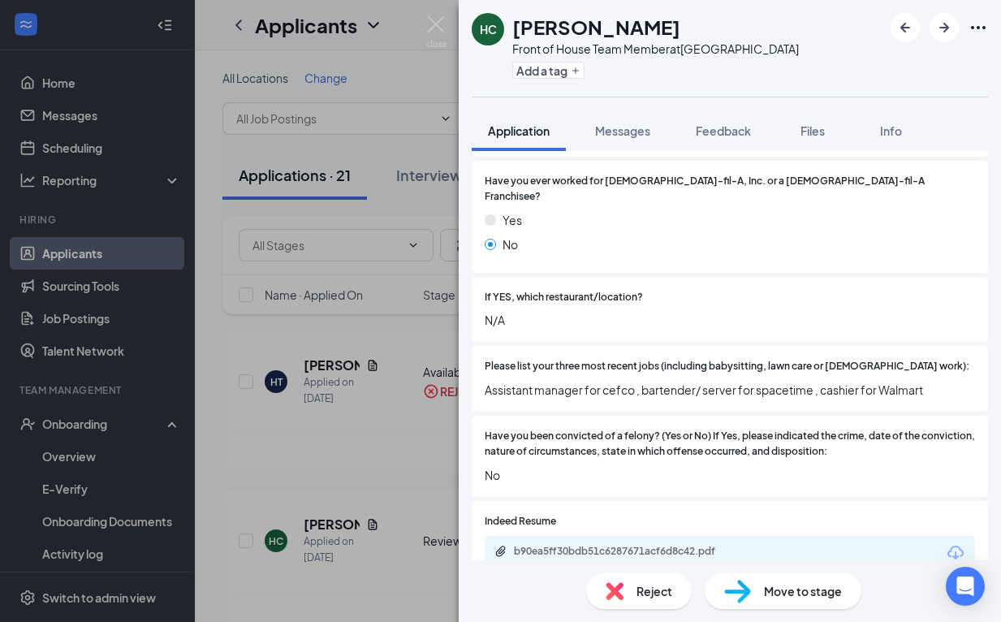
click at [773, 590] on span "Move to stage" at bounding box center [803, 591] width 78 height 18
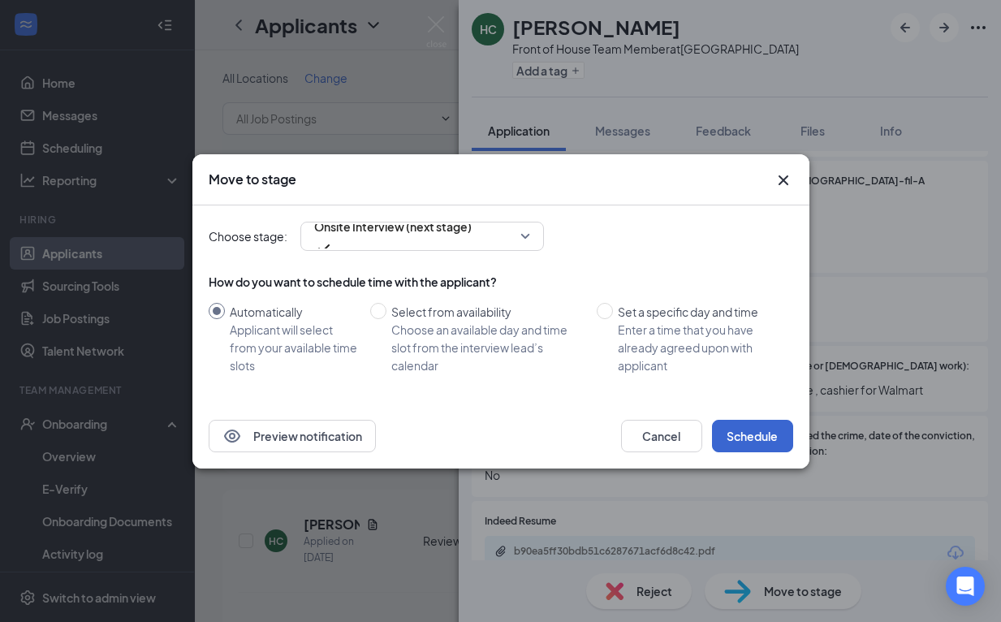
click at [755, 438] on button "Schedule" at bounding box center [752, 436] width 81 height 32
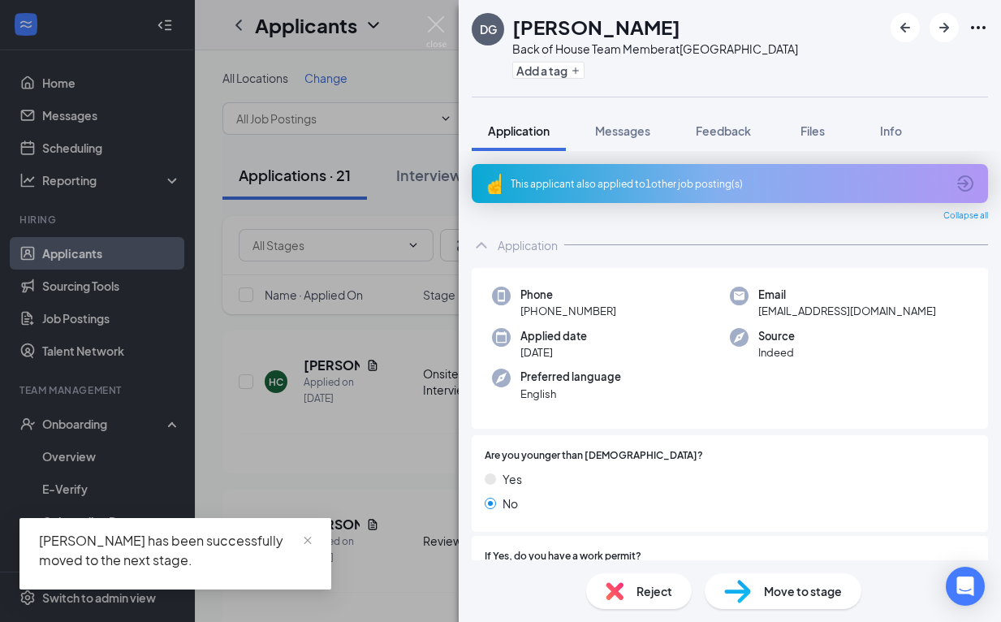
click at [689, 181] on div "This applicant also applied to 1 other job posting(s)" at bounding box center [728, 184] width 435 height 14
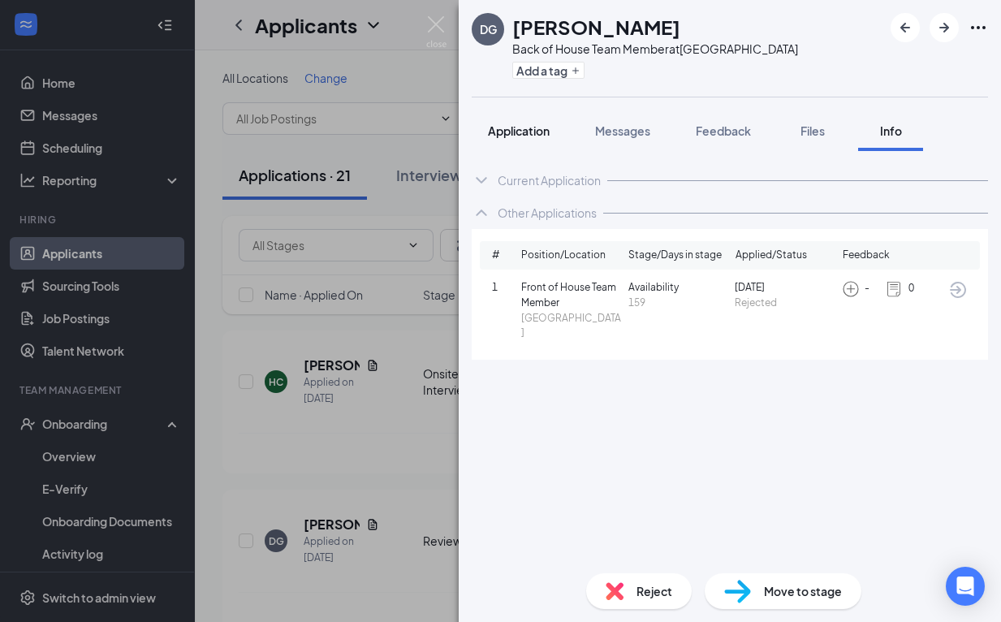
click at [538, 129] on span "Application" at bounding box center [519, 130] width 62 height 15
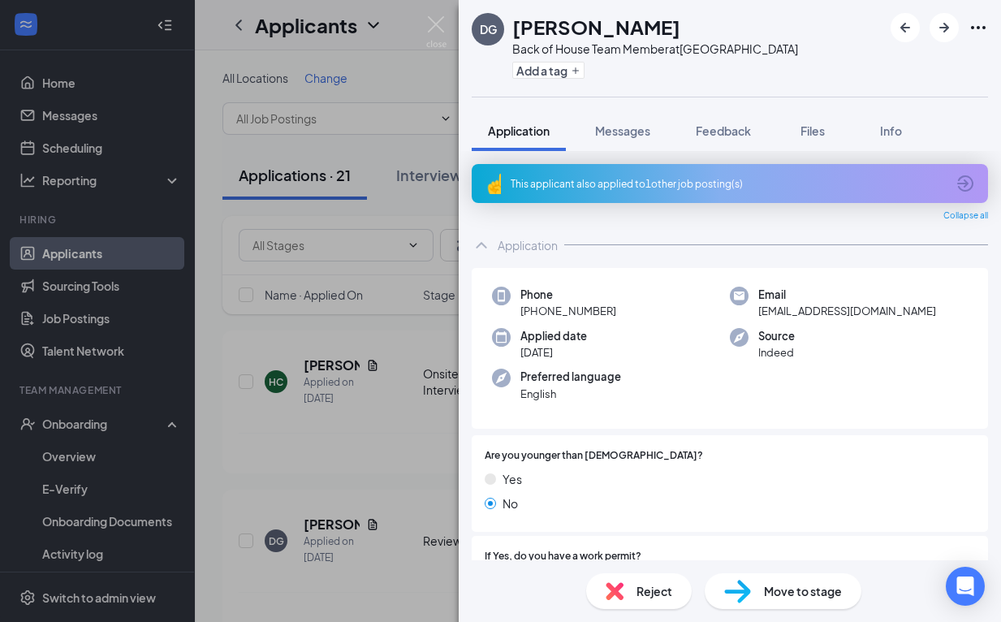
click at [637, 594] on span "Reject" at bounding box center [655, 591] width 36 height 18
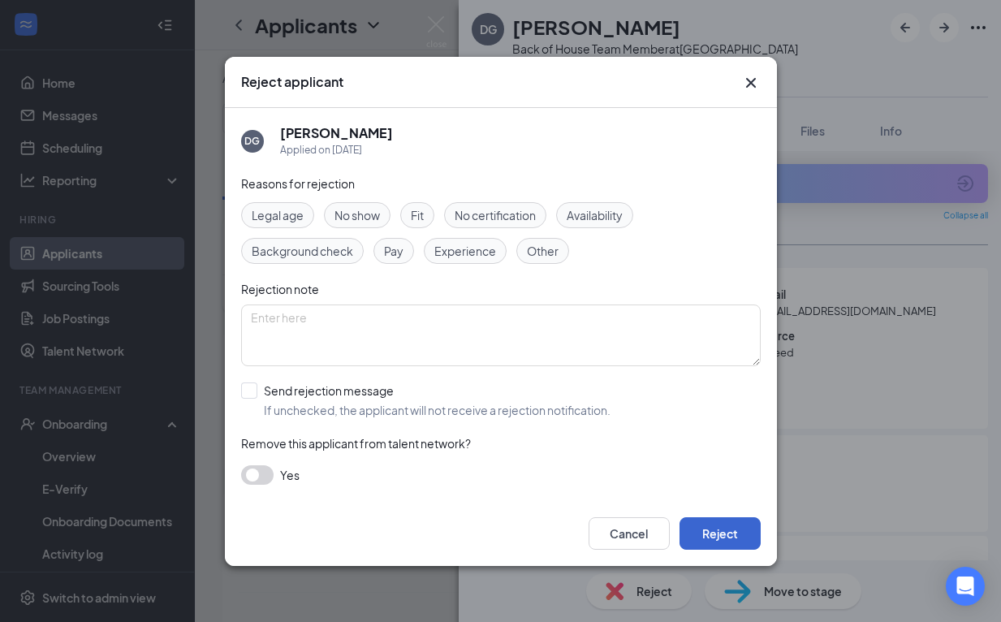
click at [697, 524] on button "Reject" at bounding box center [720, 533] width 81 height 32
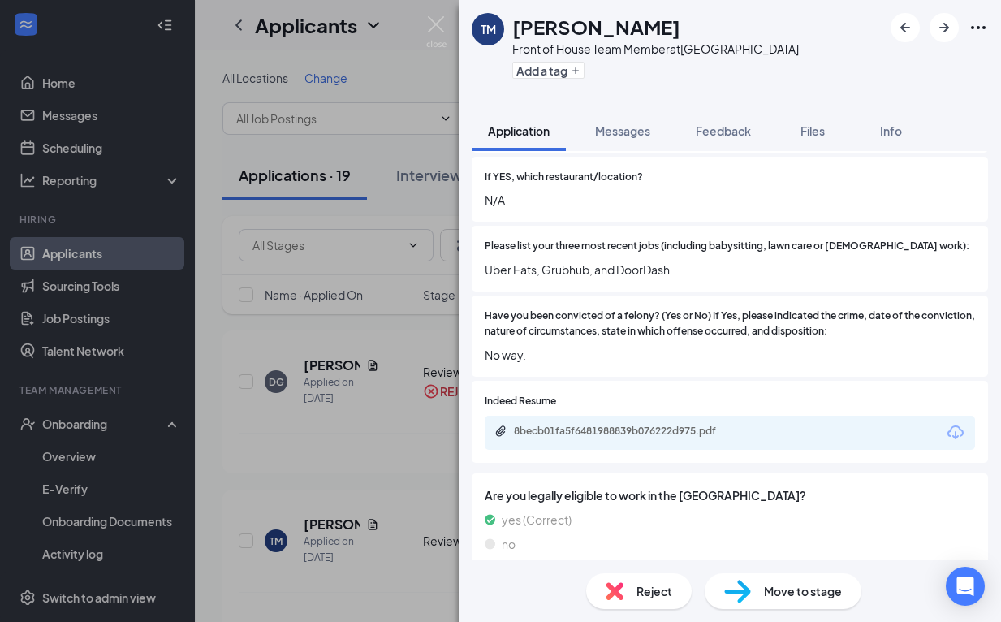
scroll to position [540, 0]
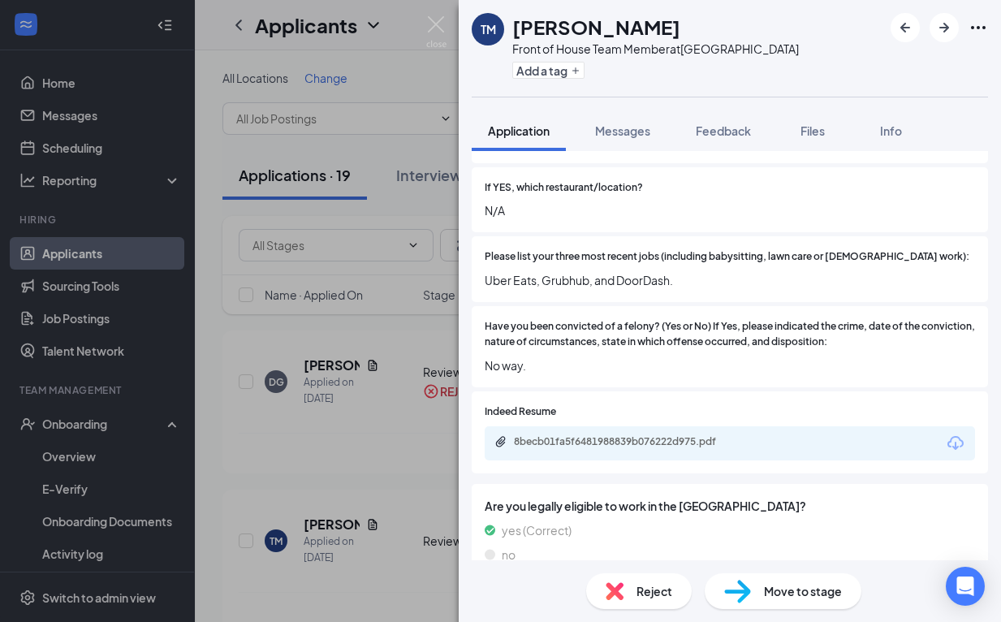
click at [644, 447] on div "Indeed Resume 8becb01fa5f6481988839b076222d975.pdf" at bounding box center [730, 432] width 516 height 82
click at [642, 430] on div "8becb01fa5f6481988839b076222d975.pdf" at bounding box center [730, 443] width 490 height 34
click at [639, 435] on div "8becb01fa5f6481988839b076222d975.pdf" at bounding box center [626, 442] width 263 height 15
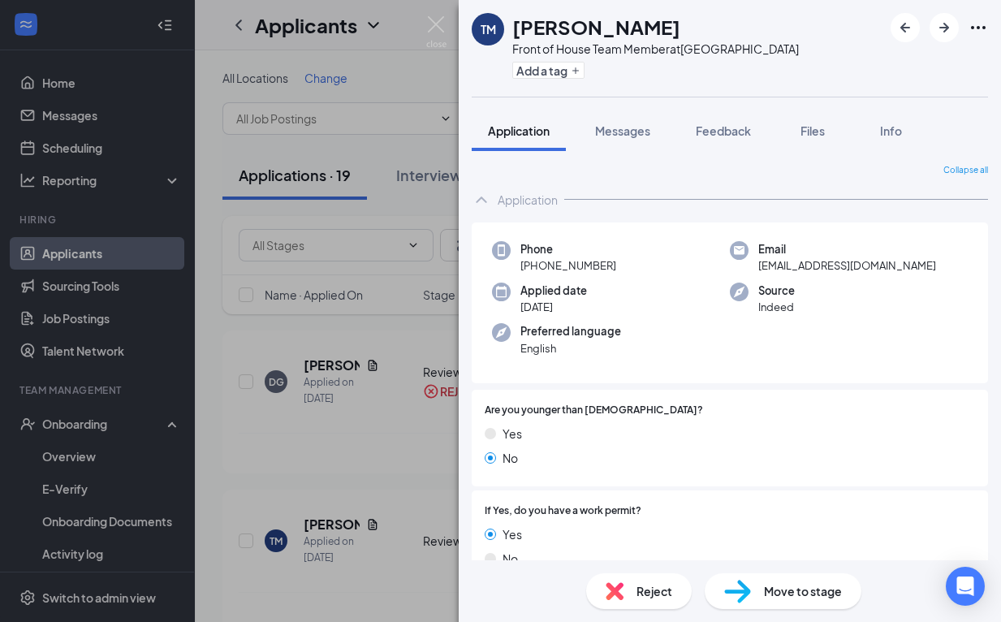
scroll to position [0, 0]
click at [751, 586] on div "Move to stage" at bounding box center [783, 591] width 157 height 36
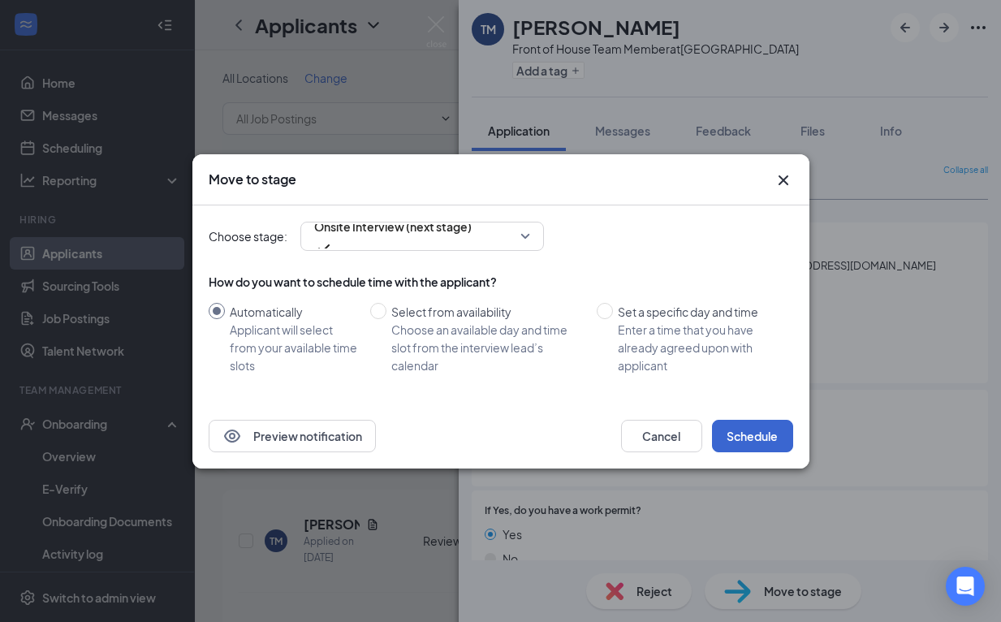
click at [767, 440] on button "Schedule" at bounding box center [752, 436] width 81 height 32
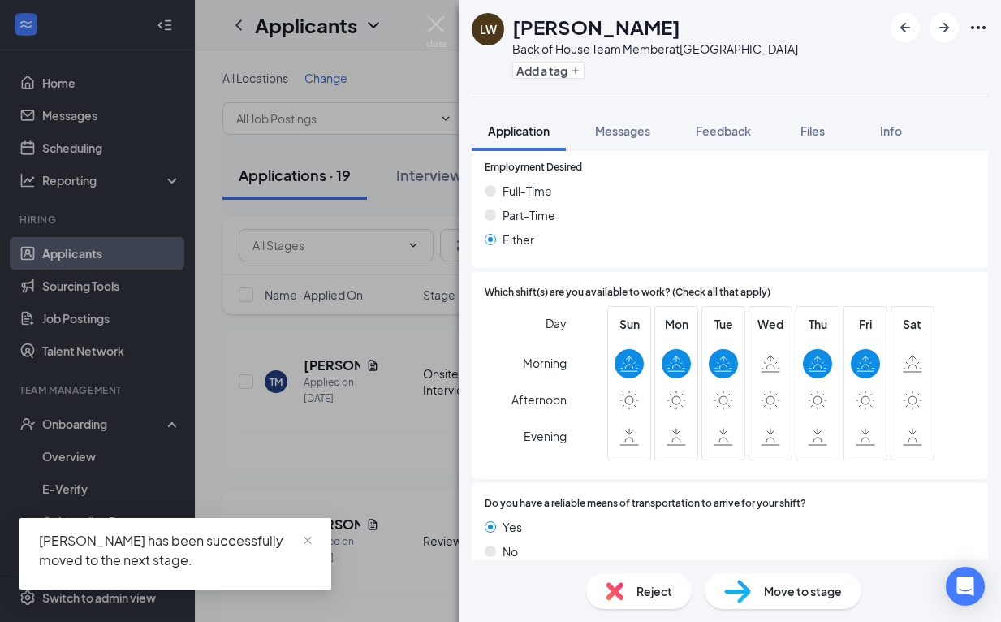
scroll to position [1126, 0]
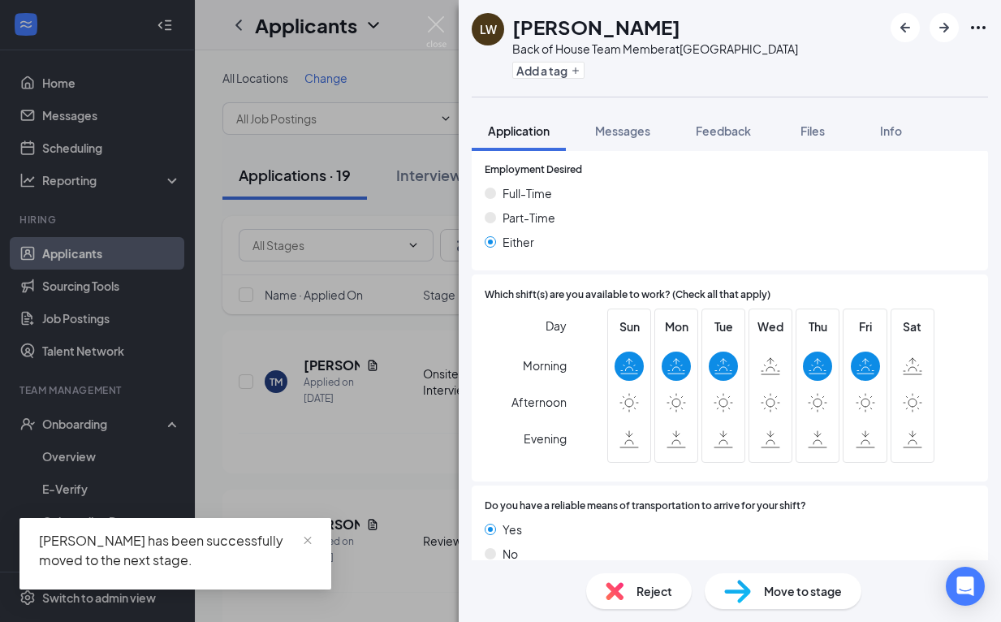
click at [630, 593] on div "Reject" at bounding box center [639, 591] width 106 height 36
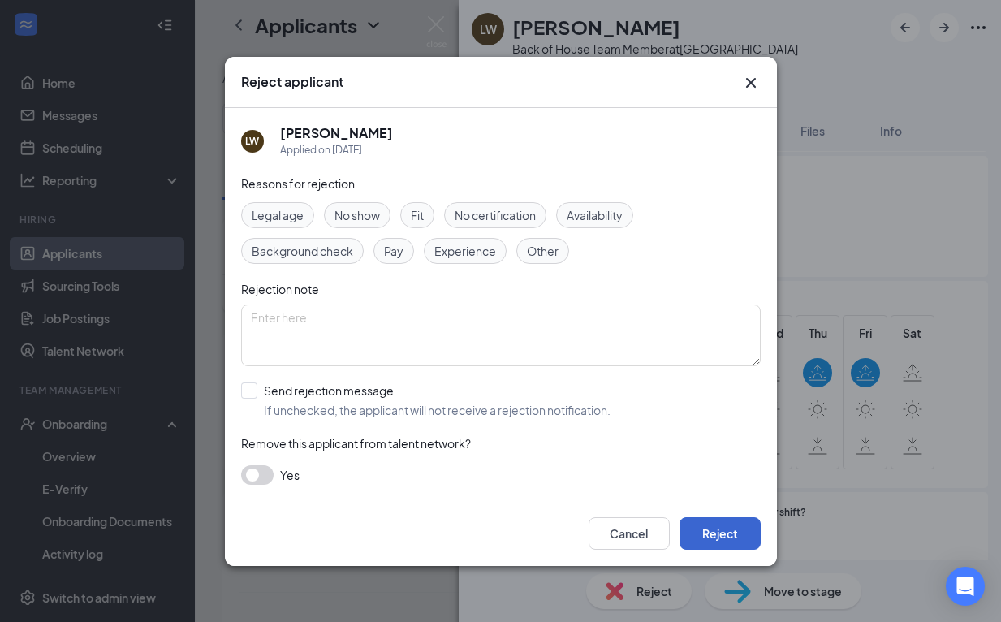
click at [694, 521] on button "Reject" at bounding box center [720, 533] width 81 height 32
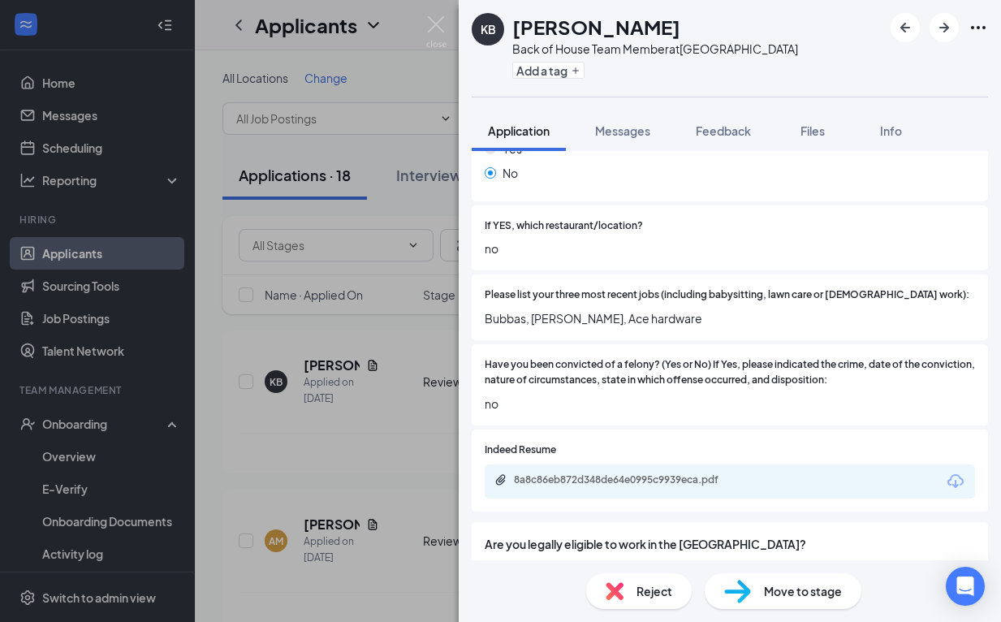
scroll to position [499, 0]
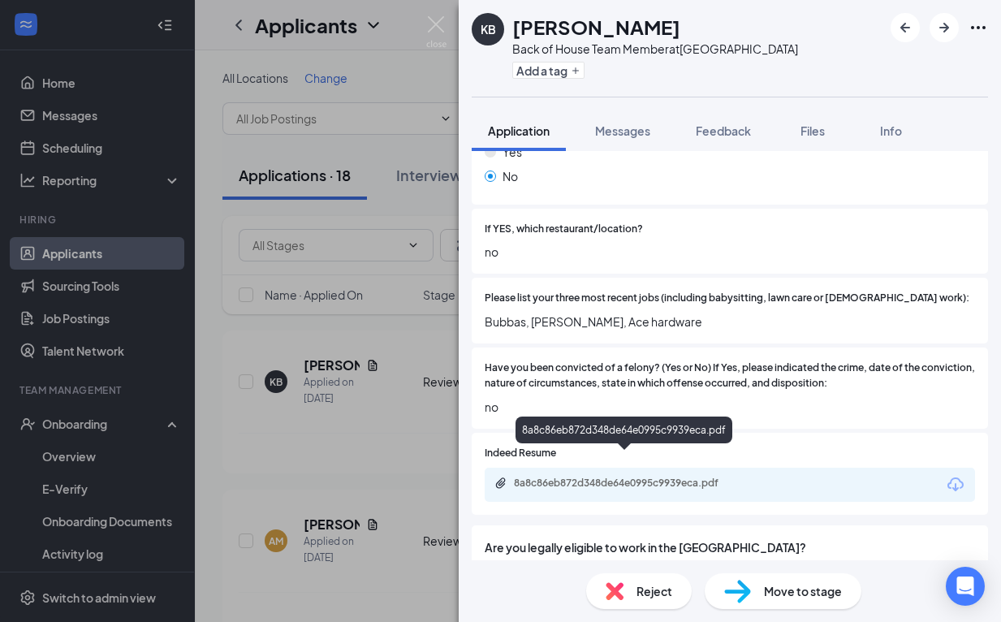
click at [689, 477] on div "8a8c86eb872d348de64e0995c9939eca.pdf" at bounding box center [627, 483] width 227 height 13
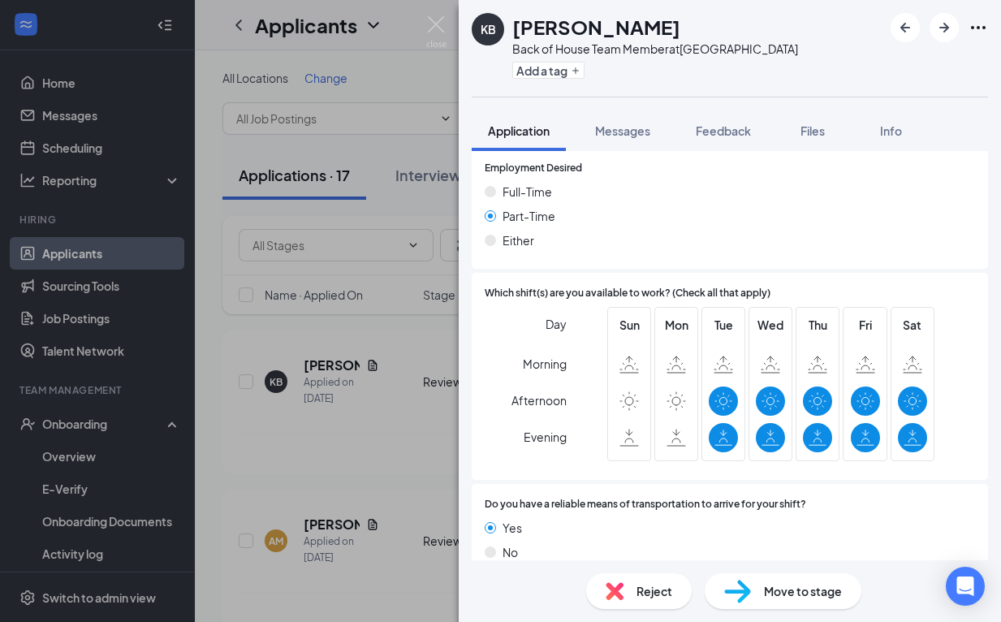
scroll to position [1080, 0]
click at [638, 598] on span "Reject" at bounding box center [655, 591] width 36 height 18
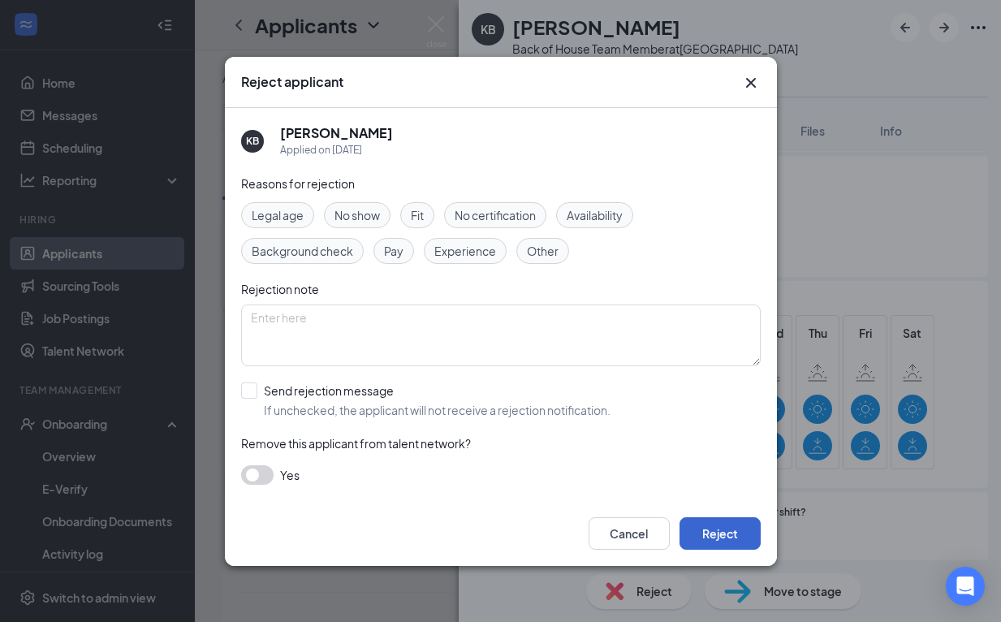
click at [727, 546] on button "Reject" at bounding box center [720, 533] width 81 height 32
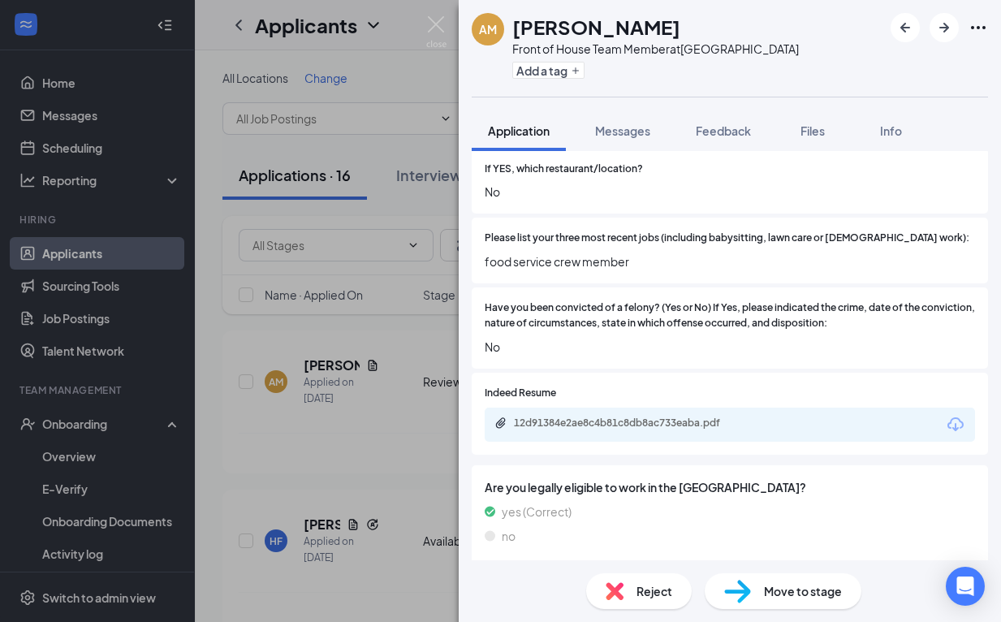
scroll to position [515, 0]
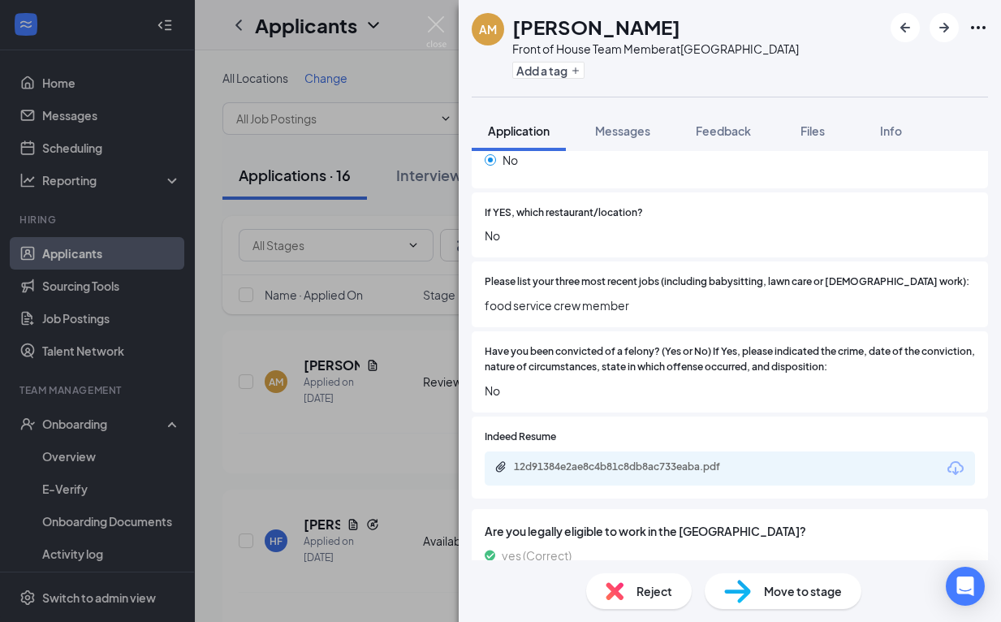
click at [646, 460] on div "12d91384e2ae8c4b81c8db8ac733eaba.pdf" at bounding box center [730, 469] width 490 height 34
click at [646, 460] on div "12d91384e2ae8c4b81c8db8ac733eaba.pdf" at bounding box center [627, 466] width 227 height 13
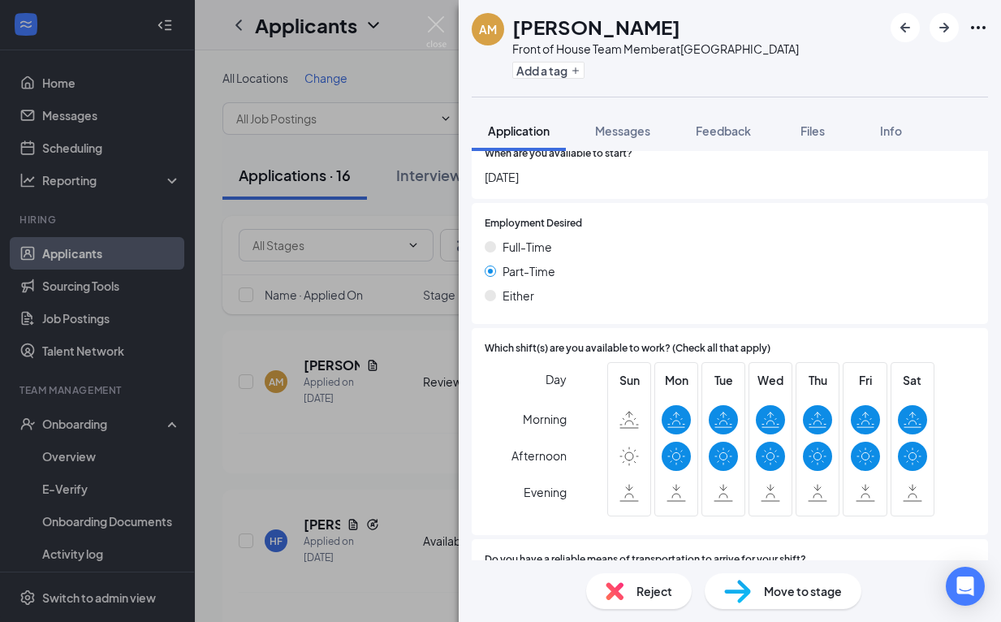
scroll to position [1022, 0]
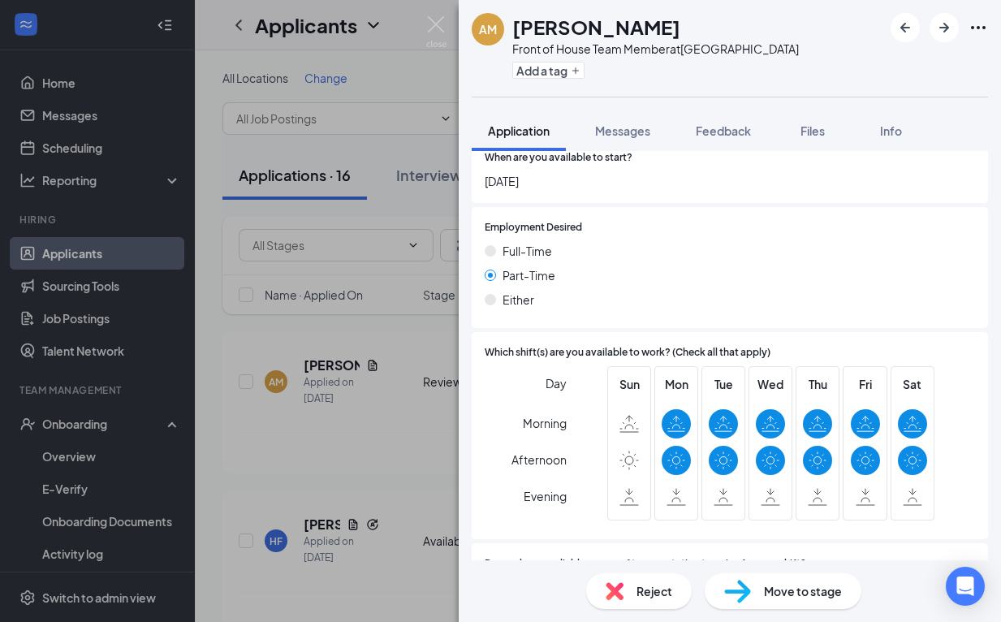
click at [744, 586] on img at bounding box center [737, 592] width 27 height 24
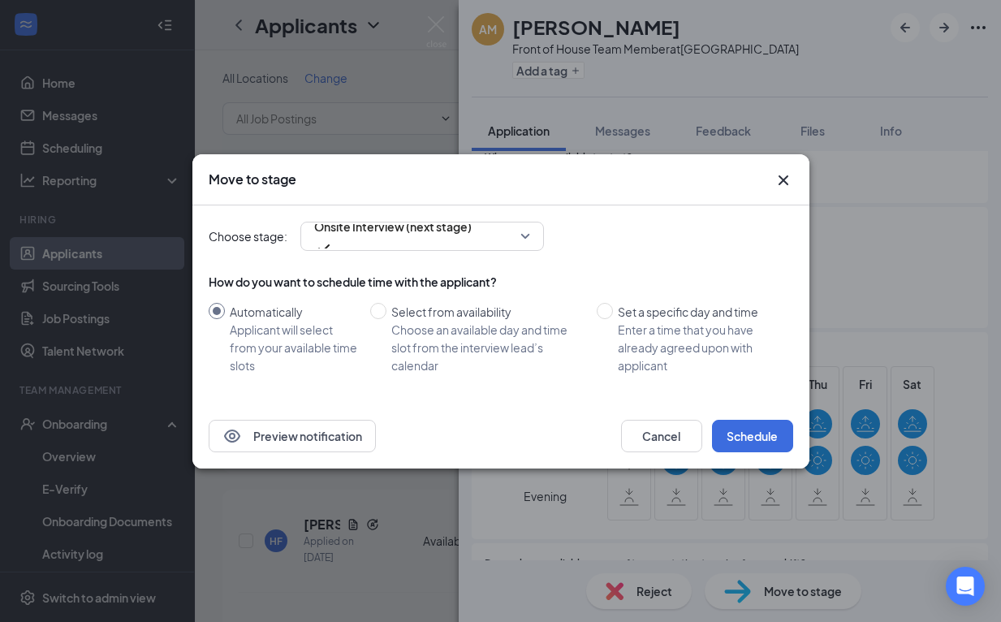
click at [786, 175] on icon "Cross" at bounding box center [783, 180] width 19 height 19
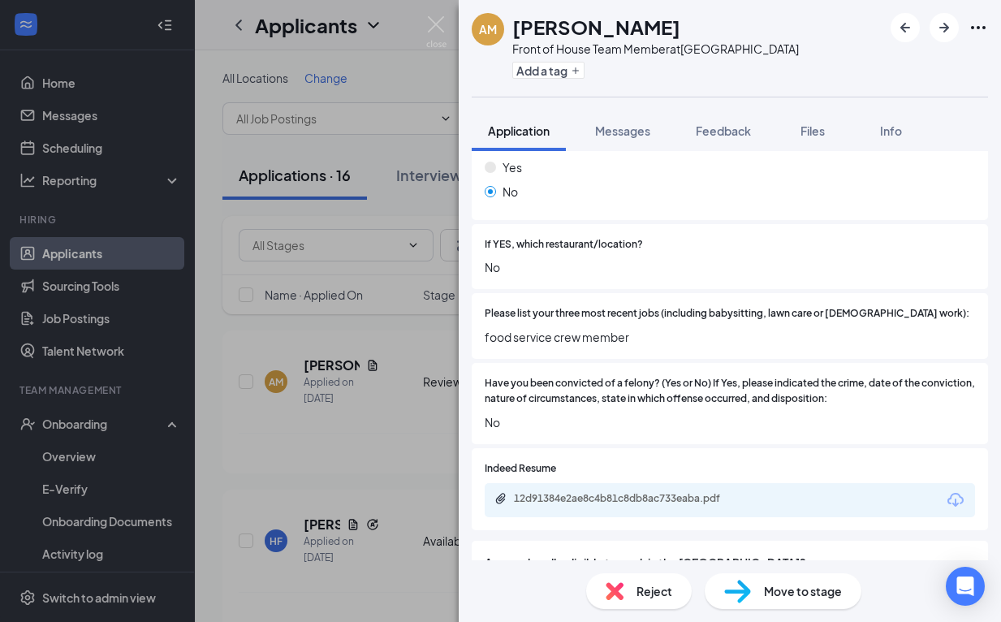
scroll to position [508, 0]
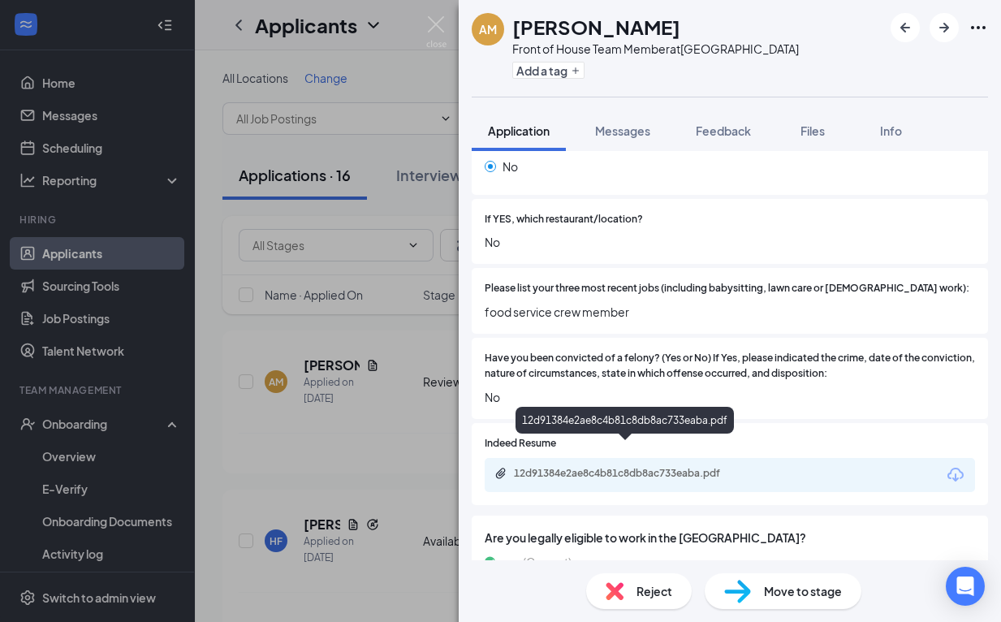
click at [654, 467] on div "12d91384e2ae8c4b81c8db8ac733eaba.pdf" at bounding box center [627, 473] width 227 height 13
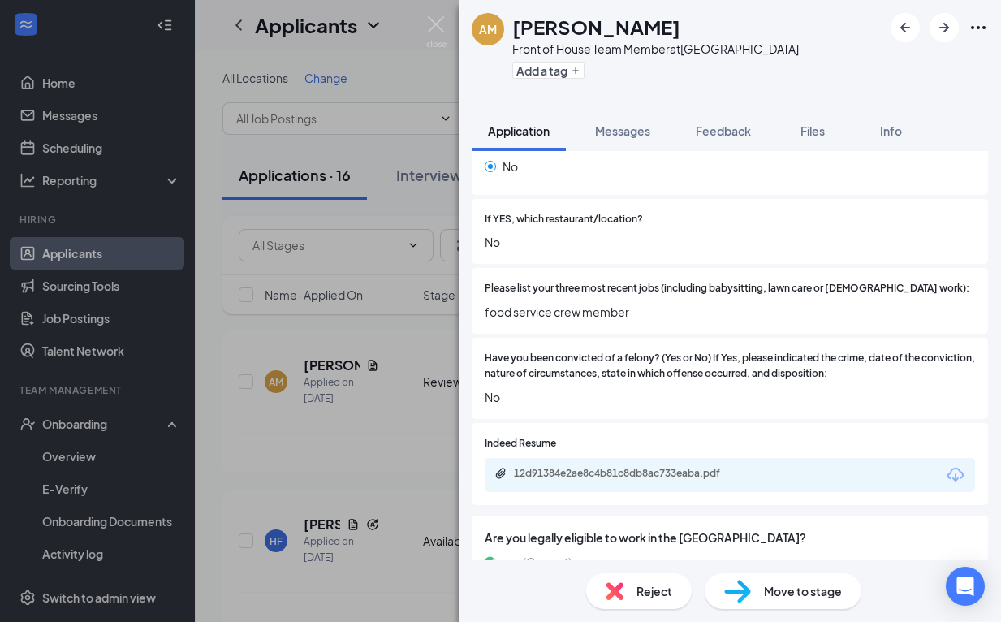
click at [621, 599] on img at bounding box center [615, 591] width 18 height 18
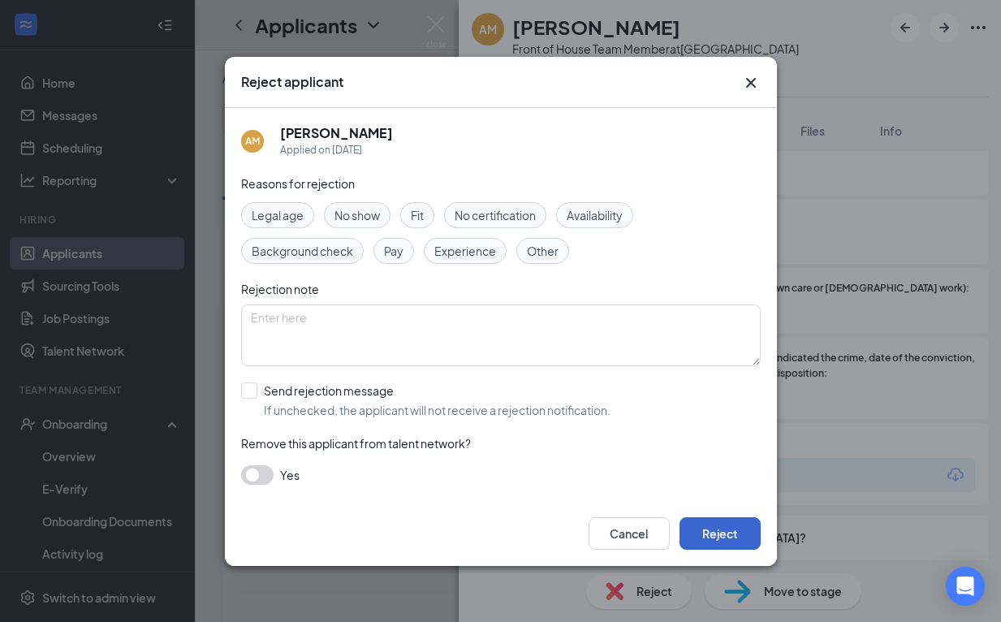
click at [711, 525] on button "Reject" at bounding box center [720, 533] width 81 height 32
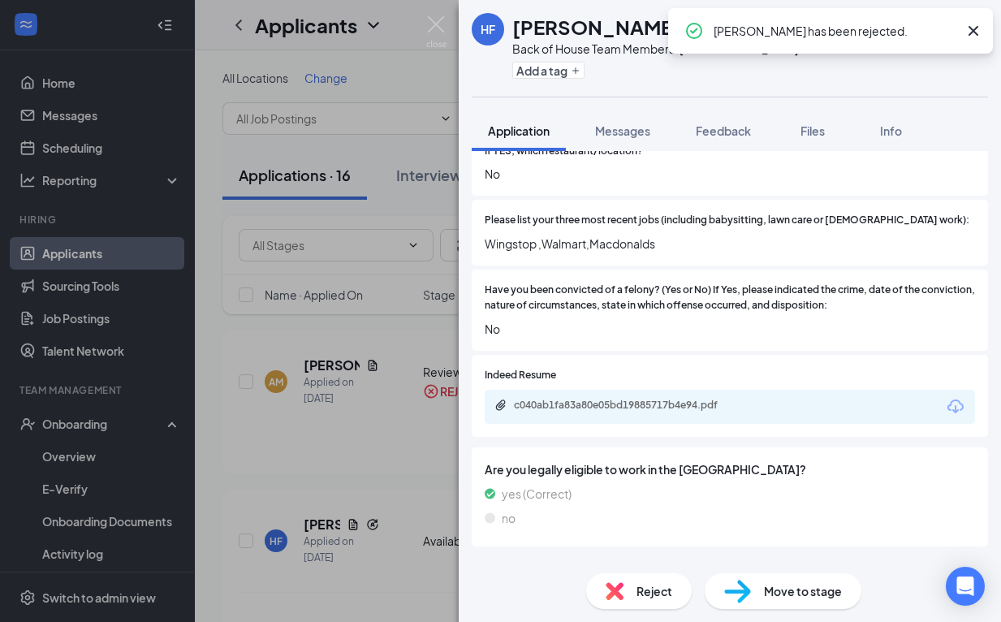
scroll to position [621, 0]
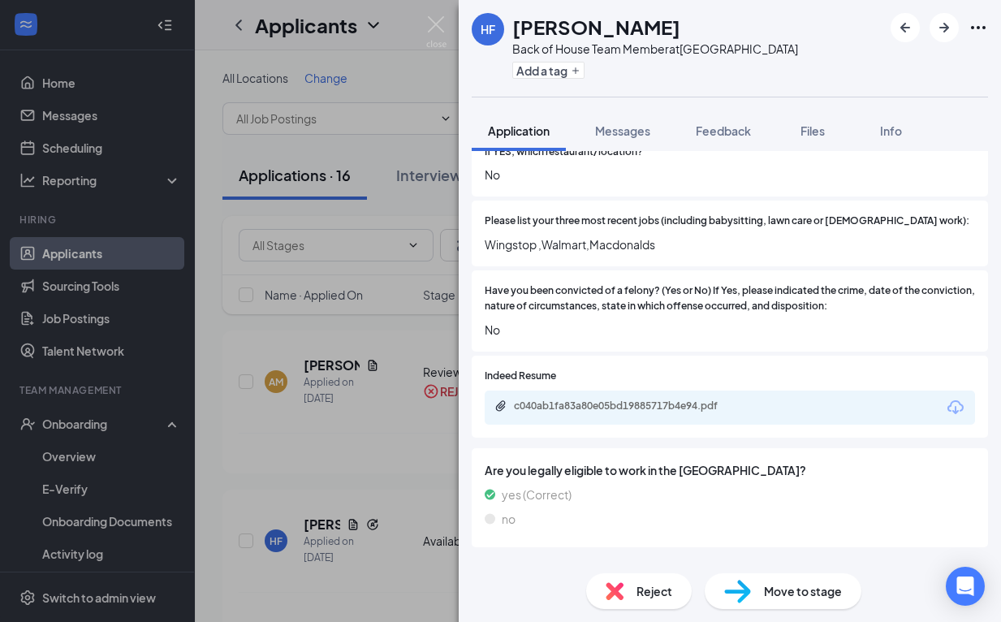
click at [647, 591] on span "Reject" at bounding box center [655, 591] width 36 height 18
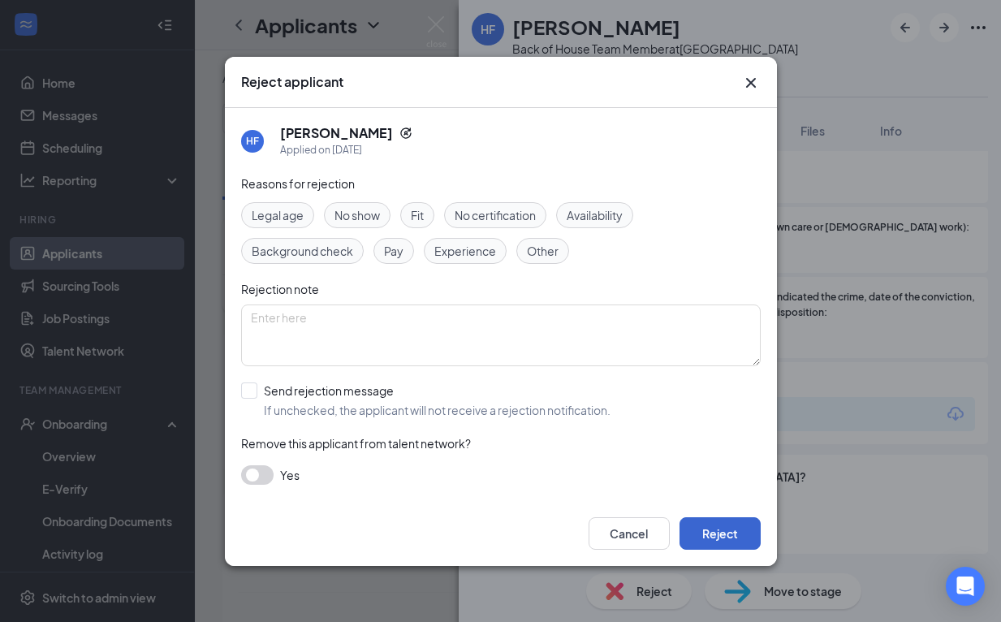
click at [710, 532] on button "Reject" at bounding box center [720, 533] width 81 height 32
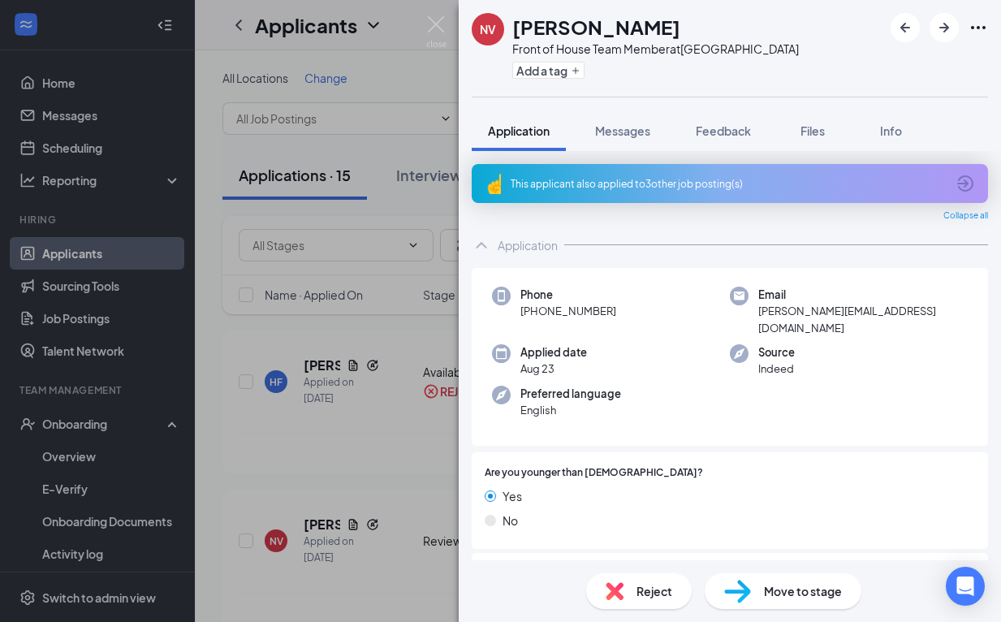
click at [603, 188] on div "This applicant also applied to 3 other job posting(s)" at bounding box center [728, 184] width 435 height 14
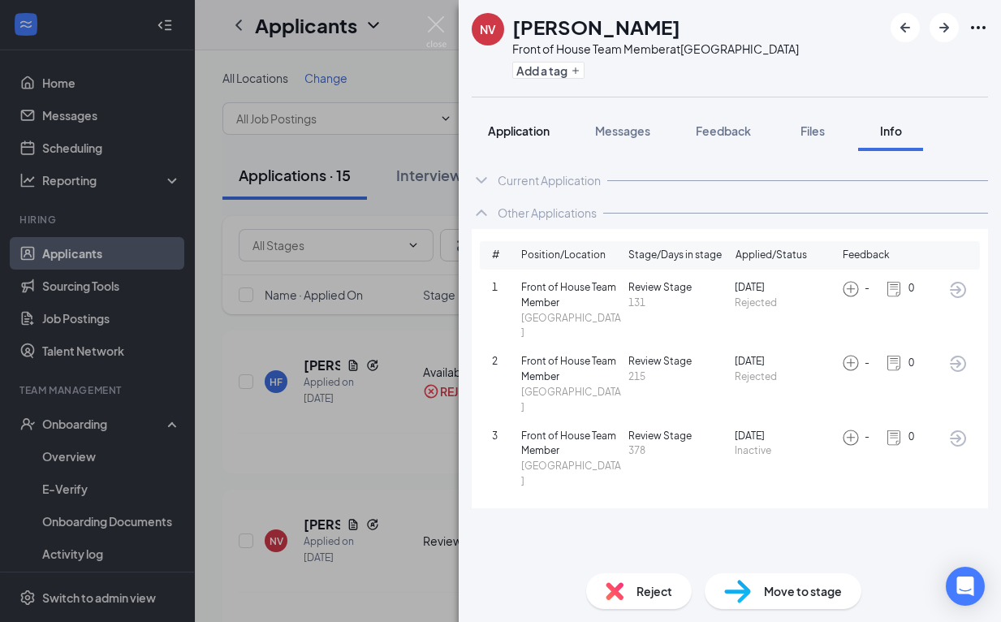
click at [517, 133] on span "Application" at bounding box center [519, 130] width 62 height 15
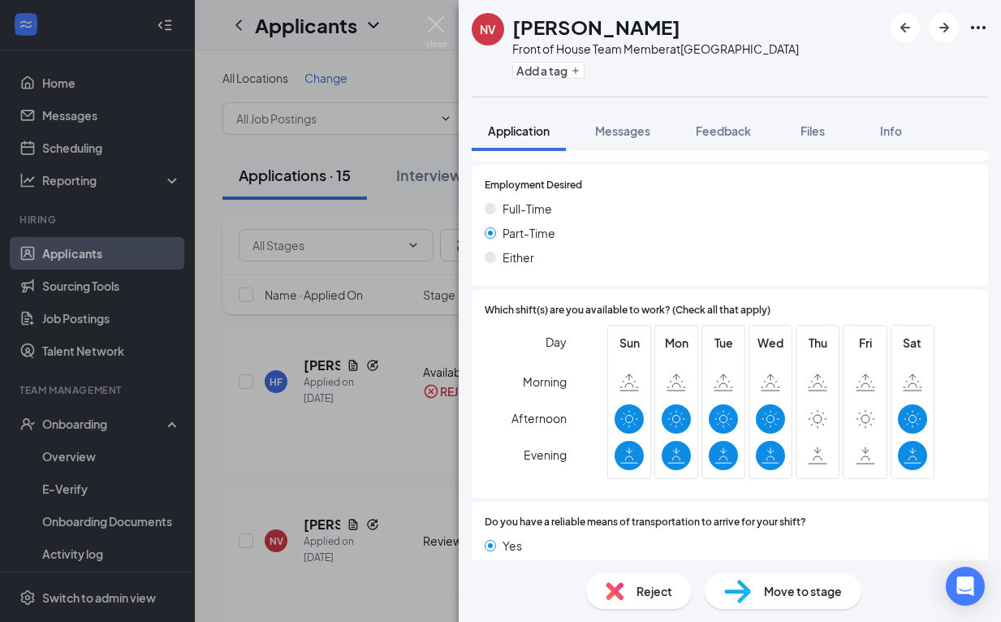
scroll to position [1126, 0]
click at [672, 587] on div "Reject" at bounding box center [639, 591] width 106 height 36
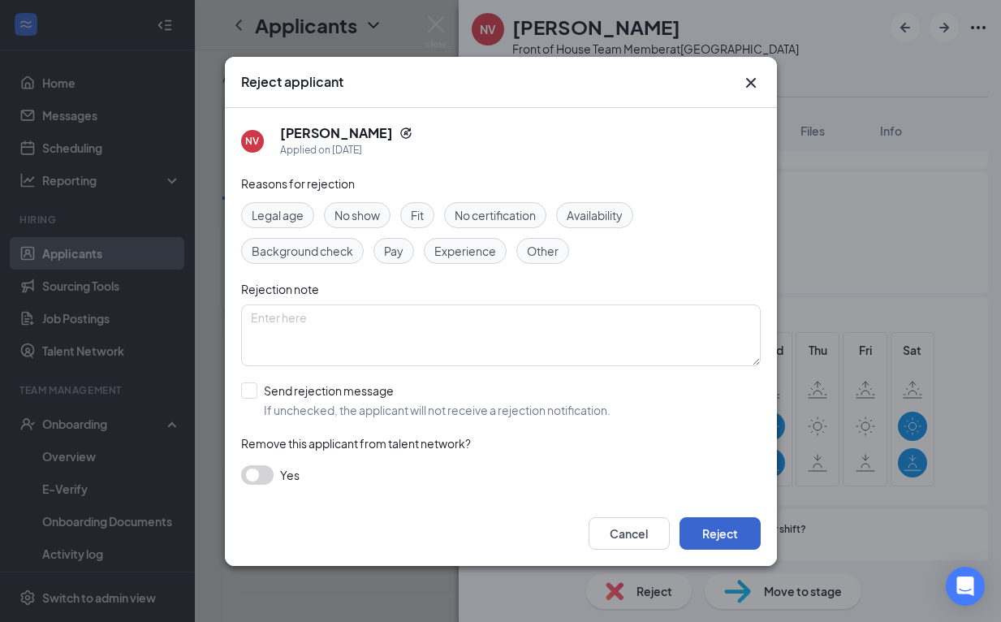
click at [719, 533] on button "Reject" at bounding box center [720, 533] width 81 height 32
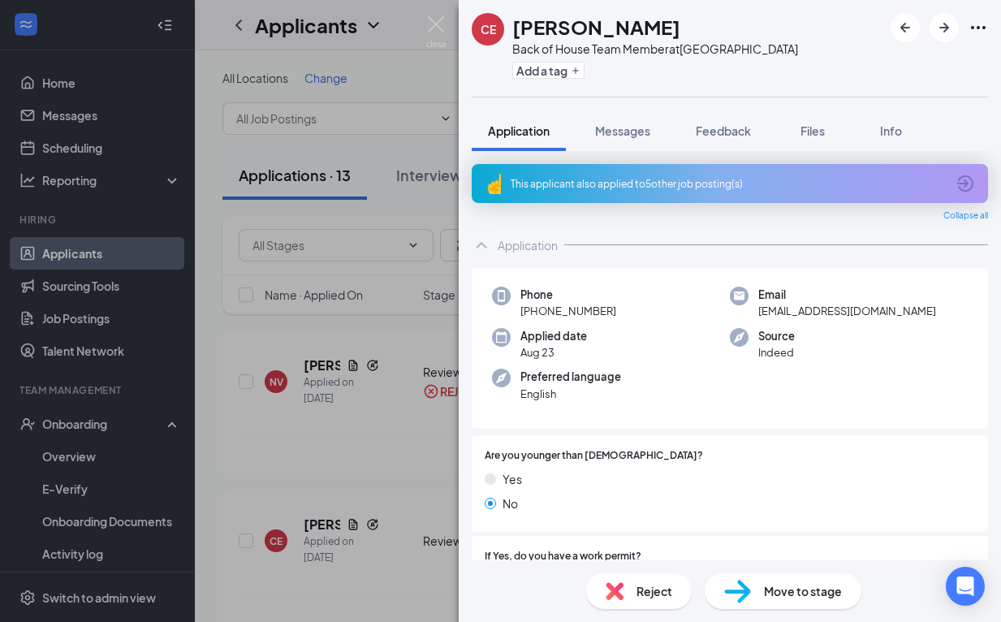
click at [670, 182] on div "This applicant also applied to 5 other job posting(s)" at bounding box center [728, 184] width 435 height 14
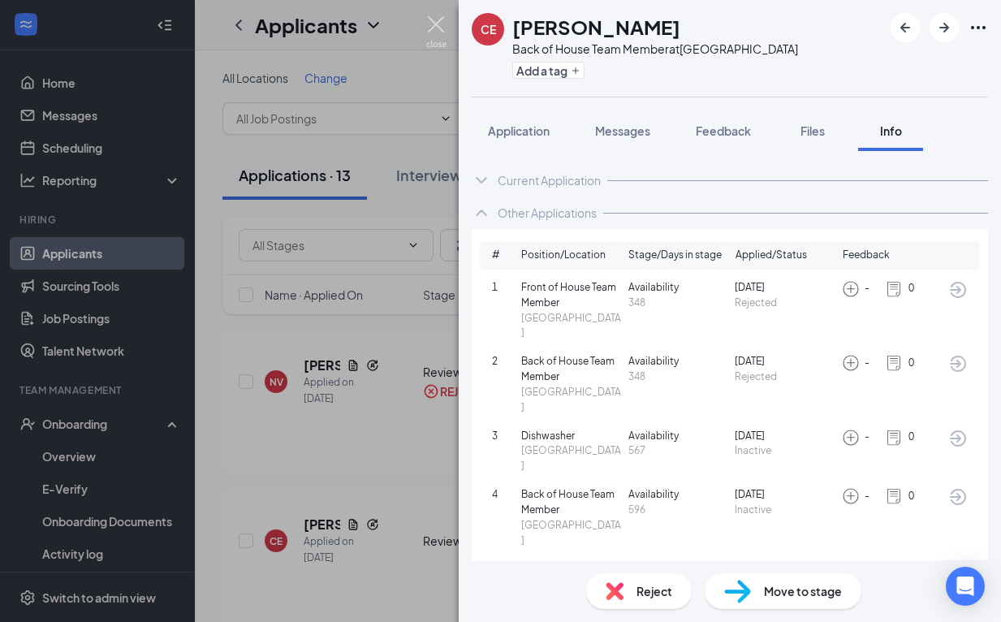
click at [437, 18] on img at bounding box center [436, 32] width 20 height 32
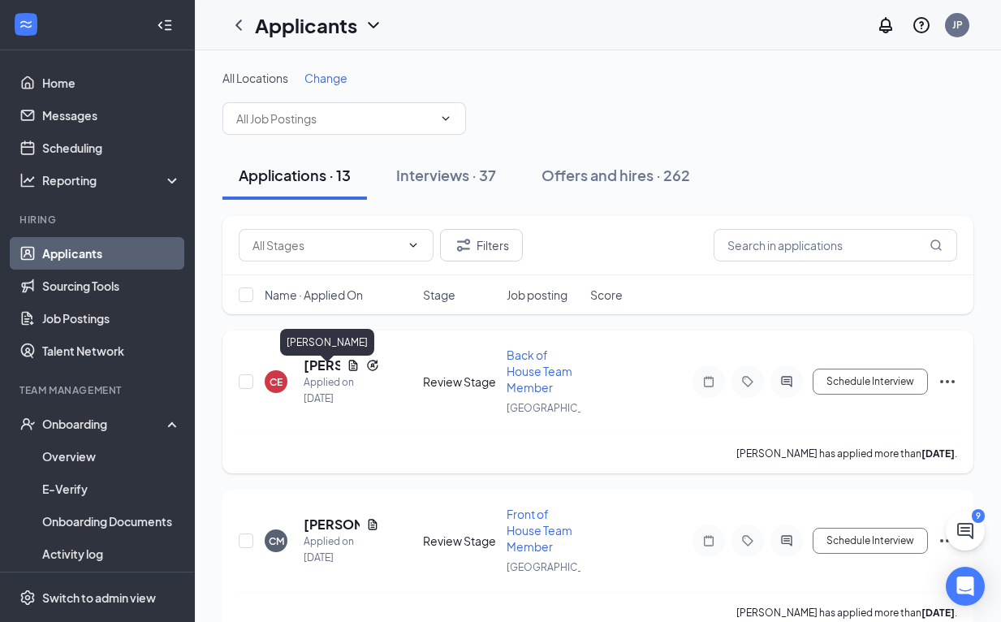
click at [316, 369] on h5 "[PERSON_NAME]" at bounding box center [322, 366] width 37 height 18
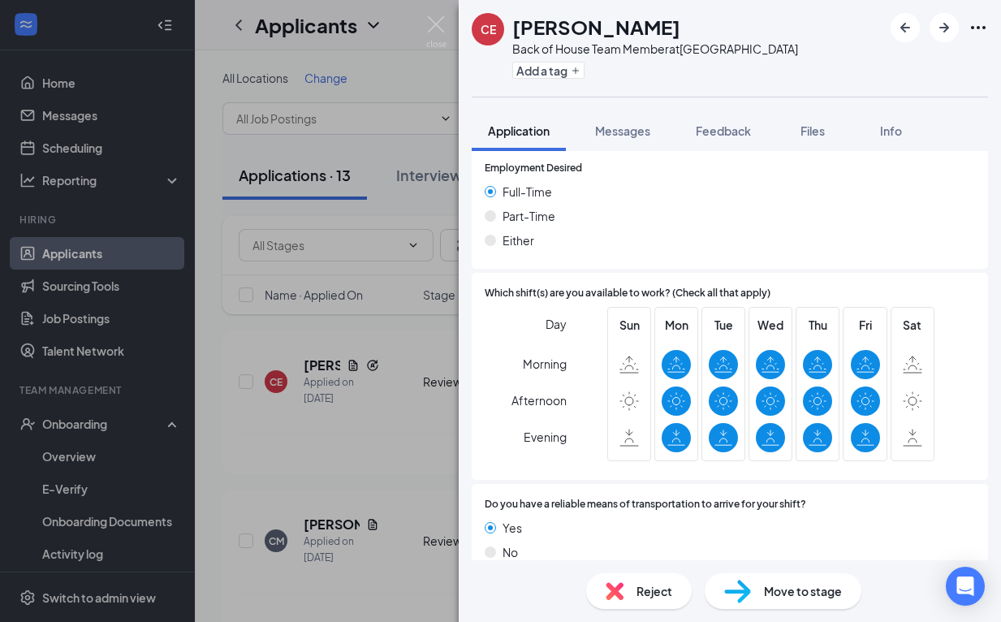
scroll to position [1143, 0]
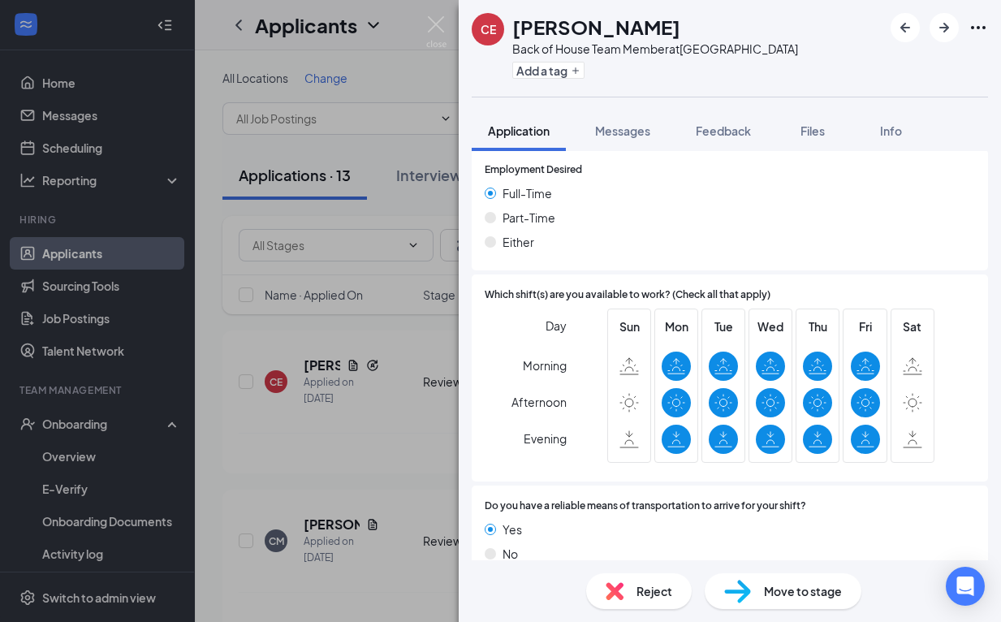
click at [624, 590] on div "Reject" at bounding box center [639, 591] width 106 height 36
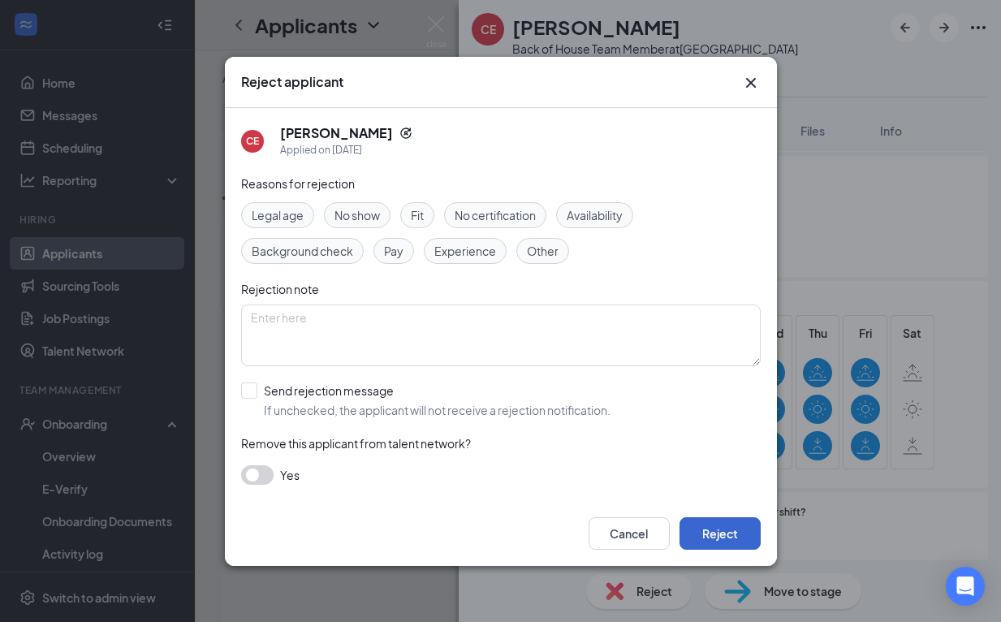
click at [712, 534] on button "Reject" at bounding box center [720, 533] width 81 height 32
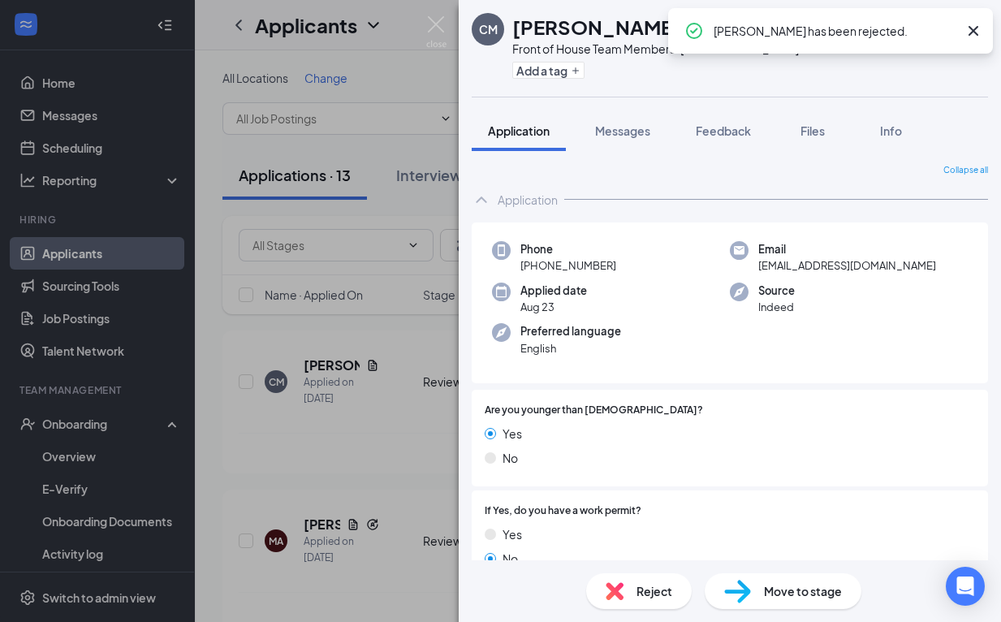
click at [976, 28] on icon "Cross" at bounding box center [974, 31] width 10 height 10
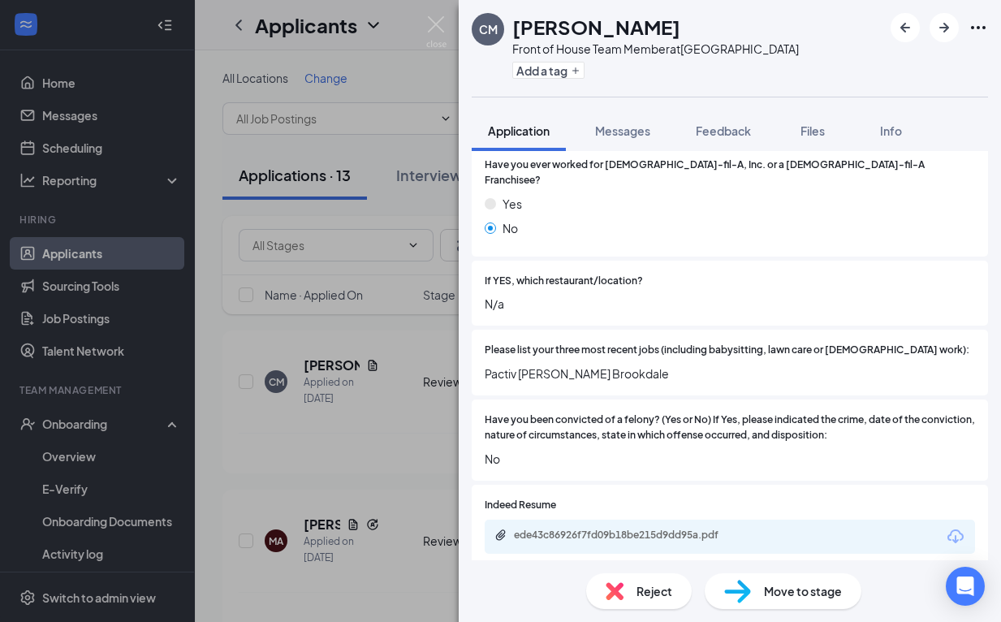
scroll to position [496, 0]
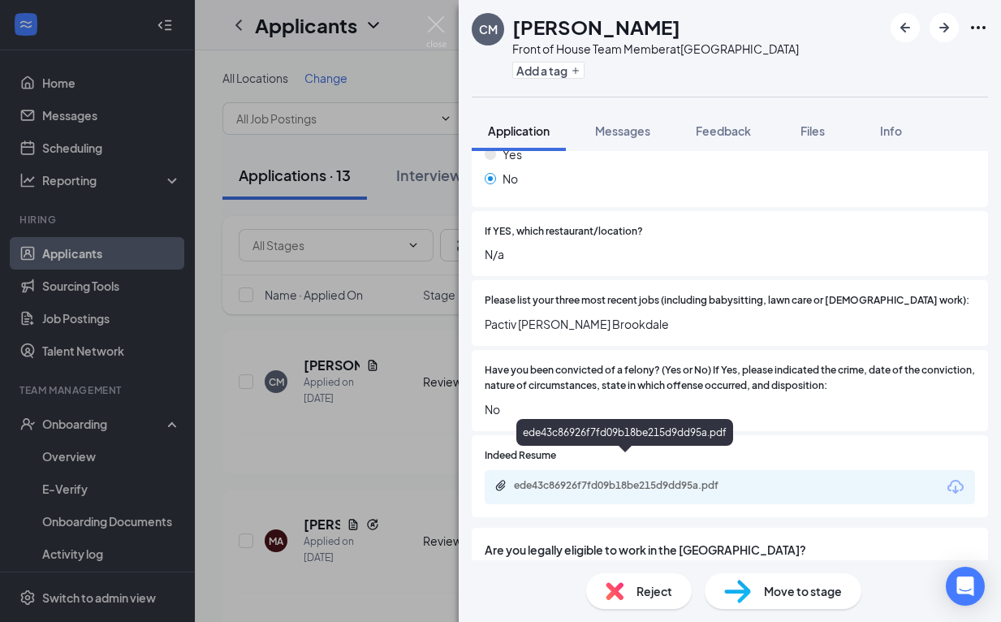
click at [706, 479] on div "ede43c86926f7fd09b18be215d9dd95a.pdf" at bounding box center [627, 485] width 227 height 13
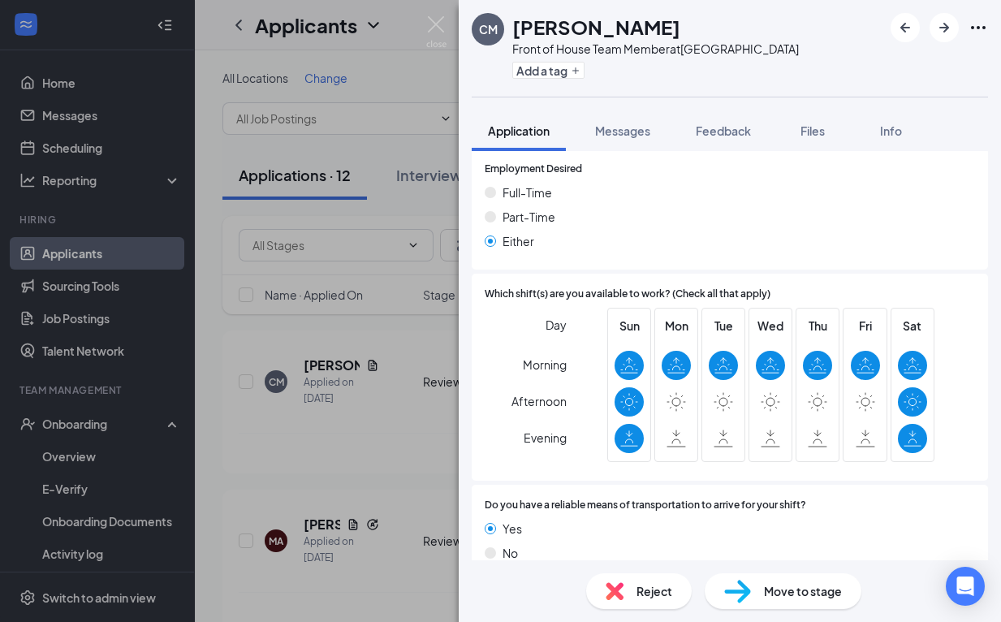
scroll to position [1080, 0]
click at [650, 581] on div "Reject" at bounding box center [639, 591] width 106 height 36
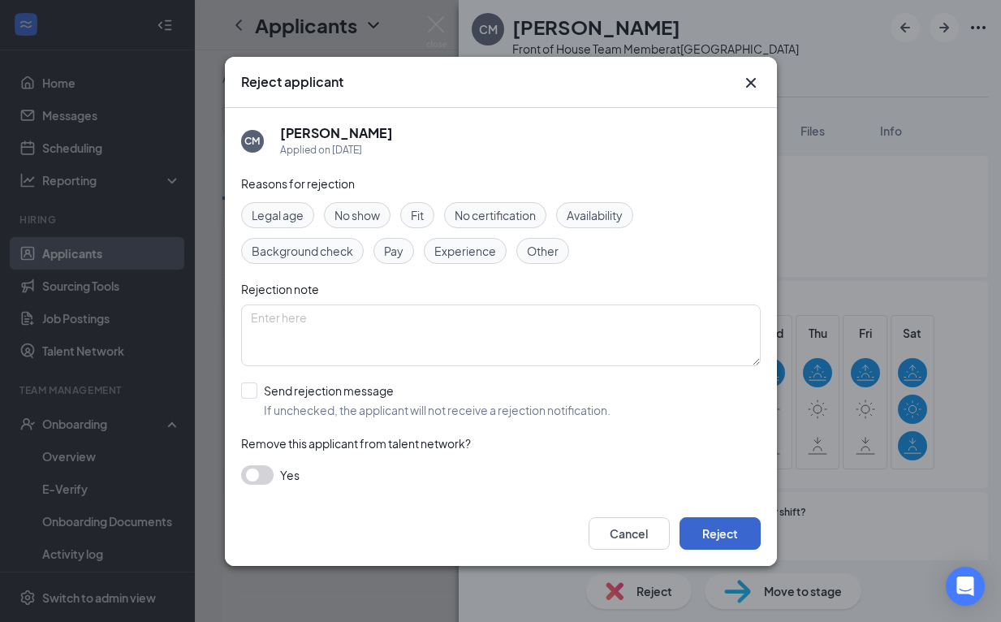
click at [722, 528] on button "Reject" at bounding box center [720, 533] width 81 height 32
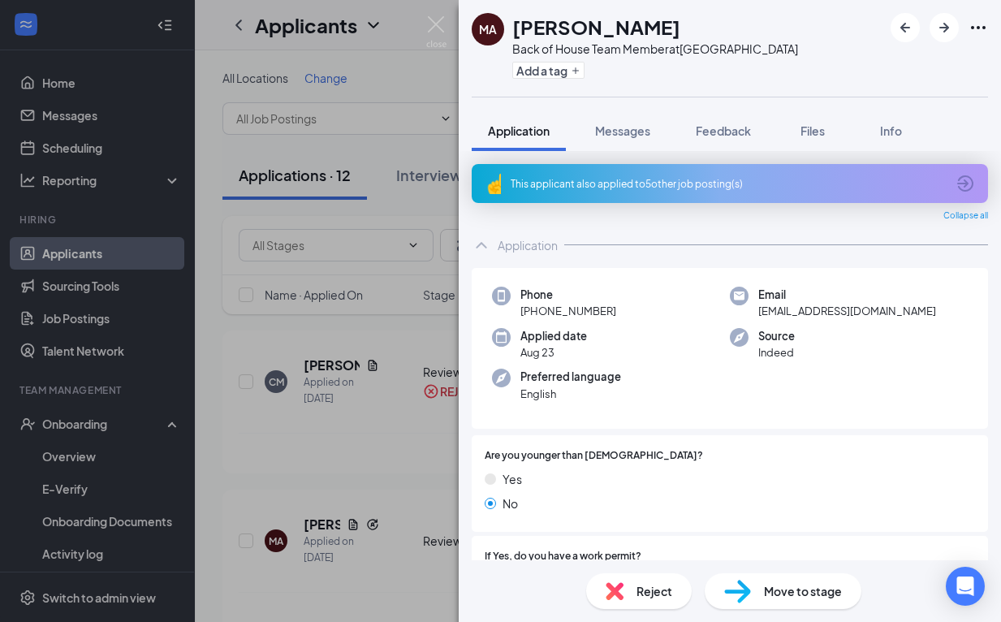
click at [651, 183] on div "This applicant also applied to 5 other job posting(s)" at bounding box center [728, 184] width 435 height 14
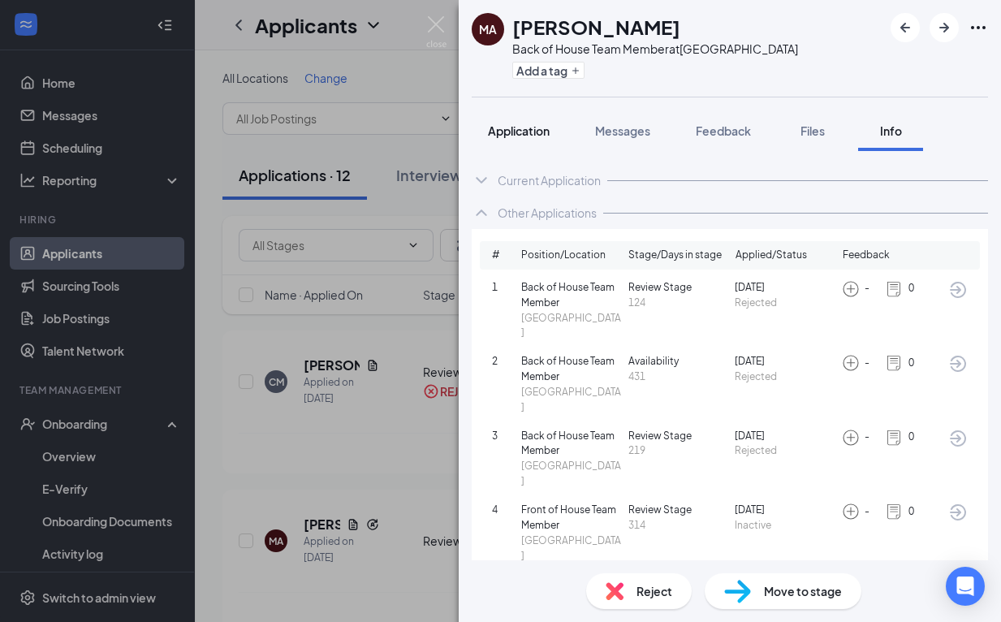
click at [542, 133] on span "Application" at bounding box center [519, 130] width 62 height 15
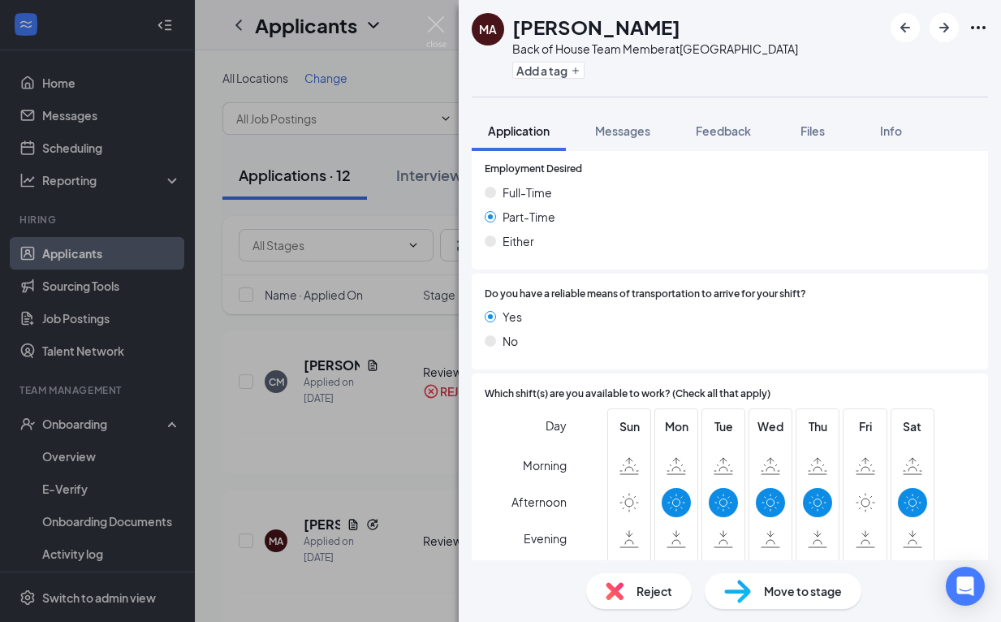
scroll to position [1126, 0]
click at [607, 600] on div "Reject" at bounding box center [639, 591] width 106 height 36
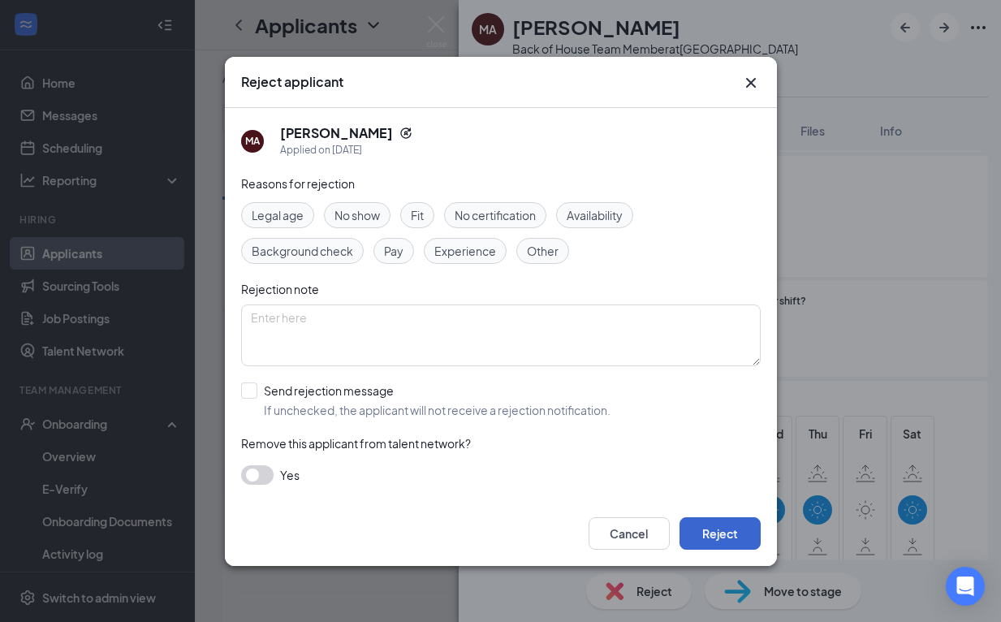
click at [710, 529] on button "Reject" at bounding box center [720, 533] width 81 height 32
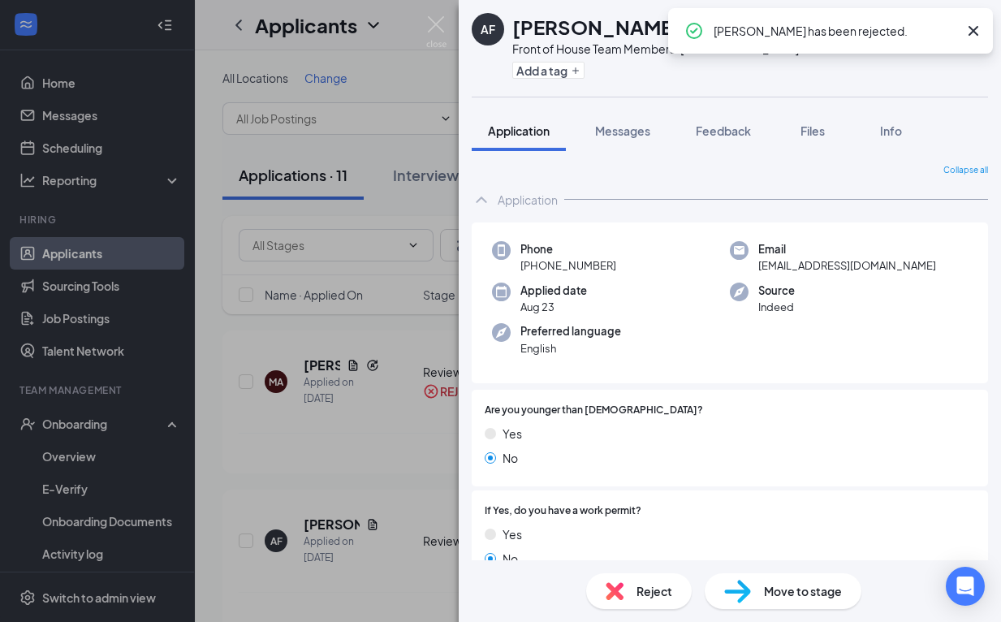
click at [979, 37] on icon "Cross" at bounding box center [973, 30] width 19 height 19
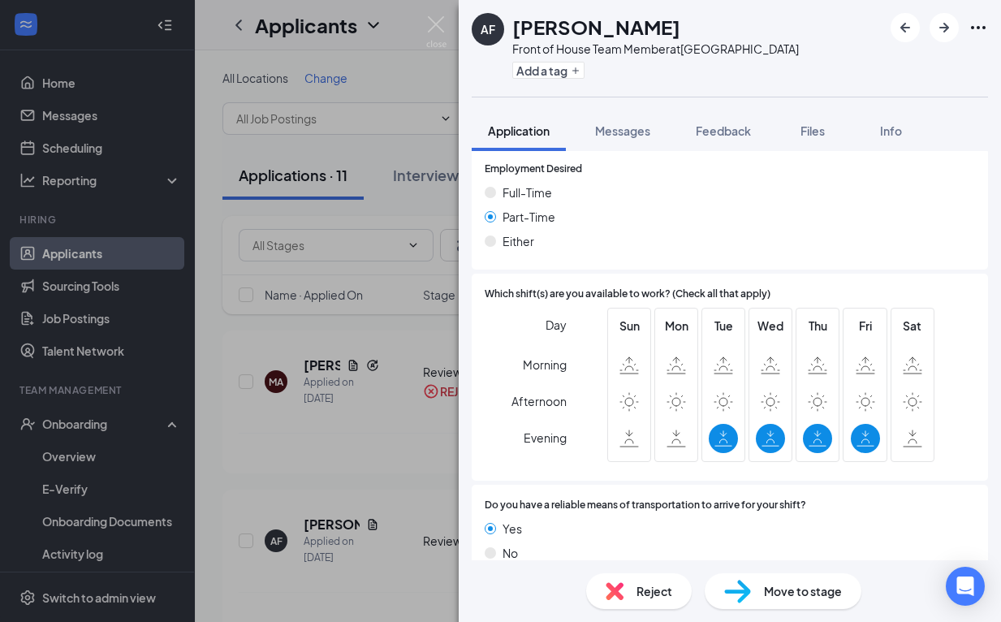
scroll to position [1080, 0]
click at [648, 584] on span "Reject" at bounding box center [655, 591] width 36 height 18
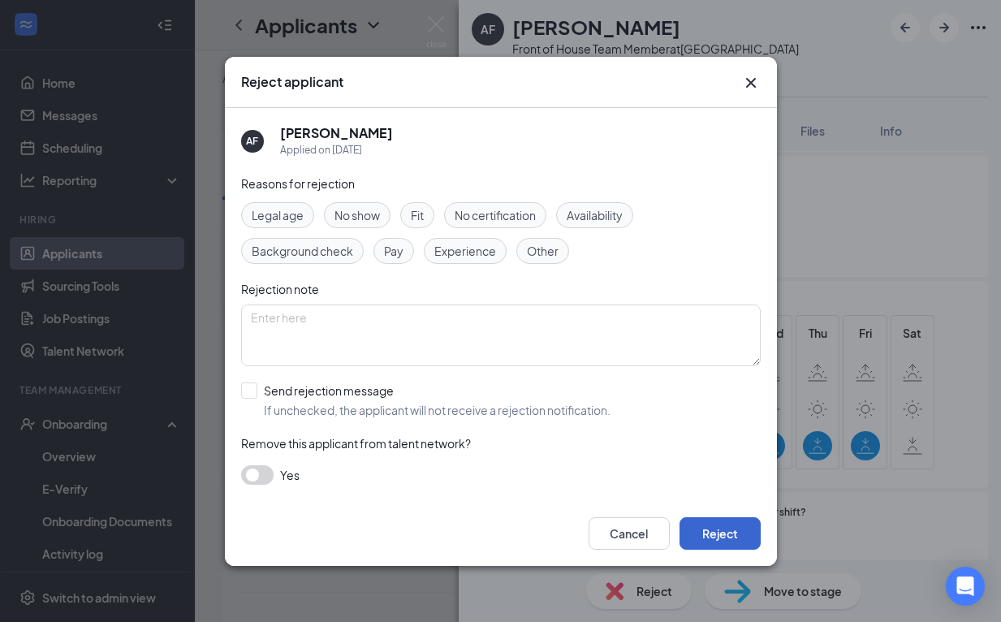
click at [719, 540] on button "Reject" at bounding box center [720, 533] width 81 height 32
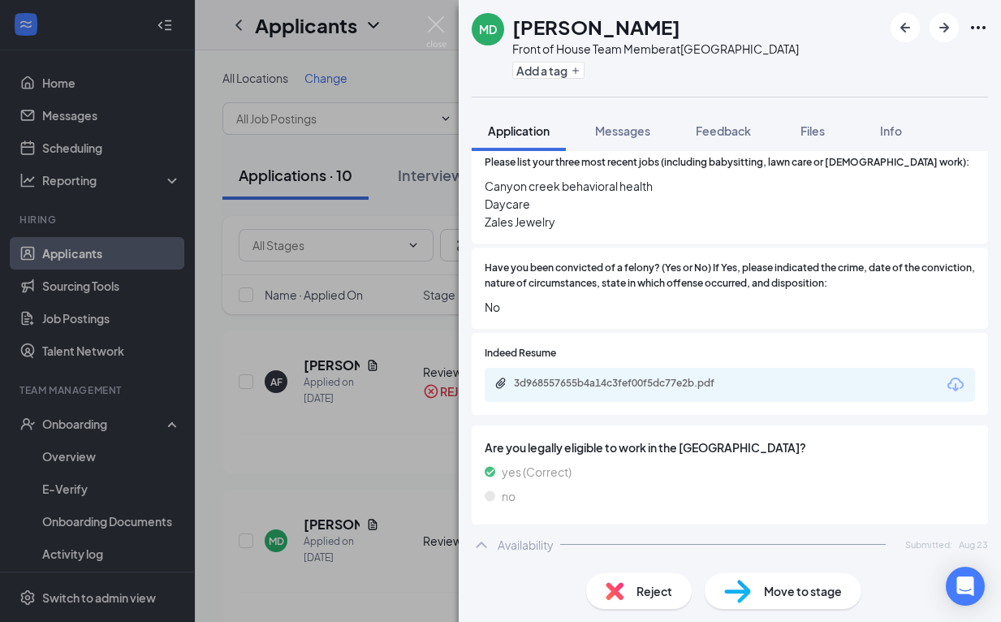
scroll to position [668, 0]
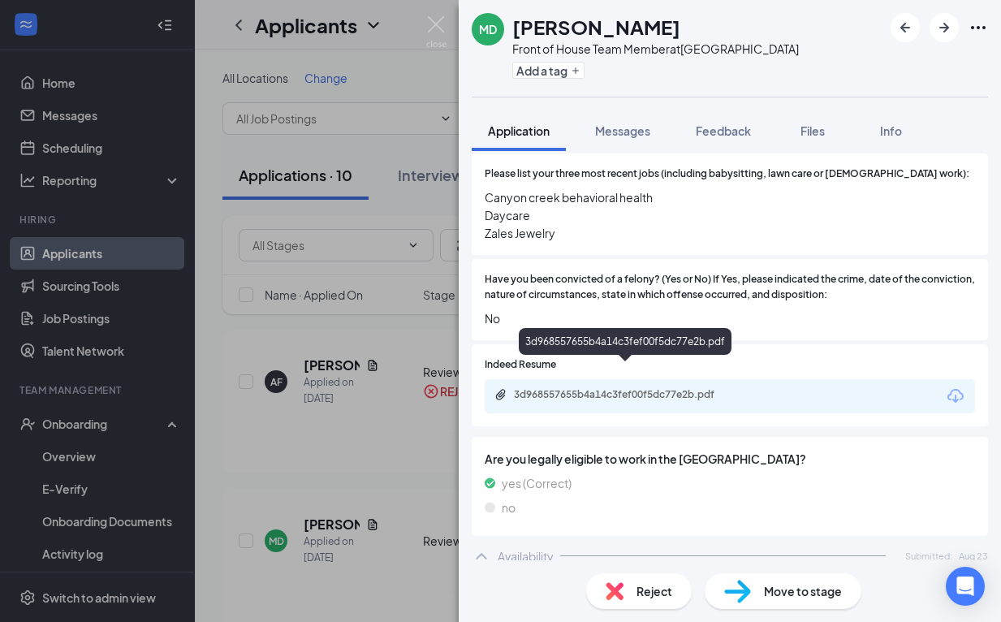
click at [625, 388] on div "3d968557655b4a14c3fef00f5dc77e2b.pdf" at bounding box center [627, 394] width 227 height 13
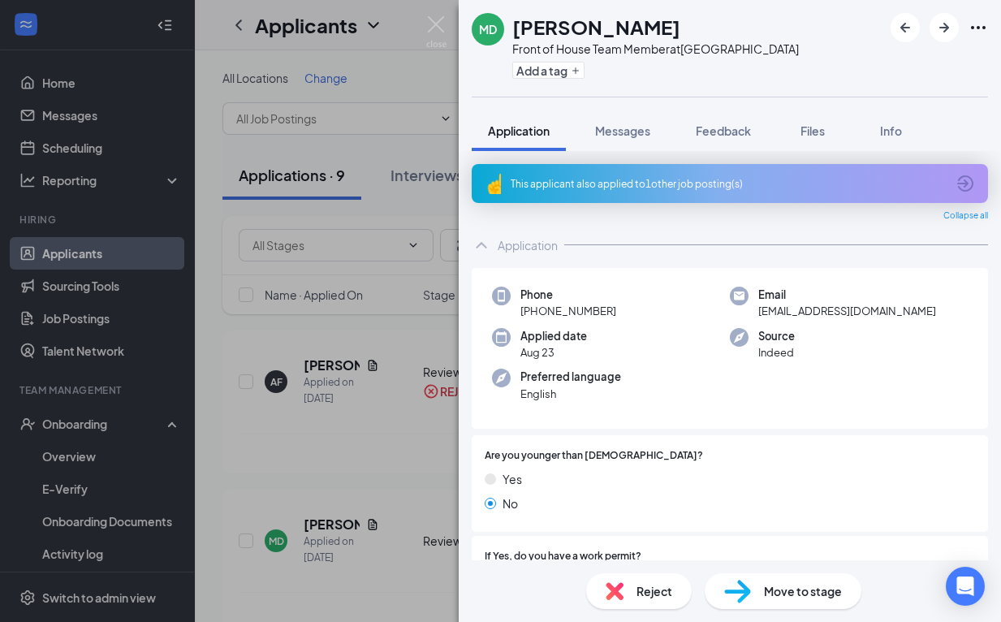
scroll to position [0, 0]
click at [672, 170] on div "This applicant also applied to 1 other job posting(s)" at bounding box center [730, 183] width 516 height 39
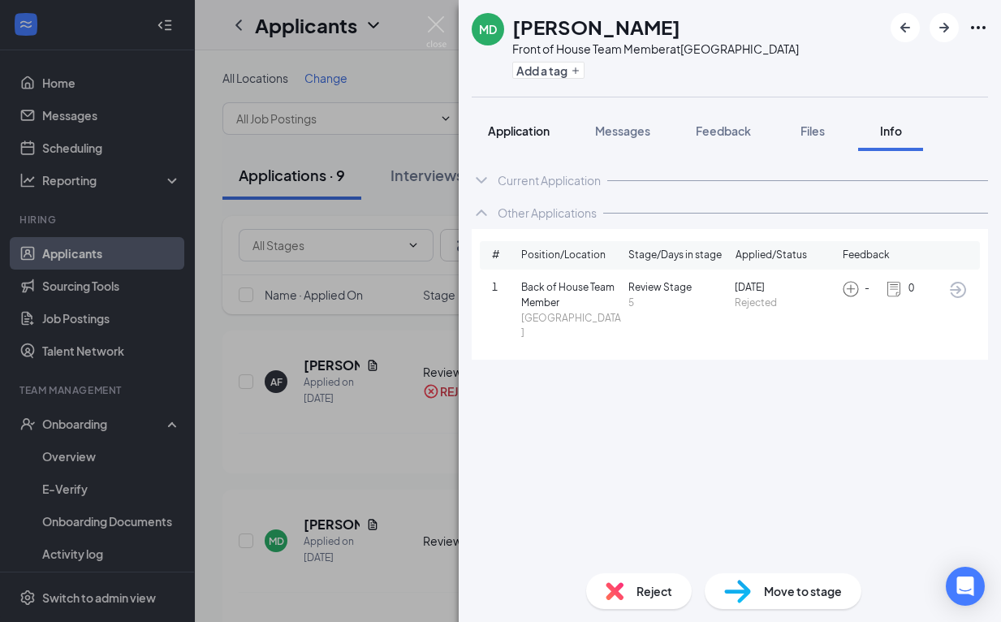
click at [512, 134] on span "Application" at bounding box center [519, 130] width 62 height 15
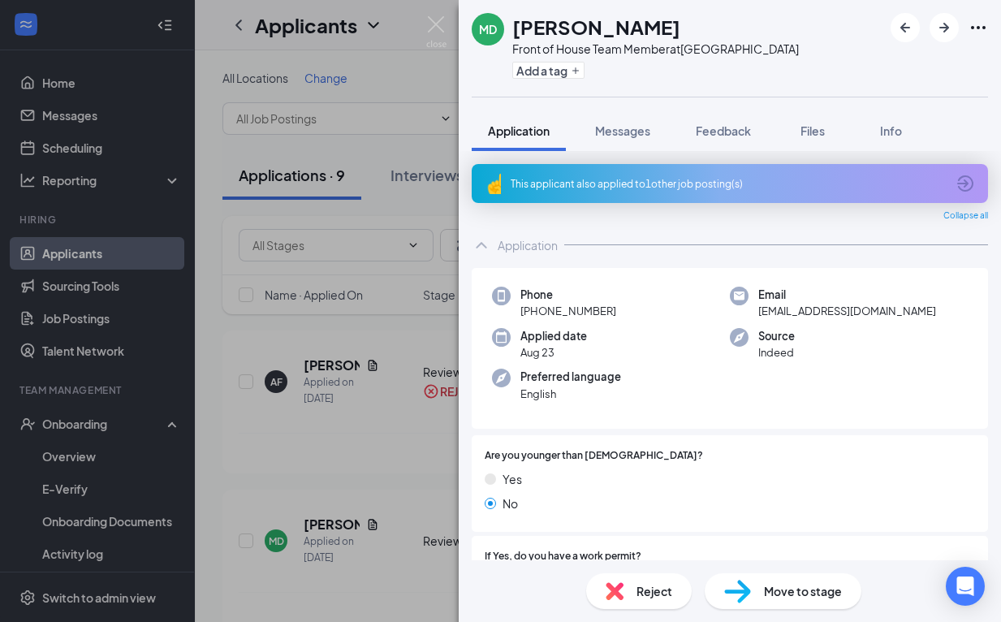
click at [623, 592] on img at bounding box center [615, 591] width 18 height 18
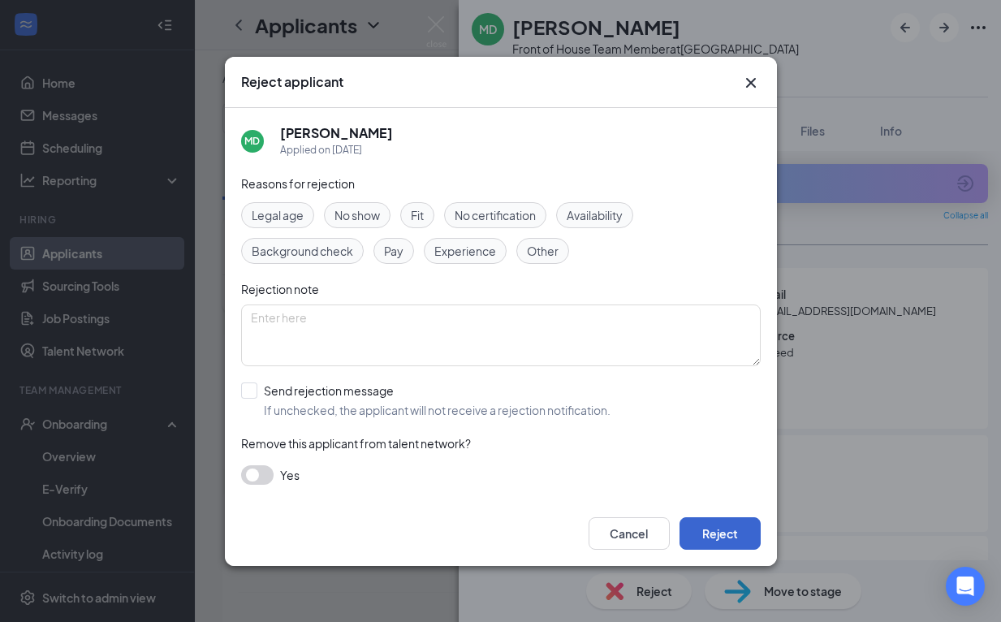
click at [701, 530] on button "Reject" at bounding box center [720, 533] width 81 height 32
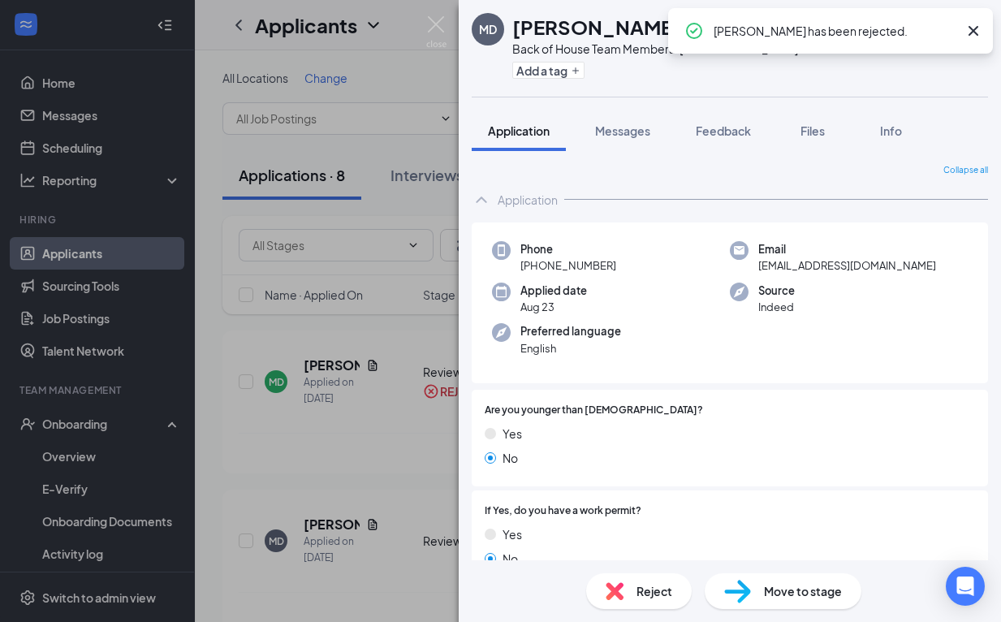
click at [979, 32] on icon "Cross" at bounding box center [973, 30] width 19 height 19
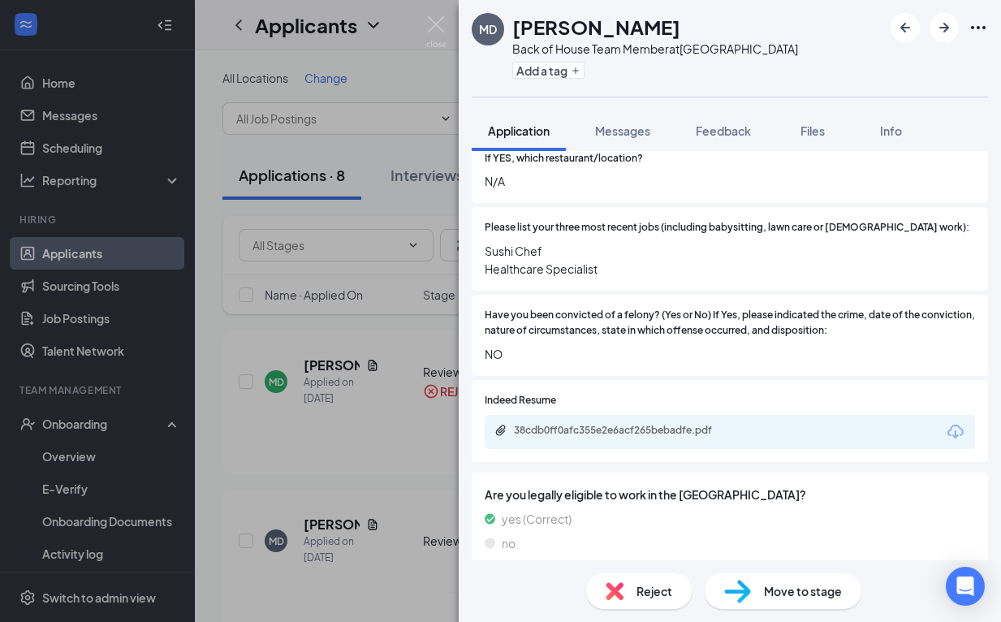
scroll to position [630, 0]
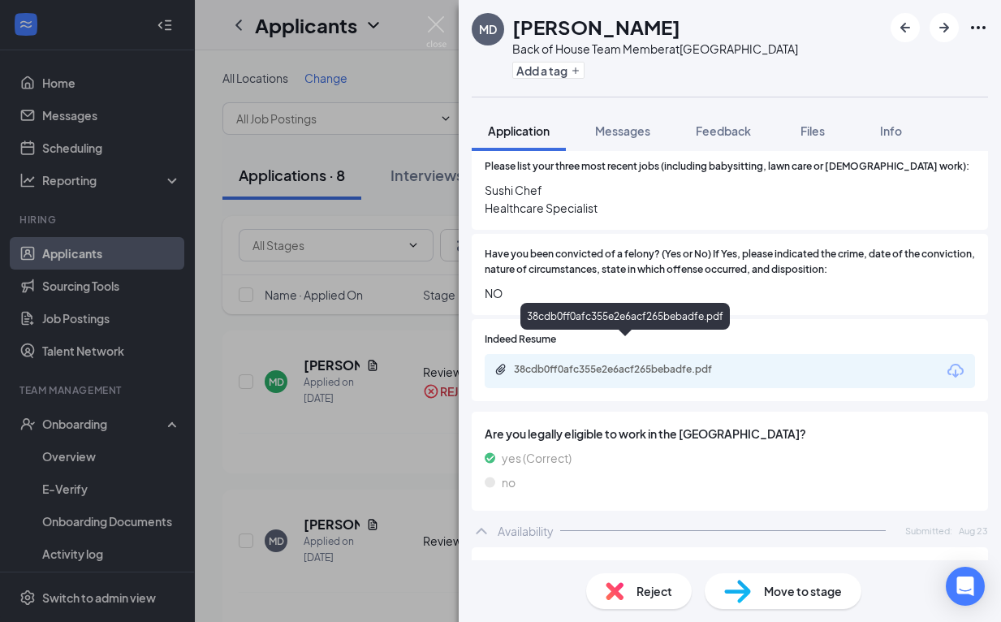
click at [647, 363] on div "38cdb0ff0afc355e2e6acf265bebadfe.pdf" at bounding box center [627, 369] width 227 height 13
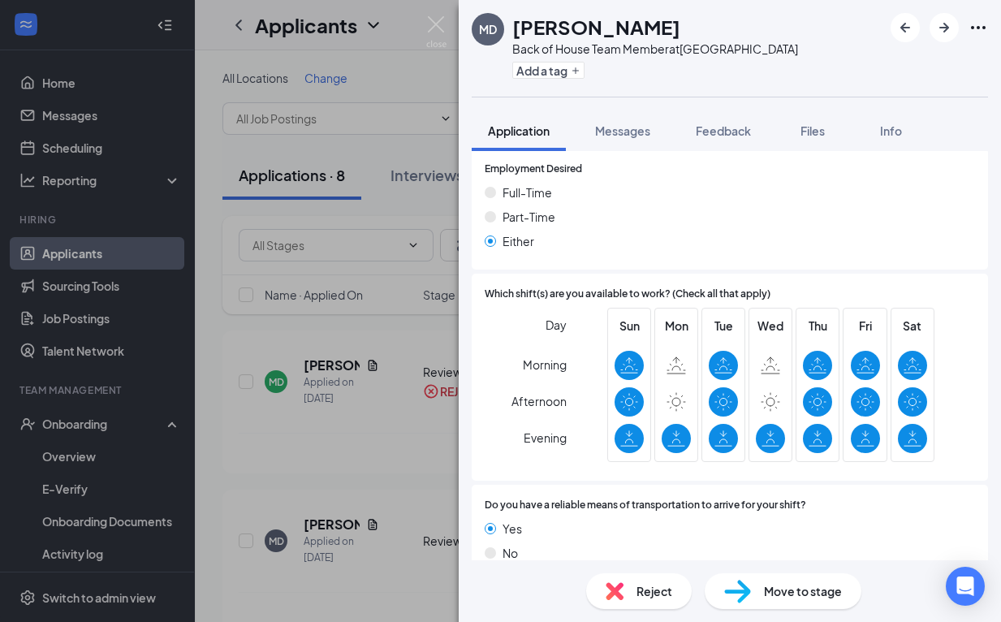
scroll to position [1098, 0]
click at [626, 594] on div "Reject" at bounding box center [639, 591] width 106 height 36
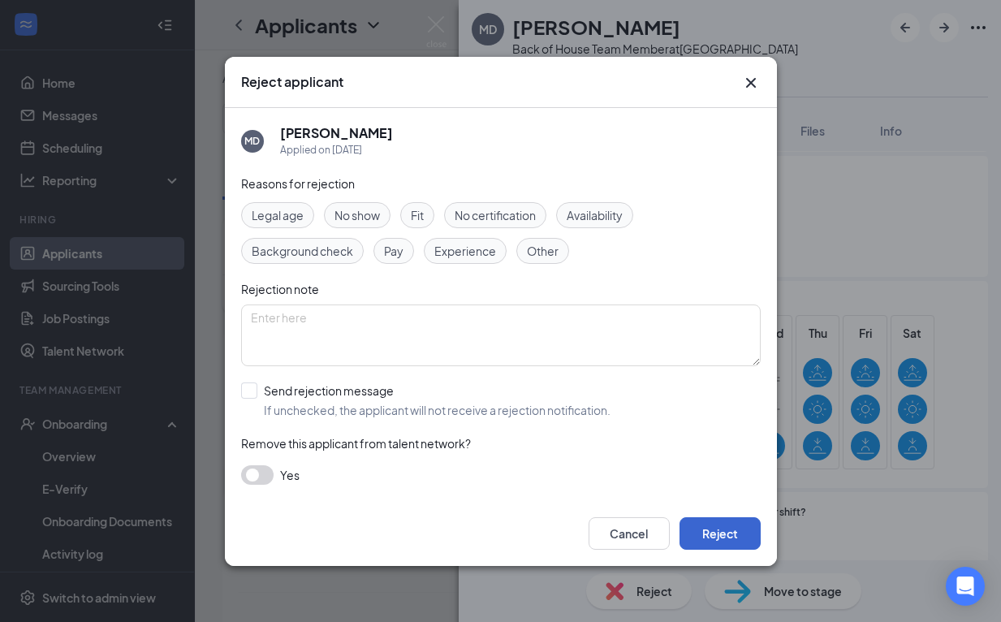
click at [700, 532] on button "Reject" at bounding box center [720, 533] width 81 height 32
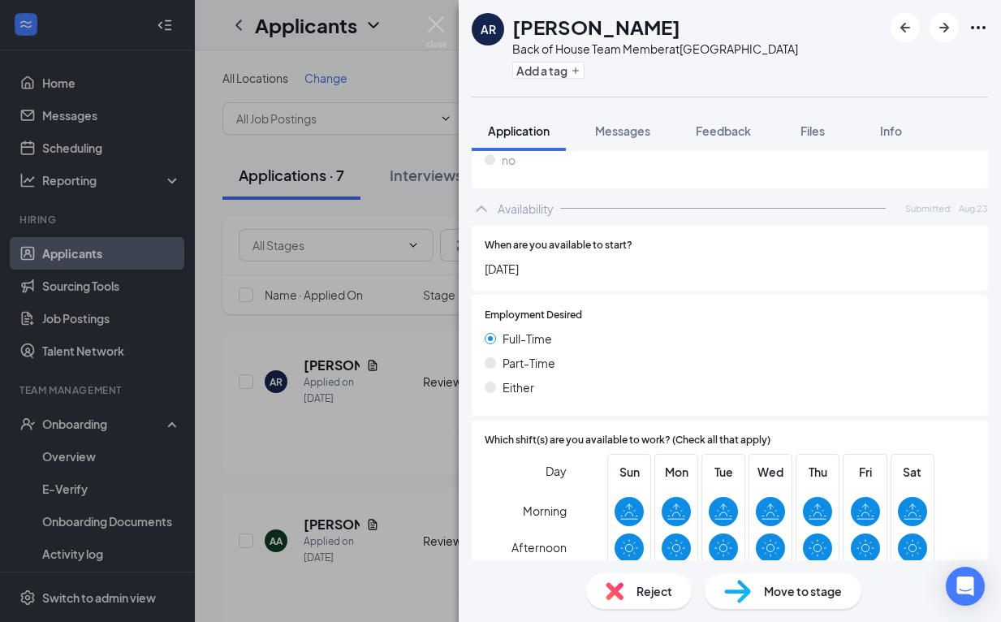
scroll to position [662, 0]
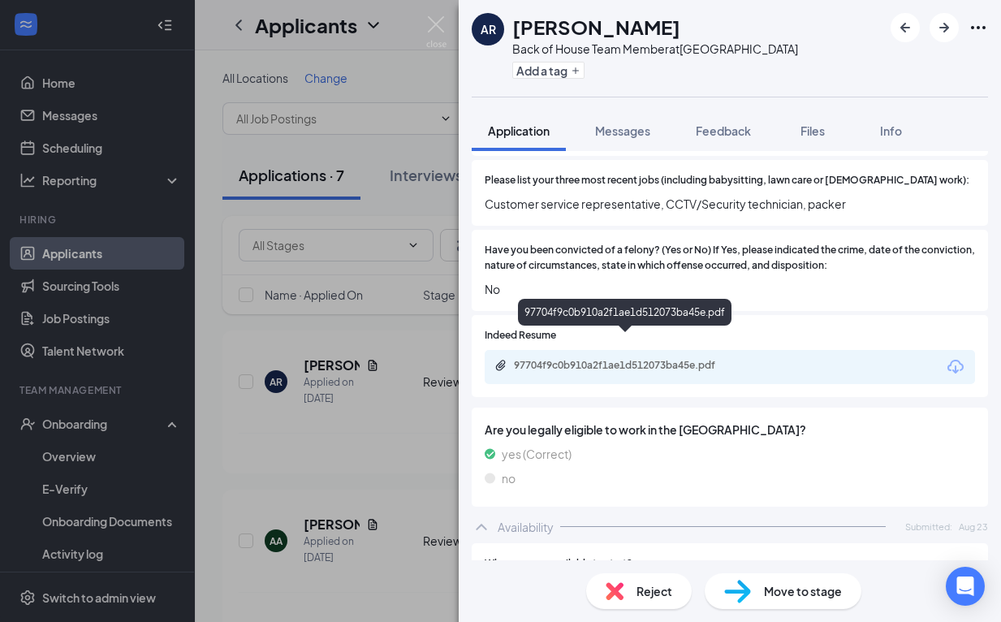
click at [640, 359] on div "97704f9c0b910a2f1ae1d512073ba45e.pdf" at bounding box center [627, 365] width 227 height 13
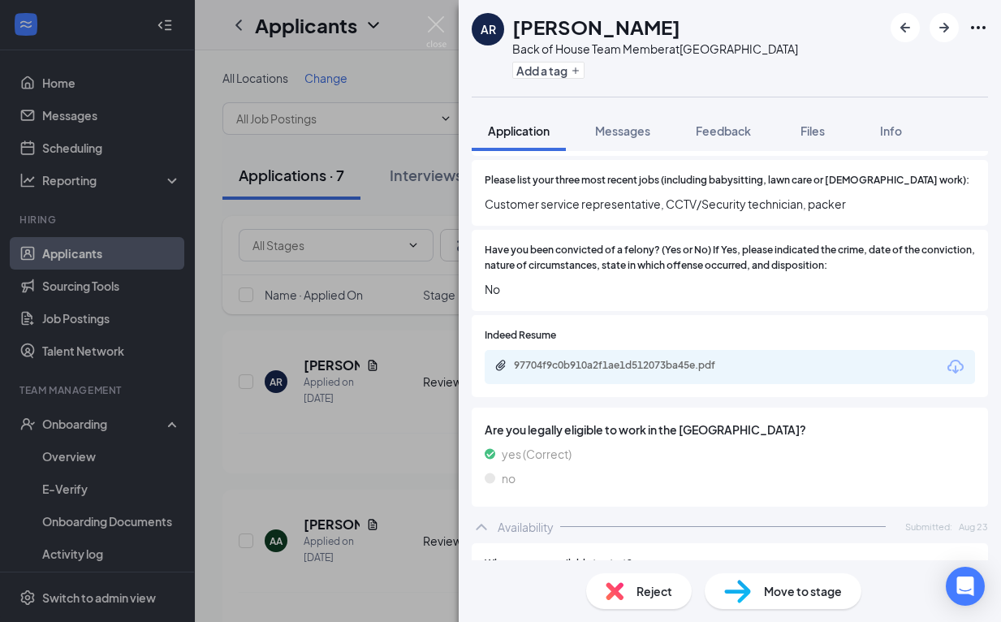
click at [652, 586] on span "Reject" at bounding box center [655, 591] width 36 height 18
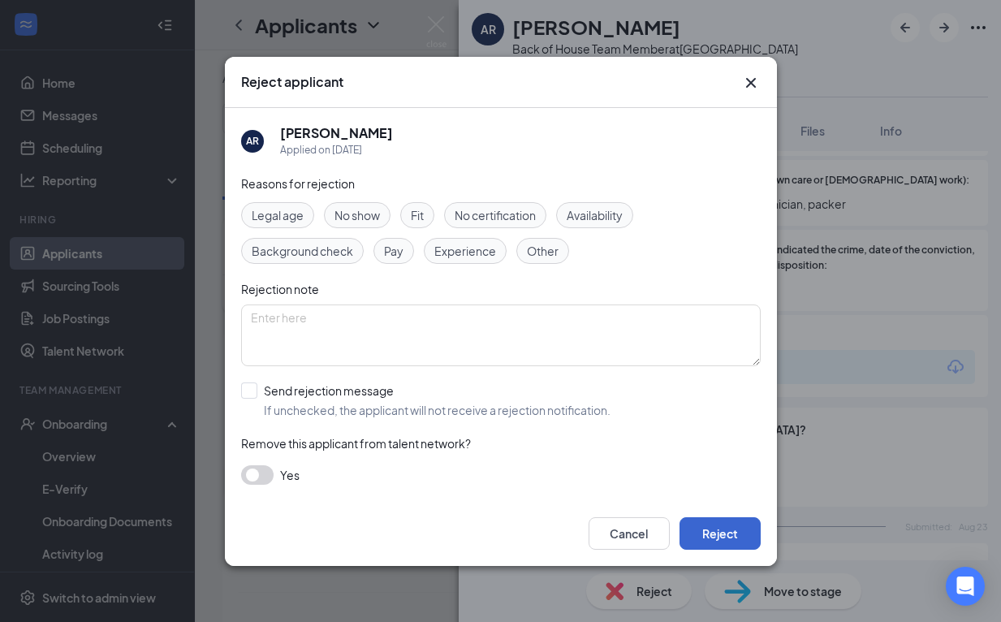
click at [753, 538] on button "Reject" at bounding box center [720, 533] width 81 height 32
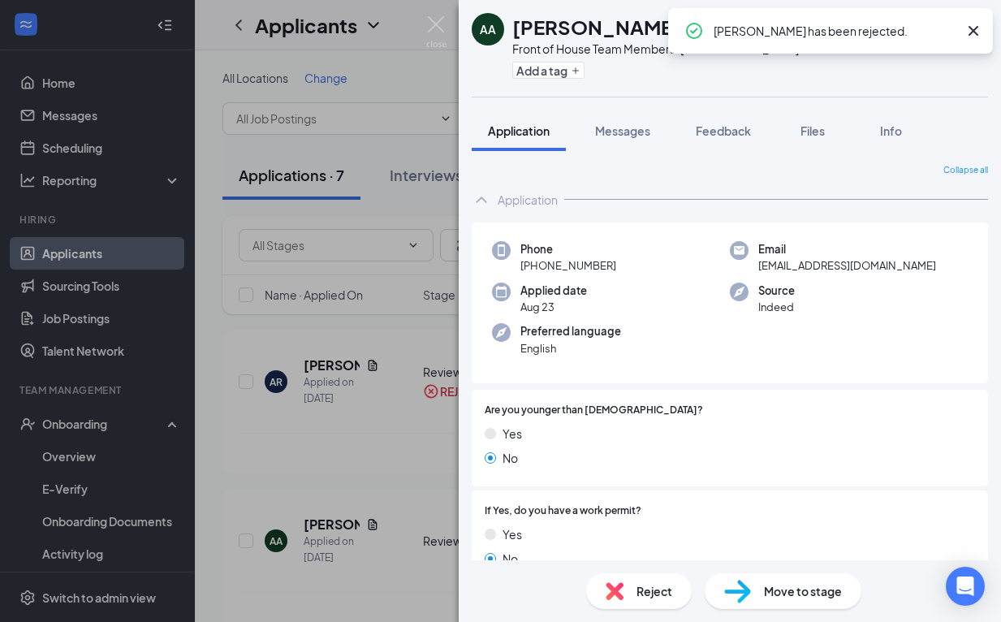
click at [978, 29] on icon "Cross" at bounding box center [973, 30] width 19 height 19
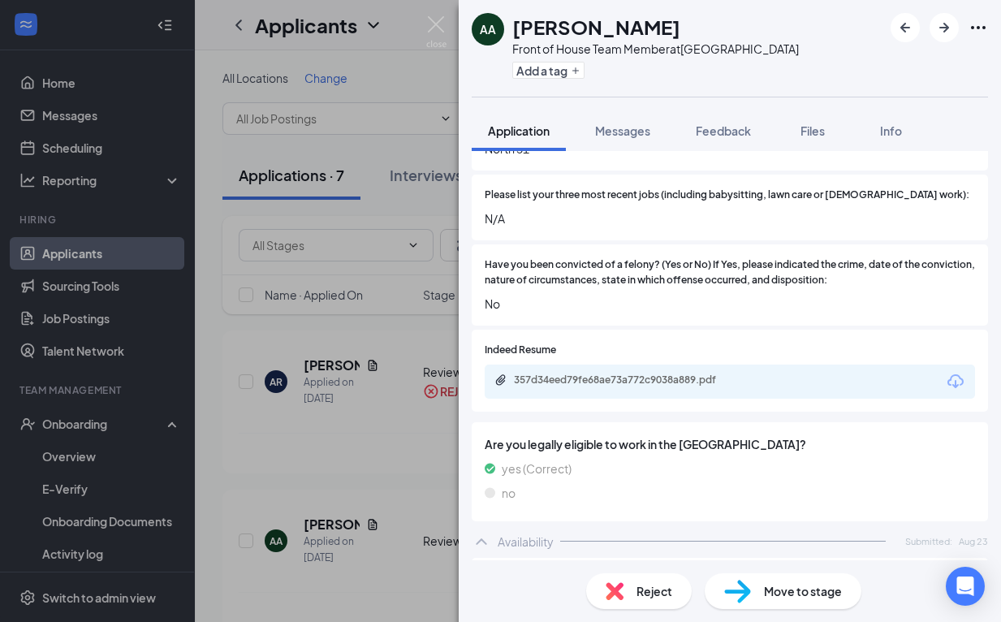
scroll to position [605, 0]
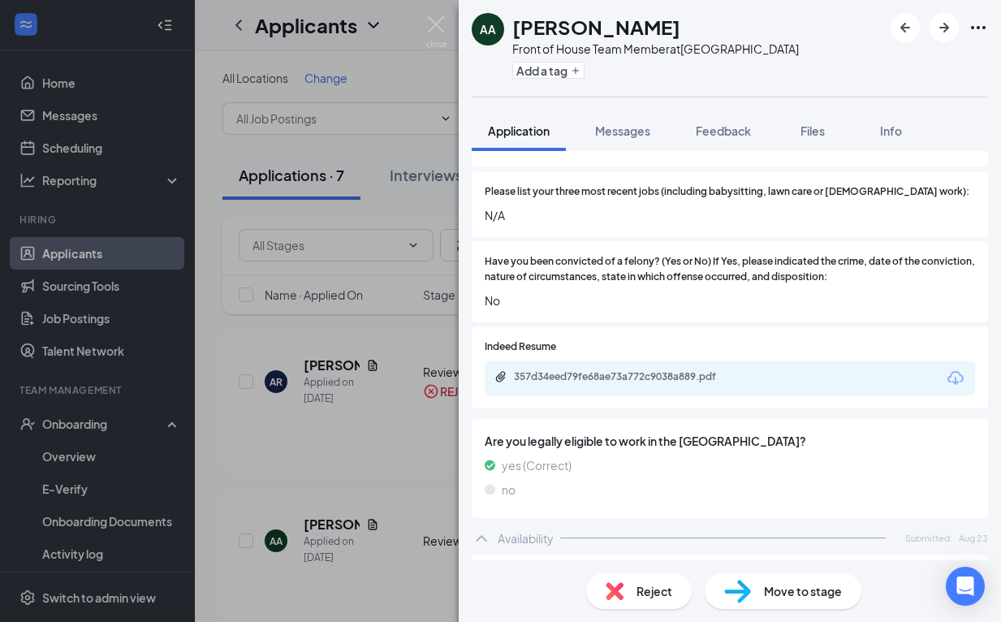
click at [660, 370] on div "357d34eed79fe68ae73a772c9038a889.pdf" at bounding box center [627, 376] width 227 height 13
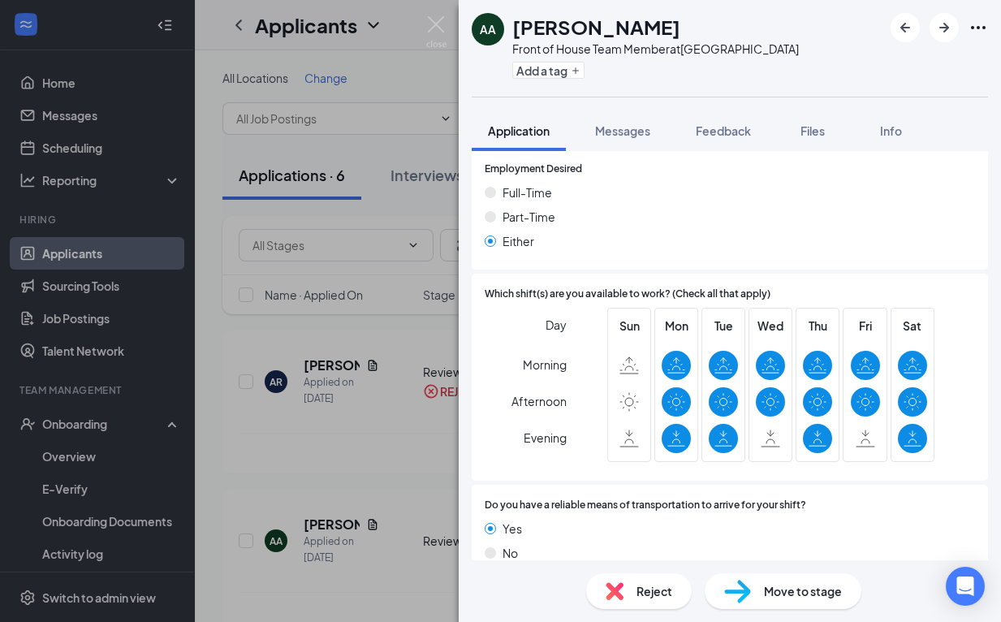
scroll to position [1080, 0]
click at [717, 135] on span "Feedback" at bounding box center [723, 130] width 55 height 15
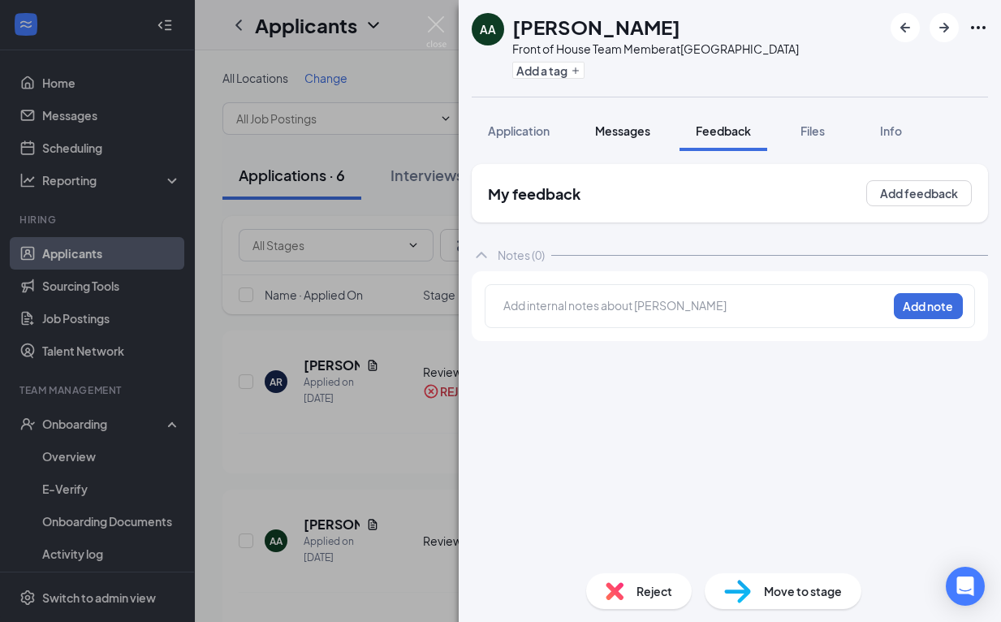
click at [624, 132] on span "Messages" at bounding box center [622, 130] width 55 height 15
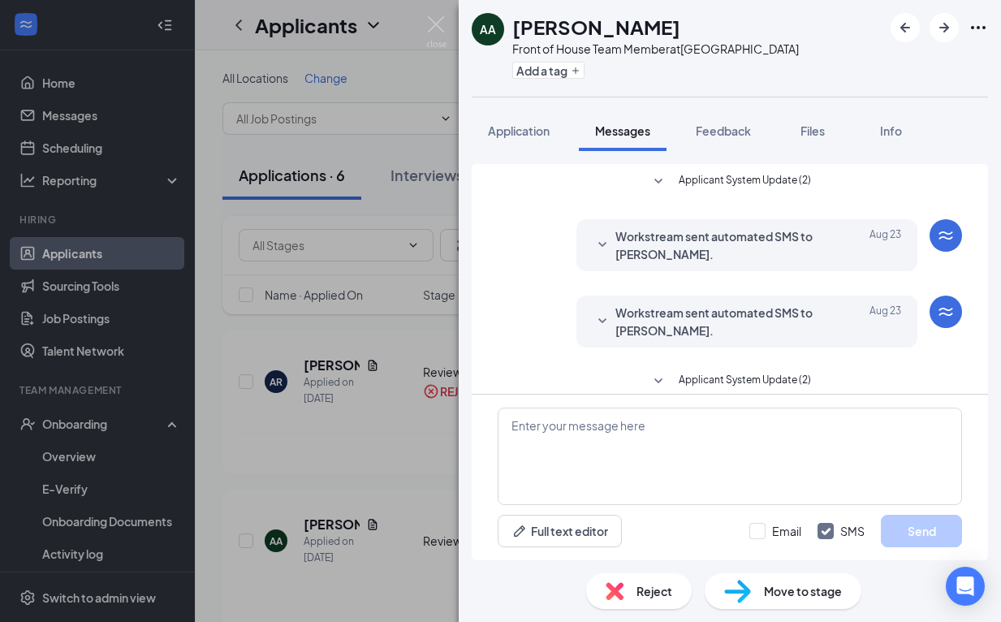
scroll to position [93, 0]
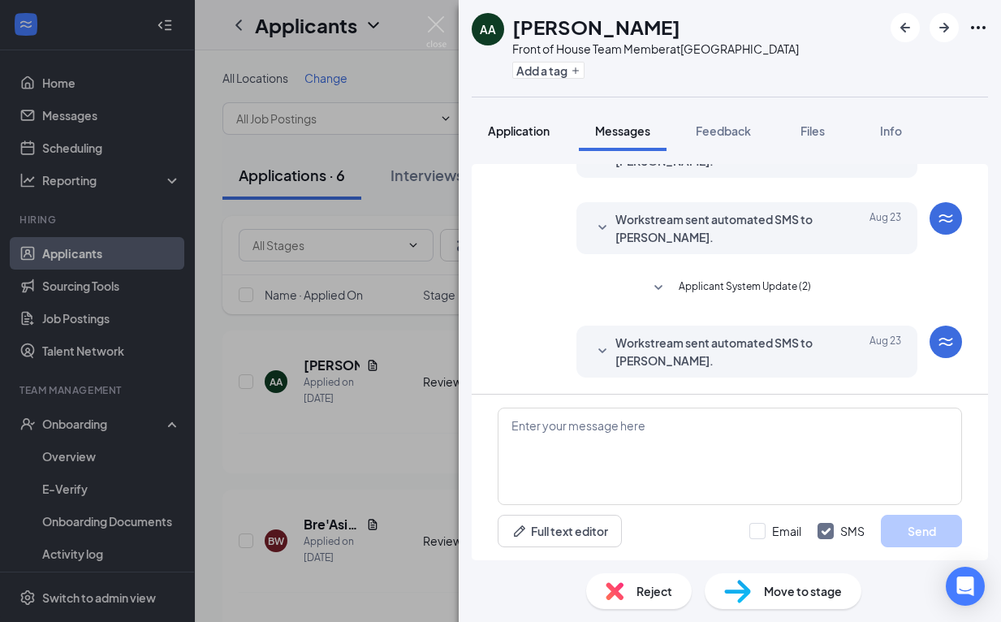
click at [542, 138] on div "Application" at bounding box center [519, 131] width 62 height 16
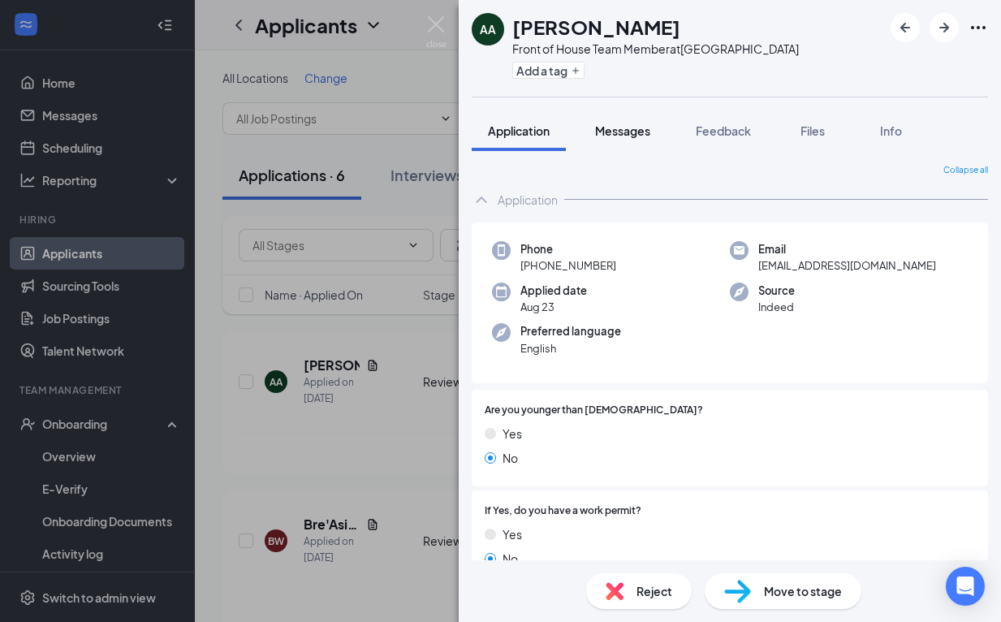
click at [632, 129] on span "Messages" at bounding box center [622, 130] width 55 height 15
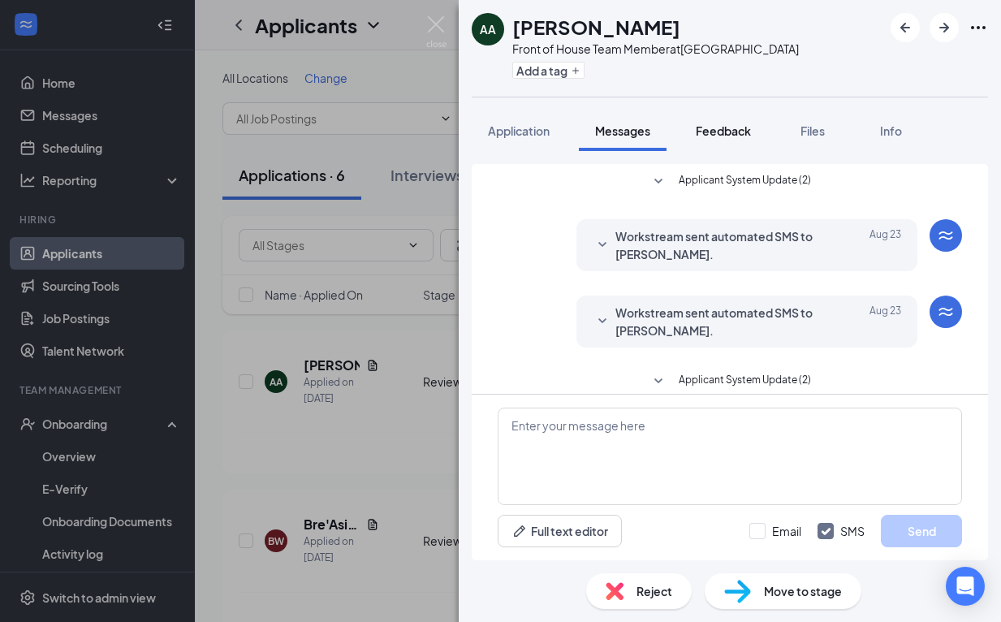
scroll to position [93, 0]
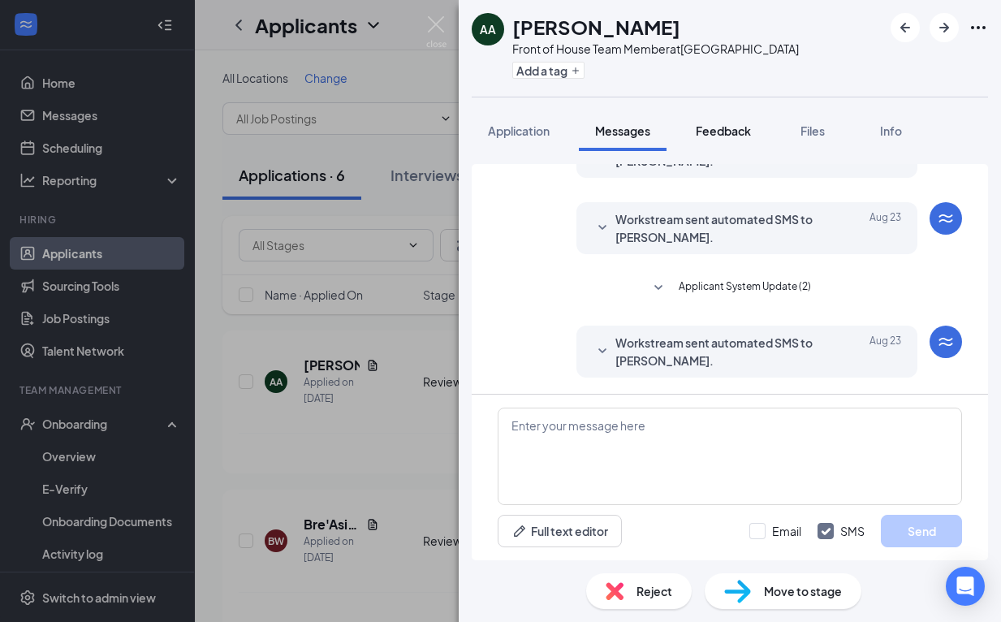
click at [728, 142] on button "Feedback" at bounding box center [724, 130] width 88 height 41
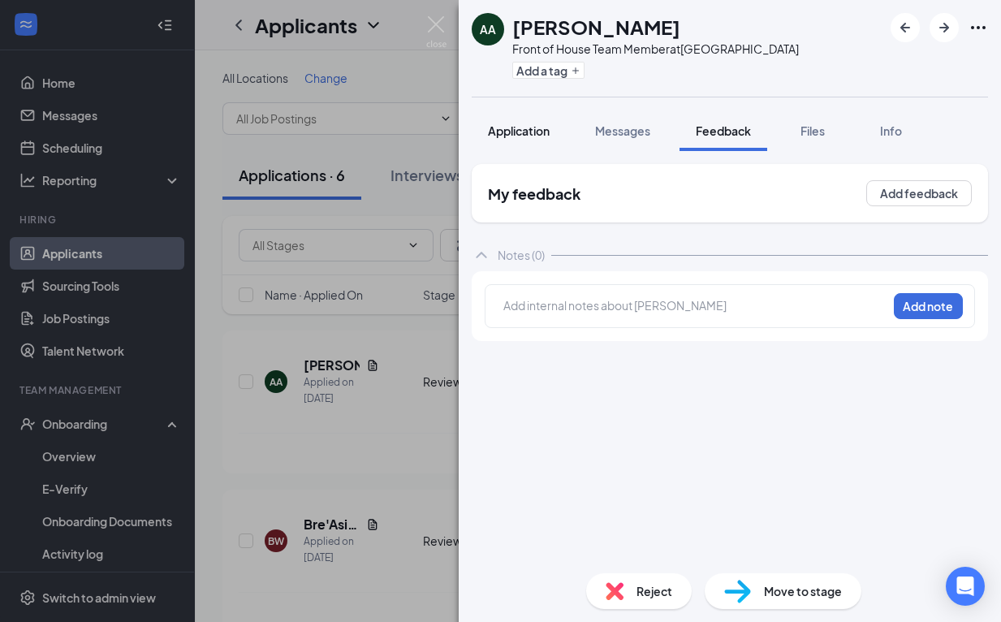
click at [531, 136] on span "Application" at bounding box center [519, 130] width 62 height 15
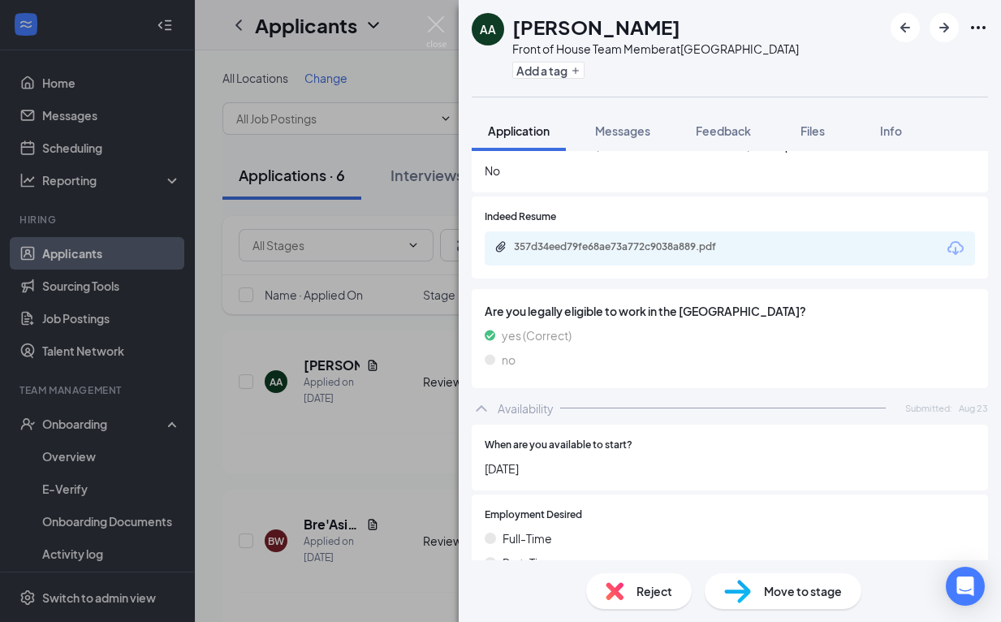
scroll to position [698, 0]
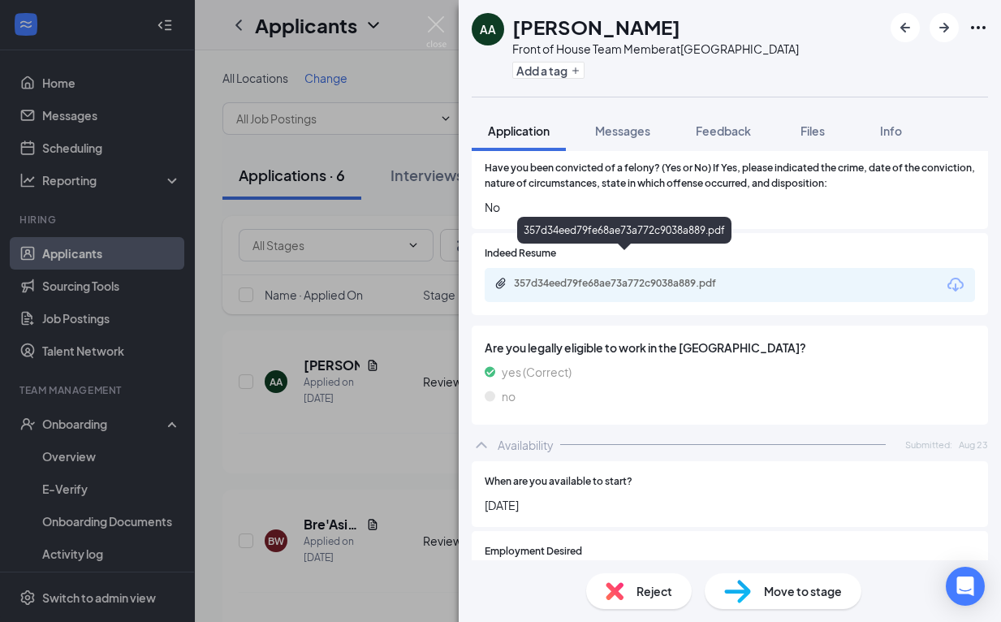
click at [675, 277] on div "357d34eed79fe68ae73a772c9038a889.pdf" at bounding box center [627, 283] width 227 height 13
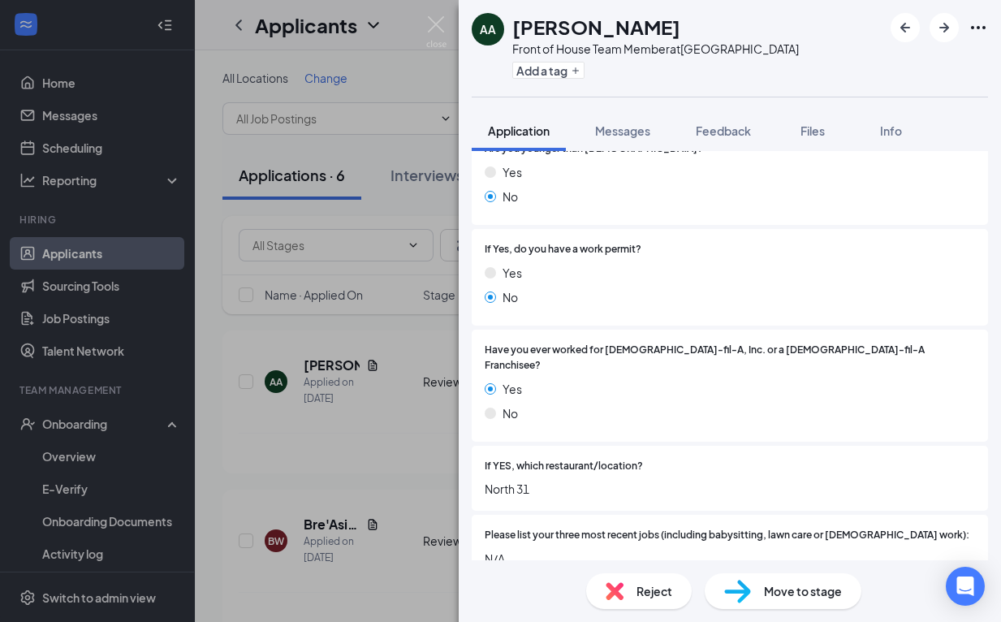
scroll to position [195, 0]
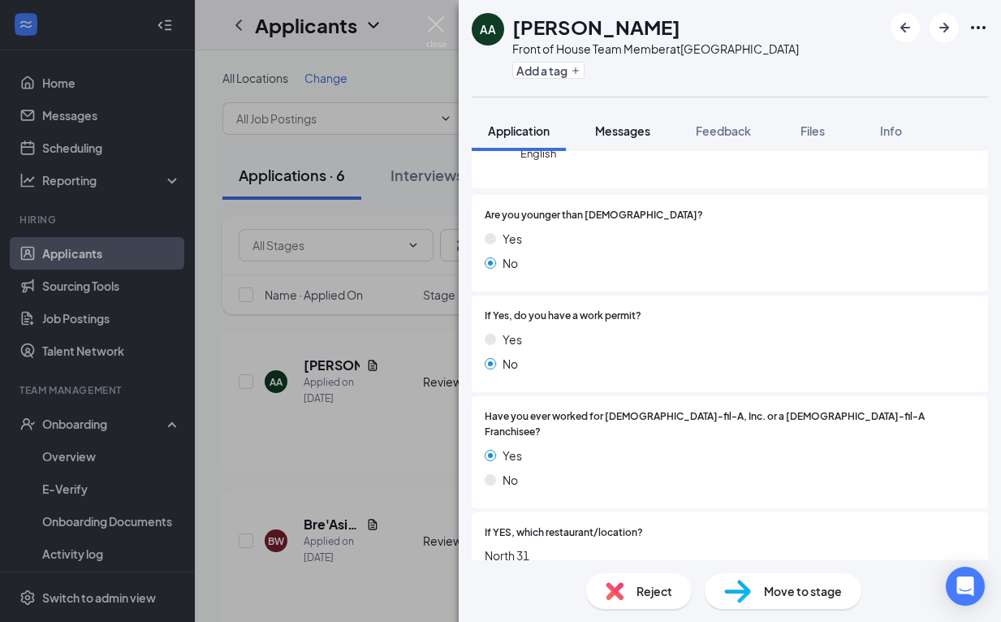
click at [654, 130] on button "Messages" at bounding box center [623, 130] width 88 height 41
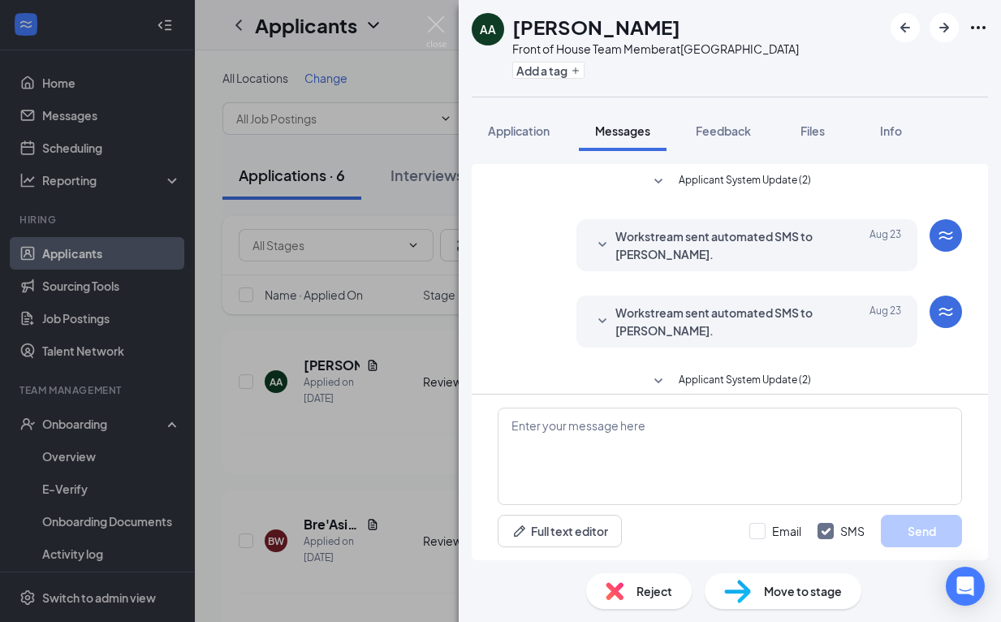
scroll to position [93, 0]
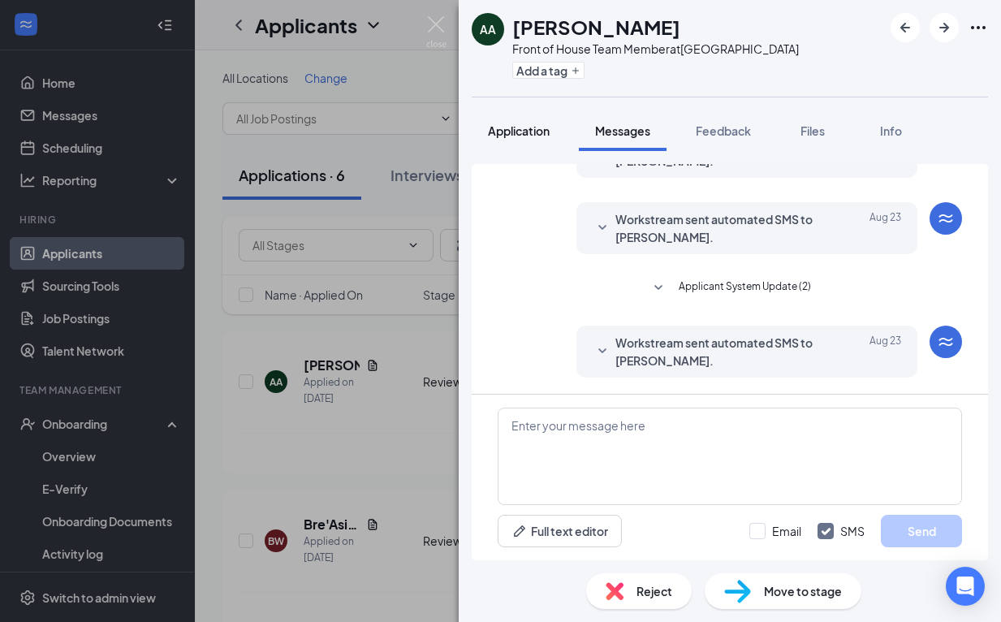
click at [542, 136] on span "Application" at bounding box center [519, 130] width 62 height 15
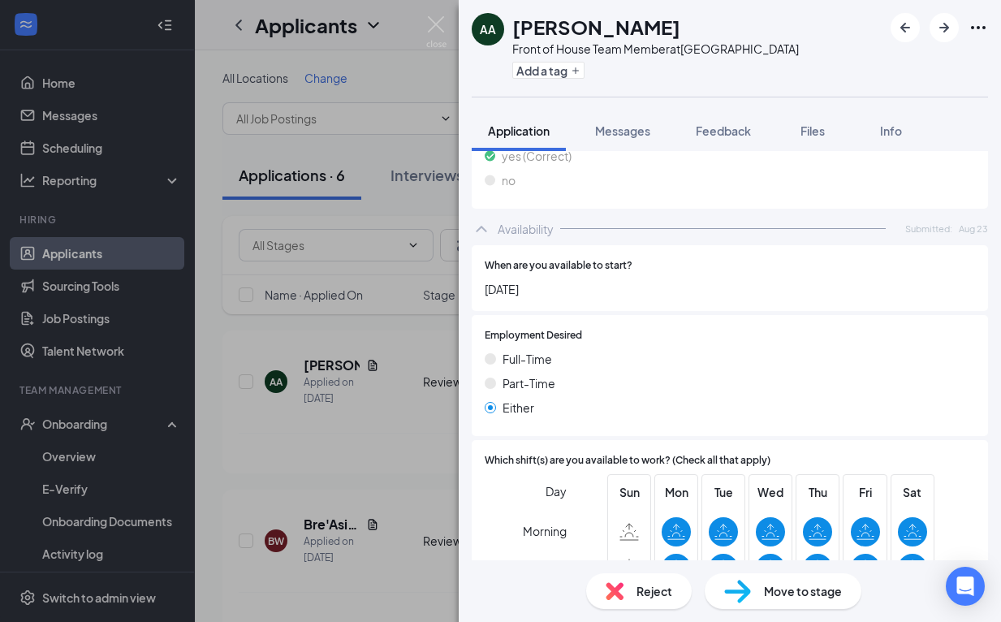
scroll to position [980, 0]
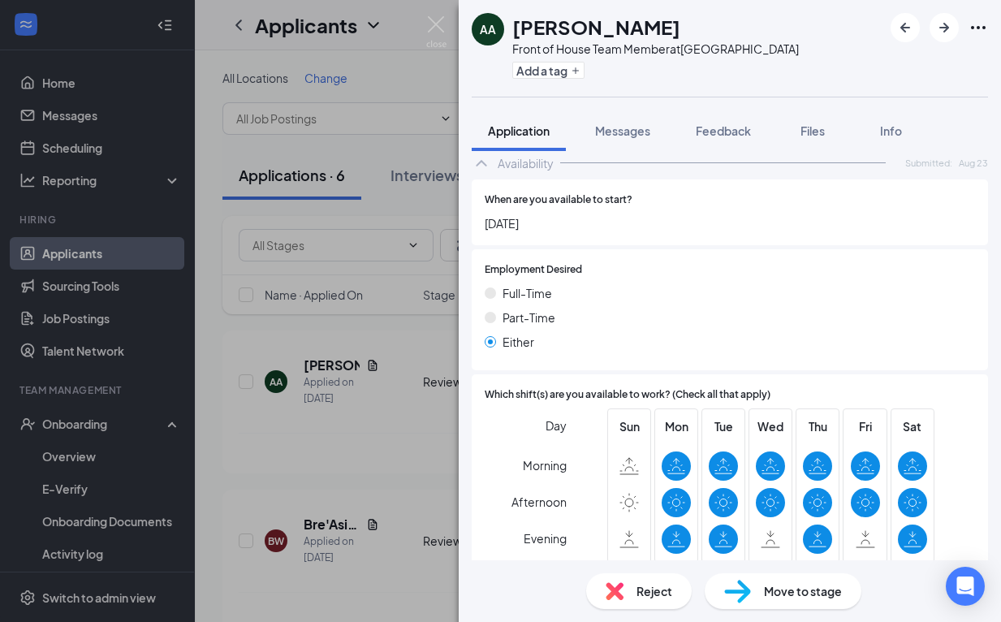
click at [792, 592] on span "Move to stage" at bounding box center [803, 591] width 78 height 18
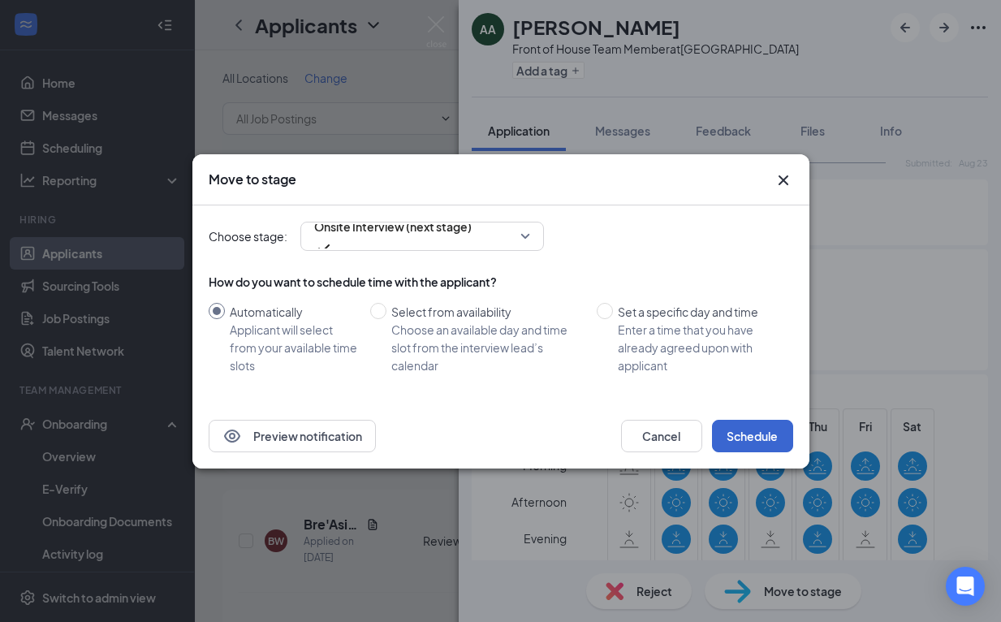
click at [742, 434] on button "Schedule" at bounding box center [752, 436] width 81 height 32
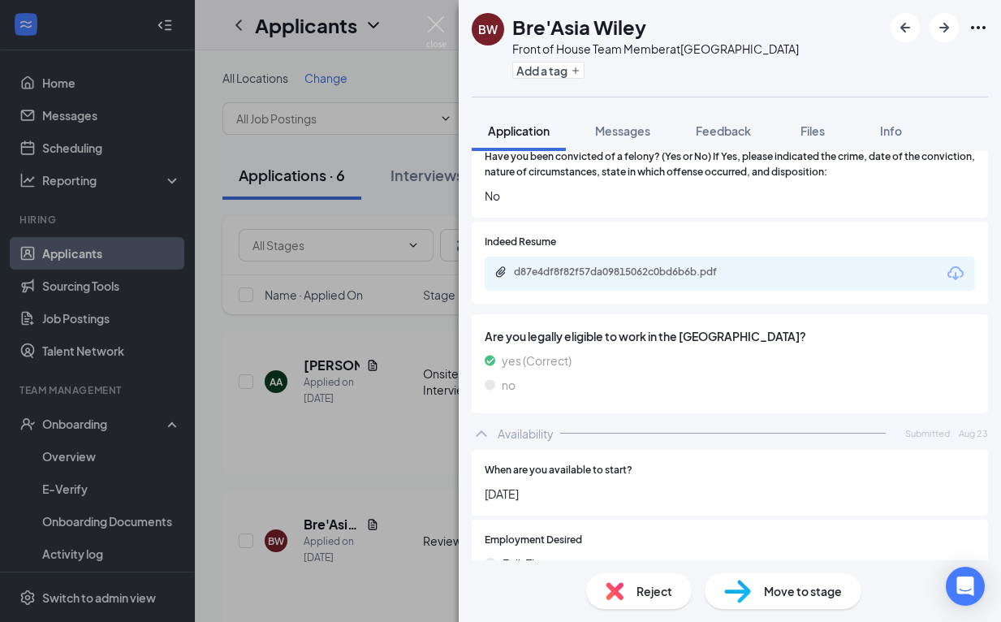
scroll to position [668, 0]
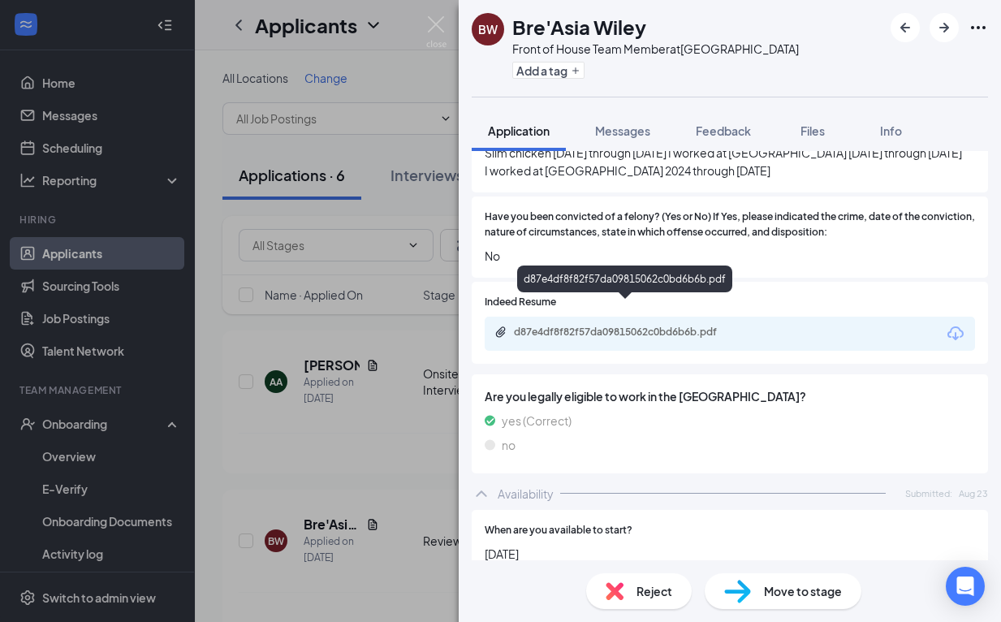
click at [665, 326] on div "d87e4df8f82f57da09815062c0bd6b6b.pdf" at bounding box center [627, 332] width 227 height 13
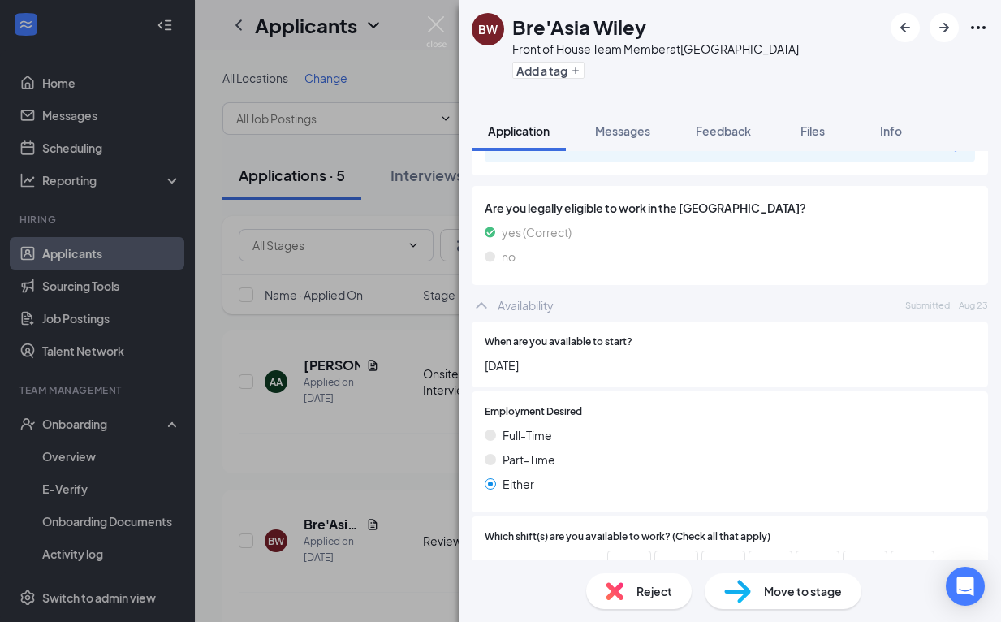
scroll to position [612, 0]
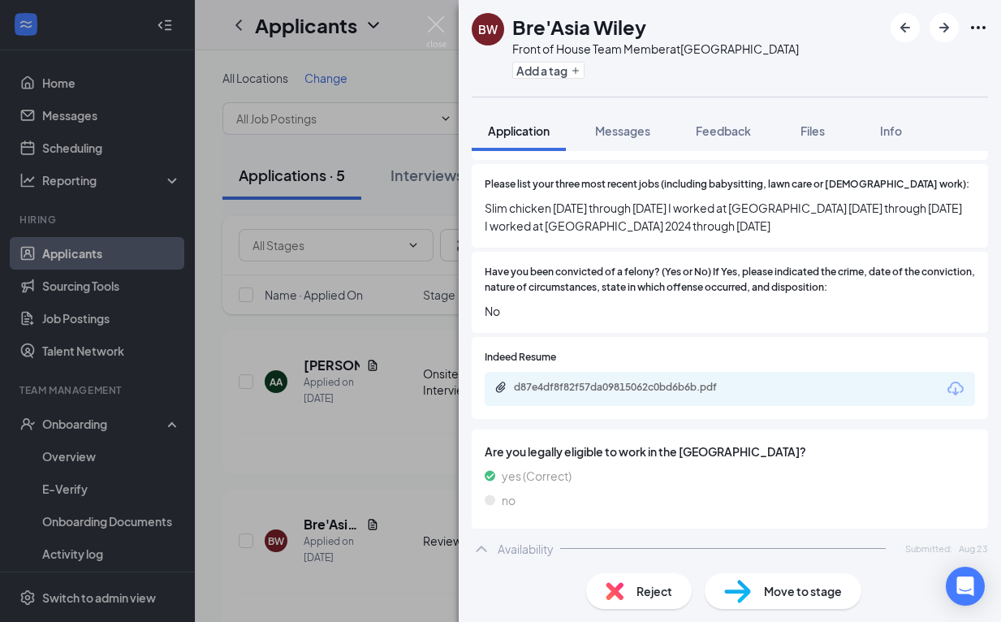
click at [651, 598] on span "Reject" at bounding box center [655, 591] width 36 height 18
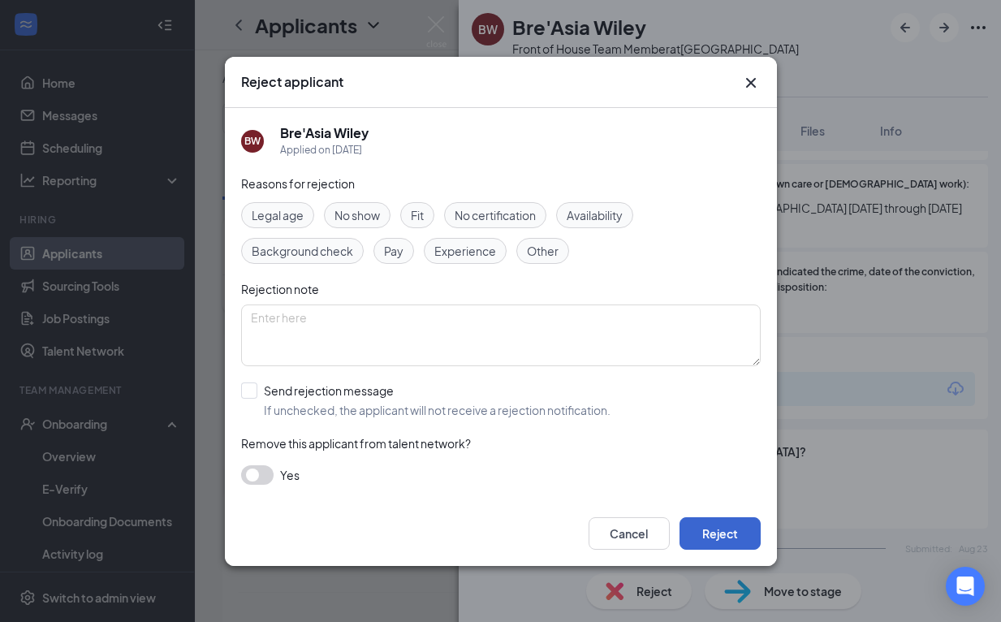
click at [723, 538] on button "Reject" at bounding box center [720, 533] width 81 height 32
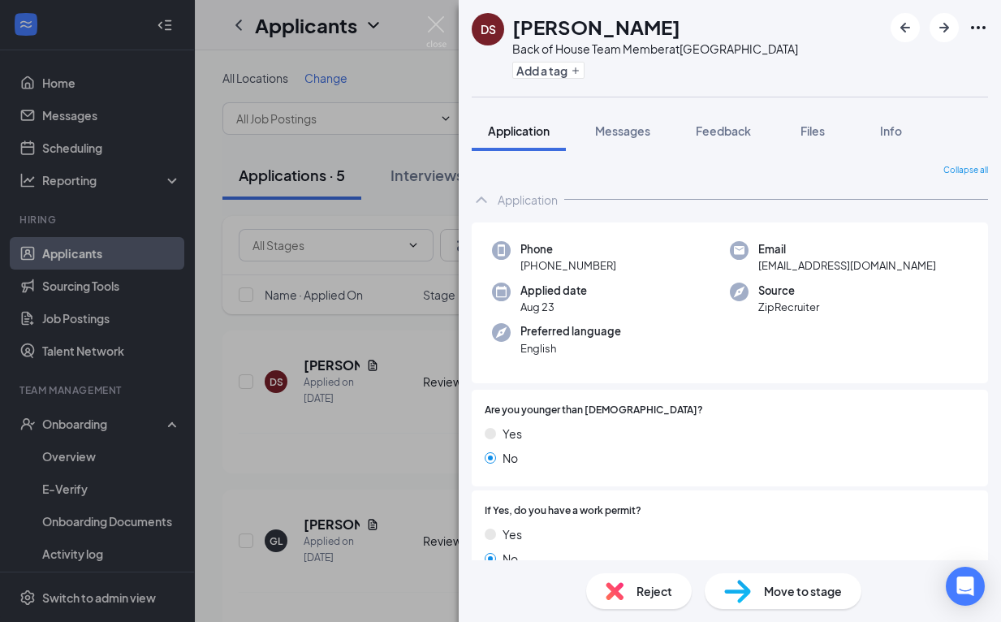
click at [602, 589] on div "Reject" at bounding box center [639, 591] width 106 height 36
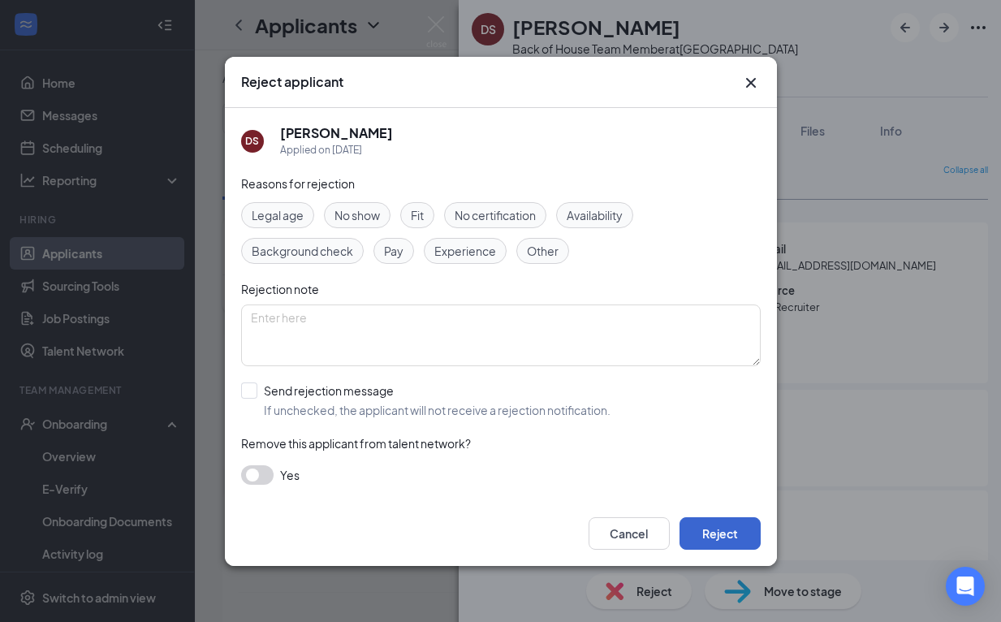
click at [718, 531] on button "Reject" at bounding box center [720, 533] width 81 height 32
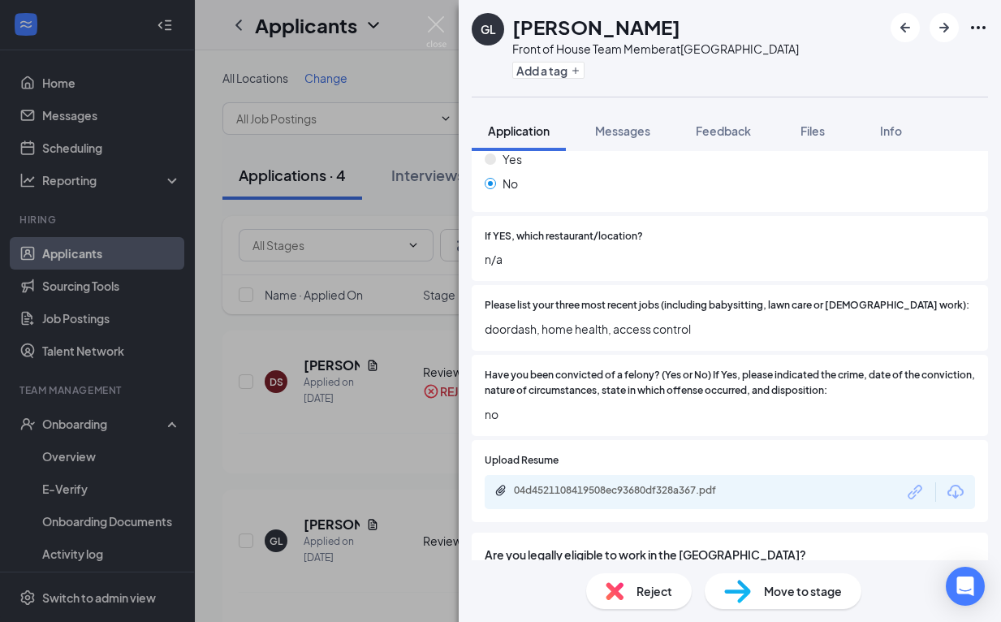
scroll to position [516, 0]
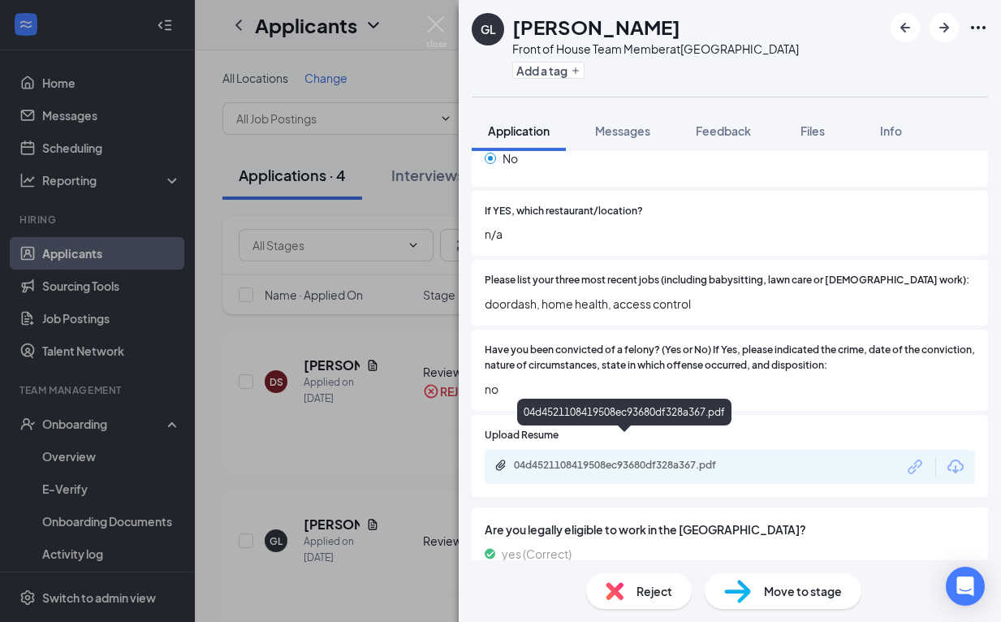
click at [692, 459] on div "04d4521108419508ec93680df328a367.pdf" at bounding box center [627, 465] width 227 height 13
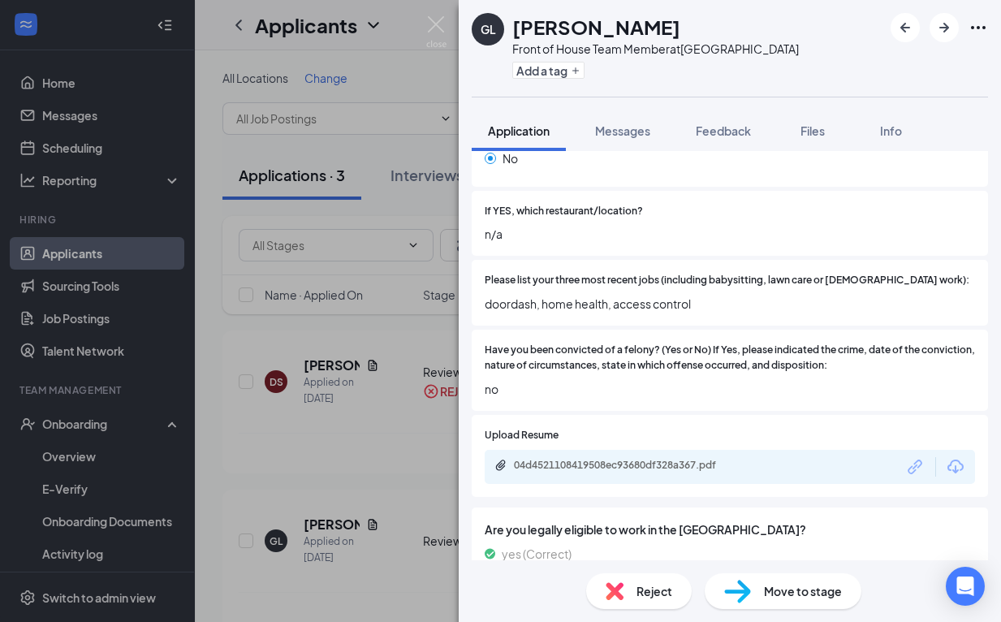
click at [665, 450] on div "04d4521108419508ec93680df328a367.pdf" at bounding box center [730, 467] width 490 height 34
click at [662, 459] on div "04d4521108419508ec93680df328a367.pdf" at bounding box center [627, 465] width 227 height 13
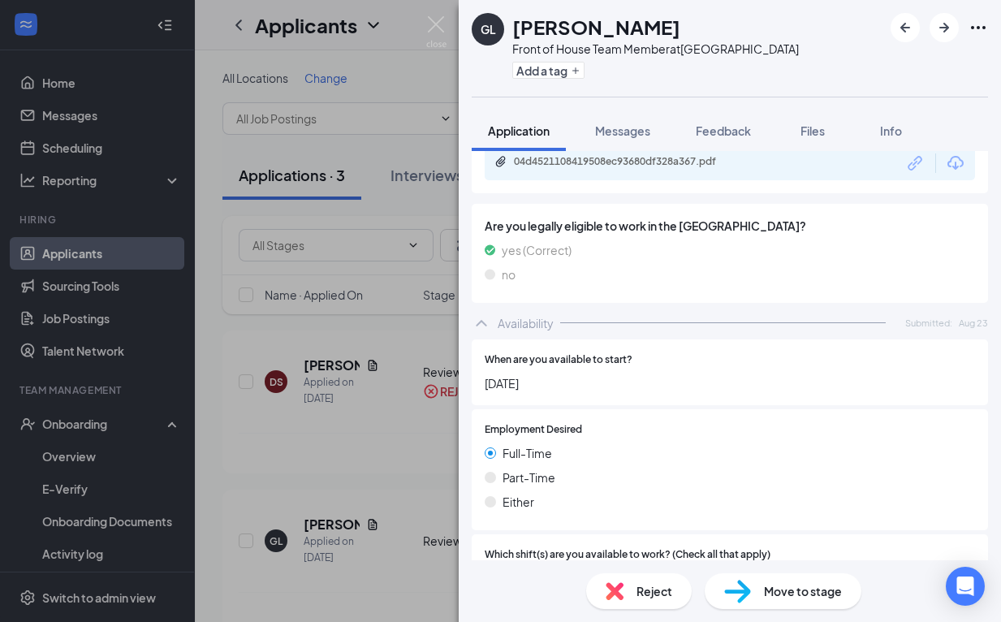
scroll to position [907, 0]
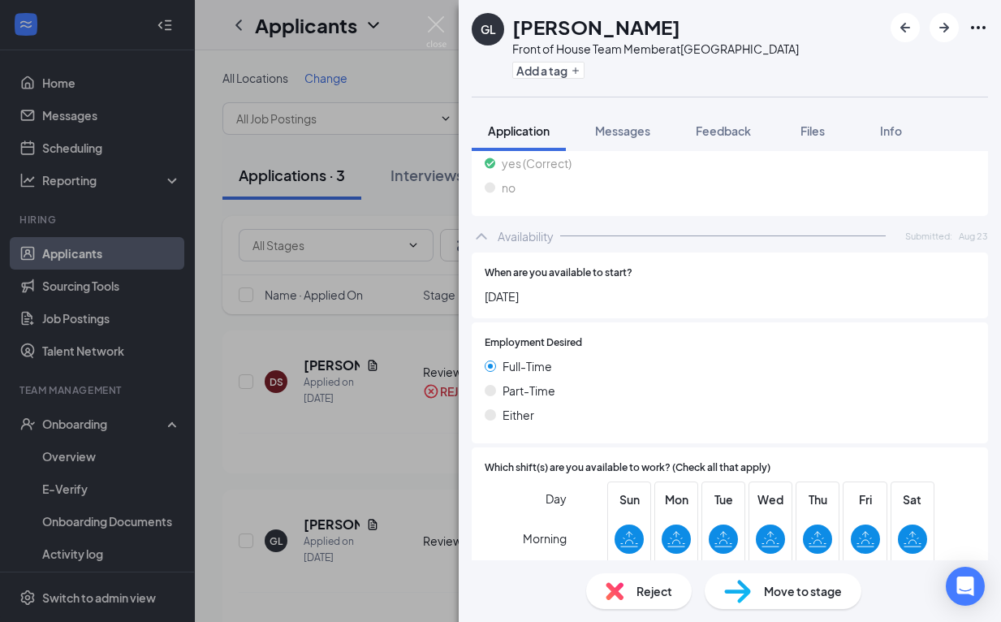
click at [637, 590] on span "Reject" at bounding box center [655, 591] width 36 height 18
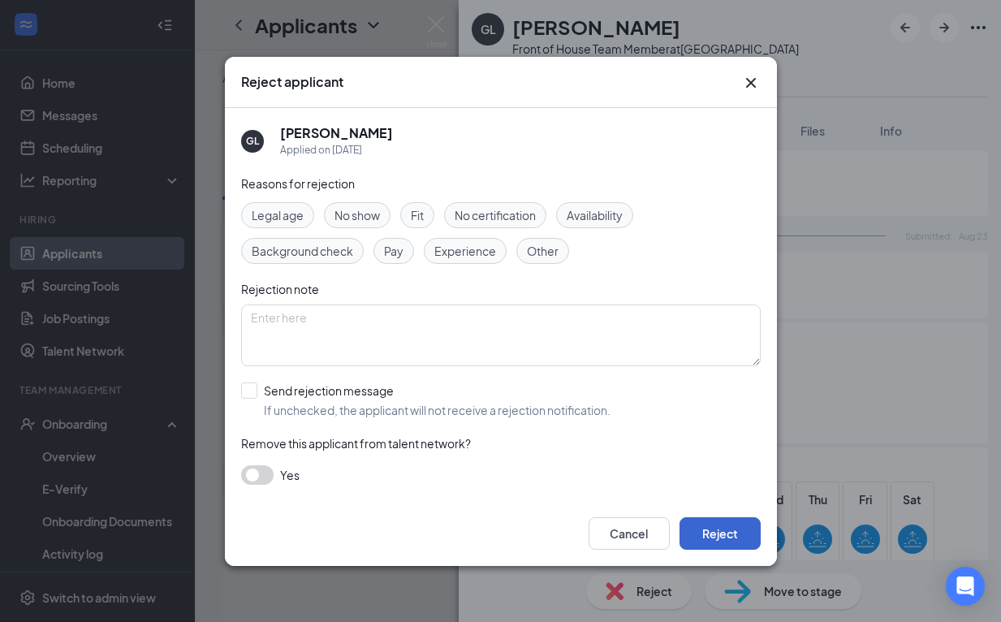
click at [725, 528] on button "Reject" at bounding box center [720, 533] width 81 height 32
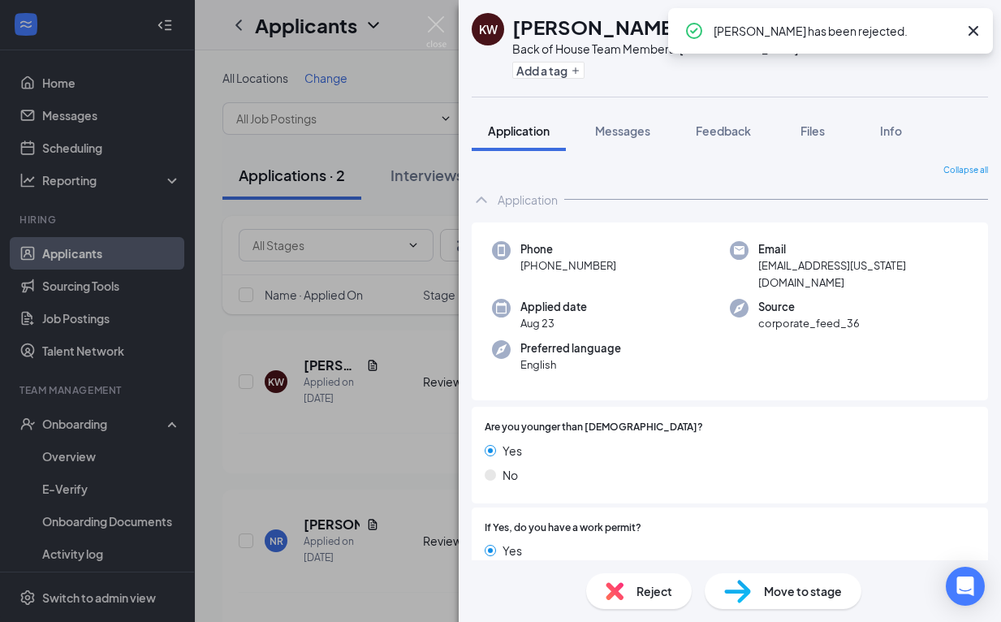
click at [976, 31] on icon "Cross" at bounding box center [973, 30] width 19 height 19
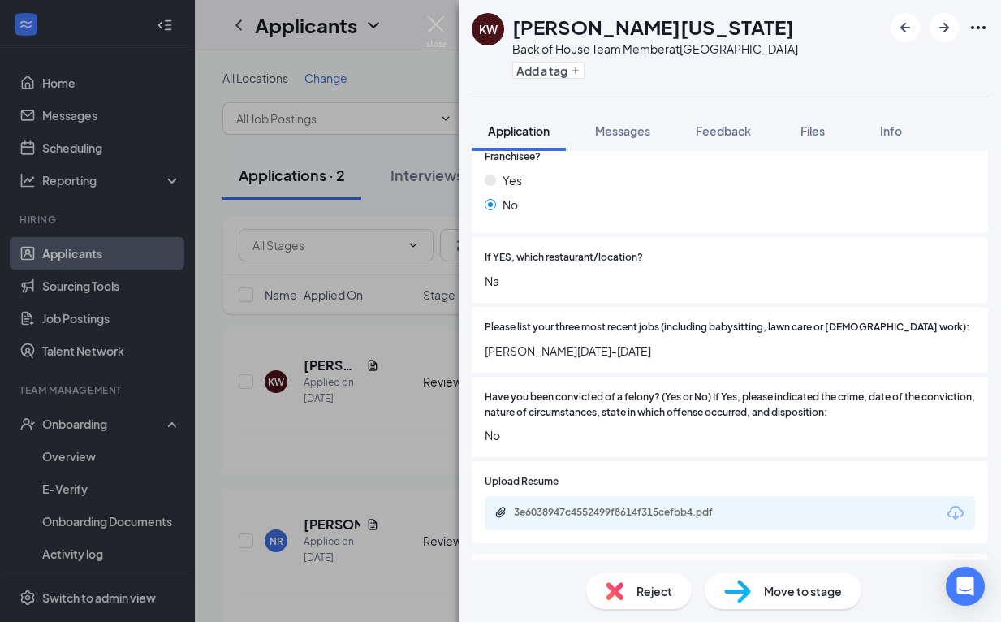
scroll to position [471, 0]
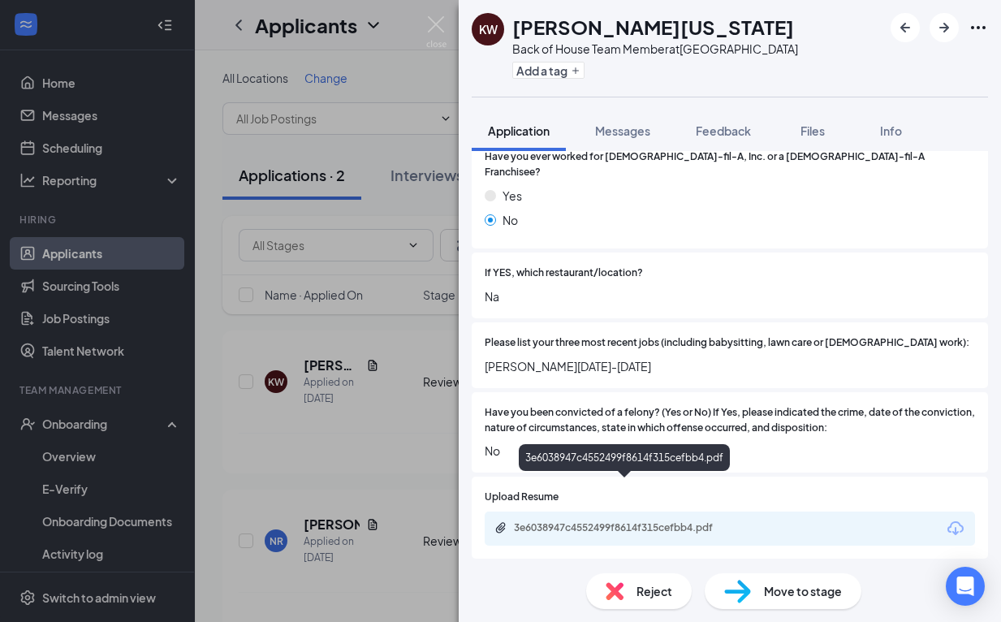
click at [636, 521] on div "3e6038947c4552499f8614f315cefbb4.pdf" at bounding box center [627, 527] width 227 height 13
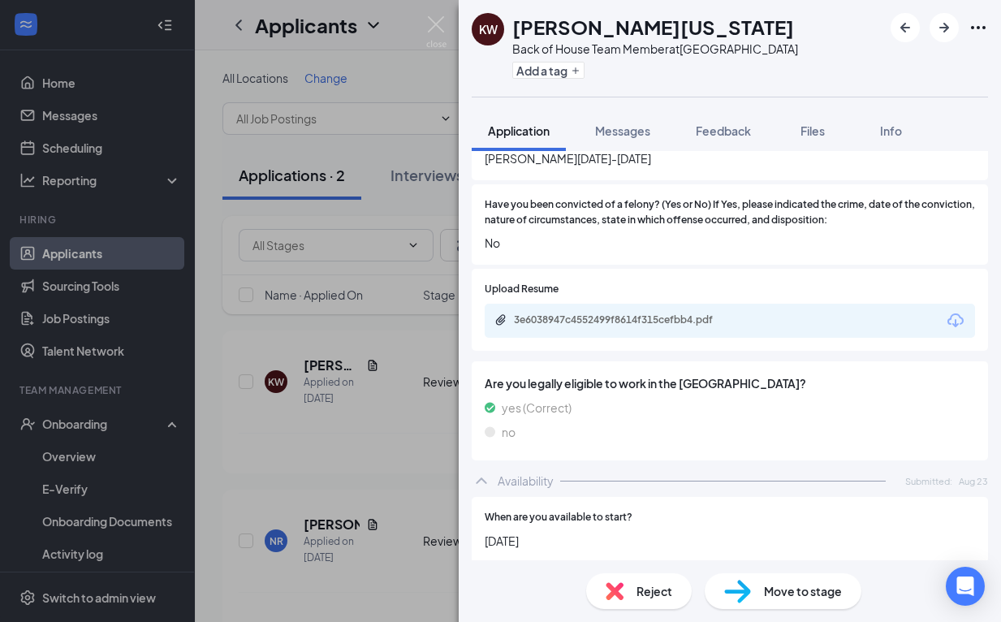
scroll to position [702, 0]
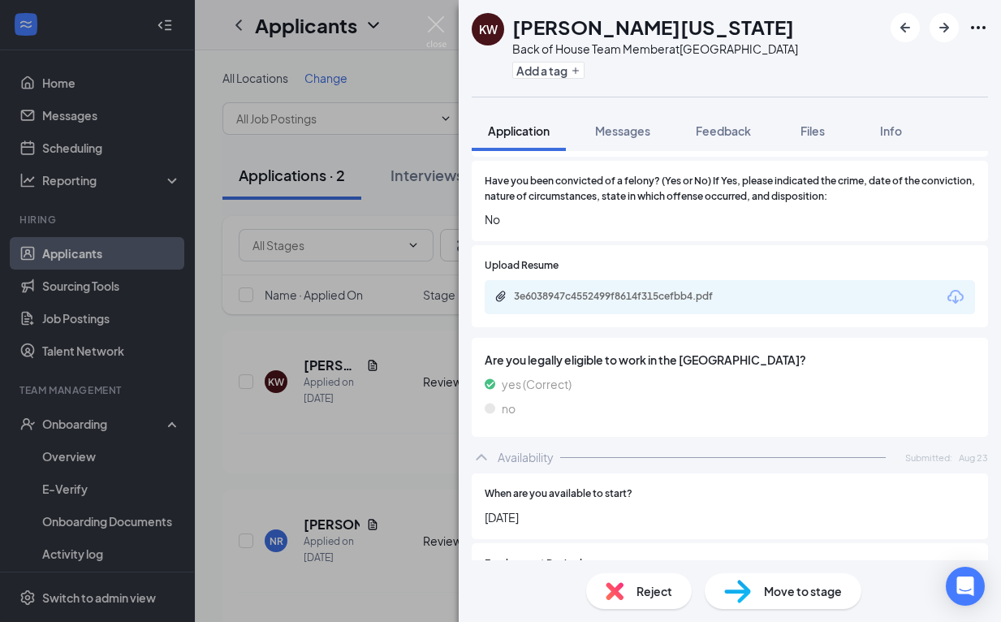
click at [644, 592] on span "Reject" at bounding box center [655, 591] width 36 height 18
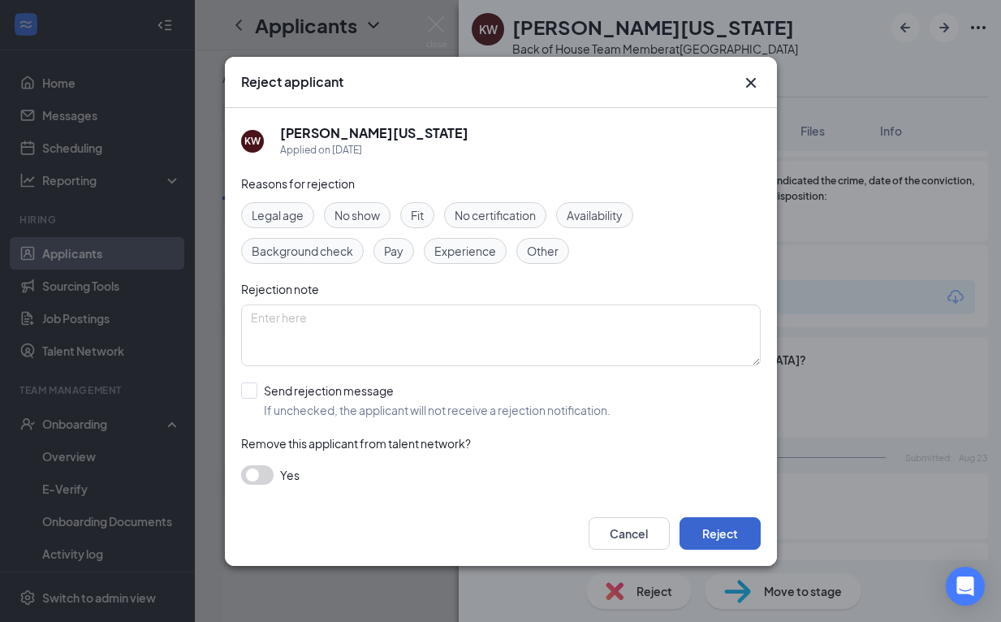
click at [719, 526] on button "Reject" at bounding box center [720, 533] width 81 height 32
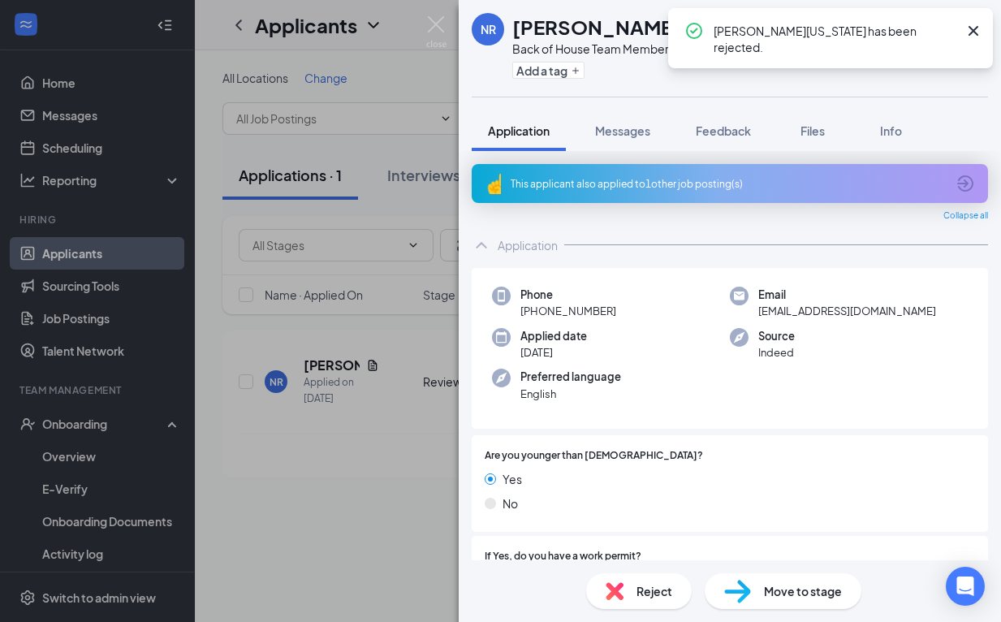
click at [698, 184] on div "This applicant also applied to 1 other job posting(s)" at bounding box center [728, 184] width 435 height 14
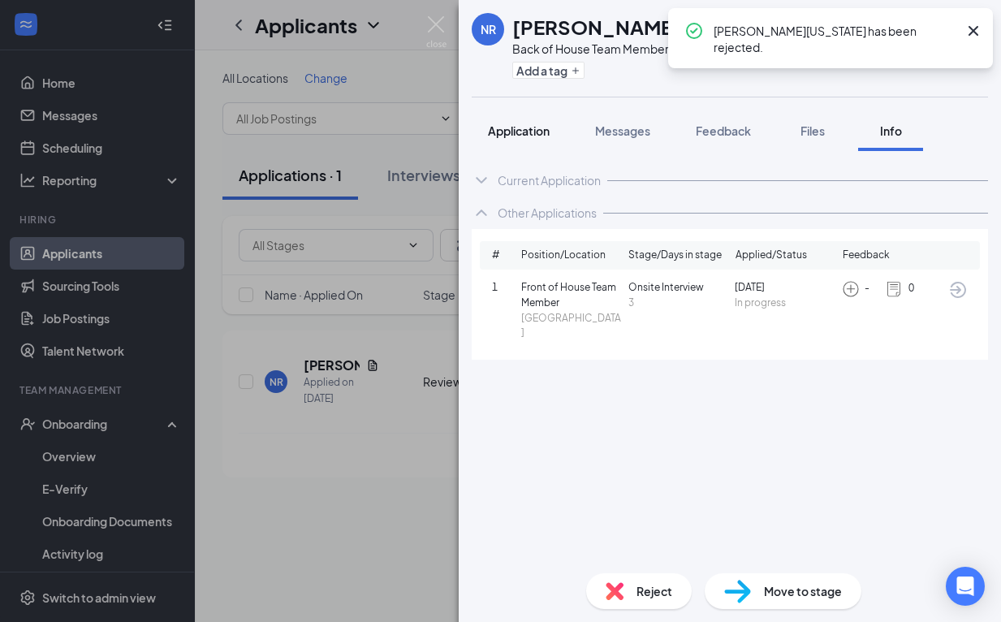
click at [514, 132] on span "Application" at bounding box center [519, 130] width 62 height 15
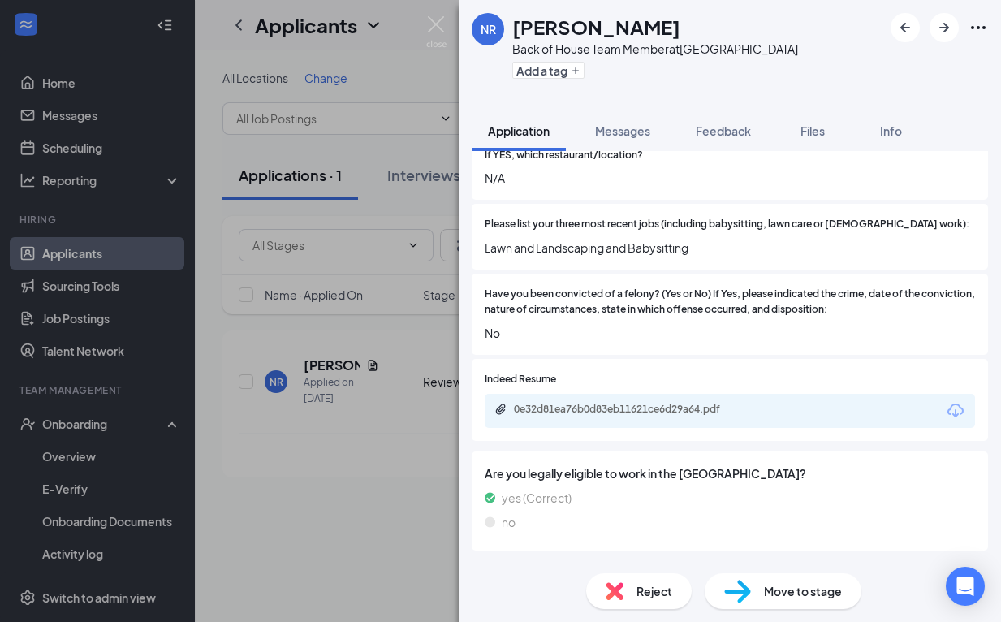
scroll to position [624, 0]
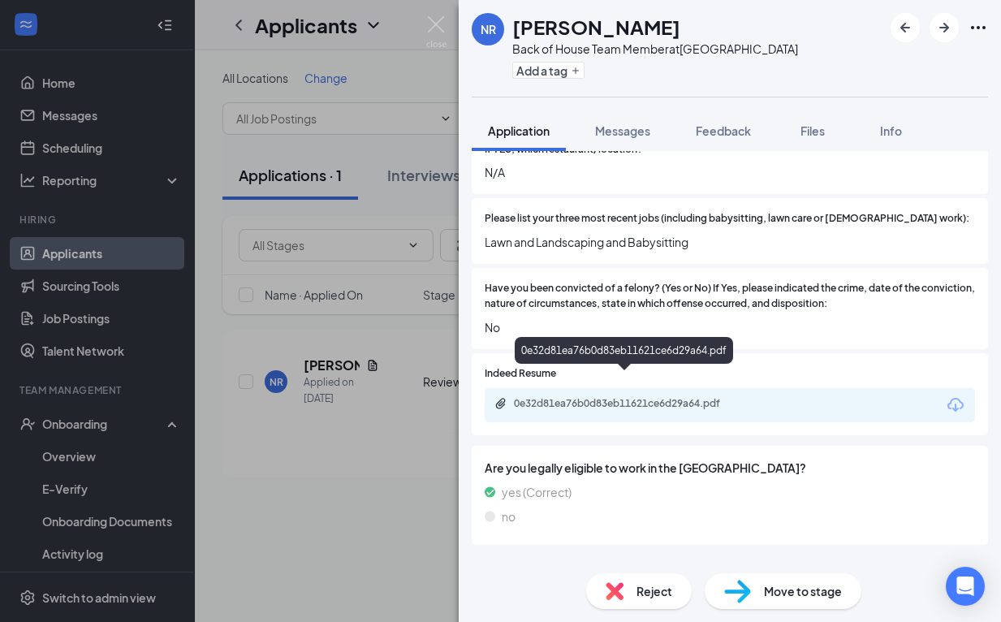
click at [703, 397] on div "0e32d81ea76b0d83eb11621ce6d29a64.pdf" at bounding box center [627, 403] width 227 height 13
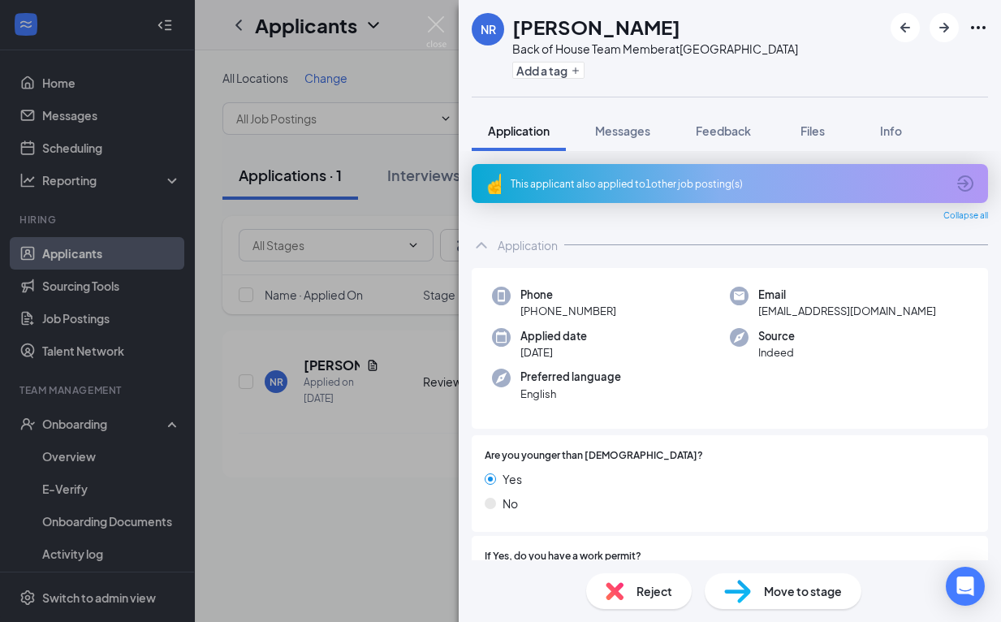
scroll to position [0, 0]
click at [682, 189] on div "This applicant also applied to 1 other job posting(s)" at bounding box center [728, 184] width 435 height 14
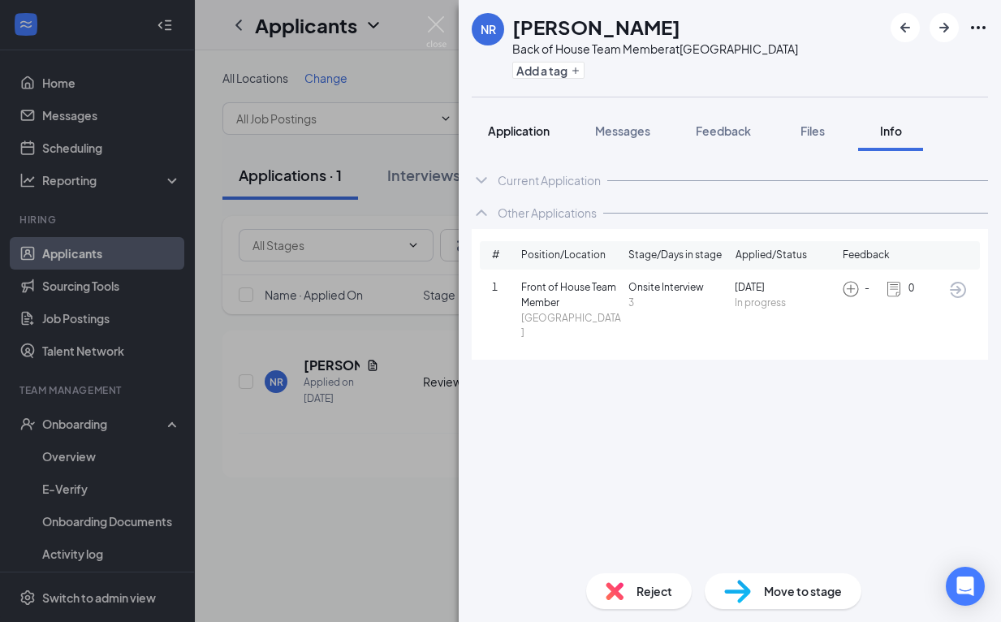
click at [504, 134] on span "Application" at bounding box center [519, 130] width 62 height 15
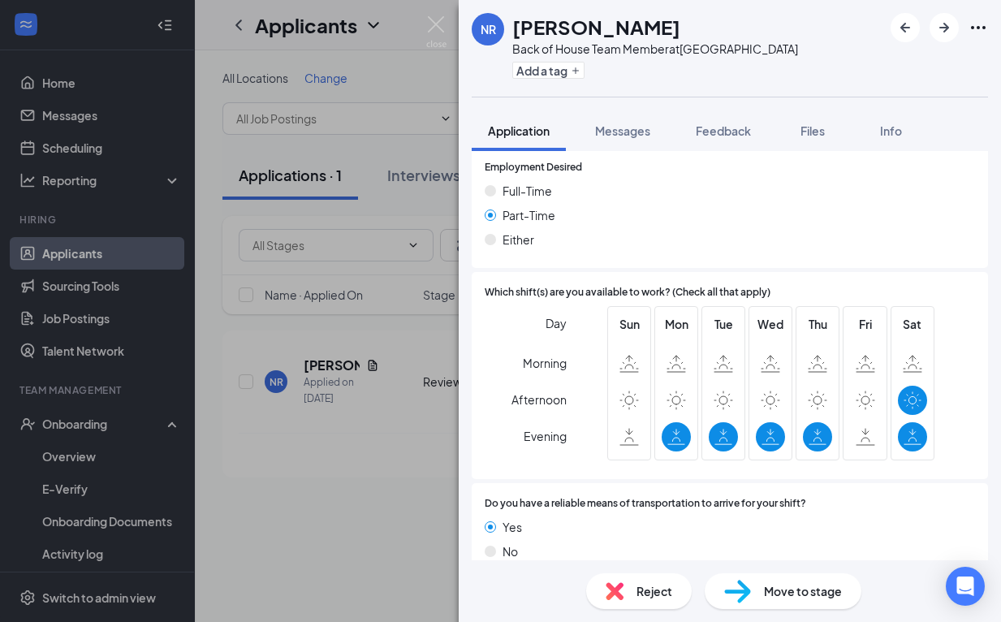
scroll to position [1126, 0]
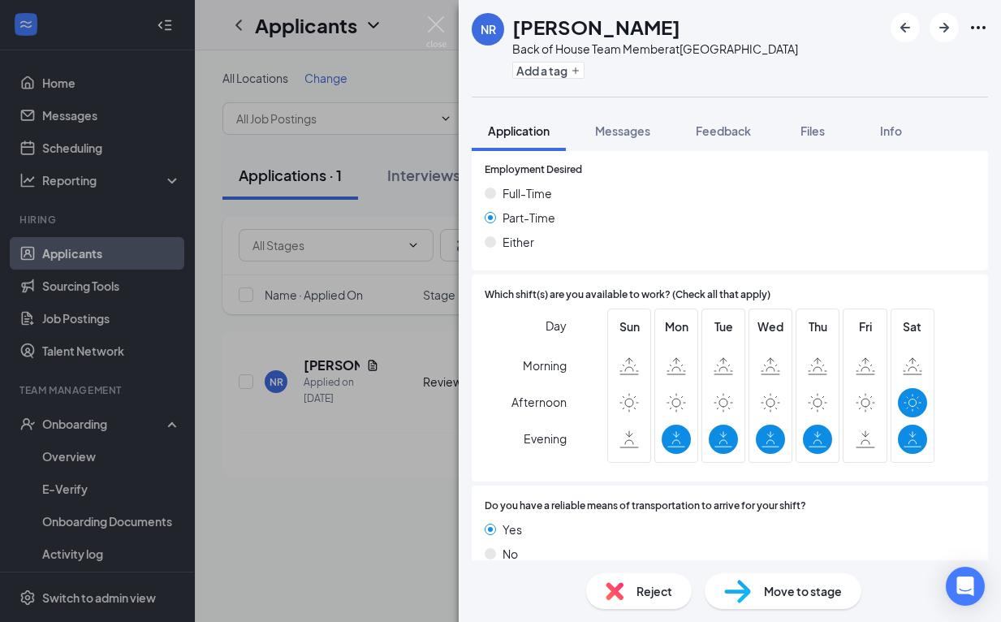
click at [641, 589] on span "Reject" at bounding box center [655, 591] width 36 height 18
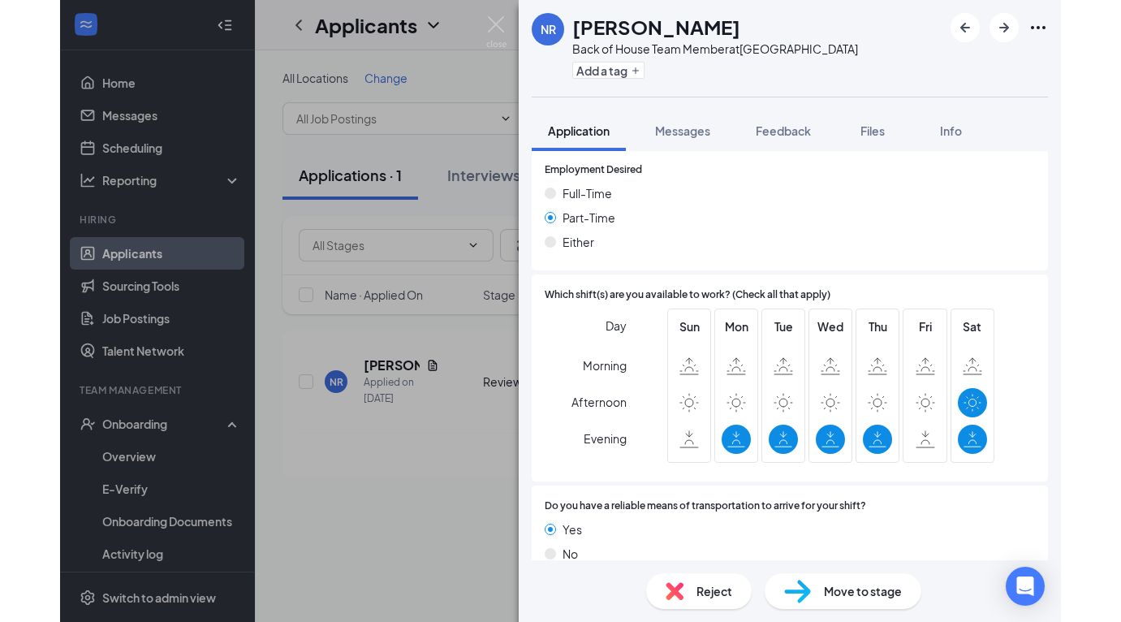
scroll to position [1119, 0]
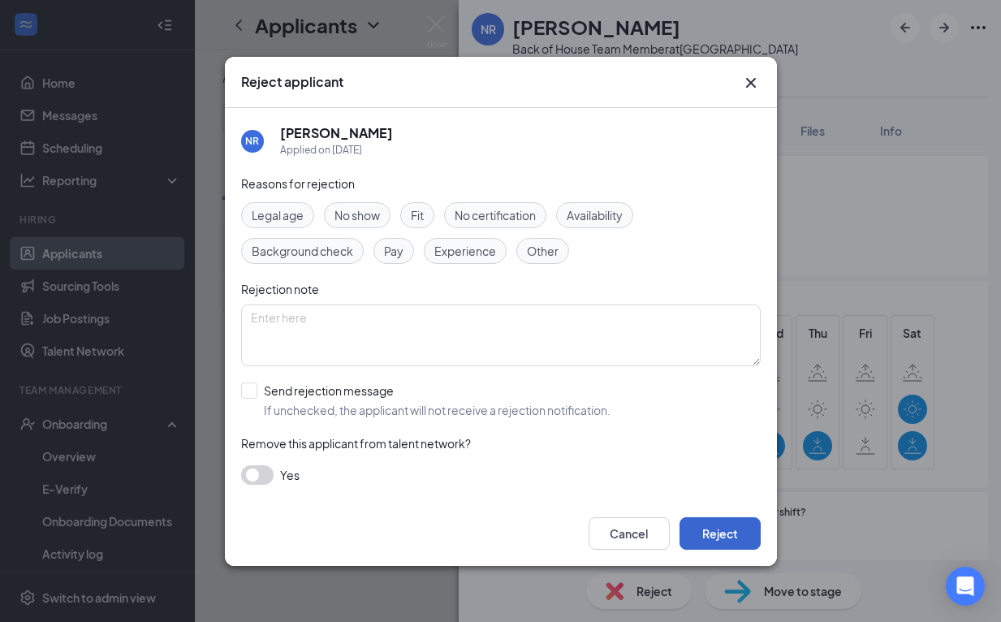
click at [708, 535] on button "Reject" at bounding box center [720, 533] width 81 height 32
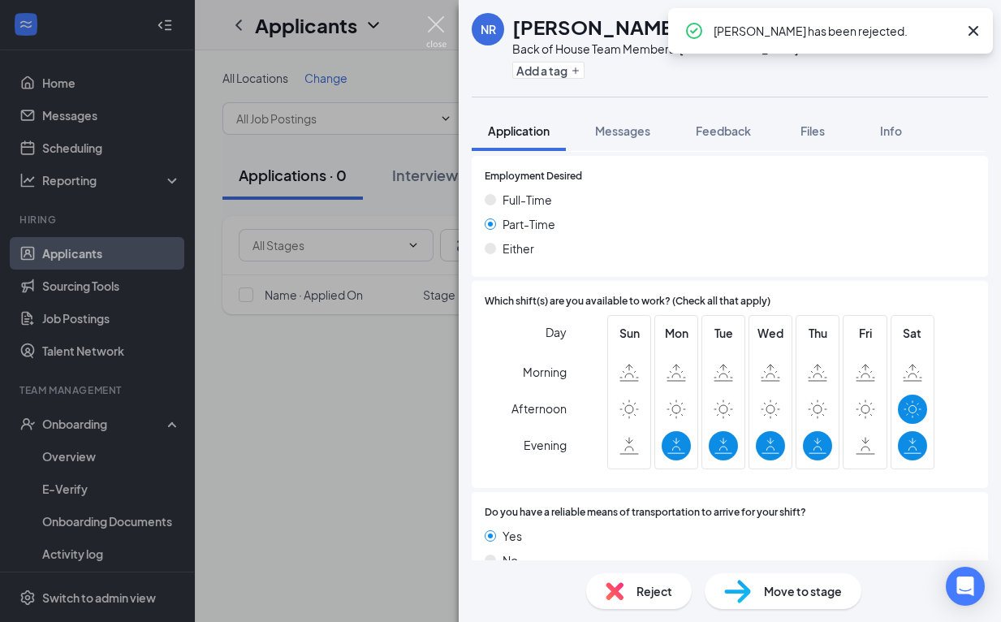
click at [434, 21] on img at bounding box center [436, 32] width 20 height 32
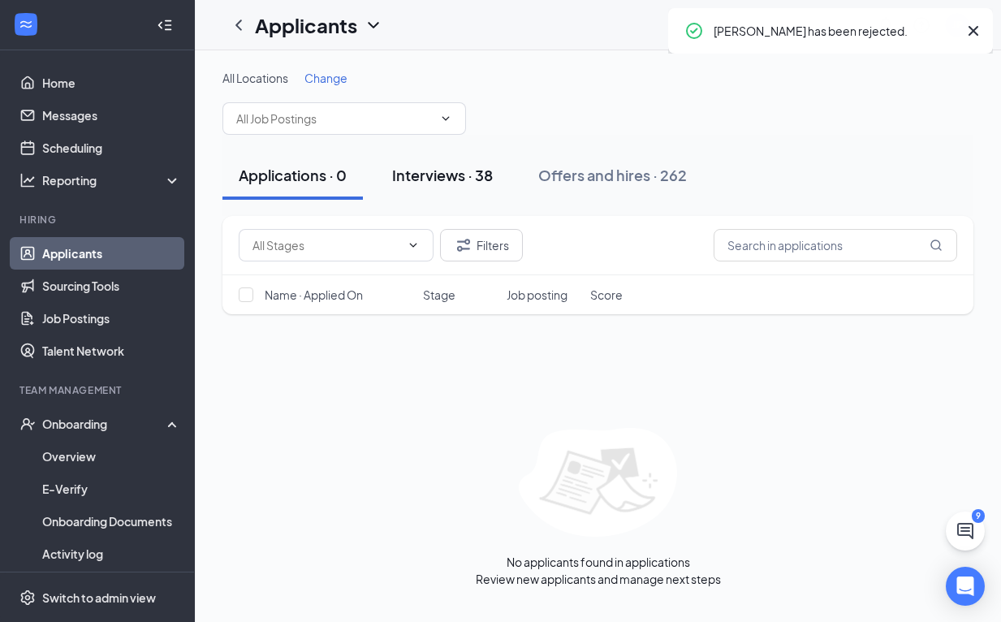
click at [435, 166] on div "Interviews · 38" at bounding box center [442, 175] width 101 height 20
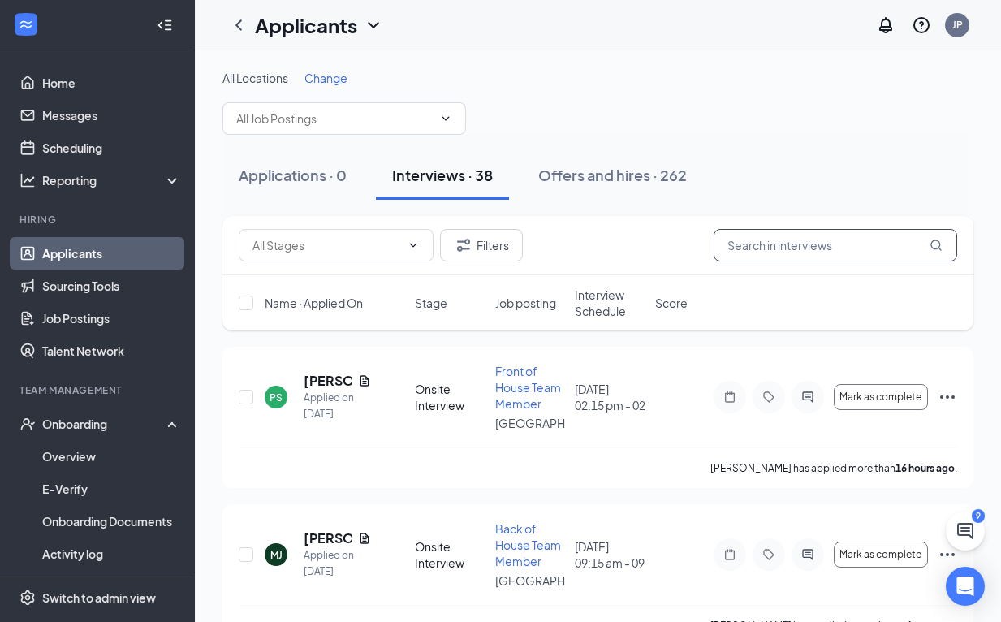
click at [776, 248] on input "text" at bounding box center [836, 245] width 244 height 32
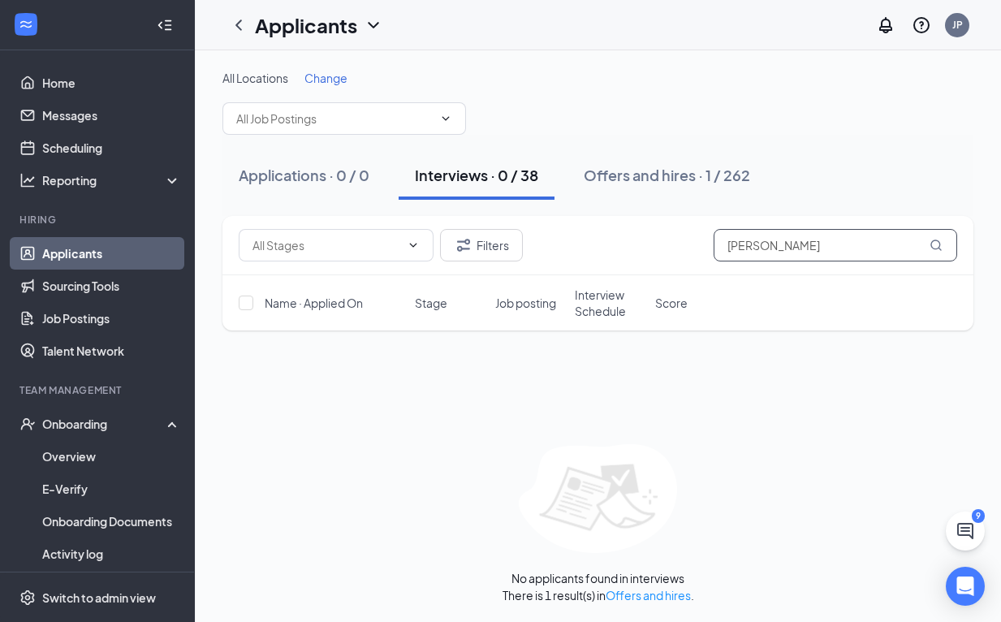
drag, startPoint x: 789, startPoint y: 250, endPoint x: 361, endPoint y: 227, distance: 428.6
click at [361, 227] on div "Filters [PERSON_NAME]" at bounding box center [598, 245] width 751 height 59
type input "[PERSON_NAME]"
click at [274, 111] on input "text" at bounding box center [334, 119] width 197 height 18
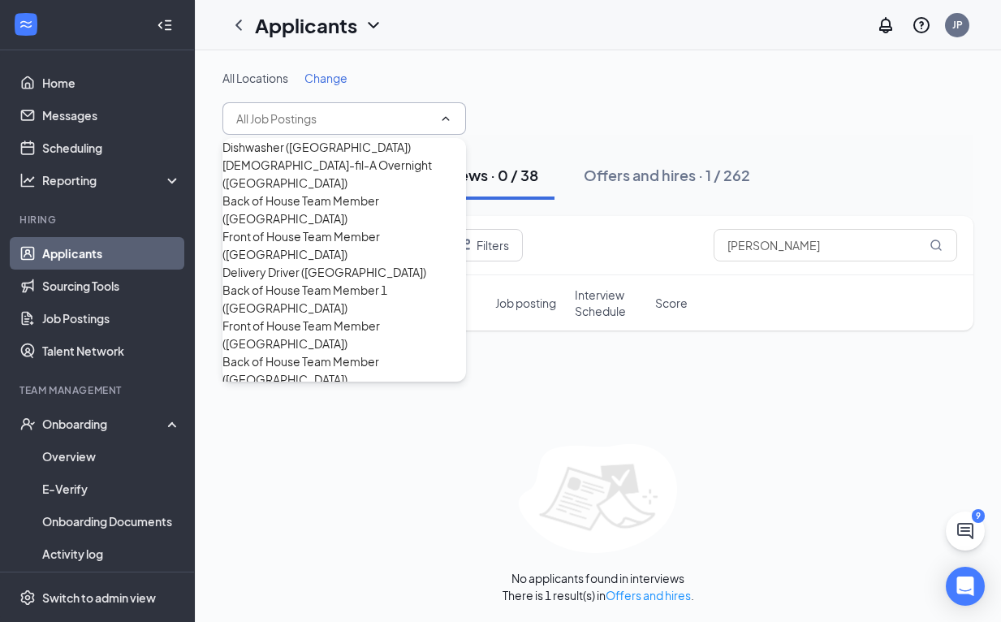
click at [274, 111] on input "text" at bounding box center [334, 119] width 197 height 18
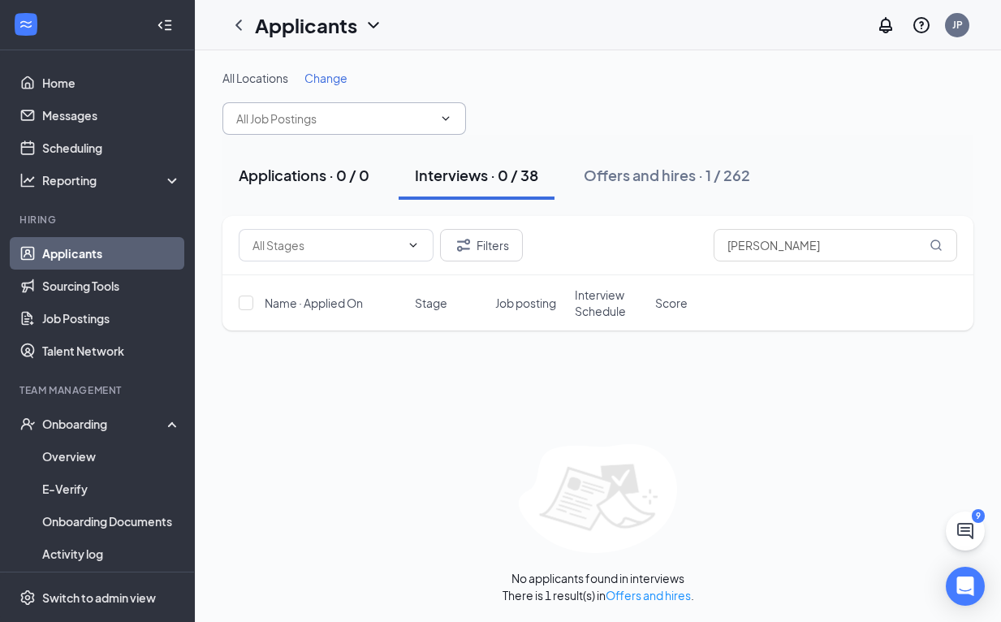
click at [346, 180] on div "Applications · 0 / 0" at bounding box center [304, 175] width 131 height 20
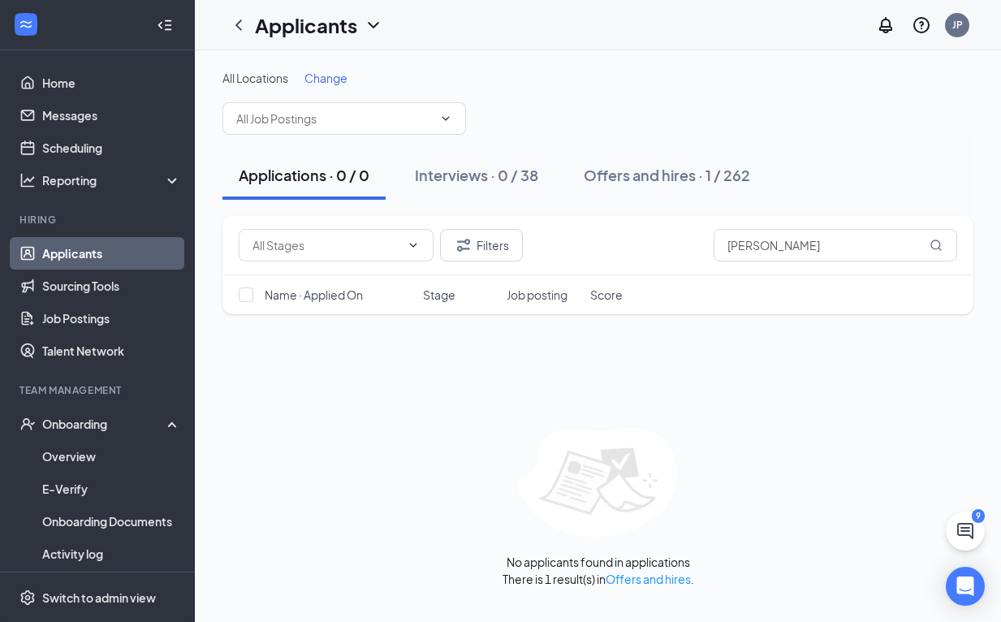
click at [490, 264] on div "Filters [PERSON_NAME]" at bounding box center [598, 245] width 751 height 59
click at [489, 257] on button "Filters" at bounding box center [481, 245] width 83 height 32
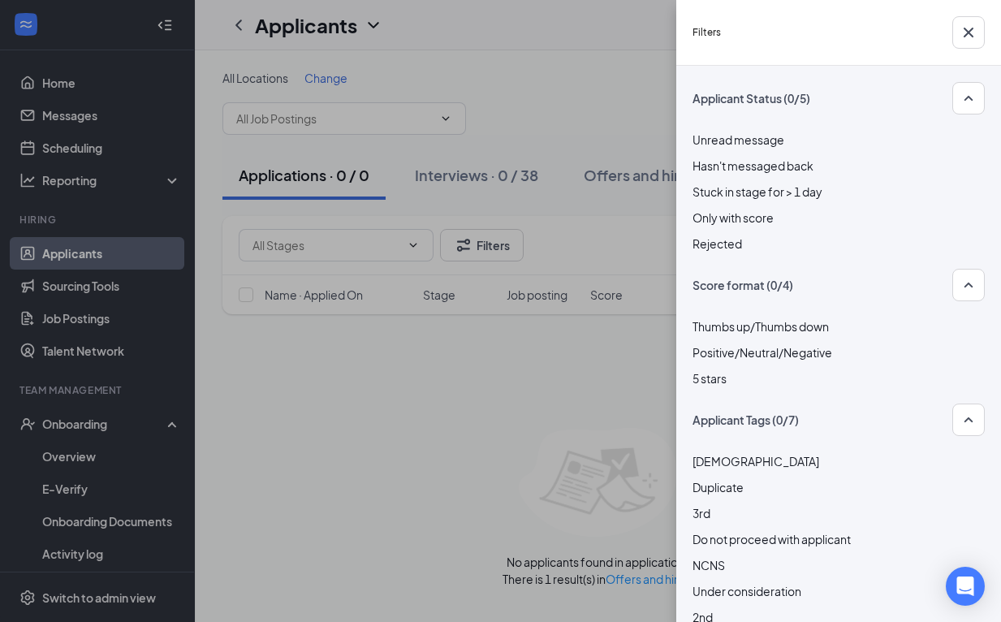
click at [741, 236] on span "Rejected" at bounding box center [718, 243] width 50 height 15
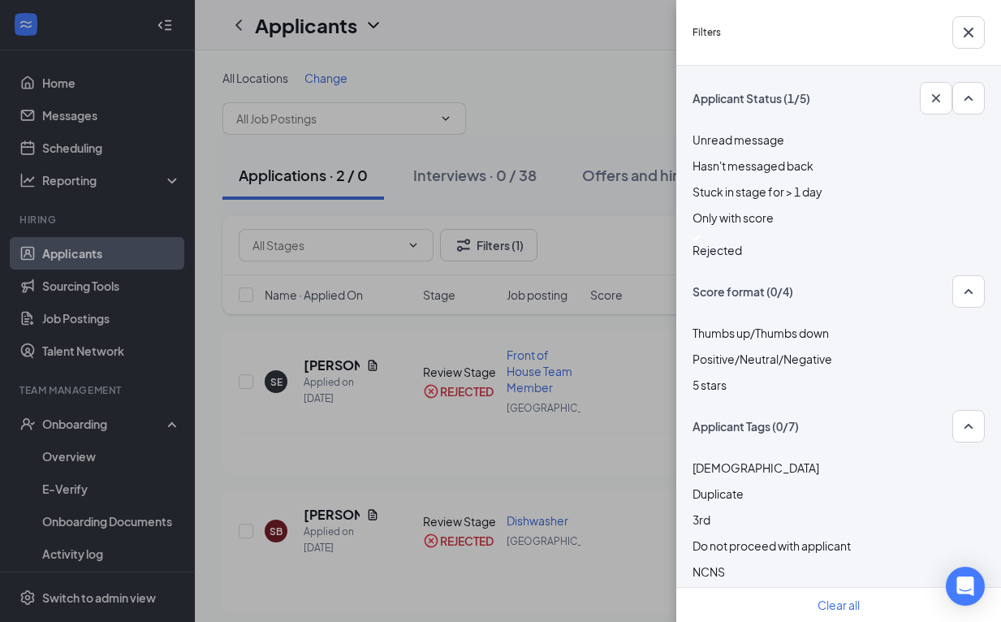
click at [603, 208] on div "Filters Applicant Status (1/5) Unread message Hasn't messaged back Stuck in sta…" at bounding box center [500, 311] width 1001 height 622
click at [616, 125] on div "Filters Applicant Status (1/5) Unread message Hasn't messaged back Stuck in sta…" at bounding box center [500, 311] width 1001 height 622
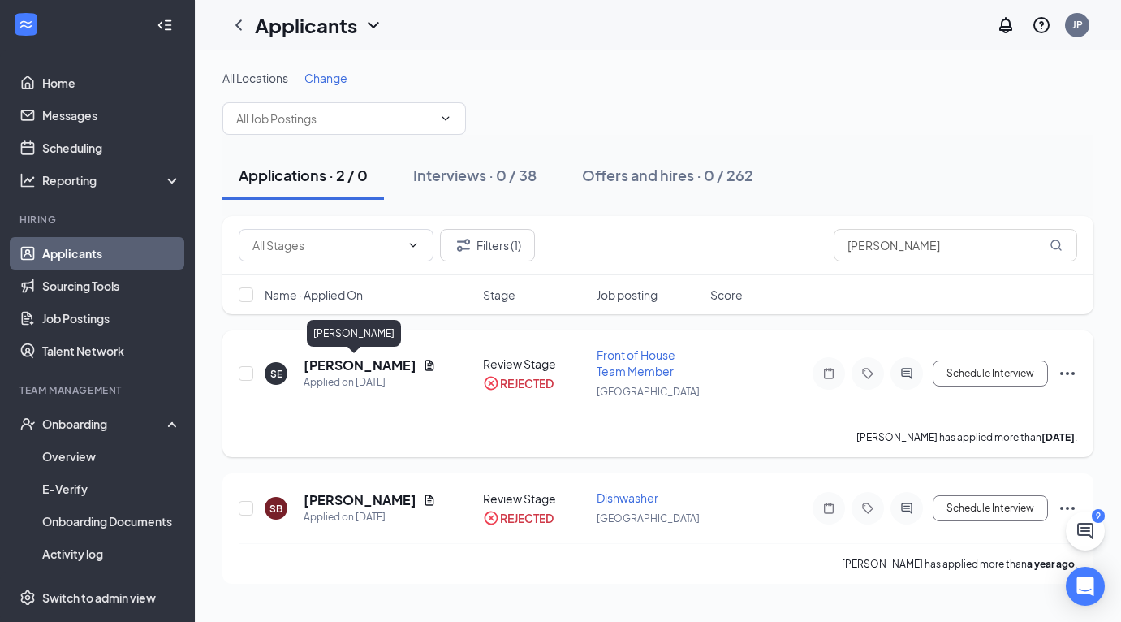
click at [366, 359] on h5 "[PERSON_NAME]" at bounding box center [360, 366] width 113 height 18
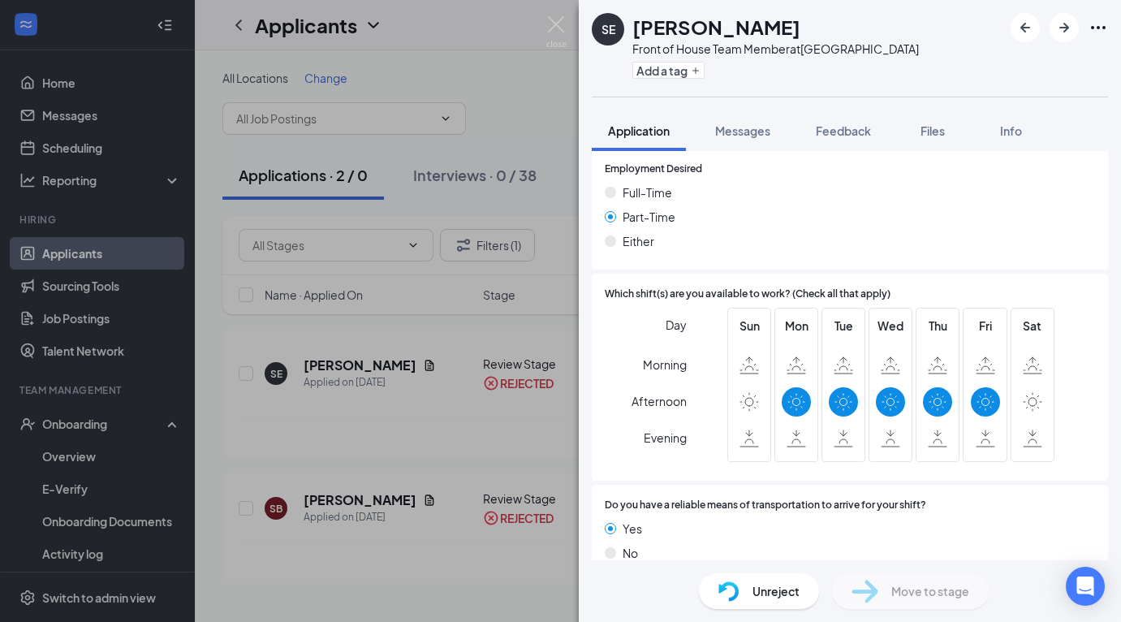
scroll to position [1116, 0]
click at [741, 587] on div "Unreject" at bounding box center [759, 591] width 120 height 36
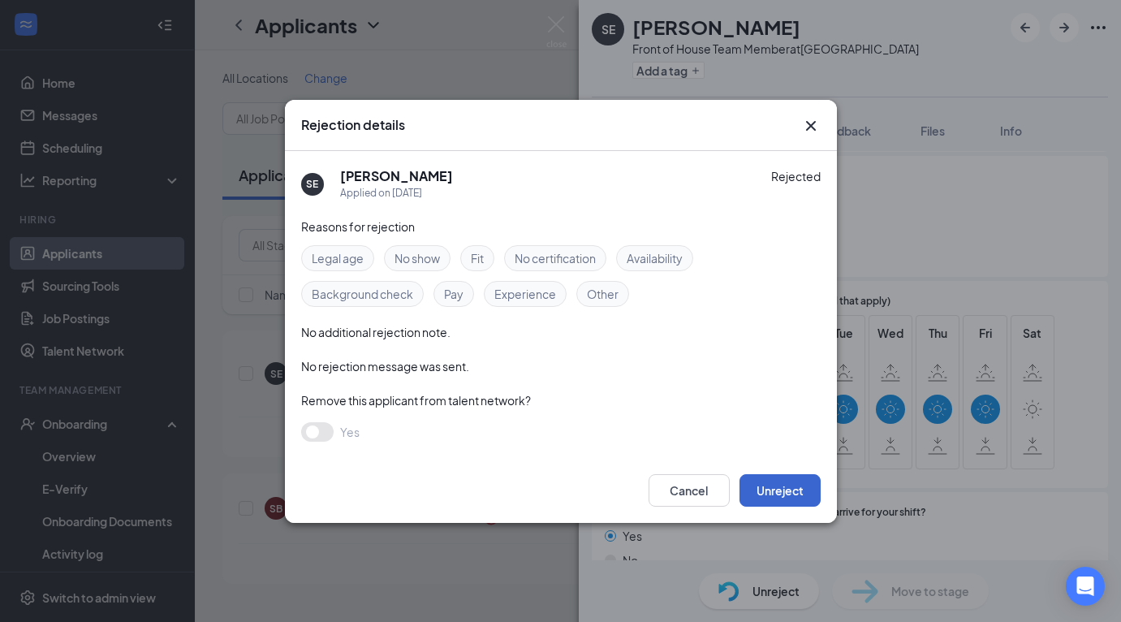
click at [779, 487] on button "Unreject" at bounding box center [780, 490] width 81 height 32
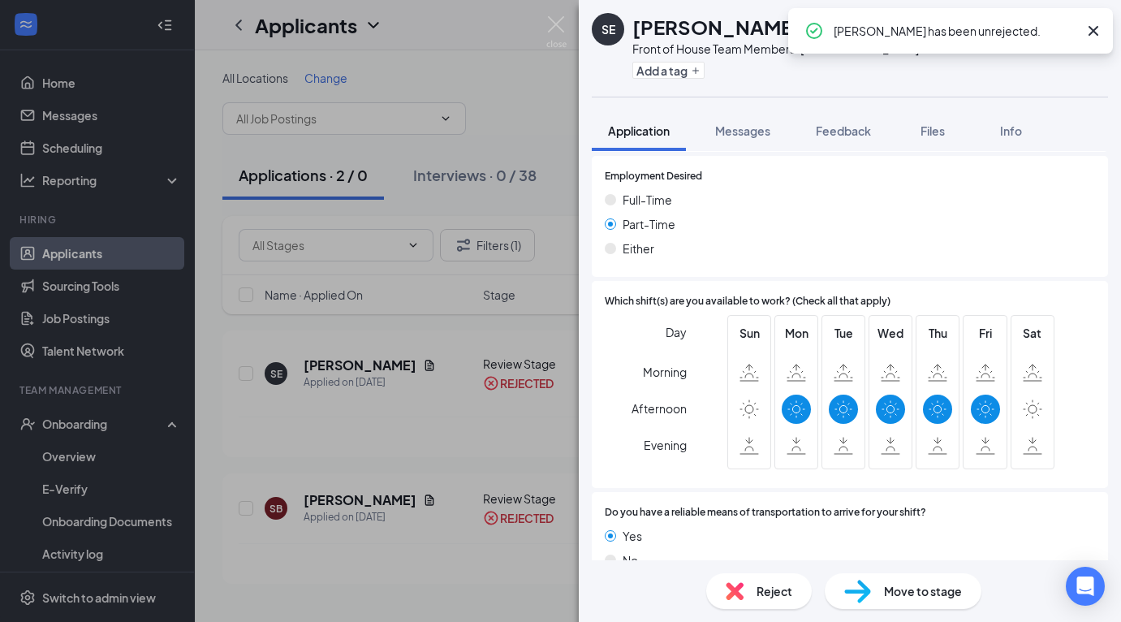
click at [501, 136] on div "SE [PERSON_NAME] Front of House Team Member at [GEOGRAPHIC_DATA] Add a tag Appl…" at bounding box center [560, 311] width 1121 height 622
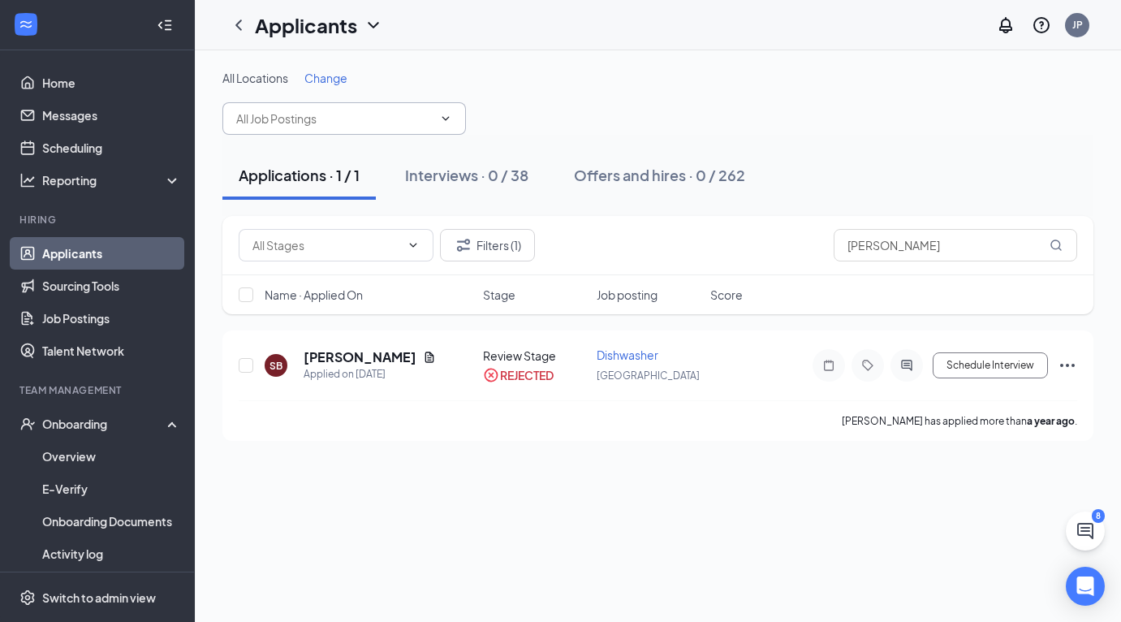
click at [400, 127] on span at bounding box center [345, 118] width 244 height 32
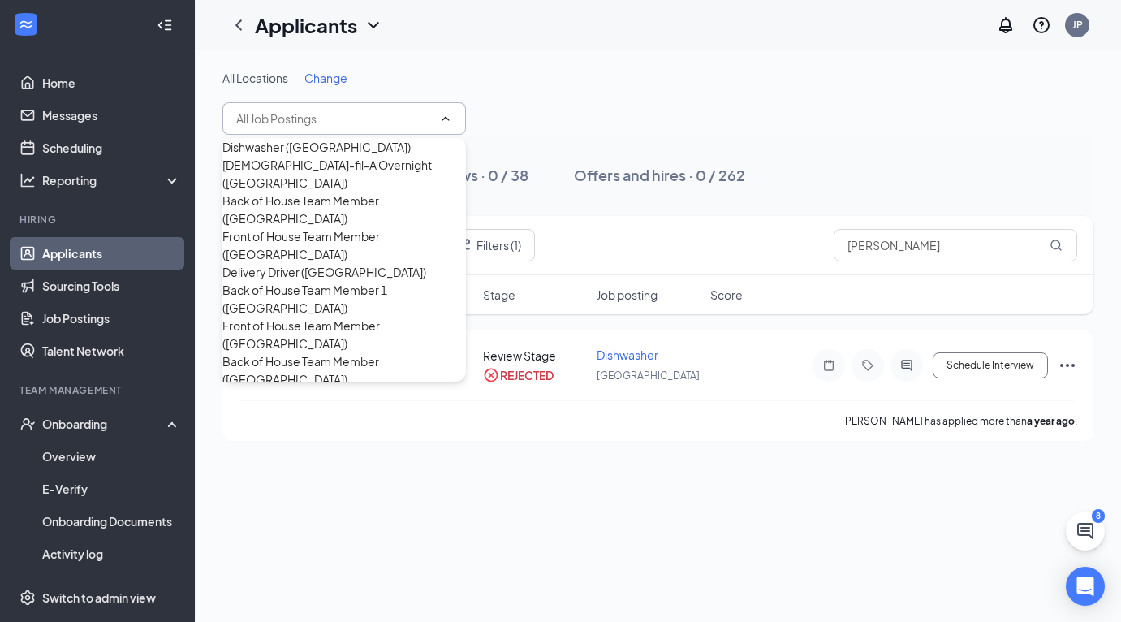
click at [645, 136] on div "Applications · 1 / 1 Interviews · 0 / 38 Offers and hires · 0 / 262" at bounding box center [658, 175] width 871 height 81
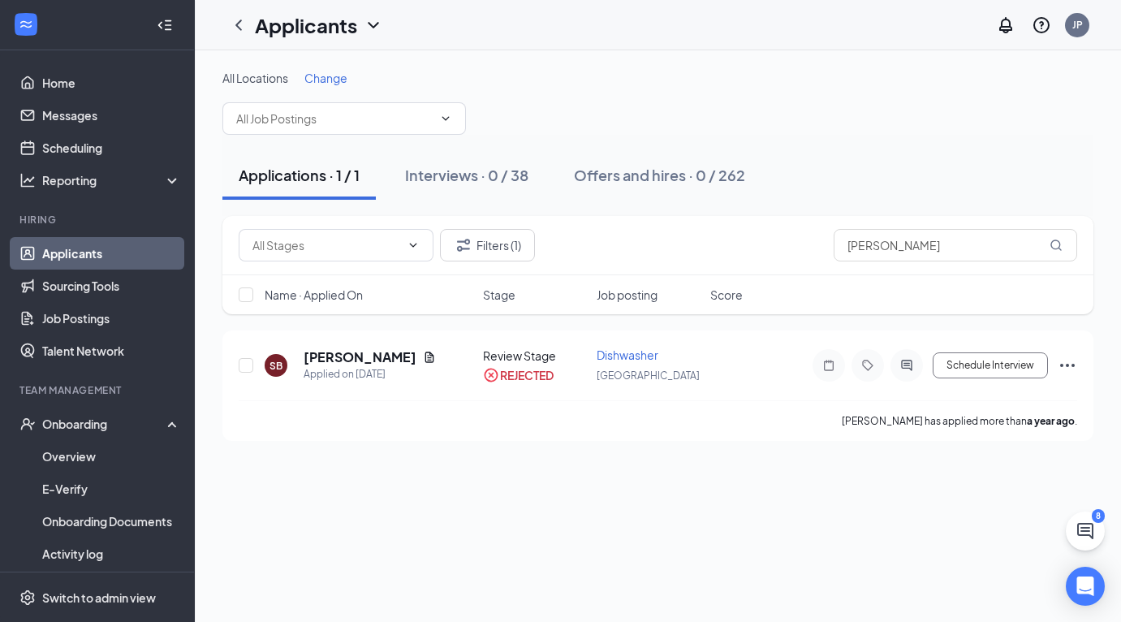
click at [504, 261] on div "Filters (1) [PERSON_NAME]" at bounding box center [658, 245] width 871 height 59
click at [494, 236] on button "Filters (1)" at bounding box center [487, 245] width 95 height 32
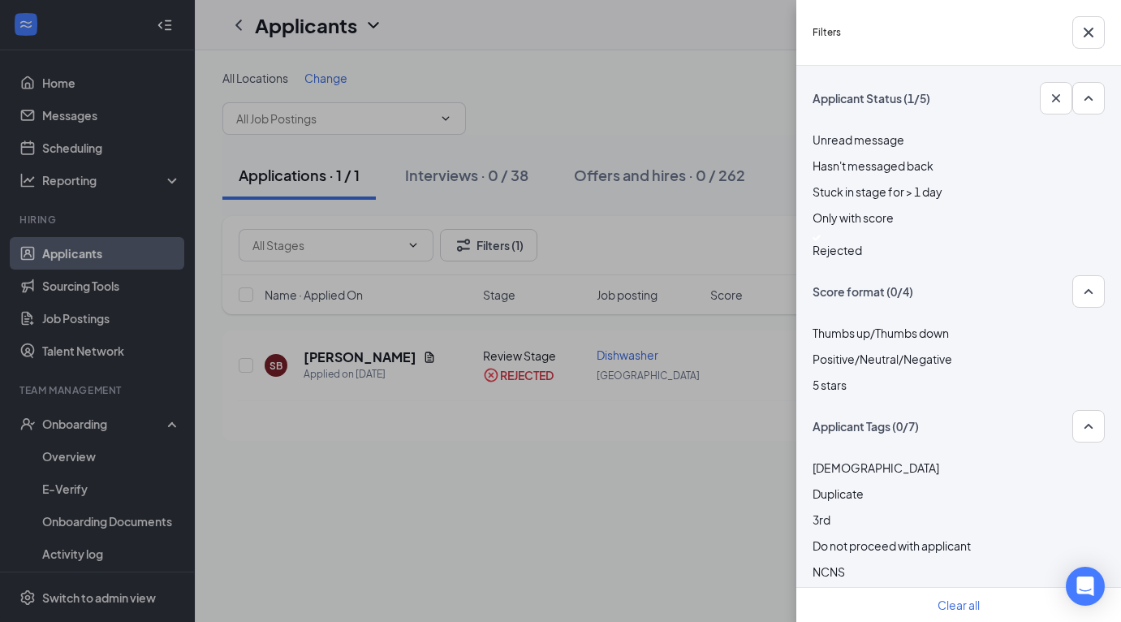
click at [820, 236] on div at bounding box center [959, 238] width 292 height 6
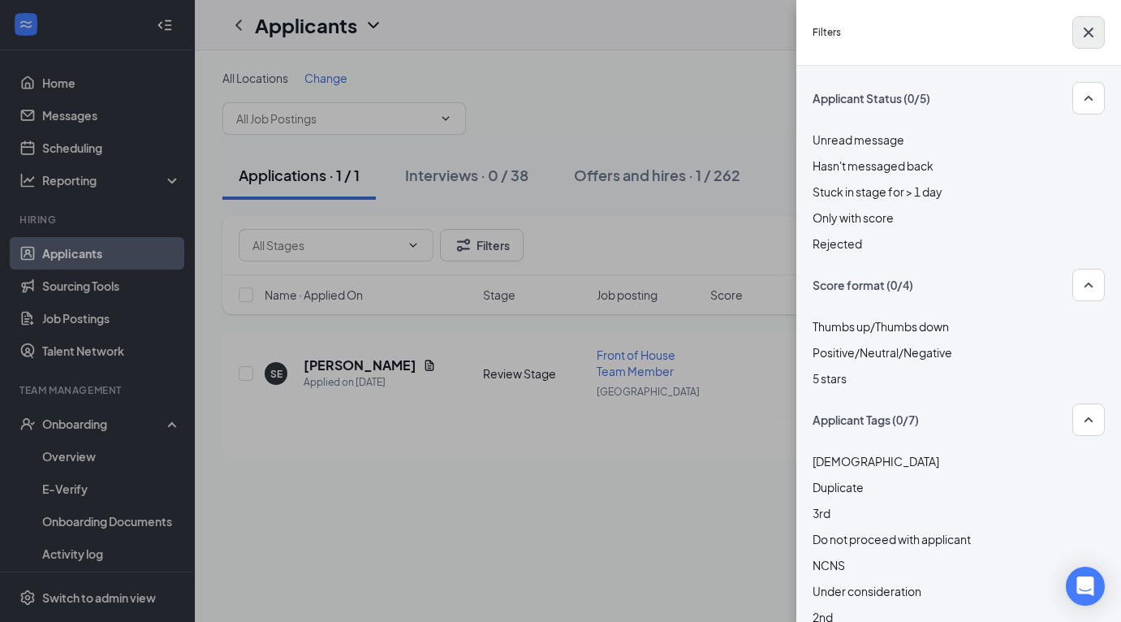
click at [1000, 31] on icon "Cross" at bounding box center [1088, 32] width 19 height 19
